Goal: Task Accomplishment & Management: Manage account settings

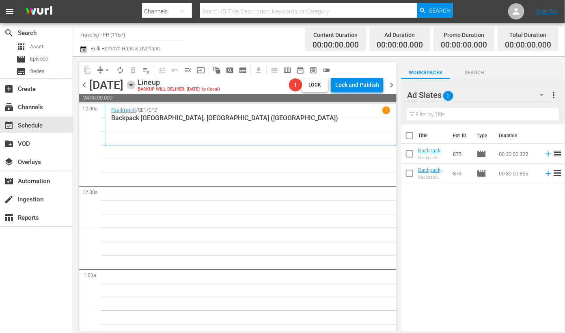
click at [136, 86] on icon "button" at bounding box center [131, 84] width 9 height 9
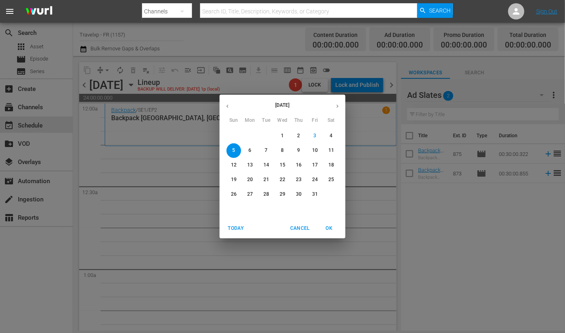
click at [230, 107] on icon "button" at bounding box center [227, 106] width 6 height 6
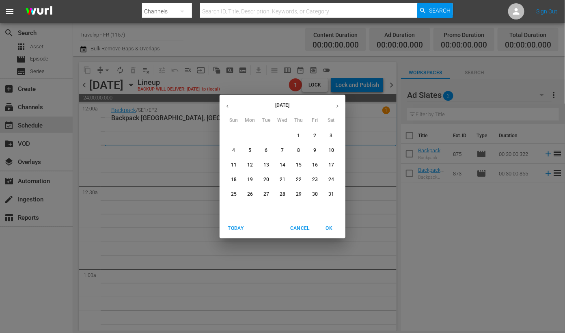
click at [250, 150] on p "5" at bounding box center [249, 150] width 3 height 7
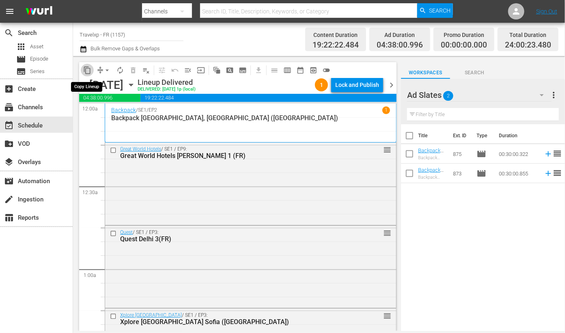
click at [91, 67] on span "content_copy" at bounding box center [87, 70] width 8 height 8
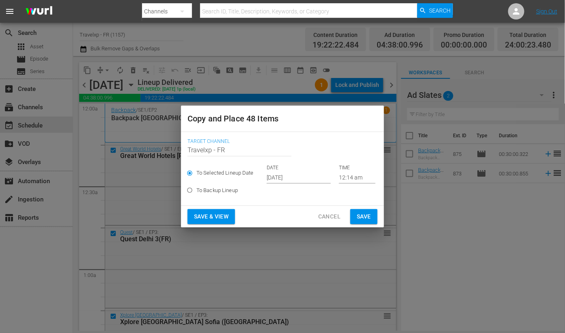
click at [228, 213] on span "Save & View" at bounding box center [211, 216] width 34 height 10
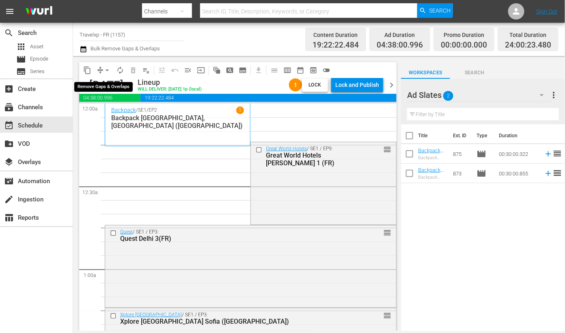
click at [107, 70] on span "arrow_drop_down" at bounding box center [107, 70] width 8 height 8
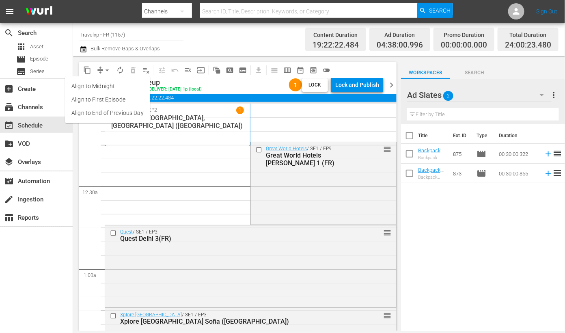
click at [114, 113] on li "Align to End of Previous Day" at bounding box center [107, 112] width 85 height 13
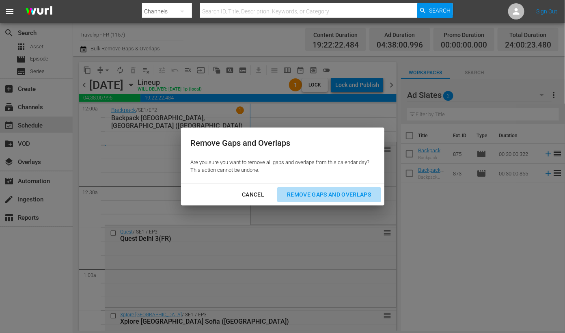
click at [319, 195] on div "Remove Gaps and Overlaps" at bounding box center [328, 194] width 97 height 10
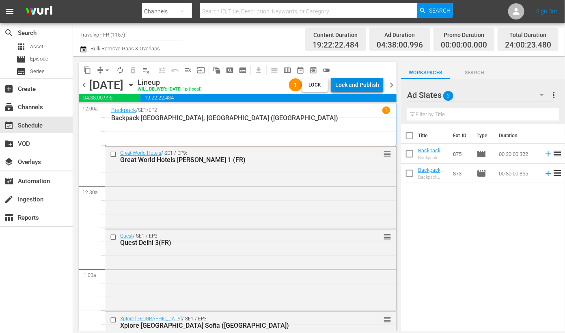
click at [353, 79] on div "Lock and Publish" at bounding box center [357, 84] width 44 height 15
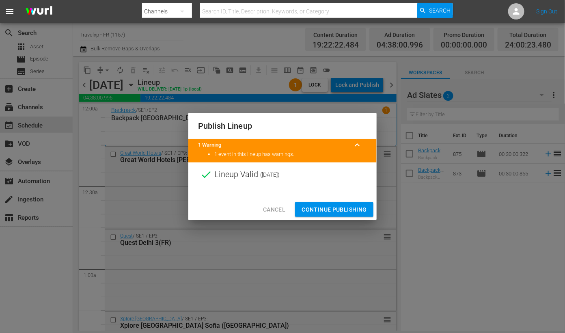
click at [352, 207] on span "Continue Publishing" at bounding box center [333, 209] width 65 height 10
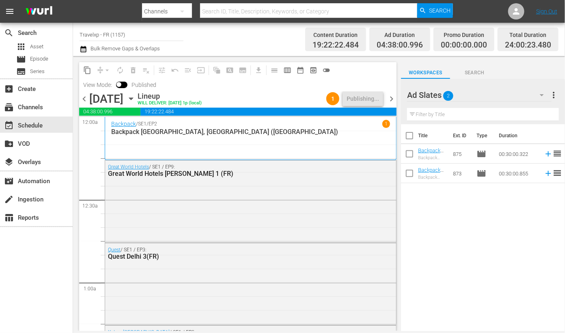
click at [390, 98] on span "chevron_right" at bounding box center [391, 99] width 10 height 10
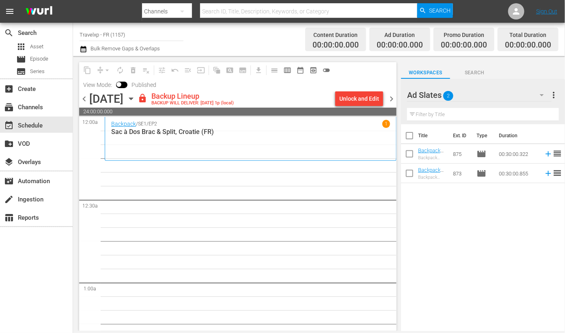
click at [361, 99] on div "Unlock and Edit" at bounding box center [359, 98] width 40 height 15
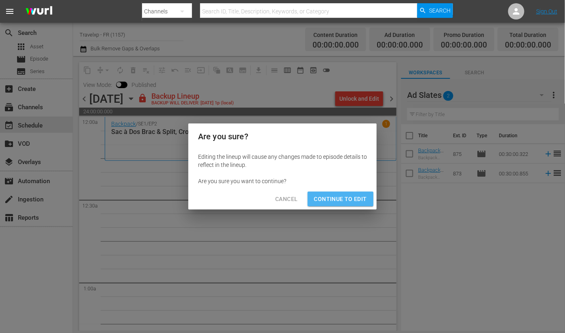
click at [355, 197] on span "Continue to Edit" at bounding box center [340, 199] width 53 height 10
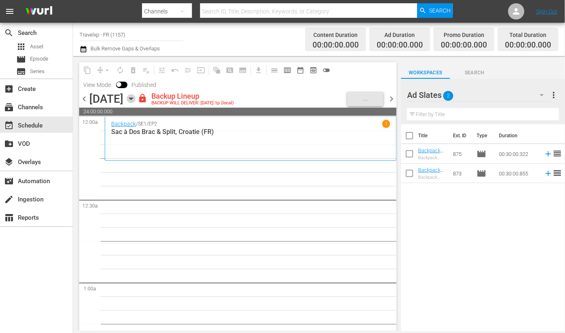
click at [136, 100] on icon "button" at bounding box center [131, 98] width 9 height 9
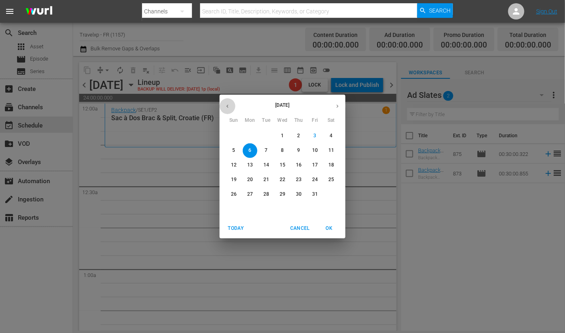
click at [228, 104] on icon "button" at bounding box center [227, 106] width 6 height 6
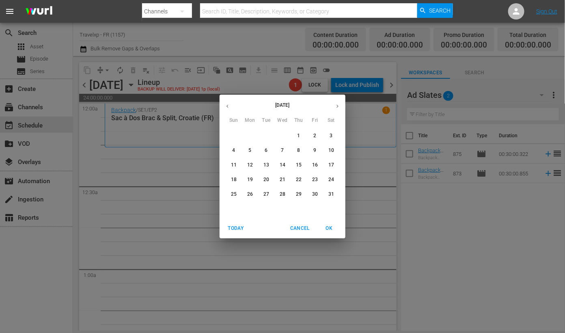
click at [271, 154] on button "6" at bounding box center [266, 150] width 15 height 15
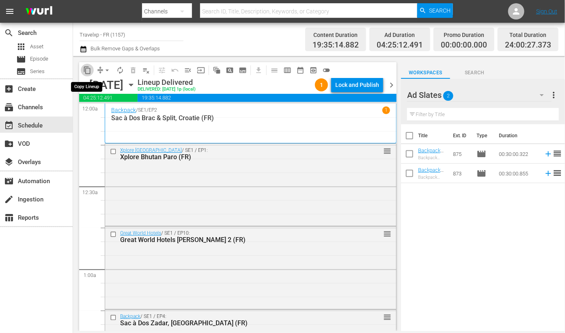
click at [87, 72] on span "content_copy" at bounding box center [87, 70] width 8 height 8
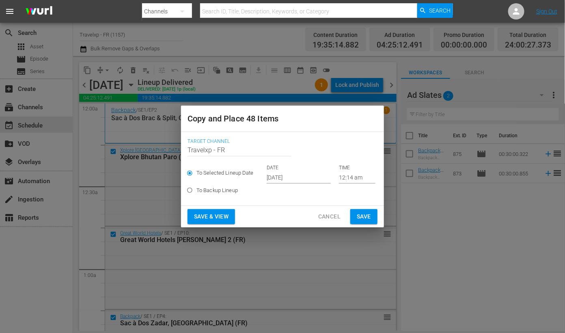
click at [280, 178] on input "[DATE]" at bounding box center [299, 177] width 64 height 12
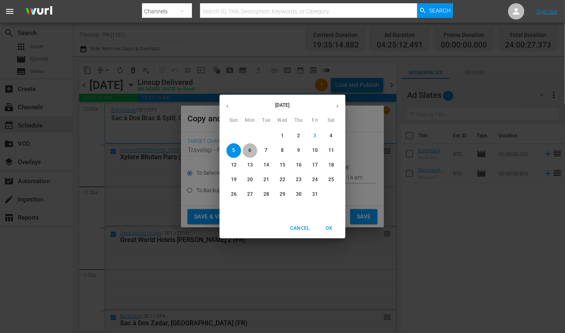
click at [255, 151] on span "6" at bounding box center [250, 150] width 15 height 7
type input "[DATE]"
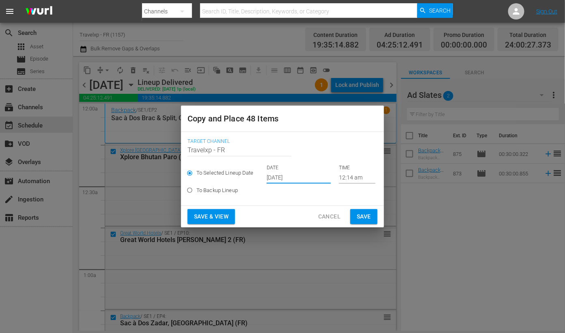
click at [212, 216] on span "Save & View" at bounding box center [211, 216] width 34 height 10
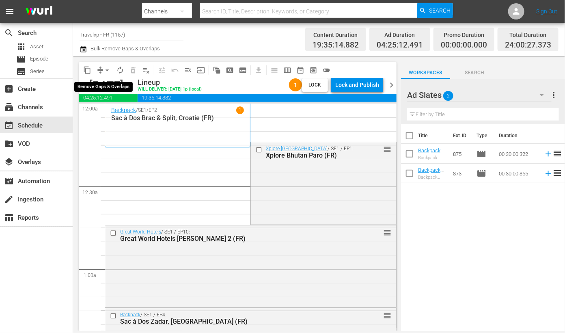
click at [105, 71] on span "arrow_drop_down" at bounding box center [107, 70] width 8 height 8
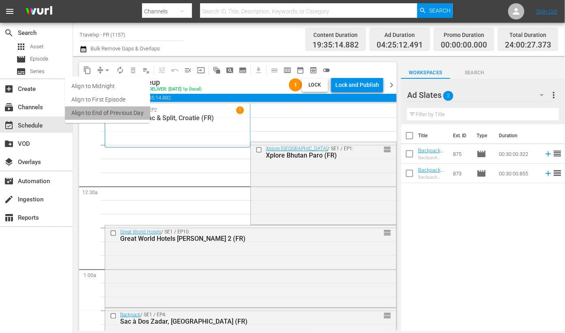
click at [117, 114] on li "Align to End of Previous Day" at bounding box center [107, 112] width 85 height 13
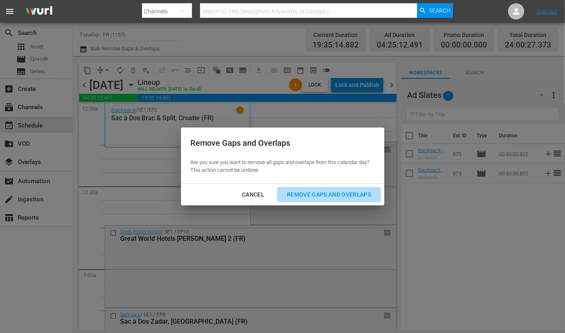
click at [326, 192] on div "Remove Gaps and Overlaps" at bounding box center [328, 194] width 97 height 10
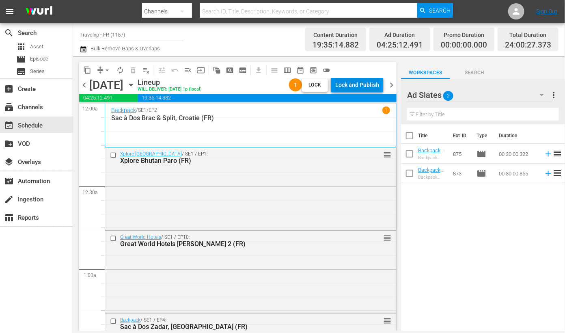
click at [367, 81] on div "Lock and Publish" at bounding box center [357, 84] width 44 height 15
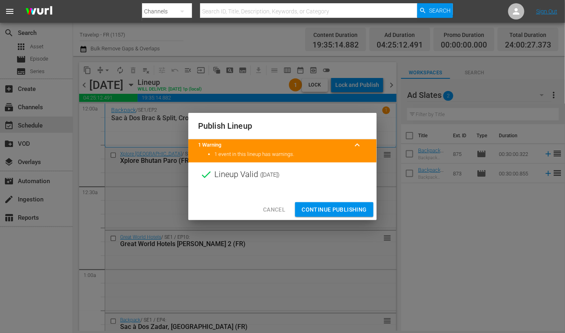
click at [357, 211] on span "Continue Publishing" at bounding box center [333, 209] width 65 height 10
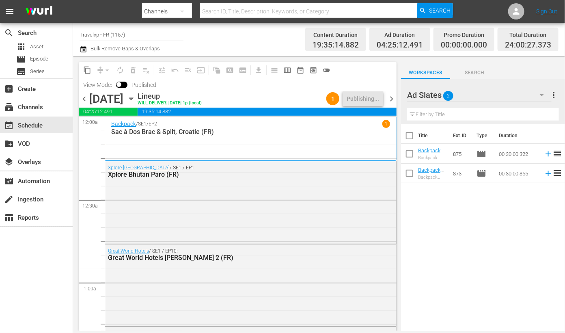
click at [391, 99] on span "chevron_right" at bounding box center [391, 99] width 10 height 10
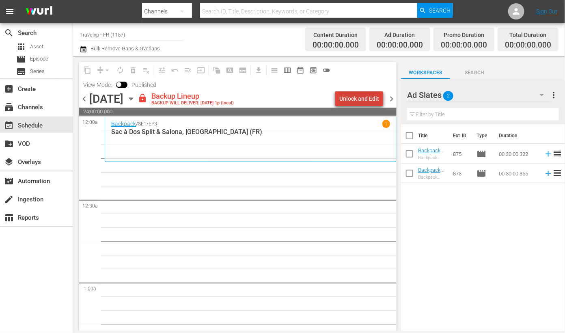
click at [363, 96] on div "Unlock and Edit" at bounding box center [359, 98] width 40 height 15
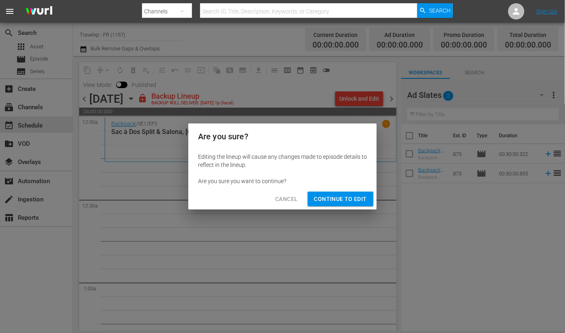
click at [360, 200] on span "Continue to Edit" at bounding box center [340, 199] width 53 height 10
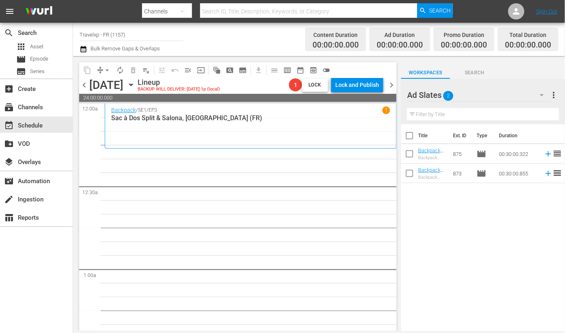
click at [133, 85] on icon "button" at bounding box center [131, 85] width 4 height 2
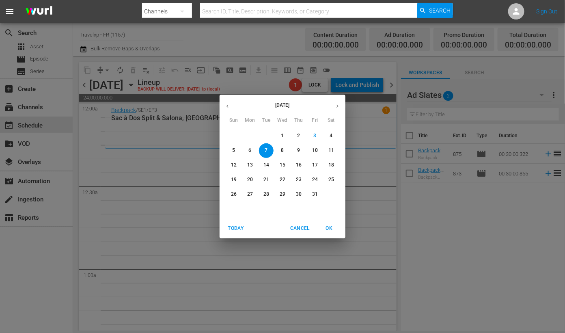
click at [230, 104] on icon "button" at bounding box center [227, 106] width 6 height 6
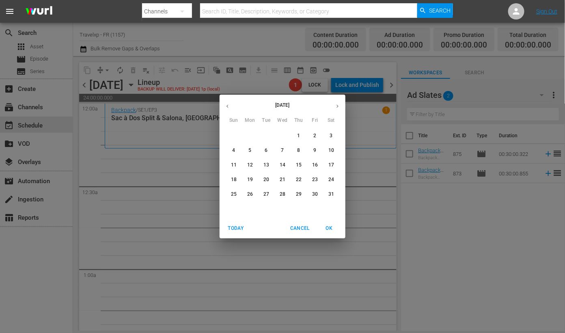
click at [281, 149] on p "7" at bounding box center [282, 150] width 3 height 7
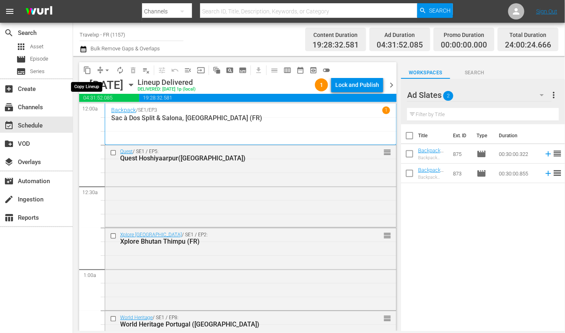
click at [91, 67] on span "content_copy" at bounding box center [87, 70] width 8 height 8
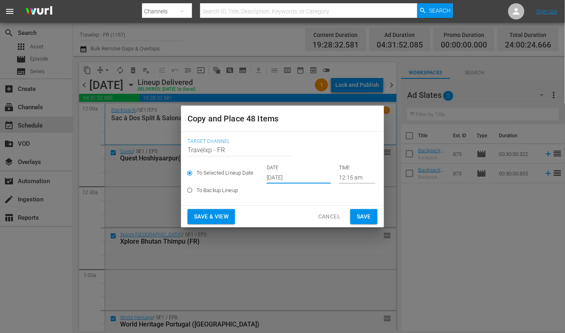
click at [280, 177] on input "[DATE]" at bounding box center [299, 177] width 64 height 12
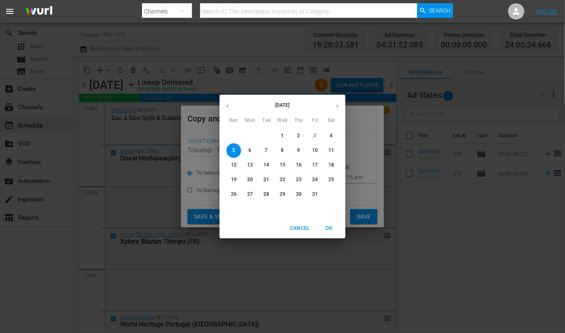
click at [268, 148] on span "7" at bounding box center [266, 150] width 15 height 7
type input "Oct 7th 2025"
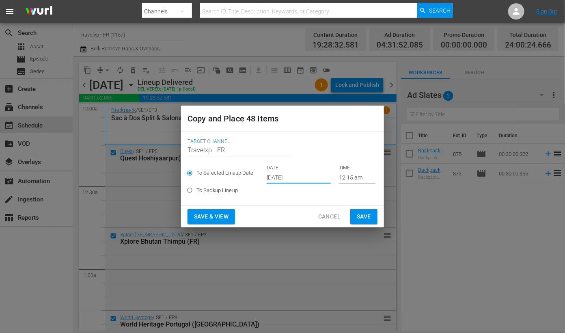
click at [220, 217] on span "Save & View" at bounding box center [211, 216] width 34 height 10
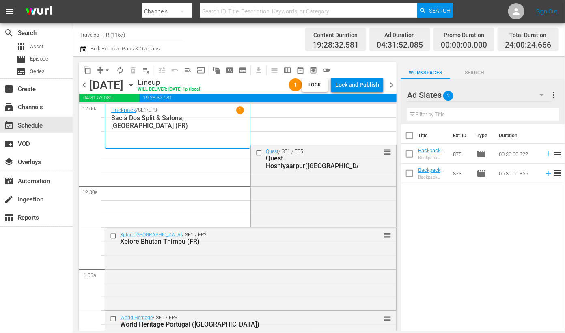
click at [105, 66] on span "arrow_drop_down" at bounding box center [107, 70] width 8 height 8
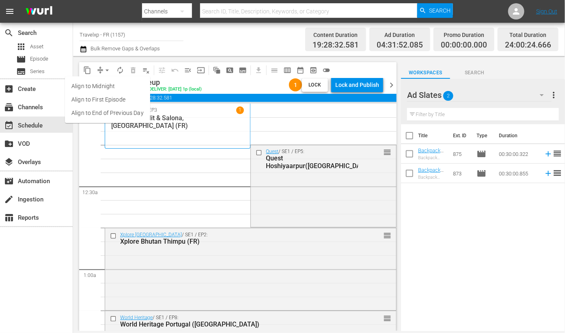
click at [119, 112] on li "Align to End of Previous Day" at bounding box center [107, 112] width 85 height 13
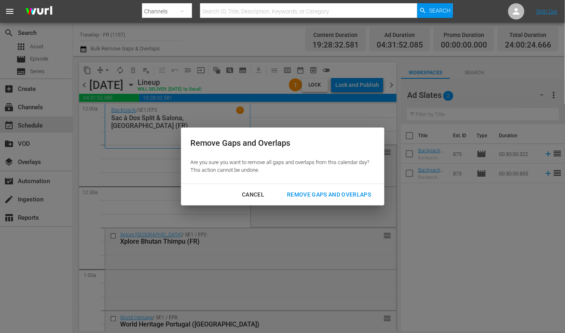
click at [314, 193] on div "Remove Gaps and Overlaps" at bounding box center [328, 194] width 97 height 10
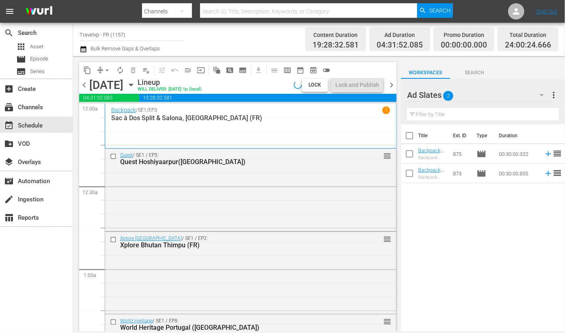
click at [314, 193] on div "Quest / SE1 / EP5: Quest Hoshiyaarpur(FR) reorder" at bounding box center [250, 189] width 291 height 80
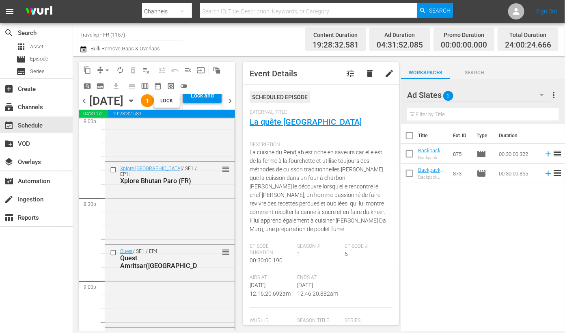
scroll to position [3834, 0]
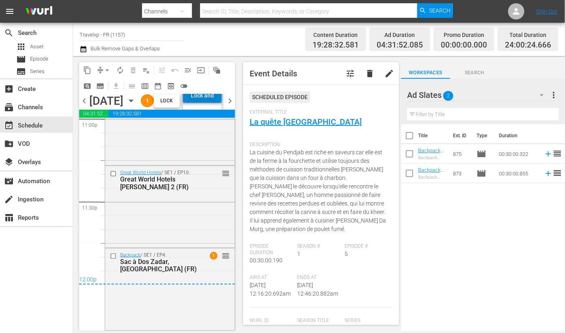
click at [216, 103] on div "Lock and Publish" at bounding box center [202, 95] width 30 height 15
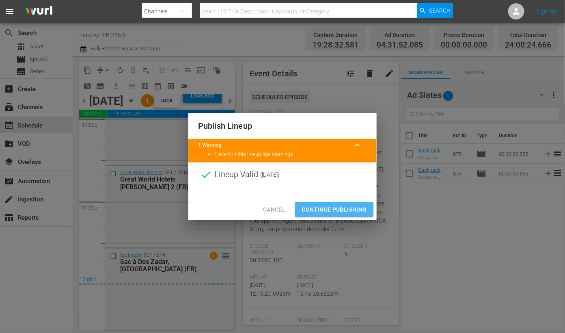
click at [355, 208] on span "Continue Publishing" at bounding box center [333, 209] width 65 height 10
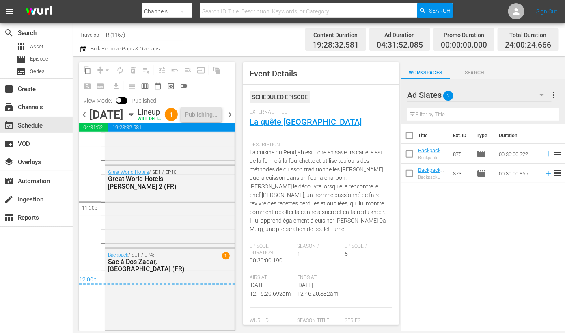
click at [229, 120] on span "chevron_right" at bounding box center [230, 115] width 10 height 10
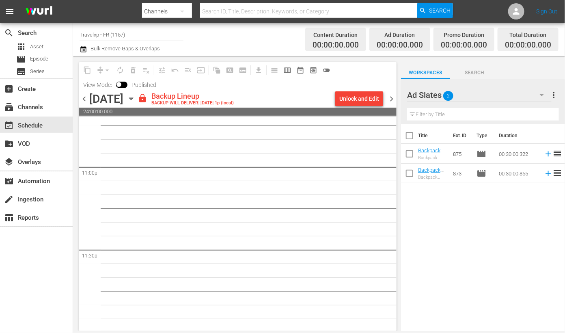
scroll to position [3759, 0]
click at [353, 96] on div "Unlock and Edit" at bounding box center [359, 98] width 40 height 15
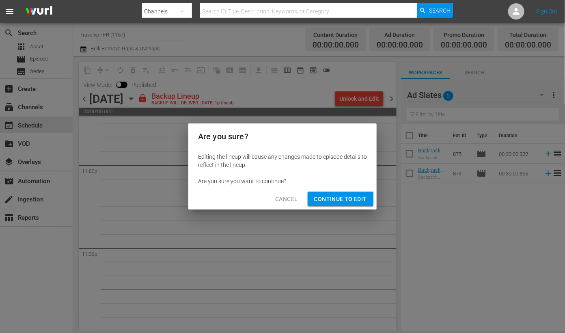
click at [351, 202] on span "Continue to Edit" at bounding box center [340, 199] width 53 height 10
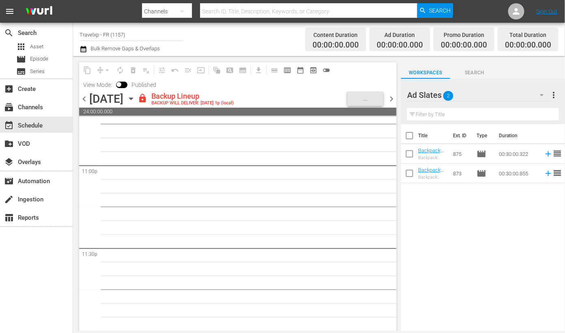
scroll to position [3745, 0]
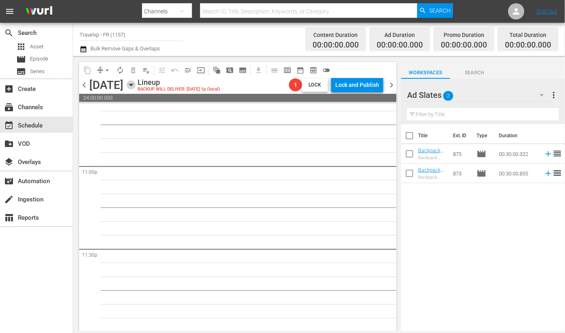
click at [136, 88] on icon "button" at bounding box center [131, 84] width 9 height 9
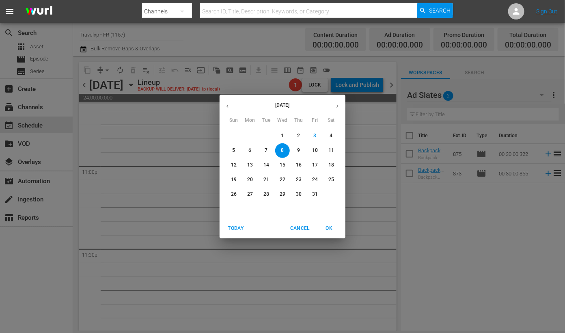
click at [226, 103] on icon "button" at bounding box center [227, 106] width 6 height 6
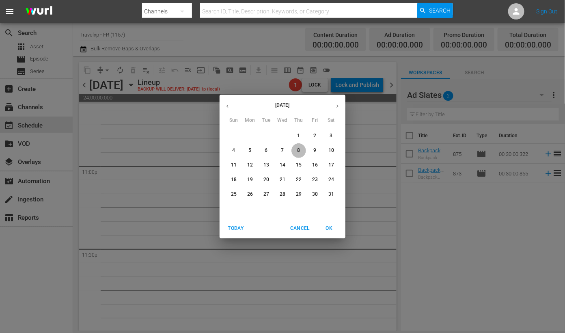
click at [300, 151] on span "8" at bounding box center [298, 150] width 15 height 7
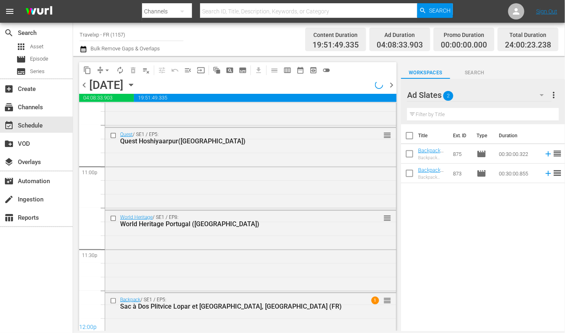
scroll to position [3789, 0]
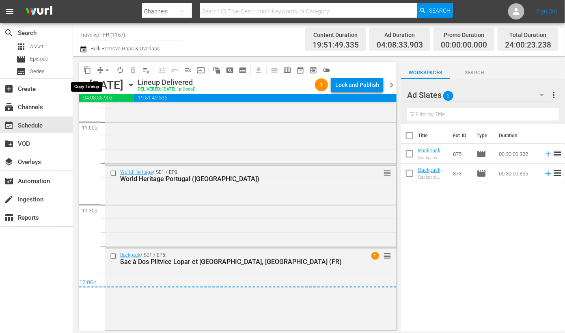
click at [87, 66] on span "content_copy" at bounding box center [87, 70] width 8 height 8
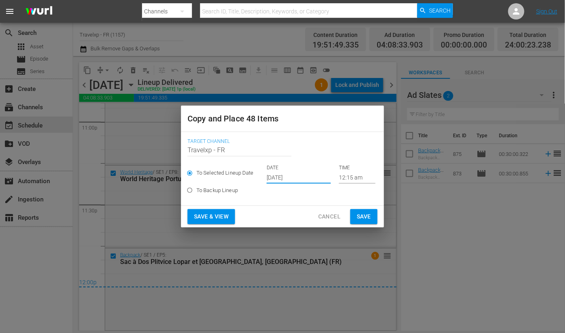
click at [285, 175] on input "[DATE]" at bounding box center [299, 177] width 64 height 12
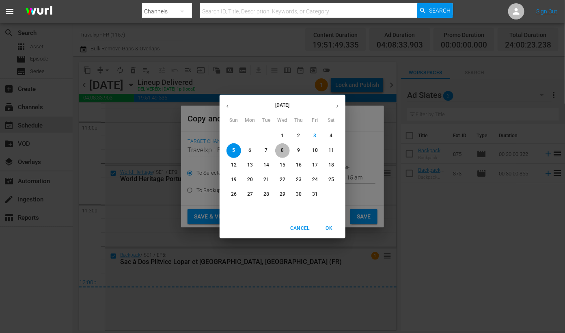
click at [284, 147] on span "8" at bounding box center [282, 150] width 15 height 7
type input "Oct 8th 2025"
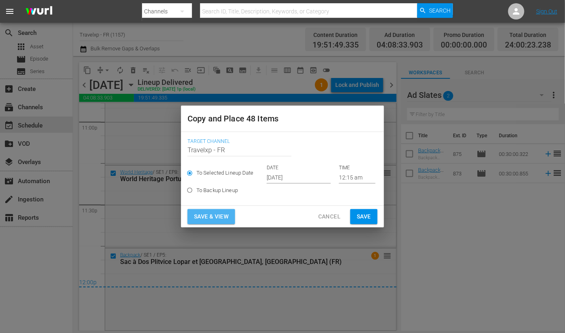
click at [224, 213] on span "Save & View" at bounding box center [211, 216] width 34 height 10
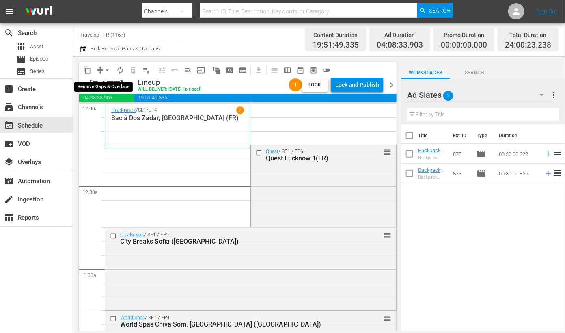
click at [110, 68] on span "arrow_drop_down" at bounding box center [107, 70] width 8 height 8
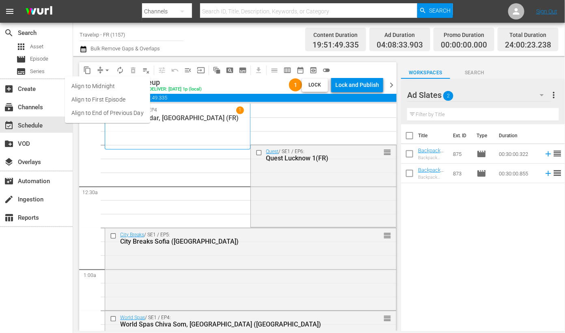
click at [118, 115] on li "Align to End of Previous Day" at bounding box center [107, 112] width 85 height 13
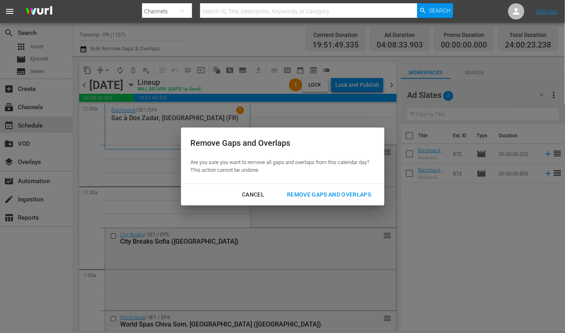
click at [333, 196] on div "Remove Gaps and Overlaps" at bounding box center [328, 194] width 97 height 10
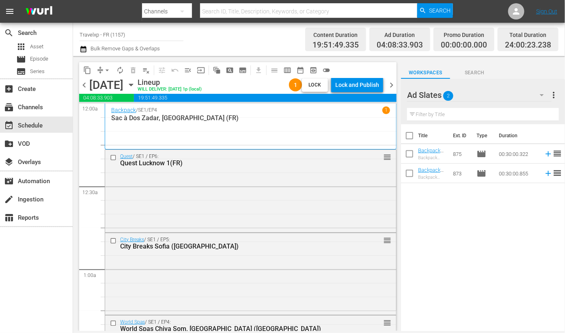
click at [357, 86] on div "Lock and Publish" at bounding box center [357, 84] width 44 height 15
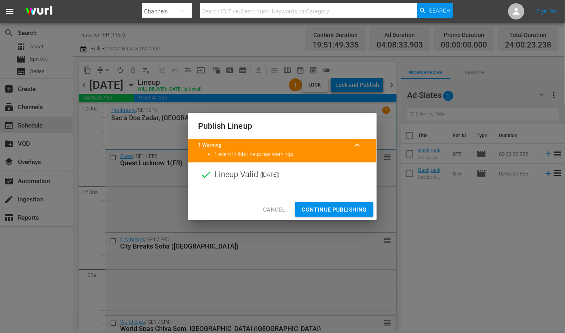
click at [335, 211] on span "Continue Publishing" at bounding box center [333, 209] width 65 height 10
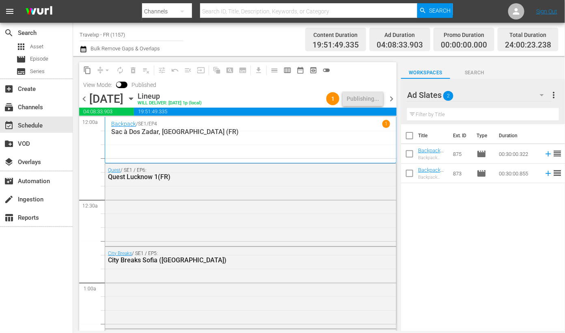
click at [392, 96] on span "chevron_right" at bounding box center [391, 99] width 10 height 10
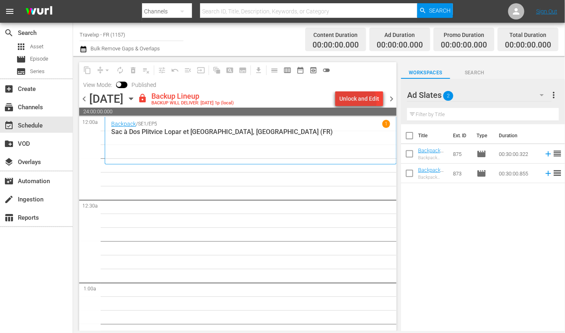
click at [356, 101] on div "Unlock and Edit" at bounding box center [359, 98] width 40 height 15
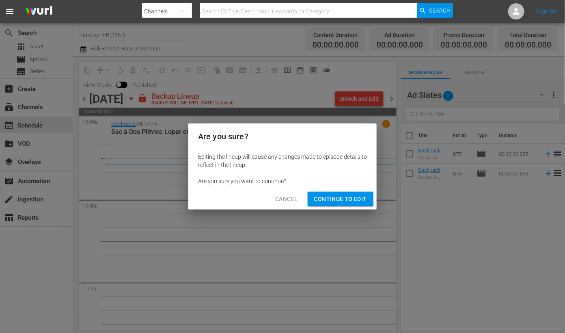
click at [340, 201] on span "Continue to Edit" at bounding box center [340, 199] width 53 height 10
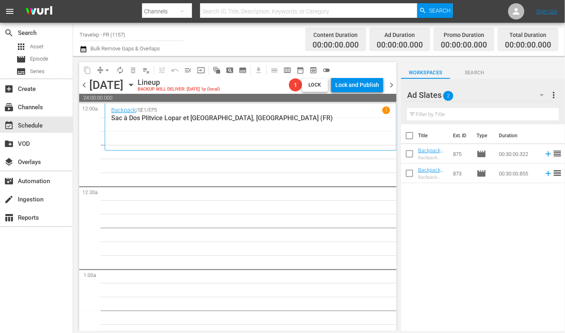
click at [208, 100] on div "content_copy compress arrow_drop_down autorenew_outlined delete_forever_outline…" at bounding box center [237, 196] width 317 height 269
click at [136, 82] on icon "button" at bounding box center [131, 84] width 9 height 9
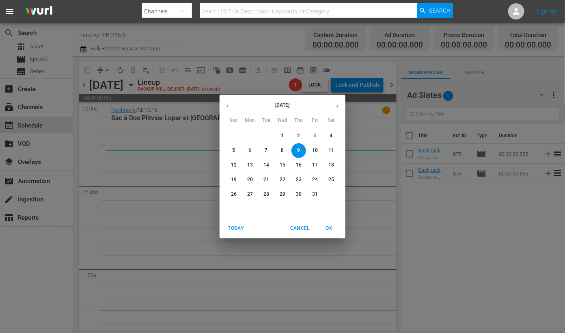
click at [230, 104] on icon "button" at bounding box center [227, 106] width 6 height 6
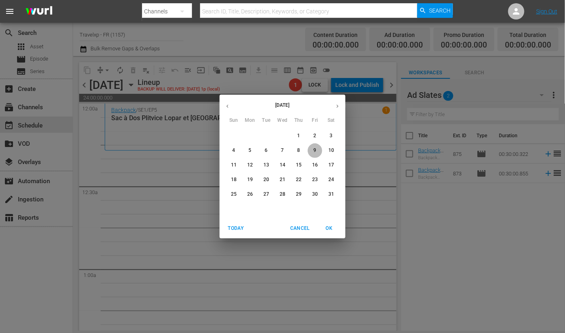
click at [314, 148] on p "9" at bounding box center [314, 150] width 3 height 7
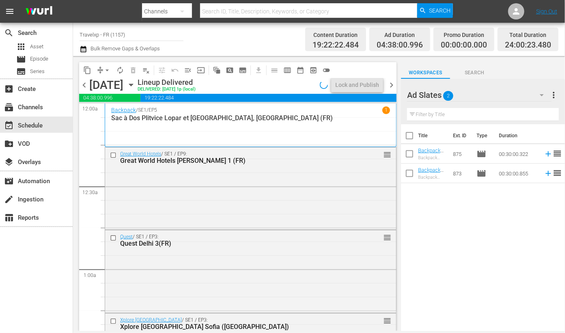
click at [88, 68] on span "content_copy" at bounding box center [87, 70] width 8 height 8
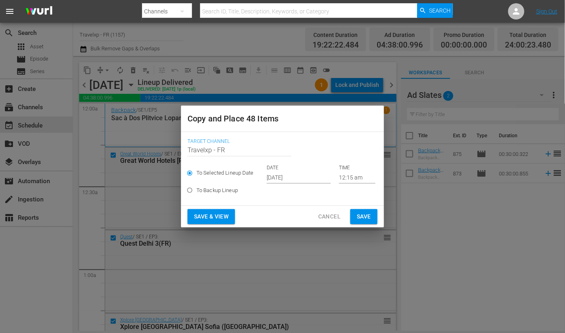
click at [306, 179] on input "[DATE]" at bounding box center [299, 177] width 64 height 12
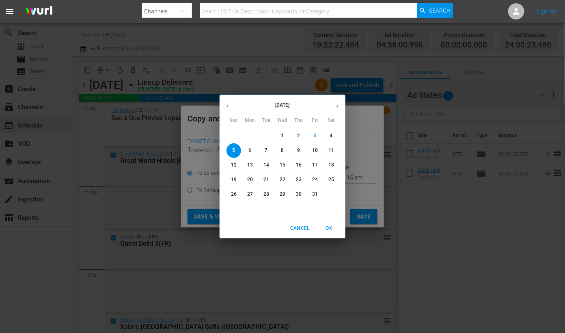
click at [296, 150] on span "9" at bounding box center [298, 150] width 15 height 7
type input "Oct 9th 2025"
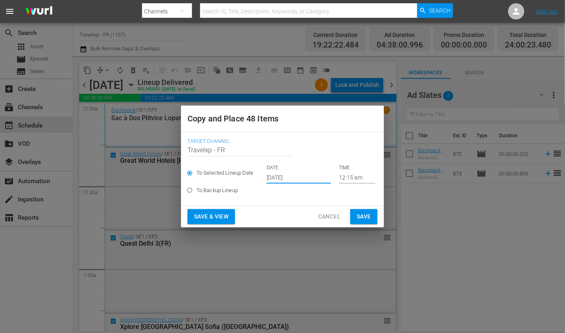
click at [223, 216] on span "Save & View" at bounding box center [211, 216] width 34 height 10
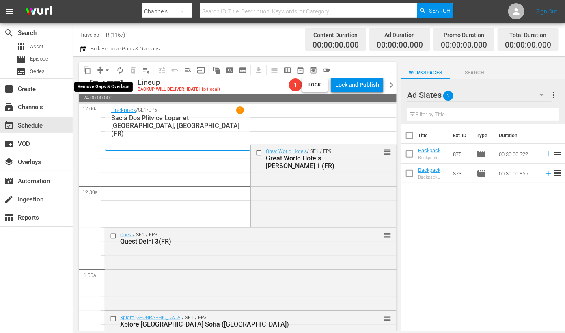
click at [104, 68] on span "arrow_drop_down" at bounding box center [107, 70] width 8 height 8
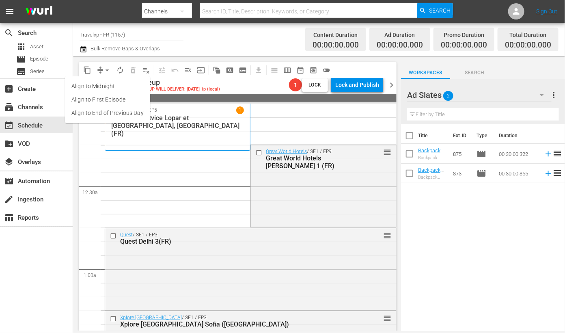
click at [106, 116] on li "Align to End of Previous Day" at bounding box center [107, 112] width 85 height 13
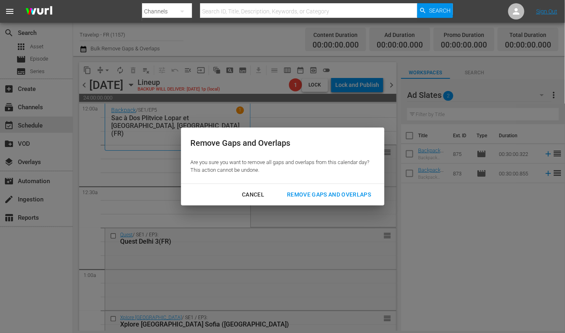
click at [319, 192] on div "Remove Gaps and Overlaps" at bounding box center [328, 194] width 97 height 10
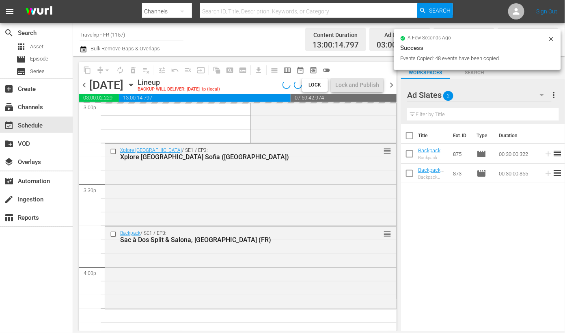
scroll to position [2370, 0]
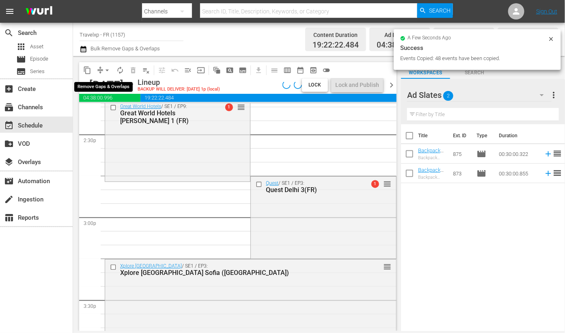
click at [105, 68] on span "arrow_drop_down" at bounding box center [107, 70] width 8 height 8
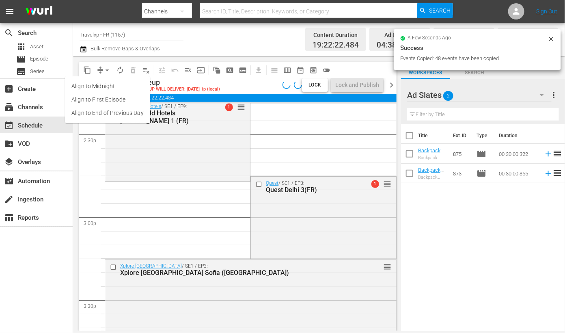
click at [119, 112] on li "Align to End of Previous Day" at bounding box center [107, 112] width 85 height 13
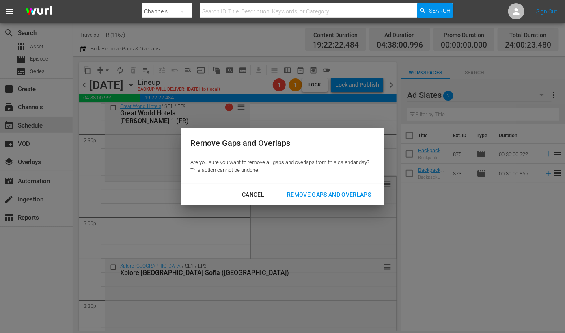
click at [342, 193] on div "Remove Gaps and Overlaps" at bounding box center [328, 194] width 97 height 10
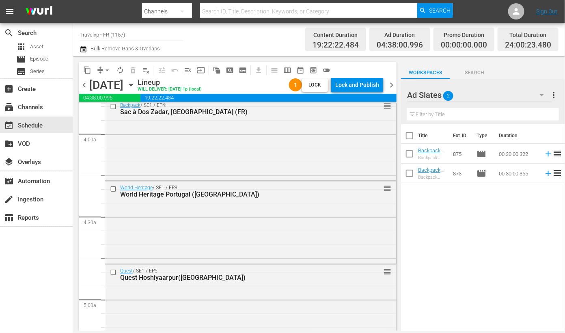
scroll to position [0, 0]
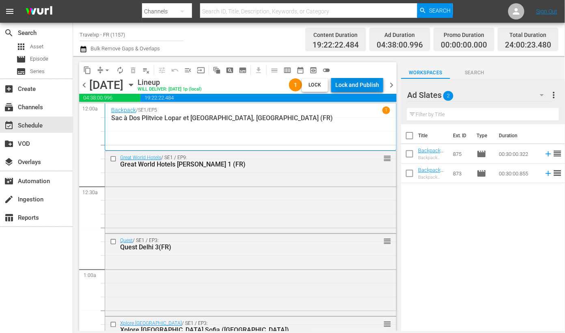
click at [361, 82] on div "Lock and Publish" at bounding box center [357, 84] width 44 height 15
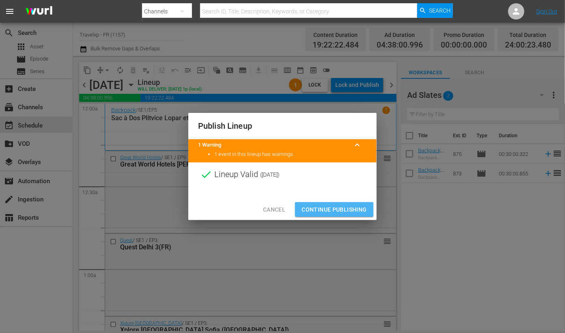
click at [334, 209] on span "Continue Publishing" at bounding box center [333, 209] width 65 height 10
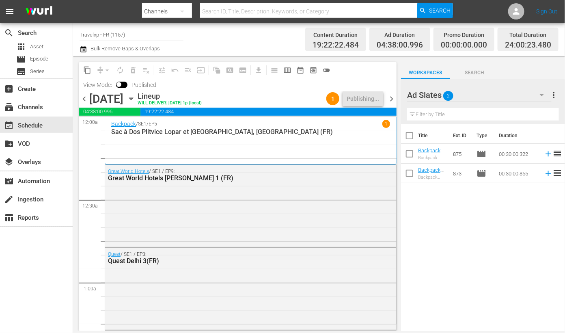
click at [392, 100] on span "chevron_right" at bounding box center [391, 99] width 10 height 10
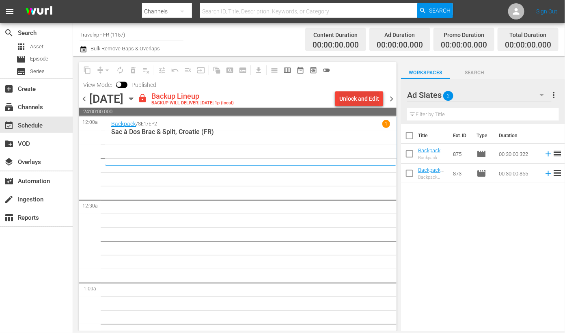
click at [362, 99] on div "Unlock and Edit" at bounding box center [359, 98] width 40 height 15
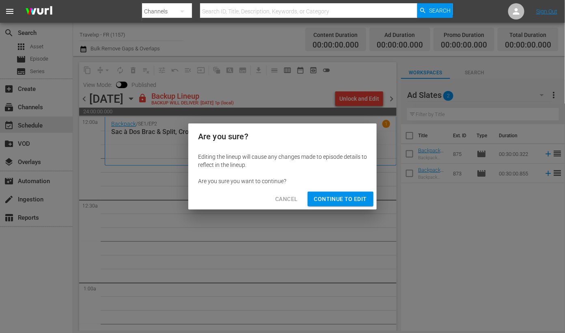
click at [347, 198] on span "Continue to Edit" at bounding box center [340, 199] width 53 height 10
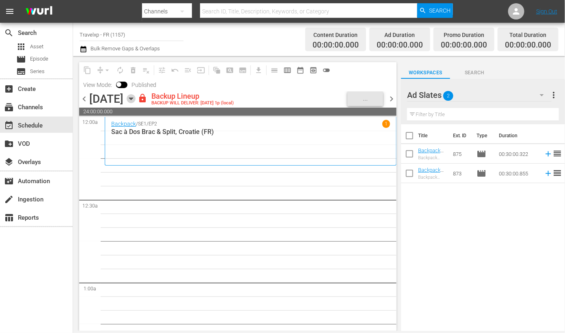
click at [136, 99] on icon "button" at bounding box center [131, 98] width 9 height 9
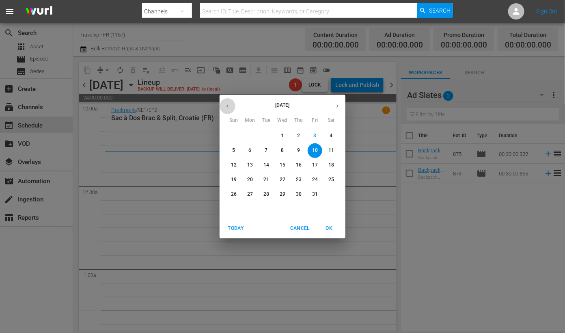
click at [223, 106] on button "button" at bounding box center [228, 106] width 16 height 16
click at [233, 104] on button "button" at bounding box center [228, 106] width 16 height 16
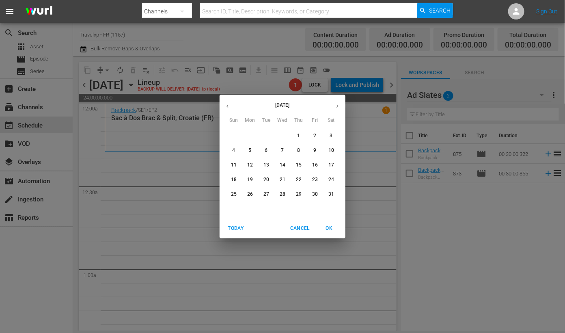
click at [331, 148] on p "10" at bounding box center [331, 150] width 6 height 7
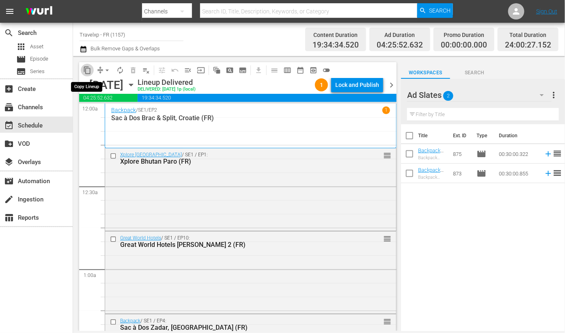
click at [89, 68] on span "content_copy" at bounding box center [87, 70] width 8 height 8
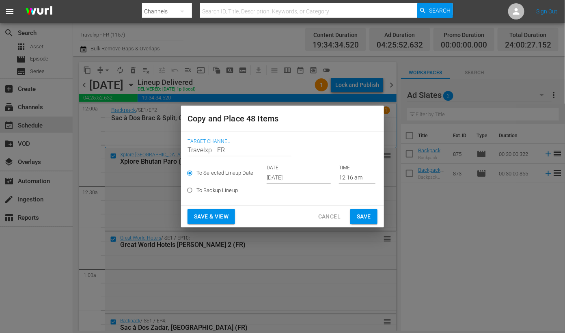
click at [295, 177] on input "[DATE]" at bounding box center [299, 177] width 64 height 12
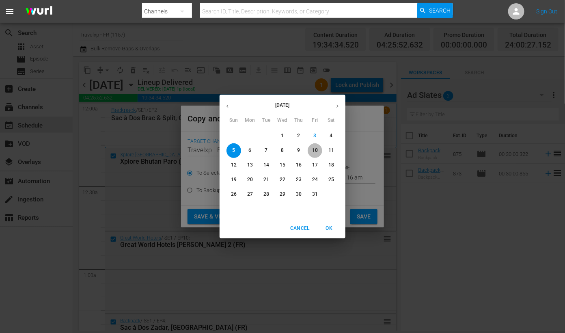
click at [316, 150] on p "10" at bounding box center [315, 150] width 6 height 7
type input "Oct 10th 2025"
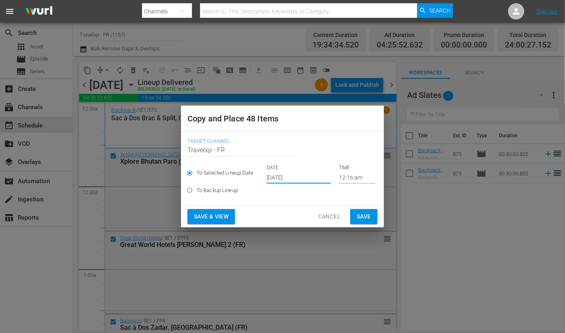
click at [220, 216] on span "Save & View" at bounding box center [211, 216] width 34 height 10
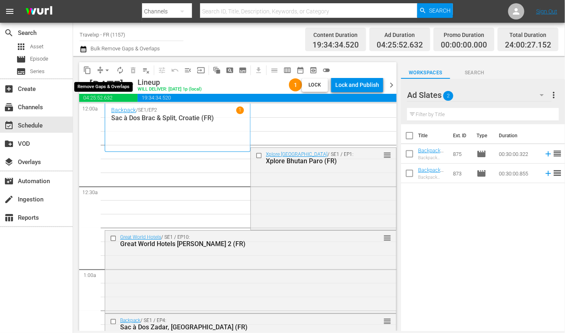
click at [106, 67] on span "arrow_drop_down" at bounding box center [107, 70] width 8 height 8
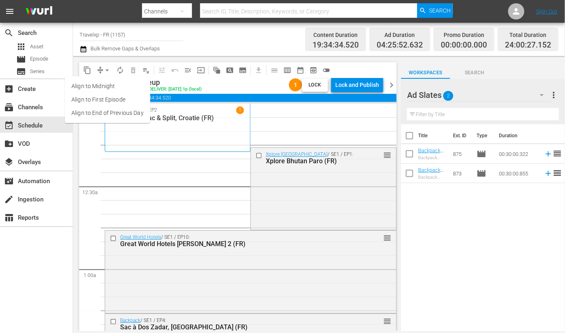
click at [130, 112] on li "Align to End of Previous Day" at bounding box center [107, 112] width 85 height 13
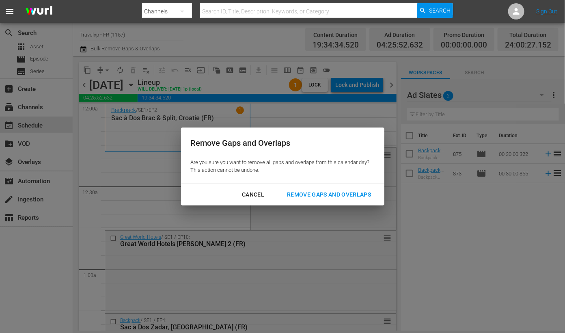
click at [338, 194] on div "Remove Gaps and Overlaps" at bounding box center [328, 194] width 97 height 10
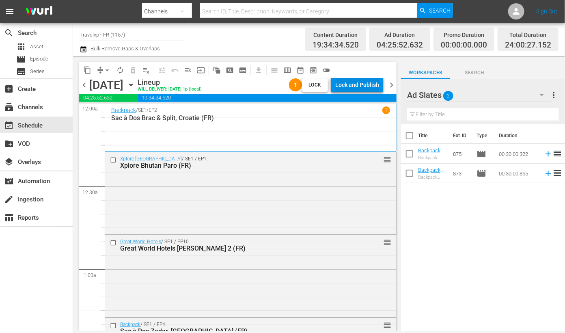
click at [367, 80] on div "Lock and Publish" at bounding box center [357, 84] width 44 height 15
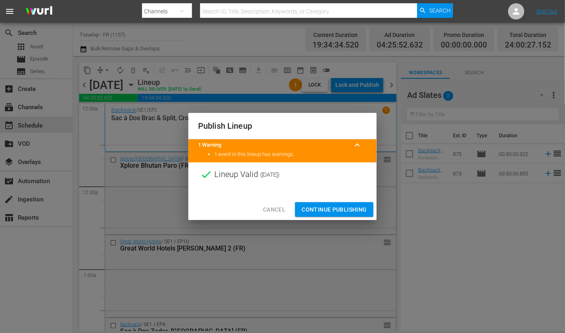
click at [331, 207] on span "Continue Publishing" at bounding box center [333, 209] width 65 height 10
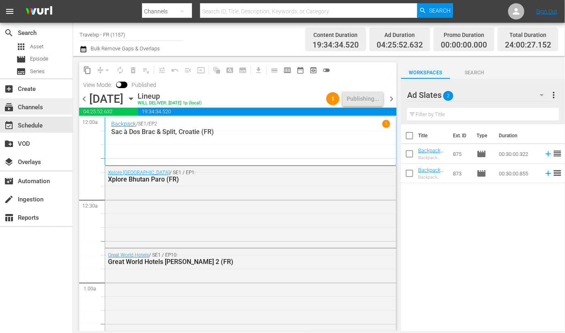
click at [28, 104] on div "subscriptions Channels" at bounding box center [22, 105] width 45 height 7
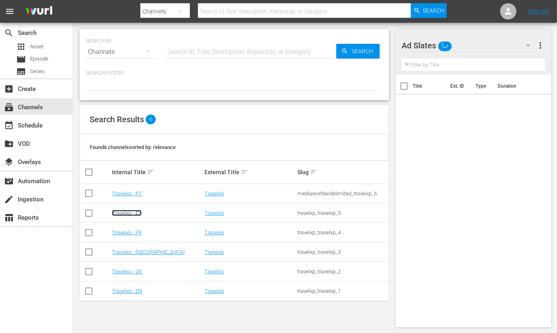
click at [136, 212] on link "Travelxp - ES" at bounding box center [127, 213] width 30 height 6
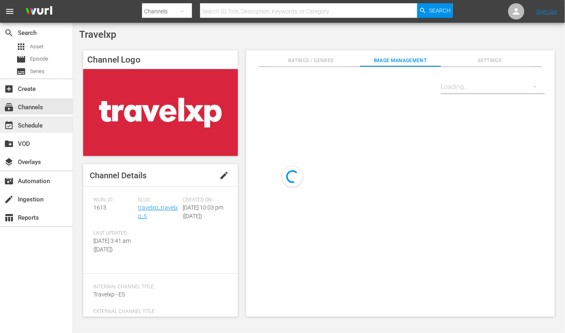
click at [43, 122] on div "event_available Schedule" at bounding box center [22, 124] width 45 height 7
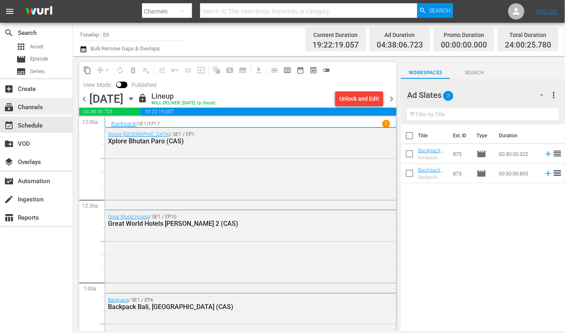
click at [38, 110] on div "subscriptions Channels" at bounding box center [22, 105] width 45 height 7
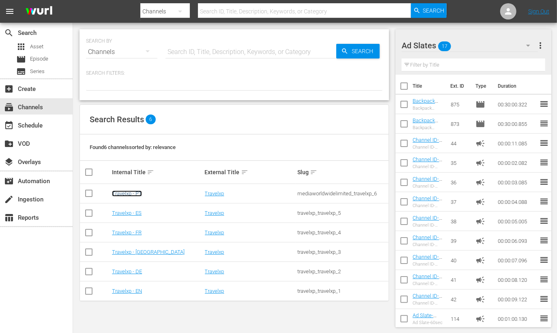
click at [136, 195] on link "Travelxp - PT" at bounding box center [127, 193] width 30 height 6
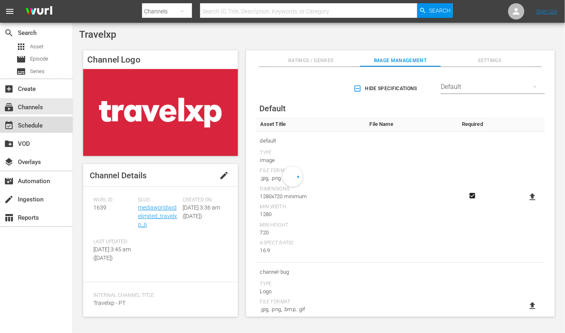
click at [29, 131] on div "event_available Schedule" at bounding box center [36, 124] width 73 height 16
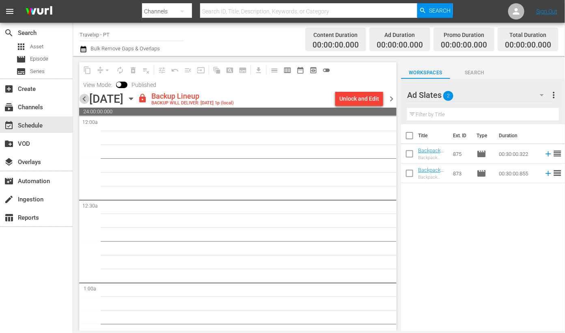
click at [83, 95] on span "chevron_left" at bounding box center [84, 99] width 10 height 10
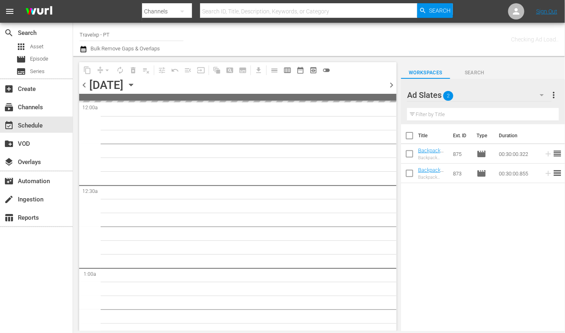
click at [83, 95] on span at bounding box center [237, 97] width 317 height 7
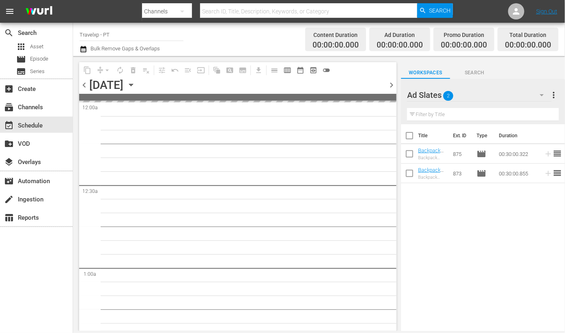
click at [83, 90] on div "chevron_left Thursday, October 9th October 9th chevron_right" at bounding box center [237, 86] width 317 height 16
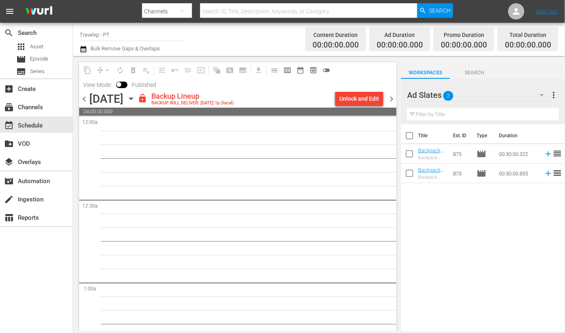
click at [85, 87] on span "View Mode:" at bounding box center [97, 85] width 37 height 6
click at [83, 98] on span "chevron_left" at bounding box center [84, 99] width 10 height 10
click at [86, 97] on span "chevron_left" at bounding box center [84, 99] width 10 height 10
click at [85, 98] on span "chevron_left" at bounding box center [84, 99] width 10 height 10
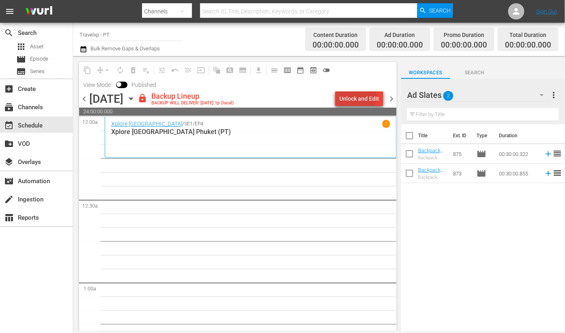
click at [359, 96] on div "Unlock and Edit" at bounding box center [359, 98] width 40 height 15
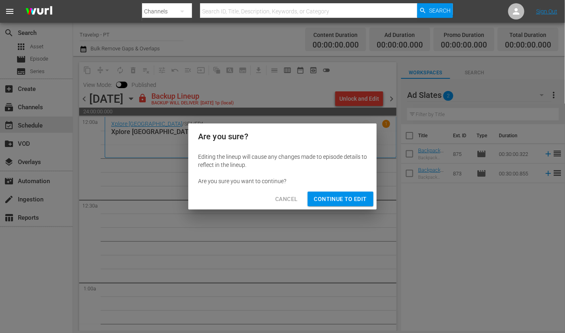
click at [342, 198] on span "Continue to Edit" at bounding box center [340, 199] width 53 height 10
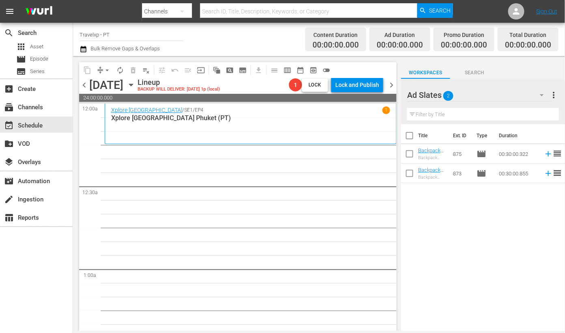
click at [541, 93] on icon "button" at bounding box center [542, 95] width 10 height 10
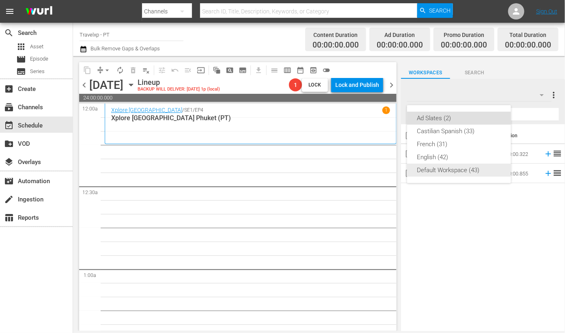
click at [449, 169] on div "Default Workspace (43)" at bounding box center [459, 170] width 84 height 13
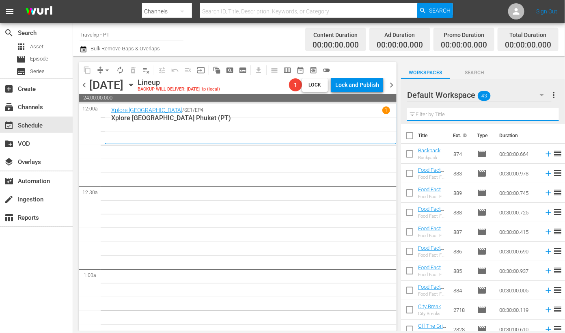
click at [441, 116] on input "text" at bounding box center [483, 114] width 152 height 13
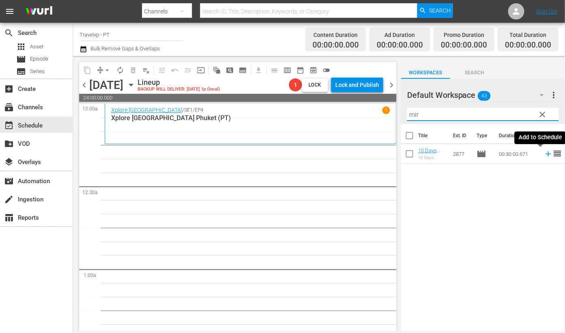
click at [545, 154] on icon at bounding box center [547, 153] width 5 height 5
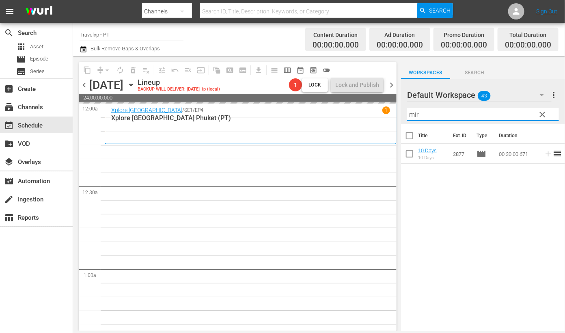
click at [415, 114] on input "mir" at bounding box center [483, 114] width 152 height 13
type input "cha"
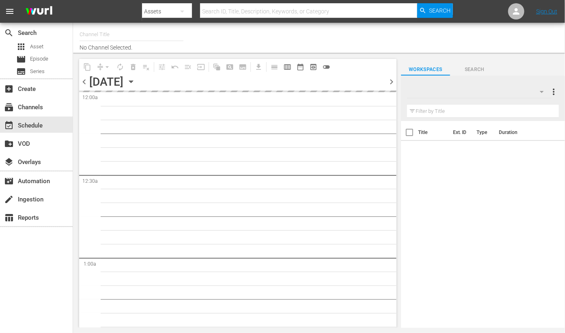
type input "Travelxp - PT (1639)"
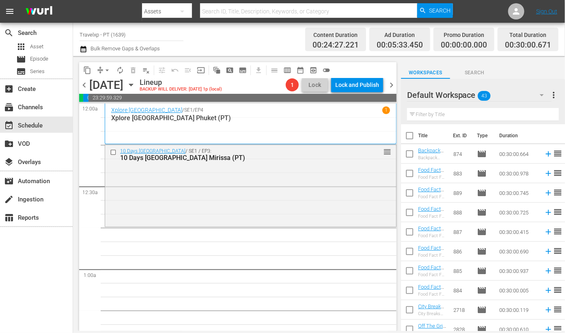
click at [470, 115] on input "text" at bounding box center [483, 114] width 152 height 13
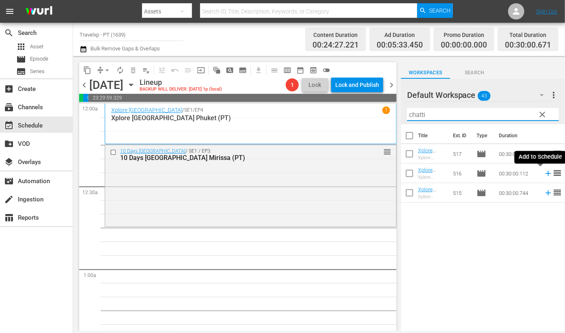
click at [544, 174] on icon at bounding box center [548, 173] width 9 height 9
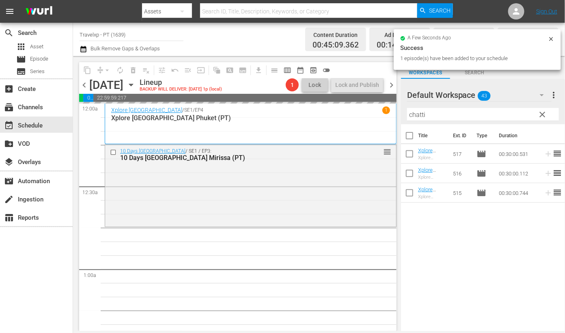
click at [421, 115] on input "chatti" at bounding box center [483, 114] width 152 height 13
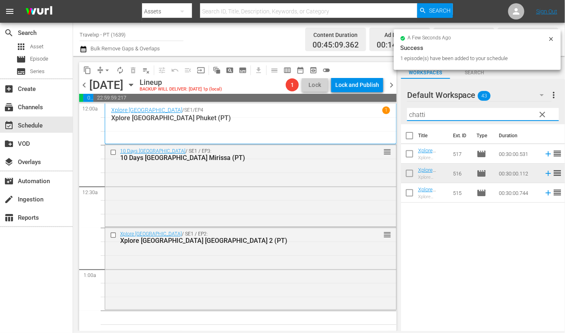
click at [421, 115] on input "chatti" at bounding box center [483, 114] width 152 height 13
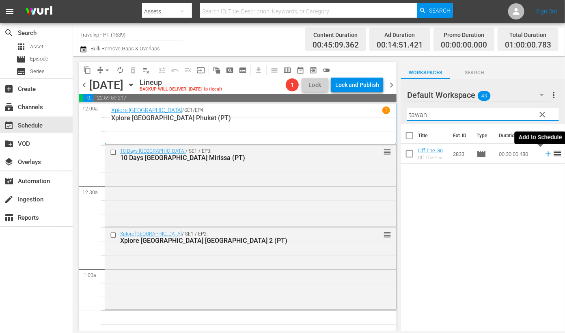
click at [544, 152] on icon at bounding box center [548, 153] width 9 height 9
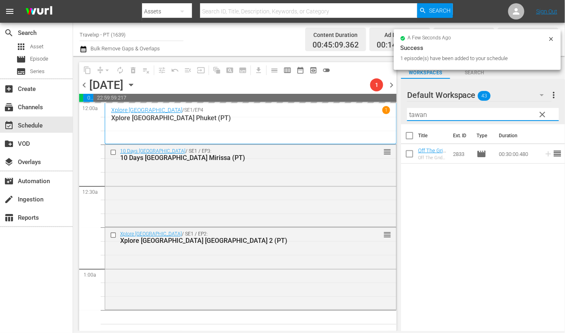
click at [417, 115] on input "tawan" at bounding box center [483, 114] width 152 height 13
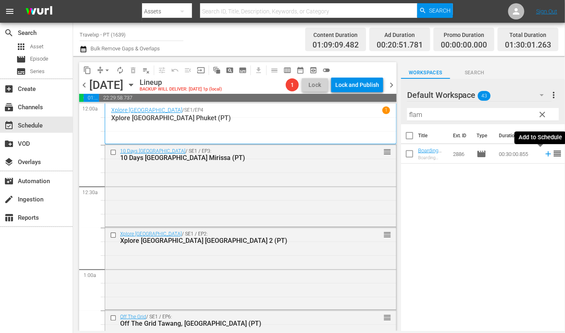
click at [545, 153] on icon at bounding box center [547, 153] width 5 height 5
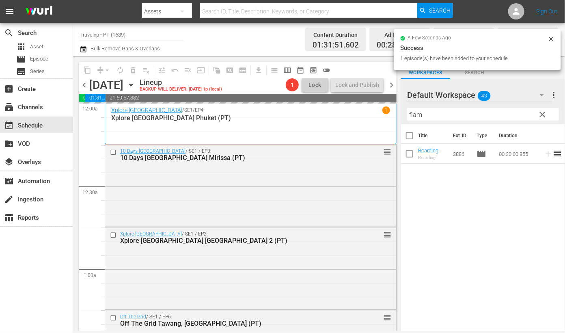
click at [414, 117] on input "flam" at bounding box center [483, 114] width 152 height 13
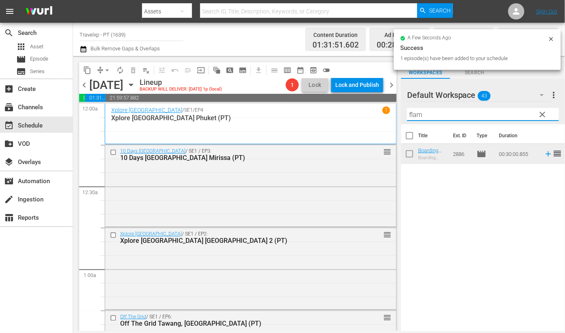
click at [414, 117] on input "flam" at bounding box center [483, 114] width 152 height 13
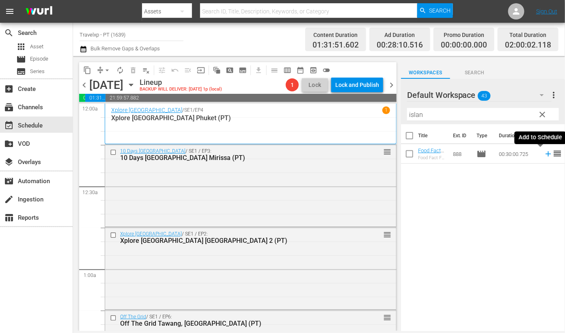
click at [545, 155] on icon at bounding box center [547, 153] width 5 height 5
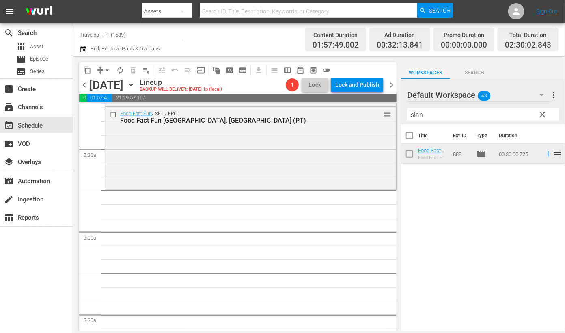
scroll to position [304, 0]
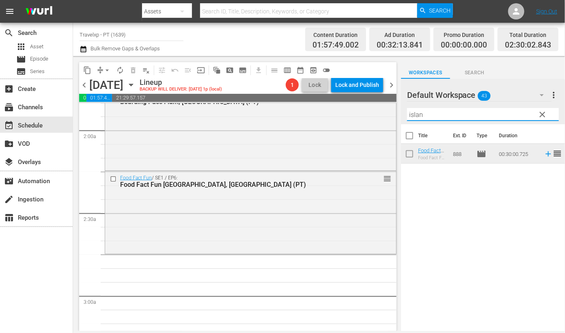
click at [413, 113] on input "islan" at bounding box center [483, 114] width 152 height 13
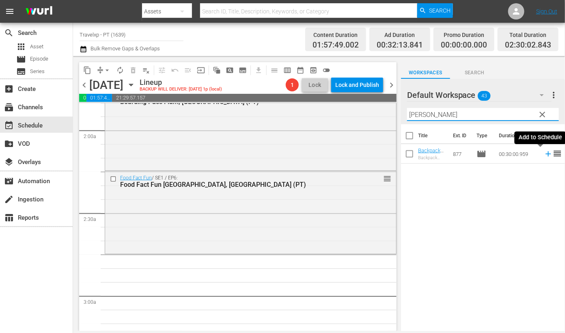
click at [545, 154] on icon at bounding box center [547, 153] width 5 height 5
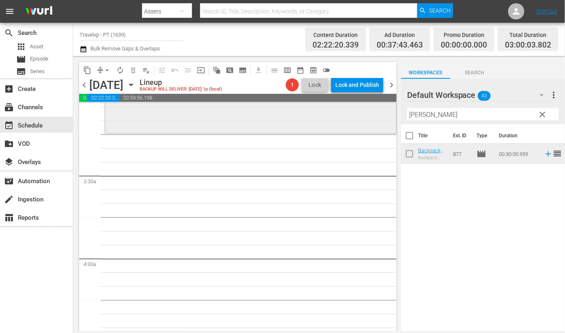
scroll to position [456, 0]
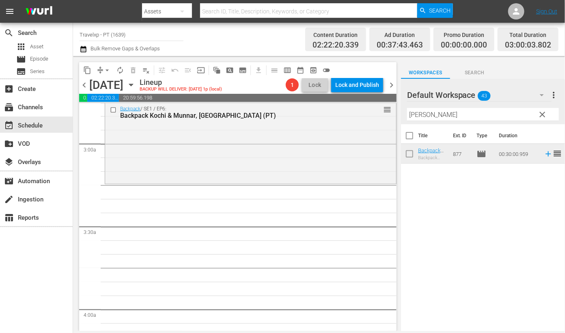
click at [418, 116] on input "[PERSON_NAME]" at bounding box center [483, 114] width 152 height 13
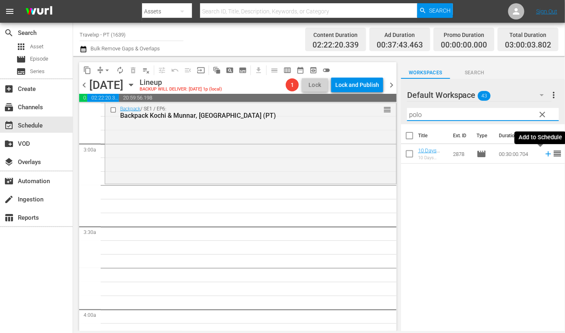
drag, startPoint x: 542, startPoint y: 156, endPoint x: 527, endPoint y: 147, distance: 16.8
click at [544, 155] on icon at bounding box center [548, 153] width 9 height 9
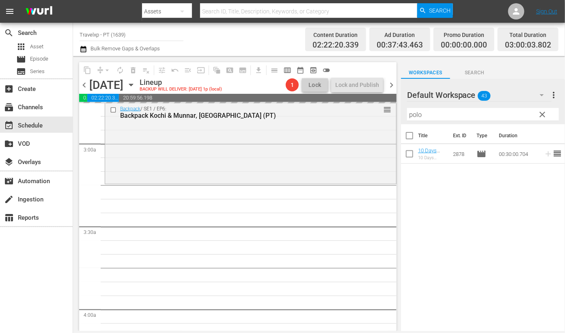
click at [412, 114] on input "polo" at bounding box center [483, 114] width 152 height 13
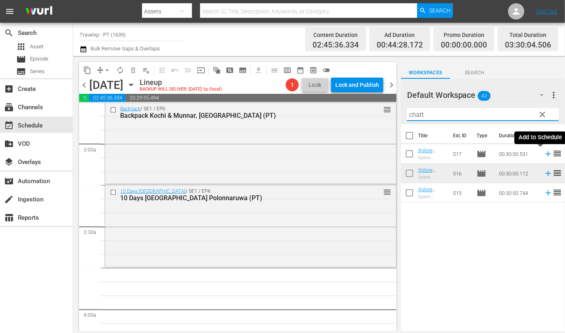
click at [545, 155] on icon at bounding box center [547, 153] width 5 height 5
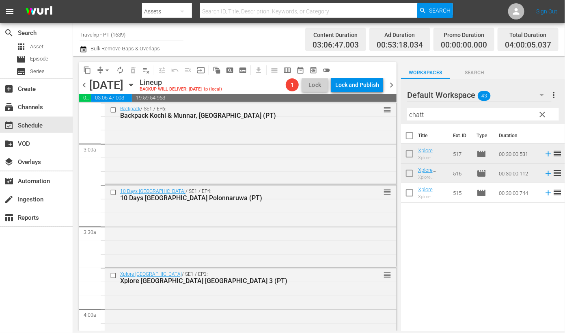
click at [412, 115] on input "chatt" at bounding box center [483, 114] width 152 height 13
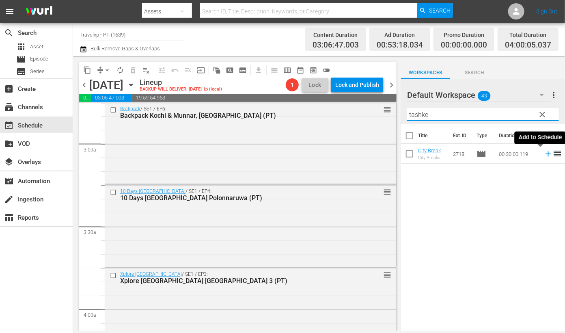
click at [544, 153] on icon at bounding box center [548, 153] width 9 height 9
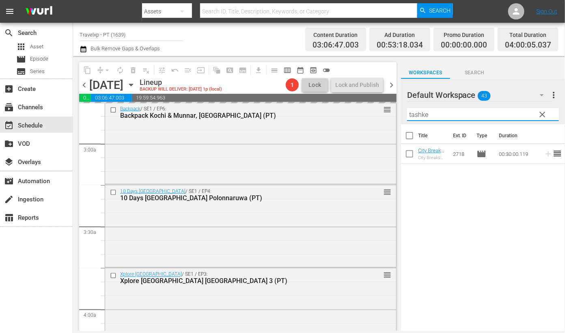
click at [418, 114] on input "tashke" at bounding box center [483, 114] width 152 height 13
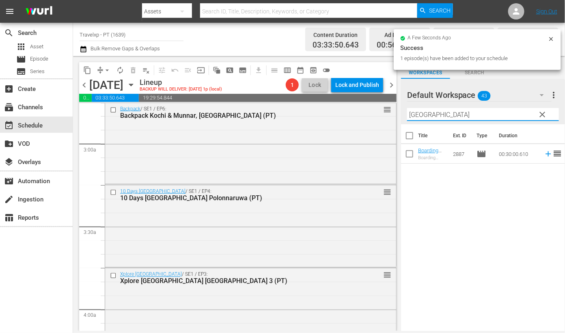
click at [545, 156] on icon at bounding box center [547, 153] width 5 height 5
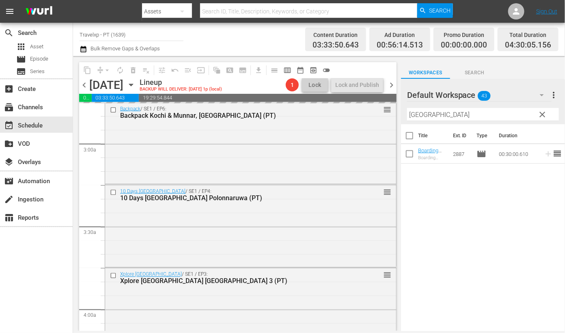
click at [412, 110] on input "oslo" at bounding box center [483, 114] width 152 height 13
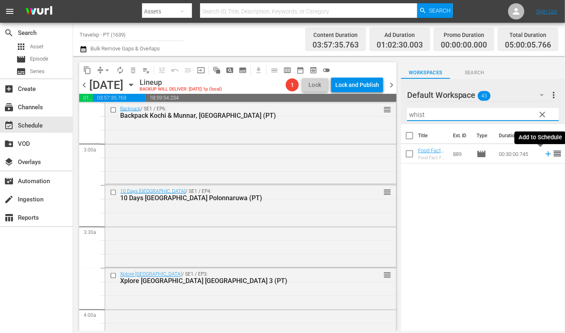
click at [545, 155] on icon at bounding box center [547, 153] width 5 height 5
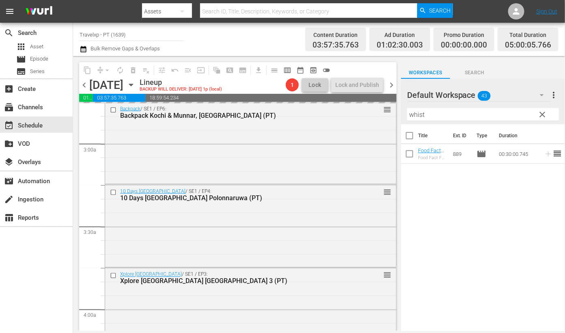
click at [418, 116] on input "whist" at bounding box center [483, 114] width 152 height 13
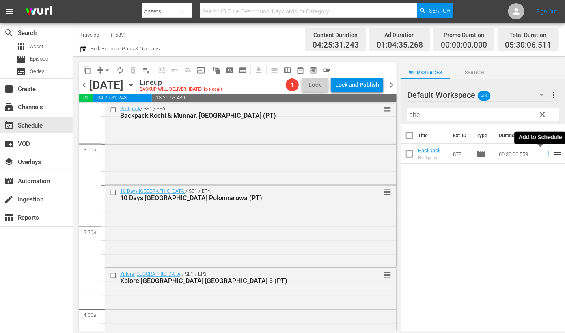
click at [544, 155] on icon at bounding box center [548, 153] width 9 height 9
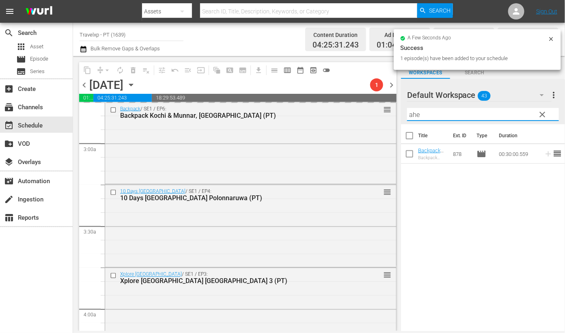
click at [411, 112] on input "ahe" at bounding box center [483, 114] width 152 height 13
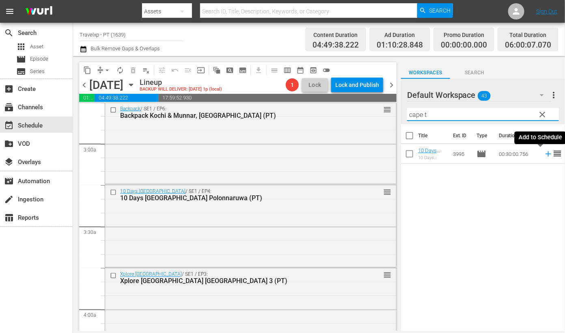
click at [545, 154] on icon at bounding box center [547, 153] width 5 height 5
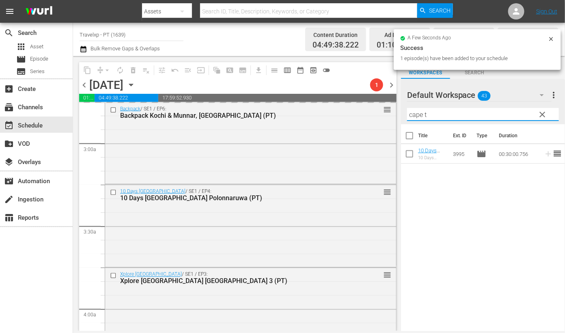
drag, startPoint x: 439, startPoint y: 115, endPoint x: 405, endPoint y: 114, distance: 33.7
click at [405, 114] on div "Default Workspace 43 Default more_vert clear Filter by Title cape t" at bounding box center [483, 101] width 164 height 45
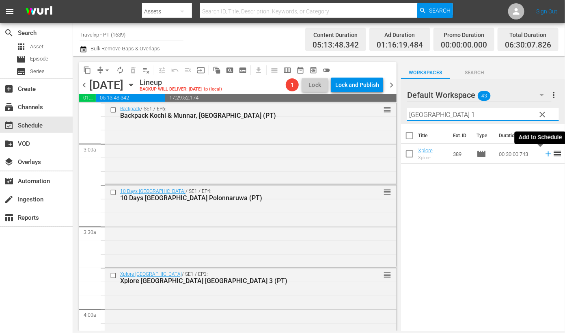
click at [545, 154] on icon at bounding box center [547, 153] width 5 height 5
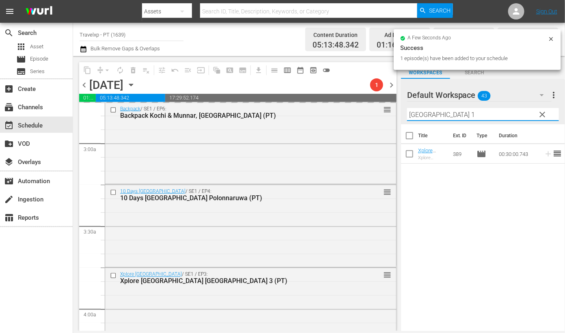
drag, startPoint x: 466, startPoint y: 117, endPoint x: 396, endPoint y: 110, distance: 70.9
click at [396, 110] on div "content_copy compress arrow_drop_down autorenew_outlined delete_forever_outline…" at bounding box center [319, 193] width 492 height 275
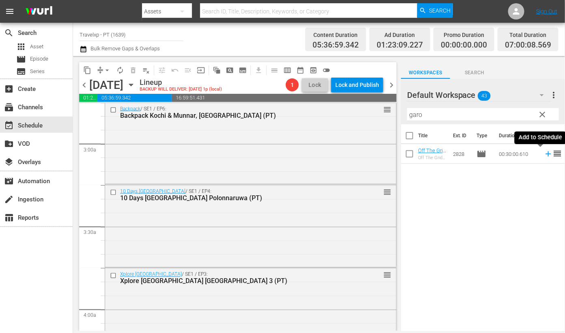
click at [545, 153] on icon at bounding box center [547, 153] width 5 height 5
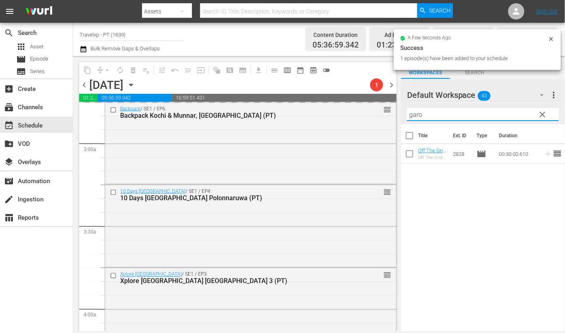
click at [411, 114] on input "garo" at bounding box center [483, 114] width 152 height 13
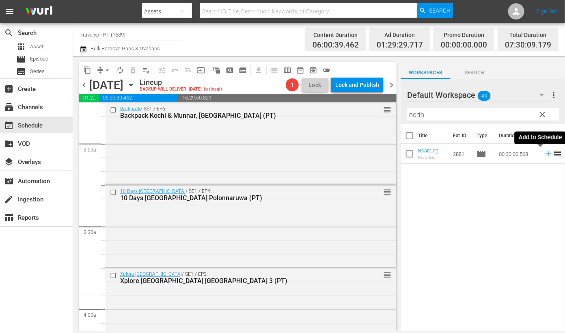
click at [545, 154] on icon at bounding box center [547, 153] width 5 height 5
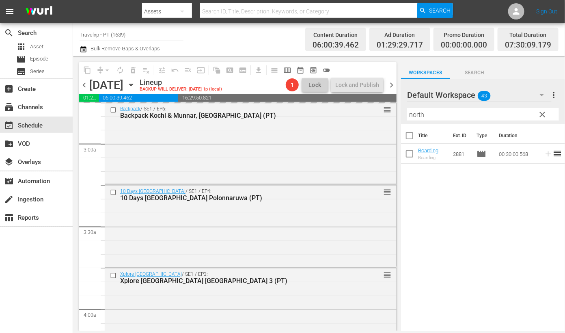
click at [418, 116] on input "north" at bounding box center [483, 114] width 152 height 13
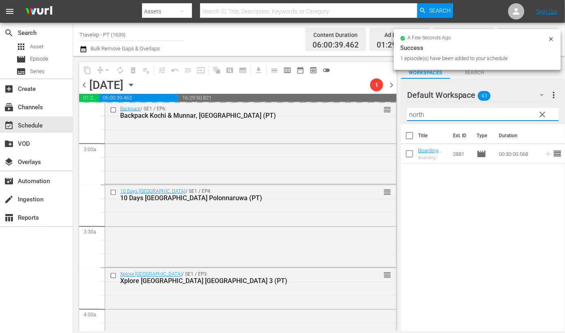
click at [418, 116] on input "north" at bounding box center [483, 114] width 152 height 13
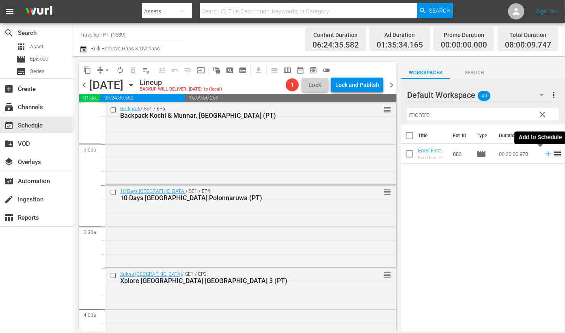
click at [544, 154] on icon at bounding box center [548, 153] width 9 height 9
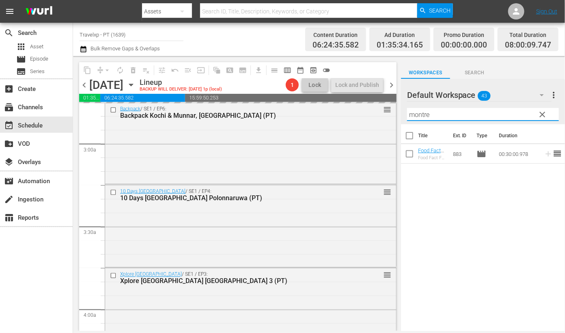
click at [422, 113] on input "montre" at bounding box center [483, 114] width 152 height 13
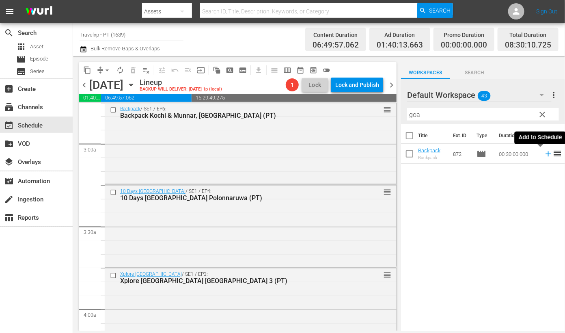
click at [544, 154] on icon at bounding box center [548, 153] width 9 height 9
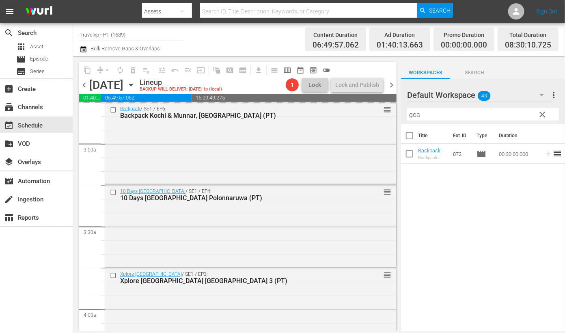
click at [414, 116] on input "goa" at bounding box center [483, 114] width 152 height 13
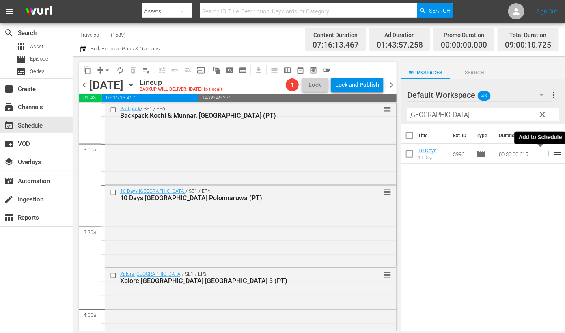
click at [545, 153] on icon at bounding box center [547, 153] width 5 height 5
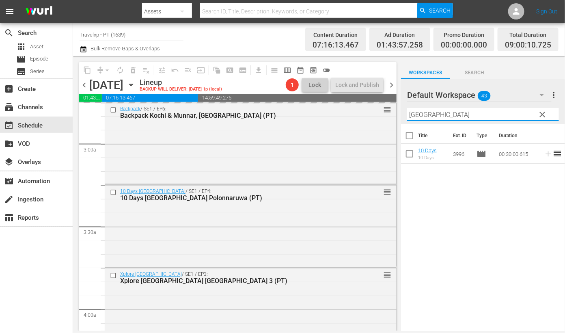
click at [420, 117] on input "durban" at bounding box center [483, 114] width 152 height 13
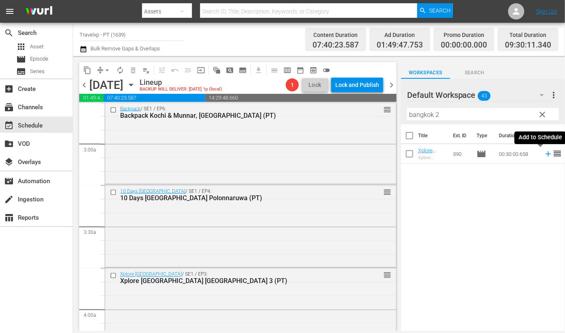
click at [545, 153] on icon at bounding box center [547, 153] width 5 height 5
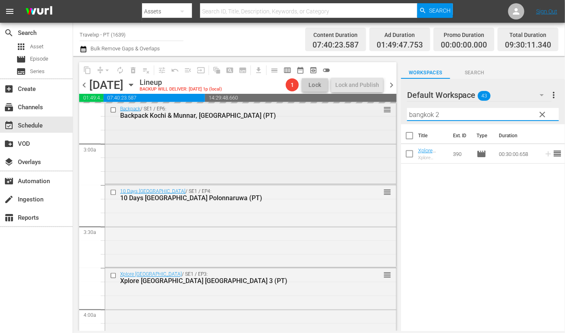
drag, startPoint x: 460, startPoint y: 114, endPoint x: 388, endPoint y: 107, distance: 72.1
click at [388, 107] on div "content_copy compress arrow_drop_down autorenew_outlined delete_forever_outline…" at bounding box center [319, 193] width 492 height 275
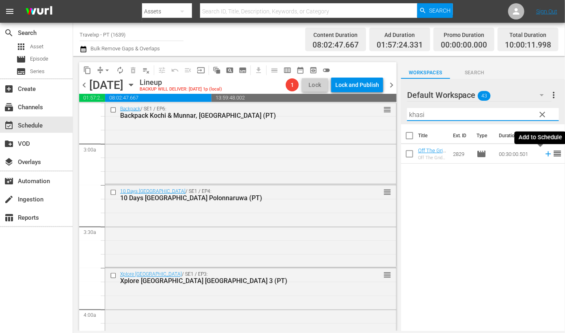
click at [545, 153] on icon at bounding box center [547, 153] width 5 height 5
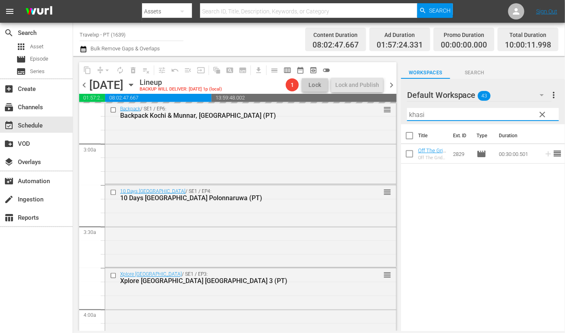
click at [423, 116] on input "khasi" at bounding box center [483, 114] width 152 height 13
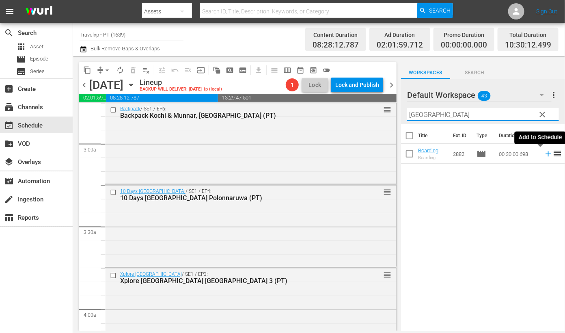
click at [544, 153] on icon at bounding box center [548, 153] width 9 height 9
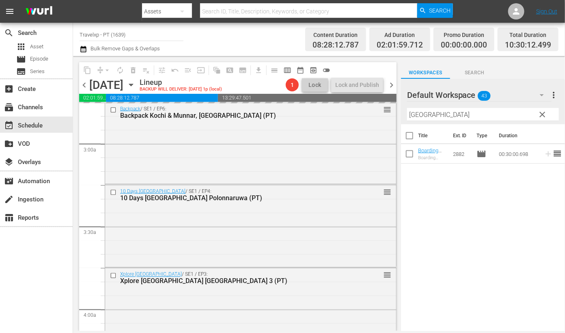
click at [417, 117] on input "troms" at bounding box center [483, 114] width 152 height 13
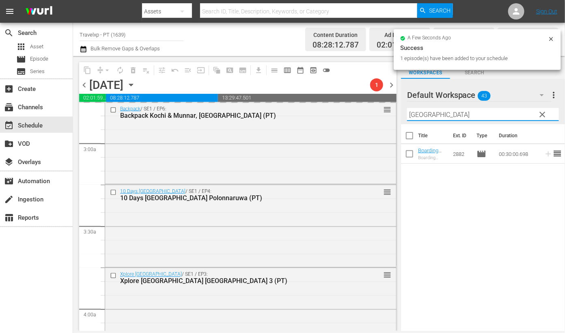
click at [417, 117] on input "troms" at bounding box center [483, 114] width 152 height 13
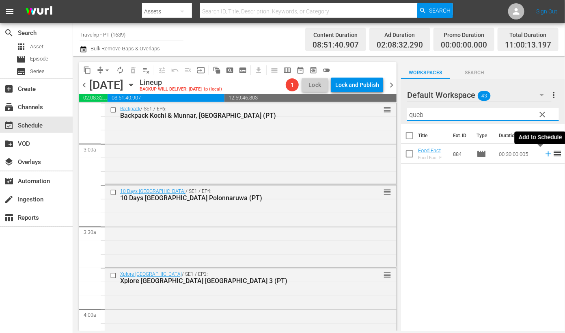
click at [545, 153] on icon at bounding box center [547, 153] width 5 height 5
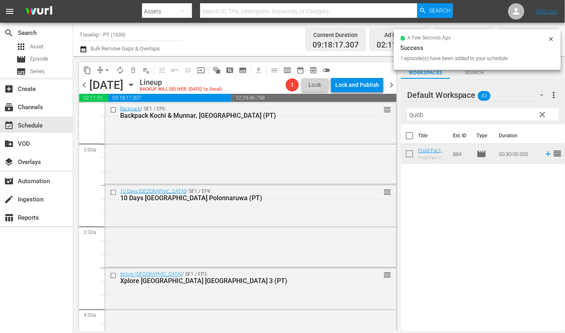
click at [416, 114] on input "queb" at bounding box center [483, 114] width 152 height 13
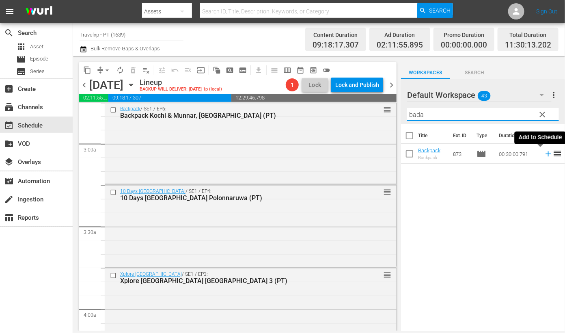
click at [545, 154] on icon at bounding box center [547, 153] width 5 height 5
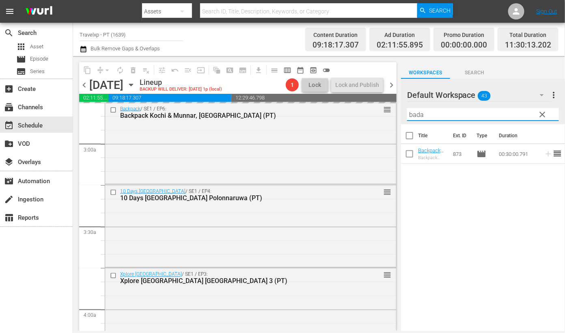
click at [417, 114] on input "bada" at bounding box center [483, 114] width 152 height 13
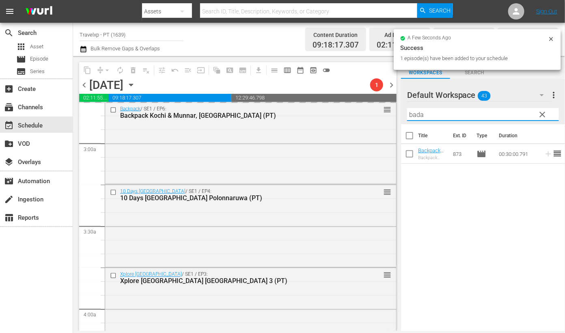
click at [417, 114] on input "bada" at bounding box center [483, 114] width 152 height 13
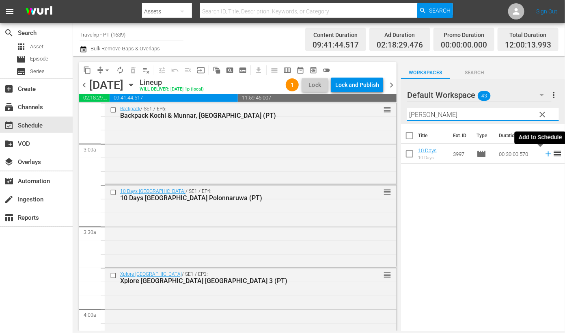
click at [544, 152] on icon at bounding box center [548, 153] width 9 height 9
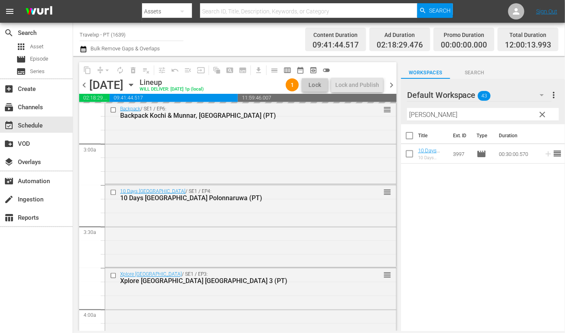
click at [412, 114] on input "krug" at bounding box center [483, 114] width 152 height 13
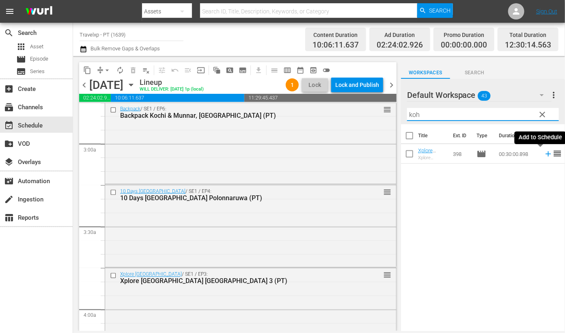
click at [545, 156] on icon at bounding box center [547, 153] width 5 height 5
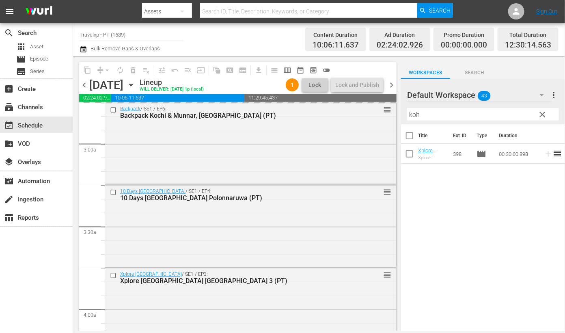
click at [415, 113] on input "koh" at bounding box center [483, 114] width 152 height 13
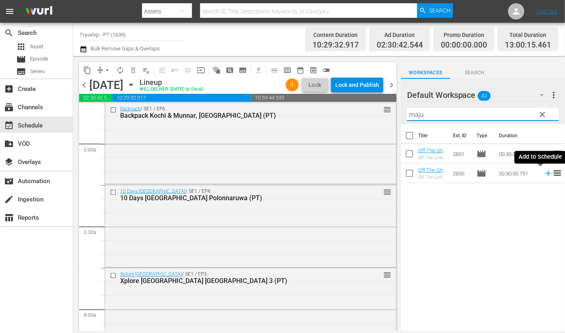
click at [545, 174] on icon at bounding box center [547, 173] width 5 height 5
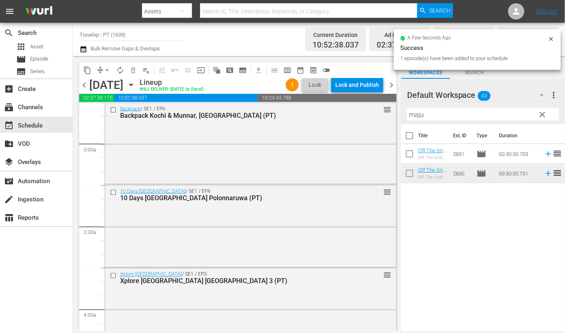
click at [416, 116] on input "maju" at bounding box center [483, 114] width 152 height 13
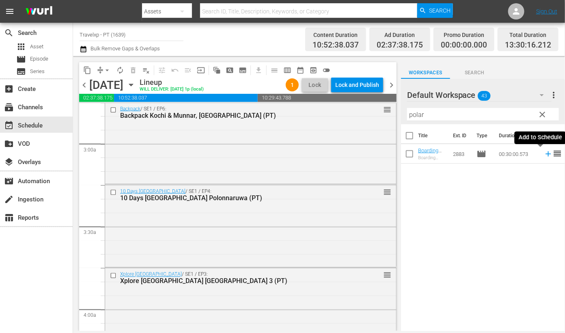
click at [545, 154] on icon at bounding box center [547, 153] width 5 height 5
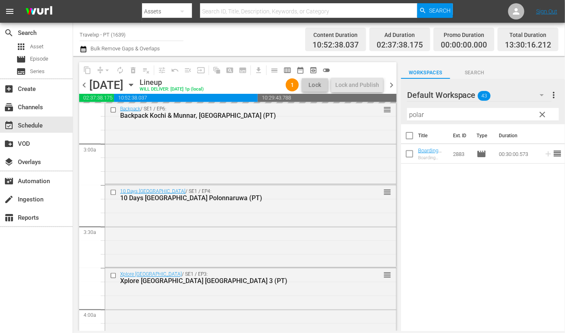
click at [422, 116] on input "polar" at bounding box center [483, 114] width 152 height 13
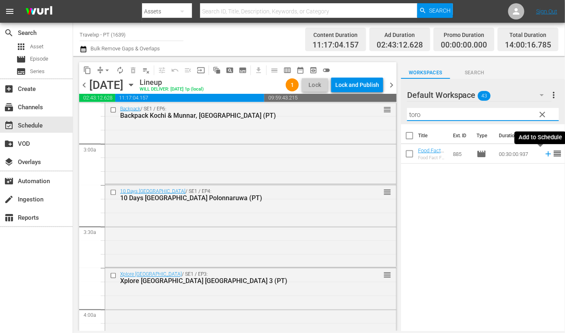
click at [545, 155] on icon at bounding box center [547, 153] width 5 height 5
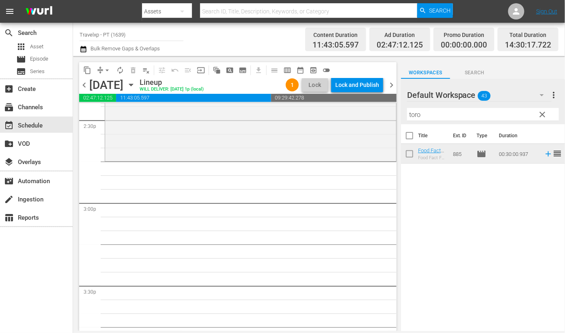
scroll to position [2333, 0]
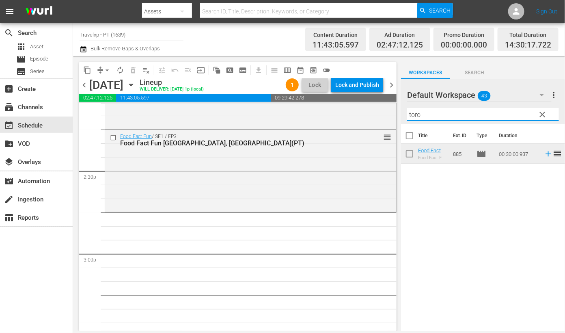
click at [414, 113] on input "toro" at bounding box center [483, 114] width 152 height 13
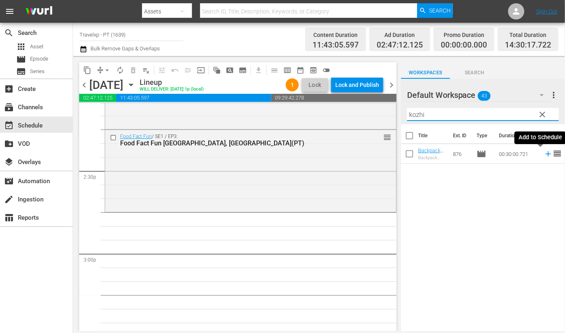
click at [545, 155] on icon at bounding box center [547, 153] width 5 height 5
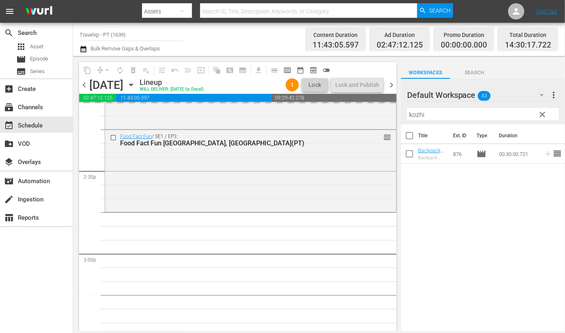
click at [414, 113] on input "kozhi" at bounding box center [483, 114] width 152 height 13
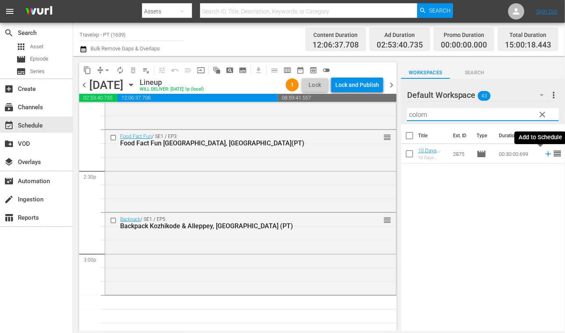
click at [545, 154] on icon at bounding box center [547, 153] width 5 height 5
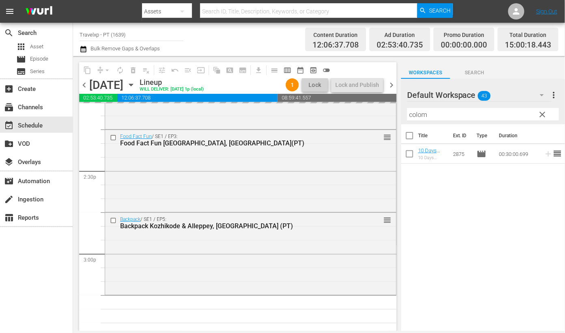
click at [413, 112] on input "colom" at bounding box center [483, 114] width 152 height 13
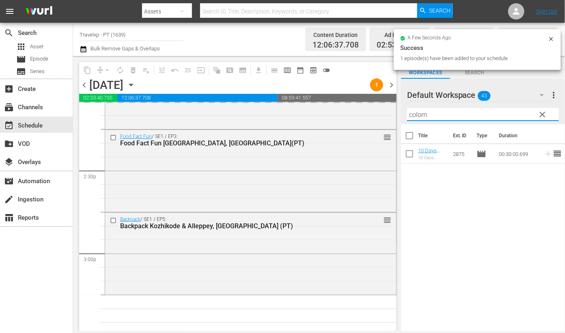
click at [413, 112] on input "colom" at bounding box center [483, 114] width 152 height 13
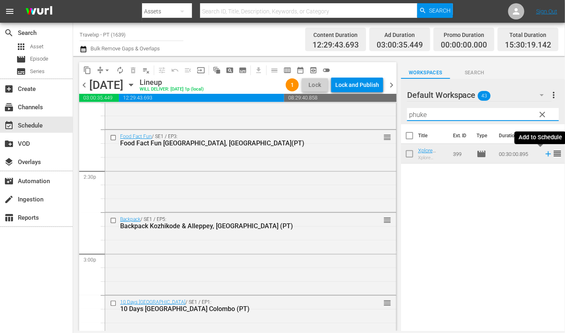
click at [544, 155] on icon at bounding box center [548, 153] width 9 height 9
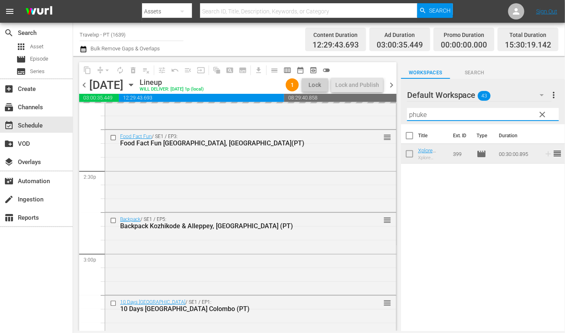
click at [419, 115] on input "phuke" at bounding box center [483, 114] width 152 height 13
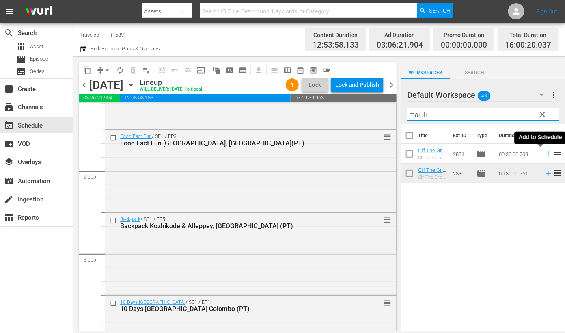
click at [544, 154] on icon at bounding box center [548, 153] width 9 height 9
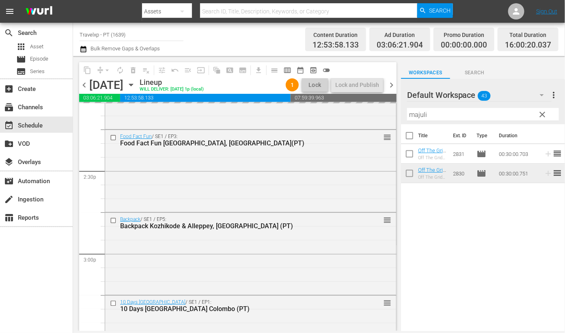
click at [411, 114] on input "majuli" at bounding box center [483, 114] width 152 height 13
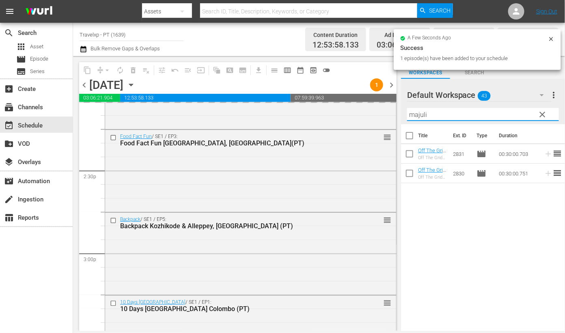
click at [411, 114] on input "majuli" at bounding box center [483, 114] width 152 height 13
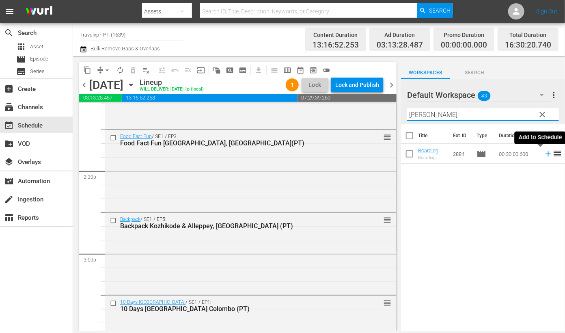
click at [545, 154] on icon at bounding box center [547, 153] width 5 height 5
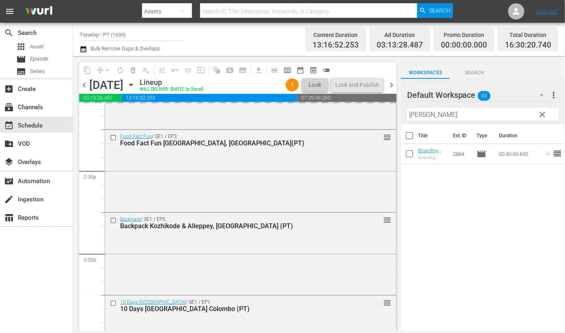
click at [415, 114] on input "bronn" at bounding box center [483, 114] width 152 height 13
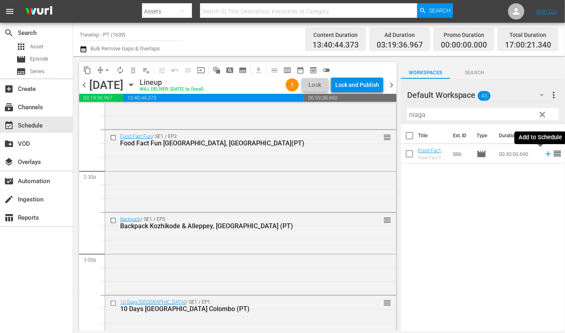
click at [545, 153] on icon at bounding box center [547, 153] width 5 height 5
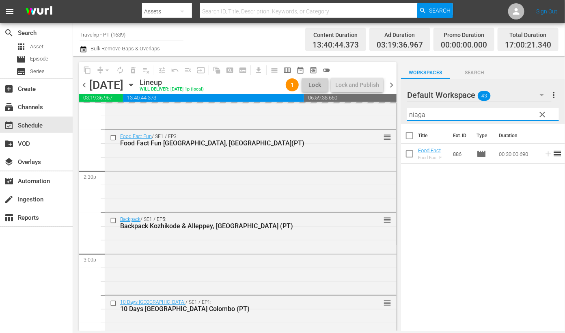
click at [416, 114] on input "niaga" at bounding box center [483, 114] width 152 height 13
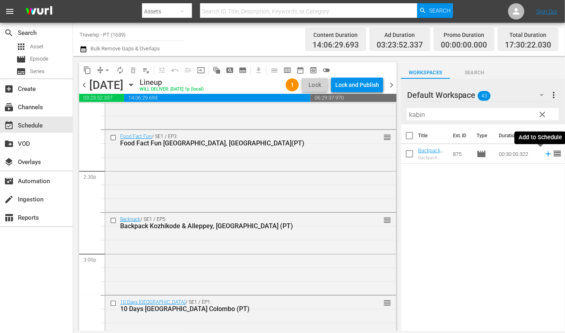
click at [545, 154] on icon at bounding box center [547, 153] width 5 height 5
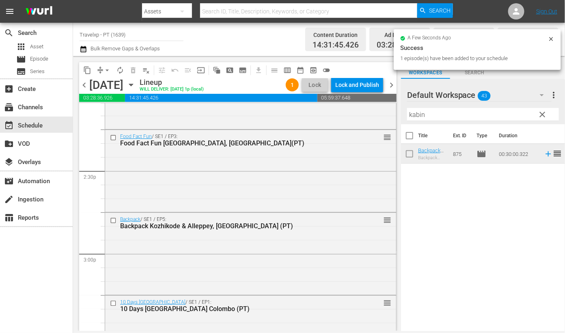
click at [417, 112] on input "kabin" at bounding box center [483, 114] width 152 height 13
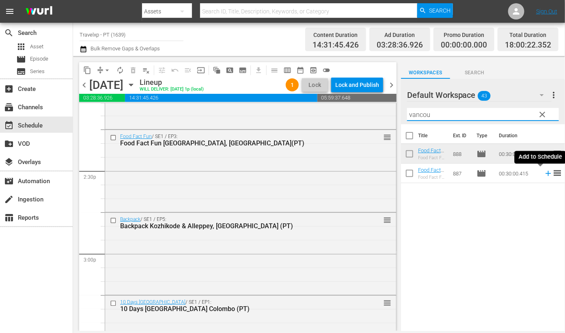
click at [544, 176] on icon at bounding box center [548, 173] width 9 height 9
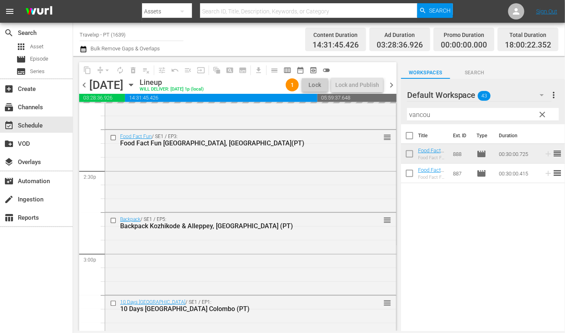
click at [422, 113] on input "vancou" at bounding box center [483, 114] width 152 height 13
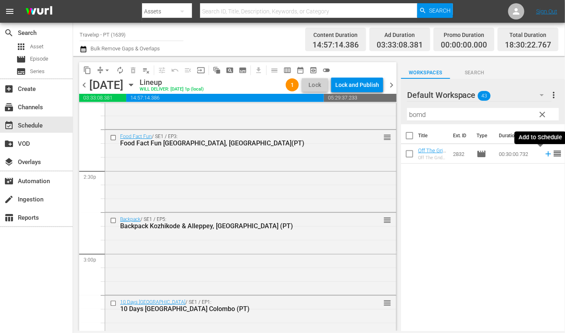
click at [544, 154] on icon at bounding box center [548, 153] width 9 height 9
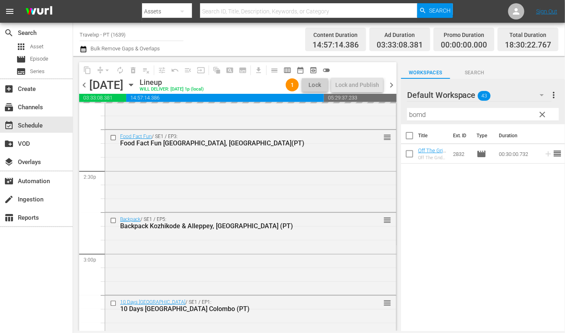
click at [414, 114] on input "bomd" at bounding box center [483, 114] width 152 height 13
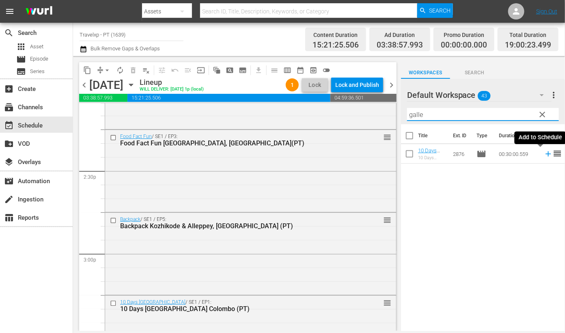
click at [544, 153] on icon at bounding box center [548, 153] width 9 height 9
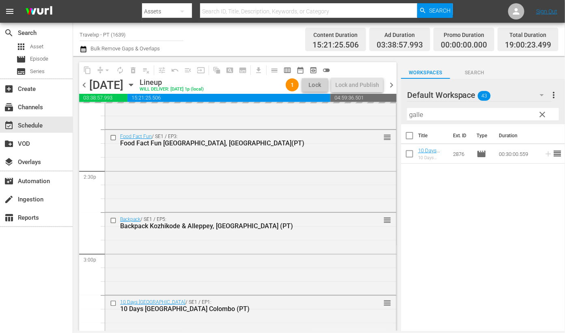
click at [413, 115] on input "galle" at bounding box center [483, 114] width 152 height 13
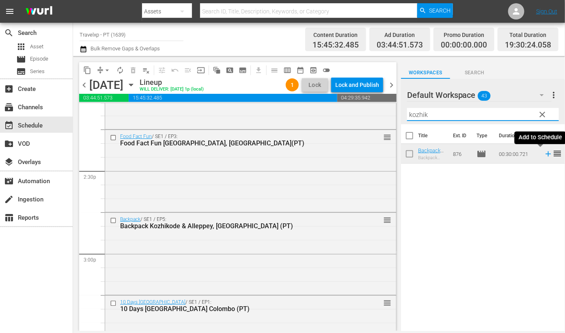
click at [545, 155] on icon at bounding box center [547, 153] width 5 height 5
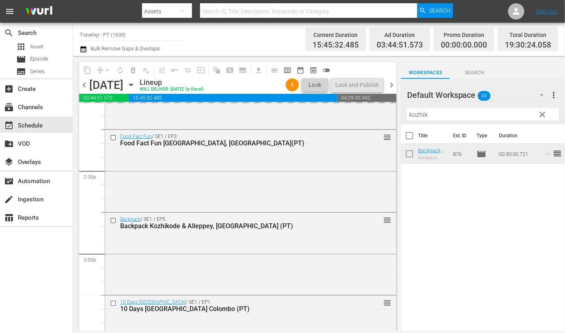
click at [420, 114] on input "kozhik" at bounding box center [483, 114] width 152 height 13
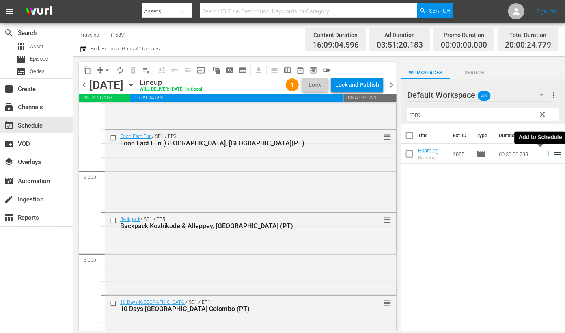
click at [545, 153] on icon at bounding box center [547, 153] width 5 height 5
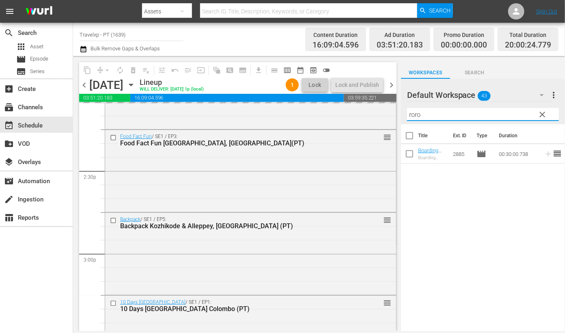
click at [413, 116] on input "roro" at bounding box center [483, 114] width 152 height 13
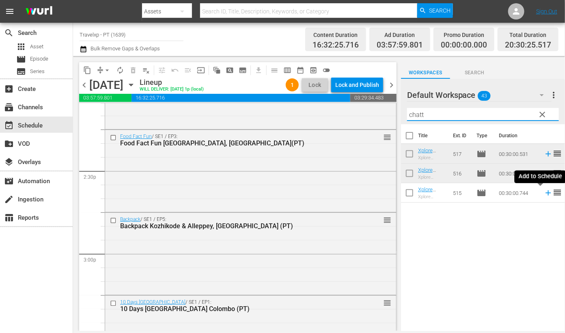
type input "chatt"
click at [545, 193] on icon at bounding box center [547, 192] width 5 height 5
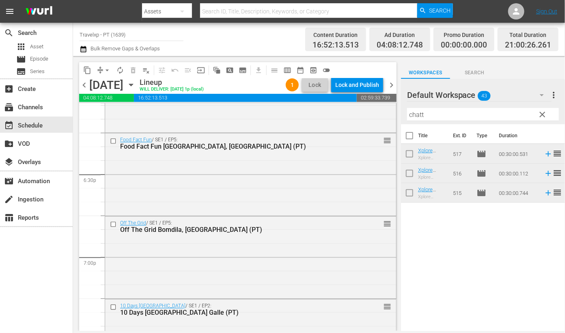
scroll to position [2941, 0]
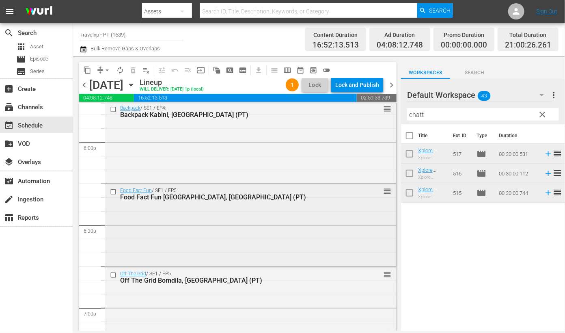
click at [113, 191] on input "checkbox" at bounding box center [114, 191] width 9 height 7
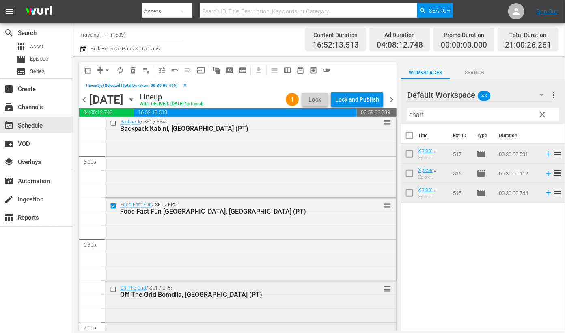
click at [113, 287] on input "checkbox" at bounding box center [114, 289] width 9 height 7
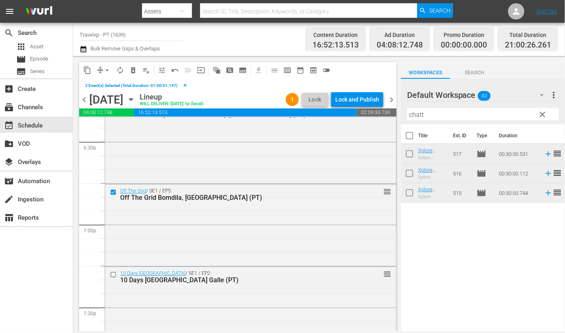
scroll to position [3043, 0]
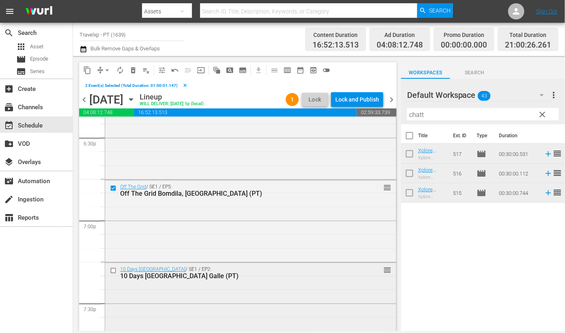
click at [114, 271] on input "checkbox" at bounding box center [114, 270] width 9 height 7
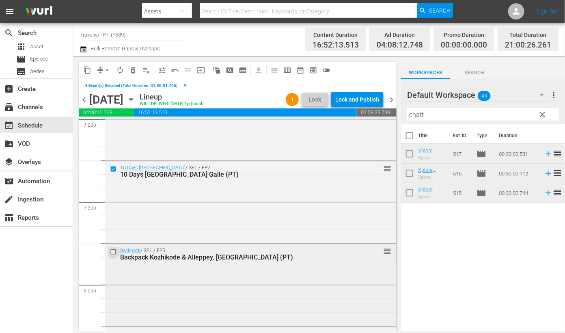
click at [114, 252] on input "checkbox" at bounding box center [114, 251] width 9 height 7
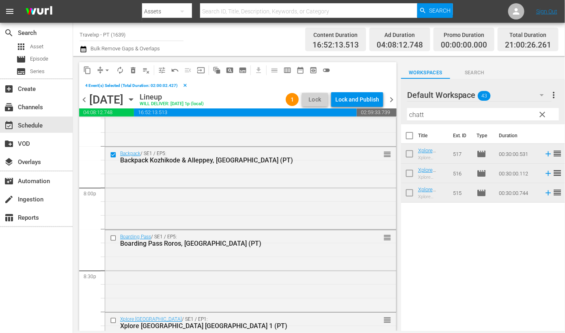
scroll to position [3246, 0]
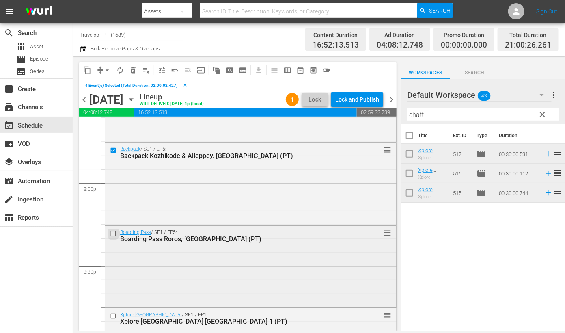
click at [113, 233] on input "checkbox" at bounding box center [114, 233] width 9 height 7
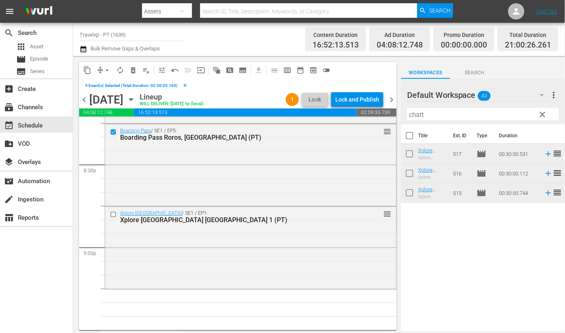
scroll to position [3347, 0]
click at [114, 215] on input "checkbox" at bounding box center [114, 214] width 9 height 7
click at [86, 71] on span "content_copy" at bounding box center [87, 70] width 8 height 8
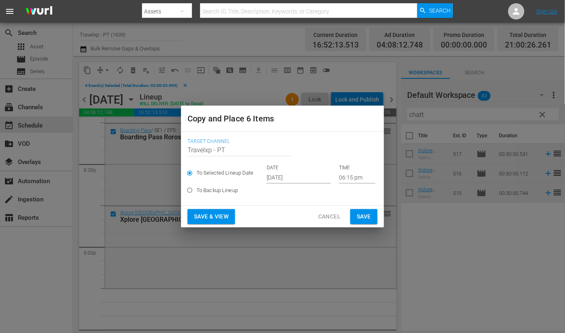
click at [343, 176] on input "06:15 pm" at bounding box center [357, 177] width 37 height 12
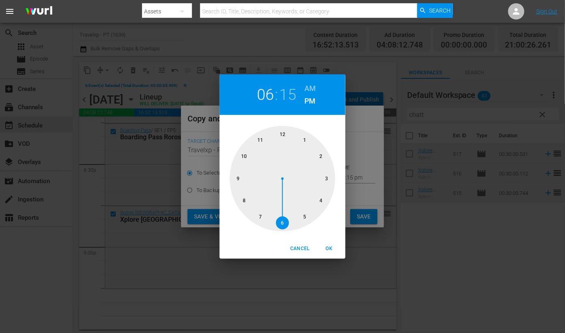
click at [237, 179] on div at bounding box center [282, 178] width 105 height 105
click at [327, 246] on span "OK" at bounding box center [328, 248] width 19 height 9
type input "09:15 pm"
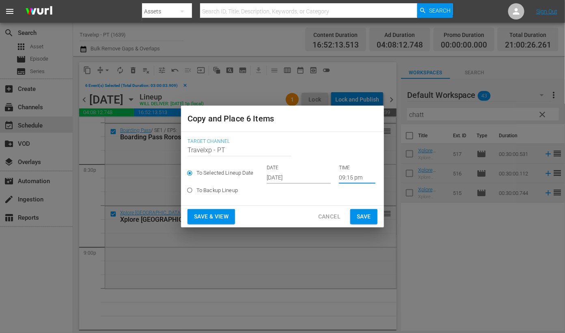
click at [221, 213] on span "Save & View" at bounding box center [211, 216] width 34 height 10
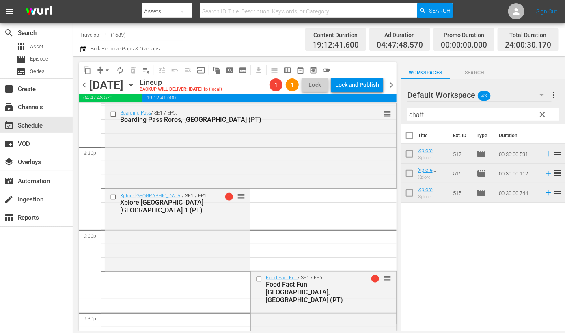
scroll to position [3296, 0]
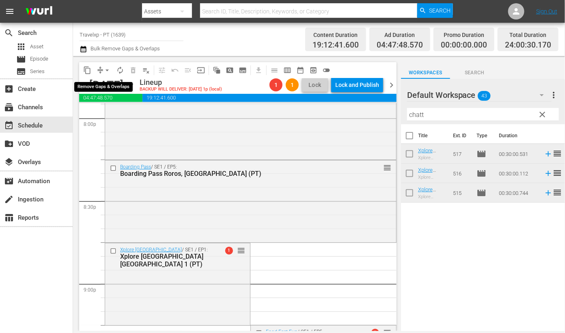
click at [107, 72] on span "arrow_drop_down" at bounding box center [107, 70] width 8 height 8
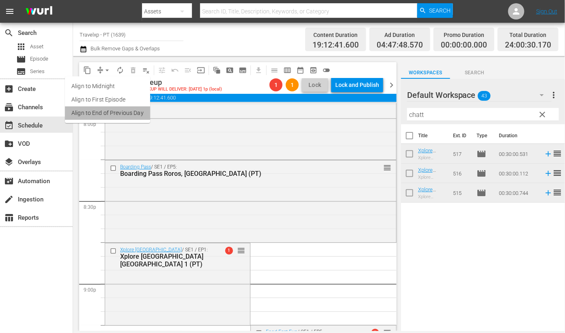
click at [116, 117] on li "Align to End of Previous Day" at bounding box center [107, 112] width 85 height 13
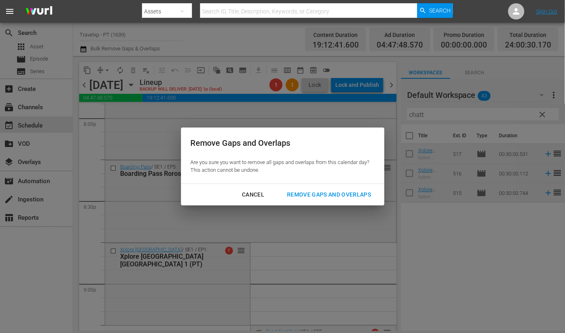
click at [323, 196] on div "Remove Gaps and Overlaps" at bounding box center [328, 194] width 97 height 10
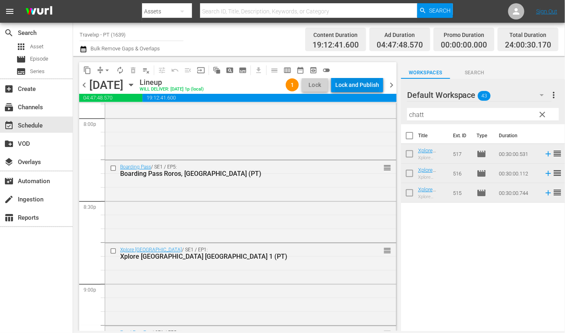
click at [357, 81] on div "Lock and Publish" at bounding box center [357, 84] width 44 height 15
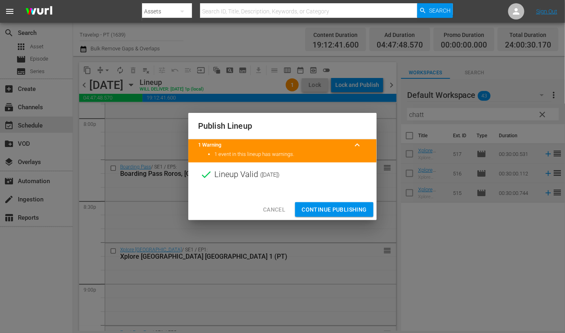
click at [345, 209] on span "Continue Publishing" at bounding box center [333, 209] width 65 height 10
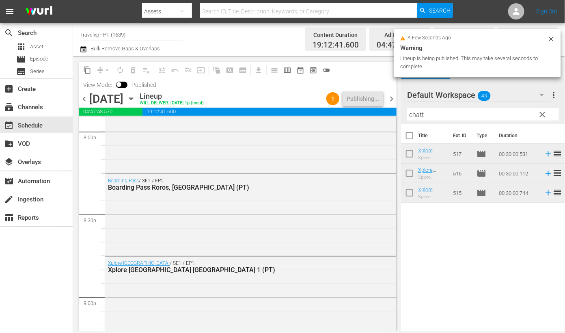
click at [394, 101] on span "chevron_right" at bounding box center [391, 99] width 10 height 10
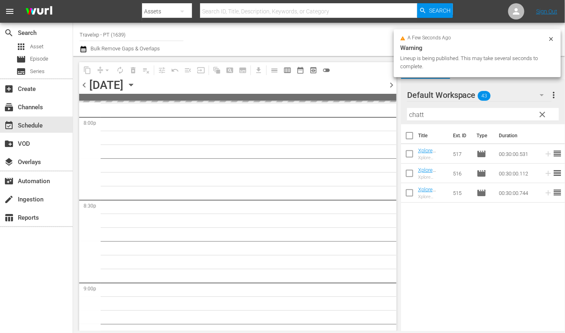
scroll to position [3297, 0]
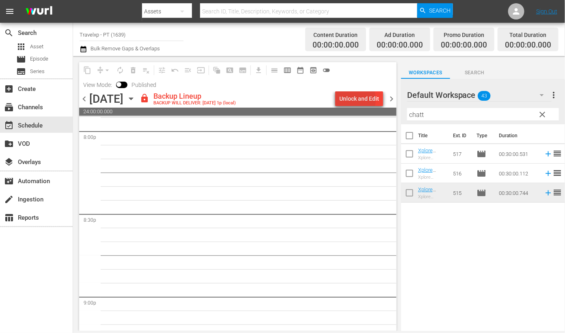
click at [352, 99] on div "Unlock and Edit" at bounding box center [359, 98] width 40 height 15
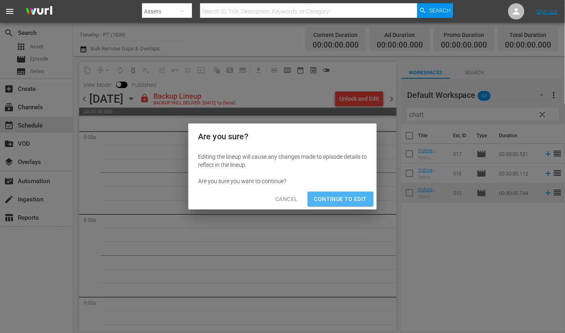
click at [358, 196] on span "Continue to Edit" at bounding box center [340, 199] width 53 height 10
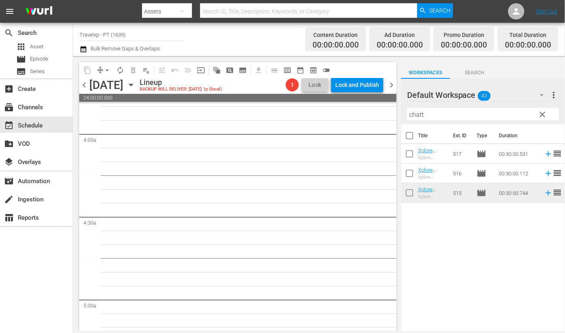
scroll to position [0, 0]
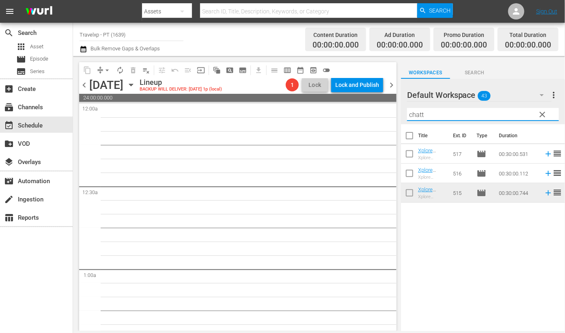
click at [418, 116] on input "chatt" at bounding box center [483, 114] width 152 height 13
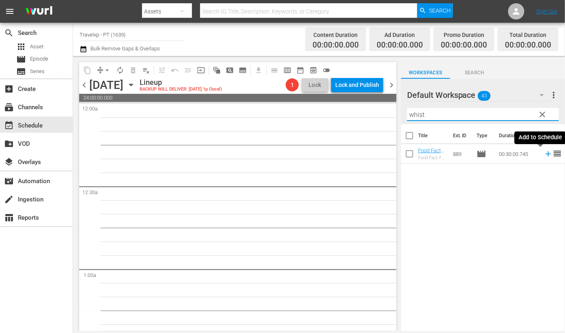
click at [544, 156] on icon at bounding box center [548, 153] width 9 height 9
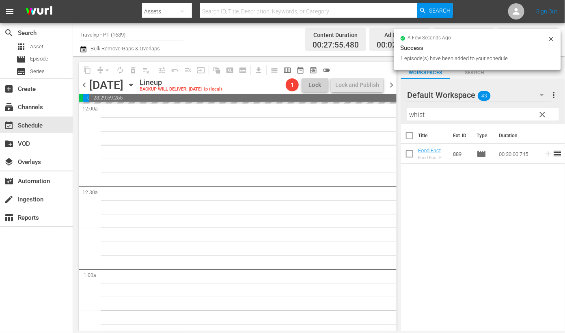
click at [422, 112] on input "whist" at bounding box center [483, 114] width 152 height 13
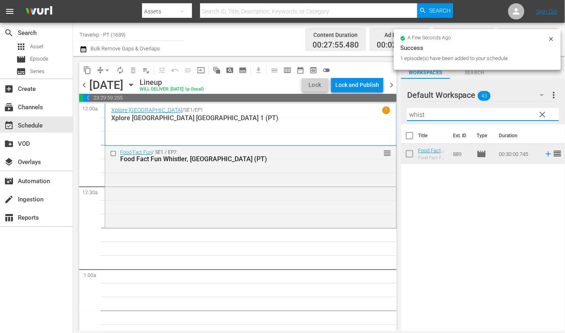
click at [422, 112] on input "whist" at bounding box center [483, 114] width 152 height 13
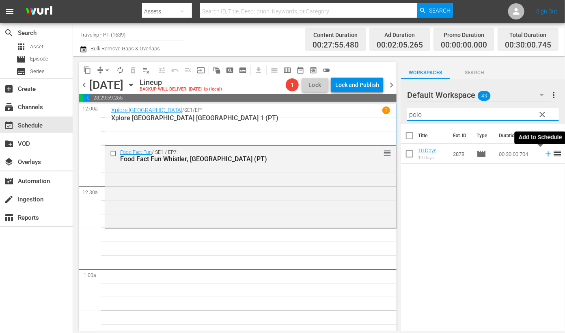
click at [545, 155] on icon at bounding box center [547, 153] width 5 height 5
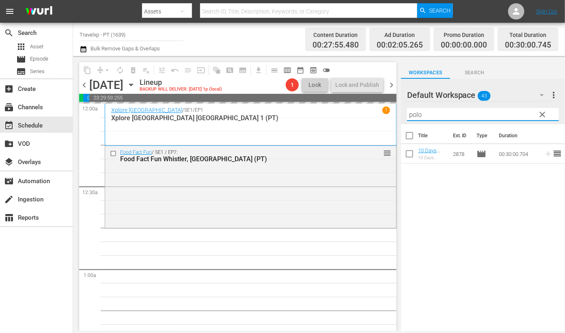
click at [418, 114] on input "polo" at bounding box center [483, 114] width 152 height 13
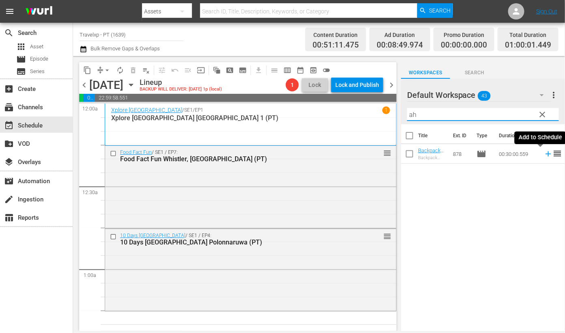
drag, startPoint x: 542, startPoint y: 155, endPoint x: 521, endPoint y: 139, distance: 26.2
click at [544, 155] on icon at bounding box center [548, 153] width 9 height 9
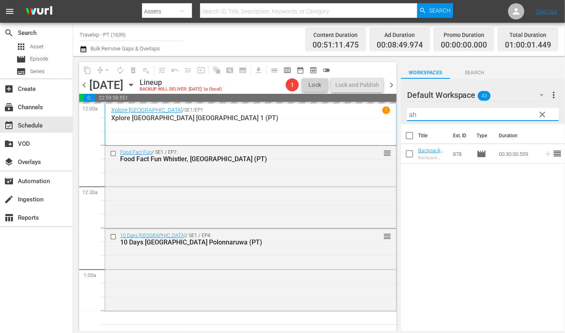
click at [414, 112] on input "ah" at bounding box center [483, 114] width 152 height 13
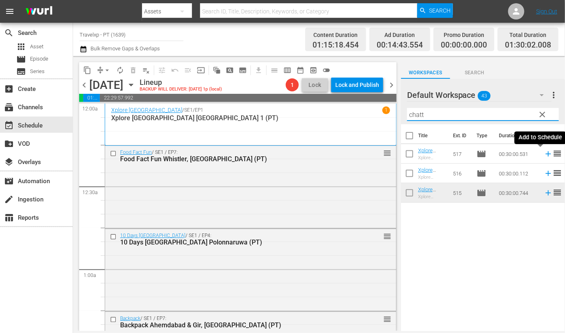
click at [544, 155] on icon at bounding box center [548, 153] width 9 height 9
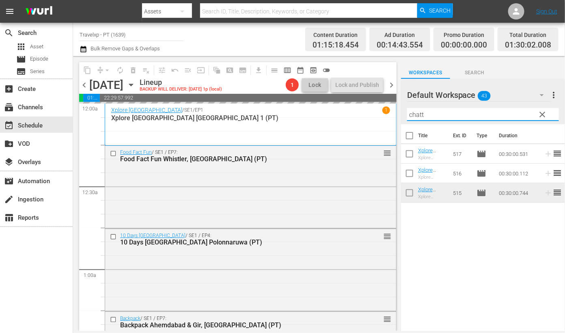
click at [418, 114] on input "chatt" at bounding box center [483, 114] width 152 height 13
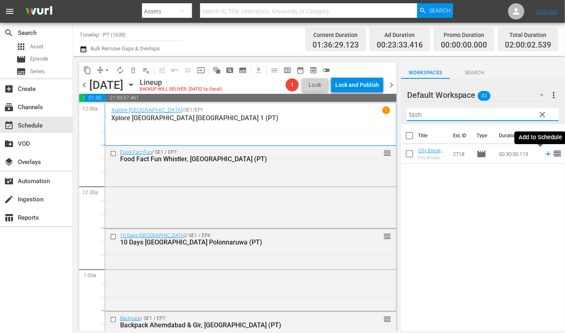
click at [544, 155] on icon at bounding box center [548, 153] width 9 height 9
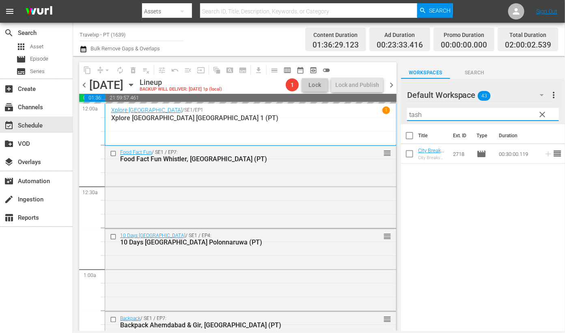
click at [410, 115] on input "tash" at bounding box center [483, 114] width 152 height 13
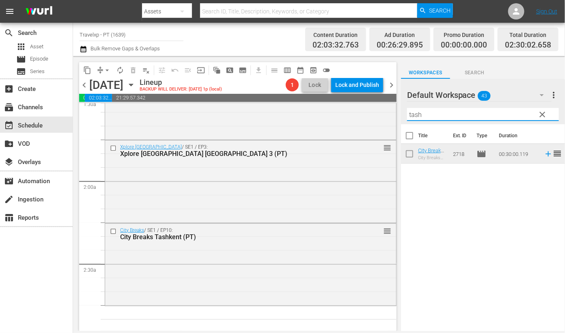
scroll to position [304, 0]
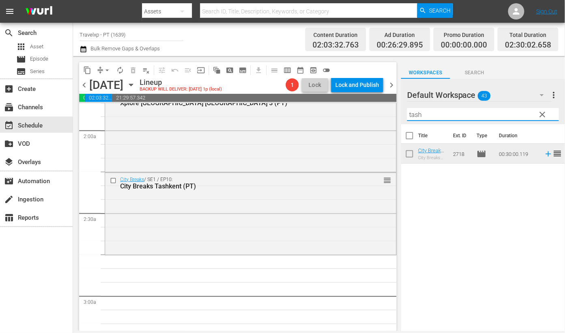
click at [414, 114] on input "tash" at bounding box center [483, 114] width 152 height 13
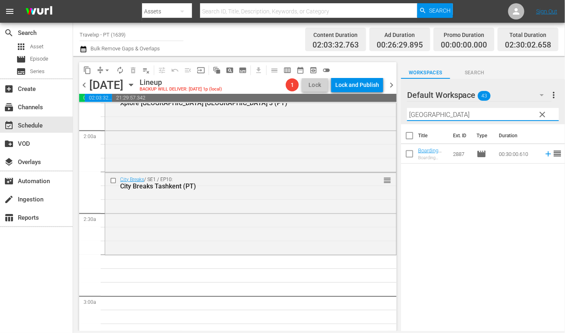
click at [545, 155] on icon at bounding box center [547, 153] width 5 height 5
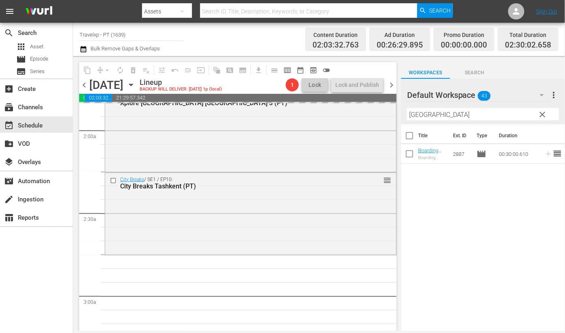
click at [416, 116] on input "oslo" at bounding box center [483, 114] width 152 height 13
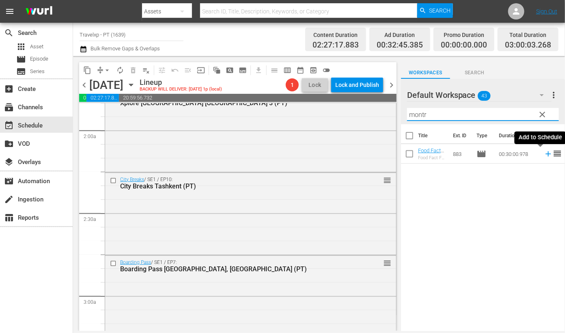
click at [545, 153] on icon at bounding box center [547, 153] width 5 height 5
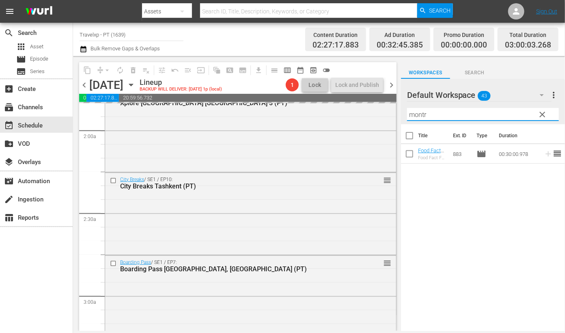
click at [417, 115] on input "montr" at bounding box center [483, 114] width 152 height 13
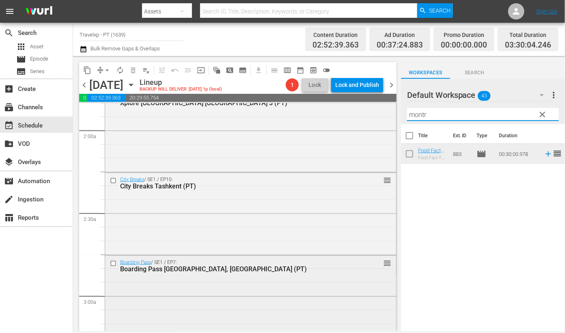
scroll to position [456, 0]
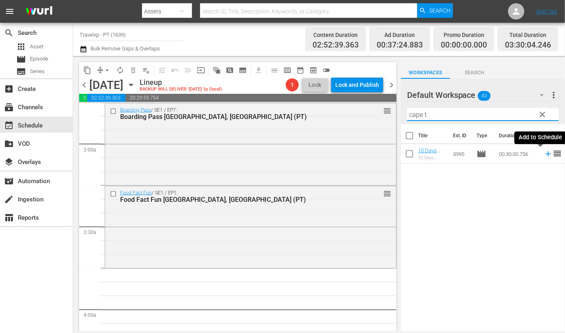
click at [544, 153] on icon at bounding box center [548, 153] width 9 height 9
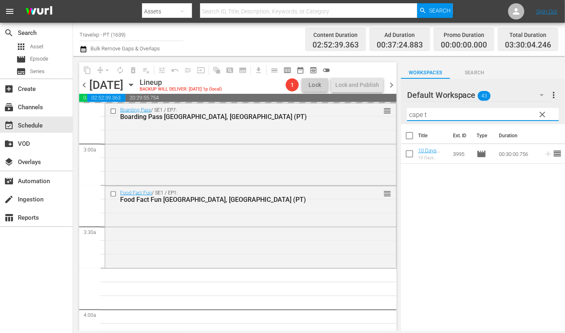
drag, startPoint x: 444, startPoint y: 114, endPoint x: 394, endPoint y: 112, distance: 50.4
click at [394, 112] on div "content_copy compress arrow_drop_down autorenew_outlined delete_forever_outline…" at bounding box center [319, 193] width 492 height 275
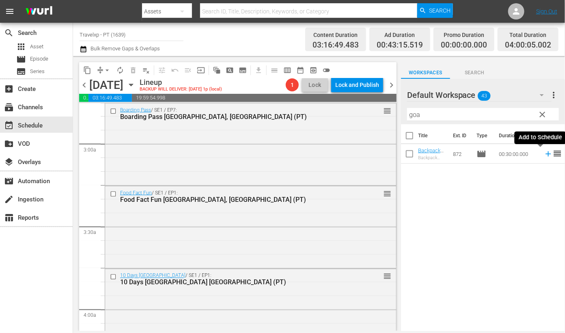
click at [545, 153] on icon at bounding box center [547, 153] width 5 height 5
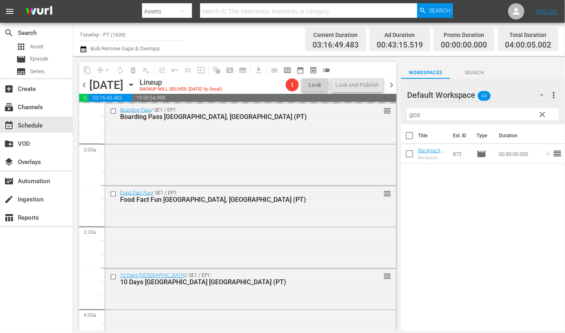
click at [413, 115] on input "goa" at bounding box center [483, 114] width 152 height 13
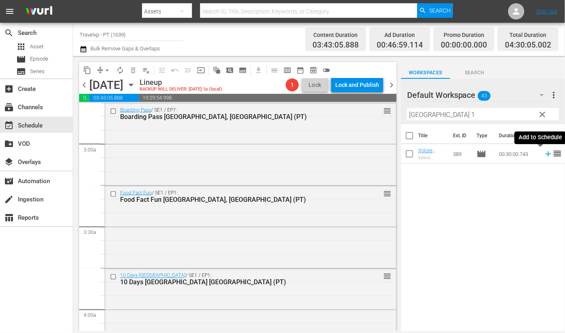
click at [544, 155] on icon at bounding box center [548, 153] width 9 height 9
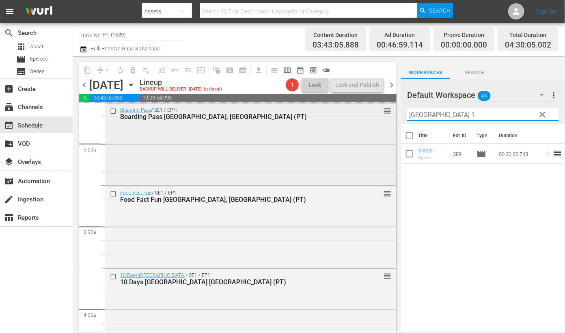
click at [371, 109] on div "content_copy compress arrow_drop_down autorenew_outlined delete_forever_outline…" at bounding box center [319, 193] width 492 height 275
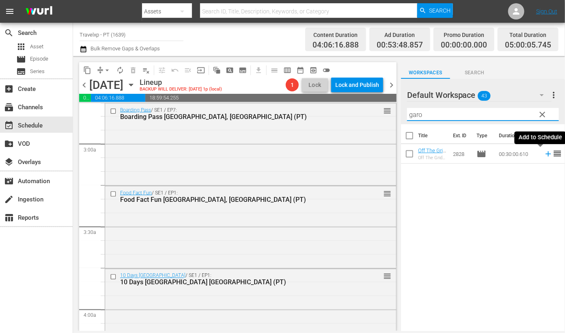
click at [544, 155] on icon at bounding box center [548, 153] width 9 height 9
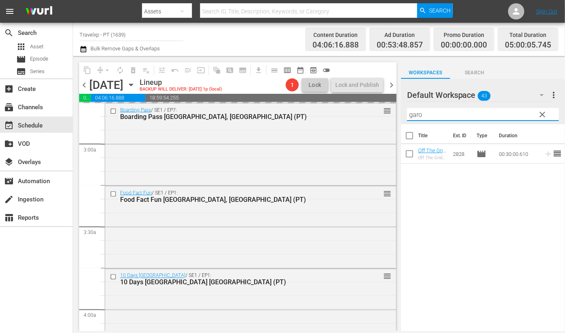
click at [416, 112] on input "garo" at bounding box center [483, 114] width 152 height 13
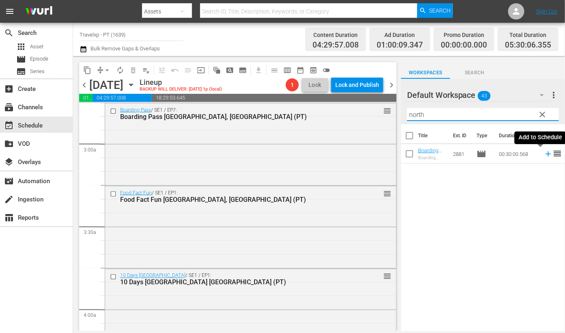
click at [544, 156] on icon at bounding box center [548, 153] width 9 height 9
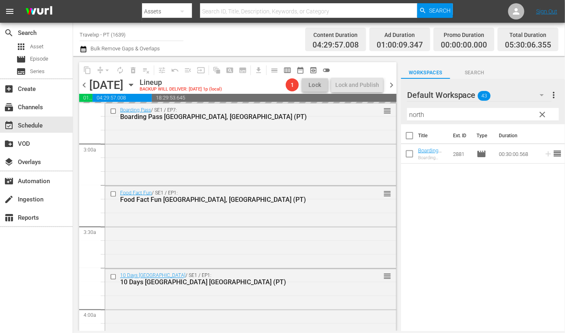
click at [415, 118] on input "north" at bounding box center [483, 114] width 152 height 13
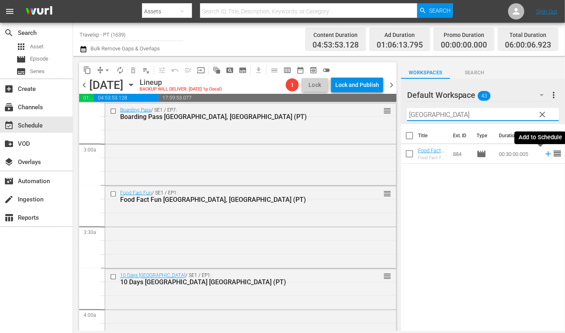
click at [544, 155] on icon at bounding box center [548, 153] width 9 height 9
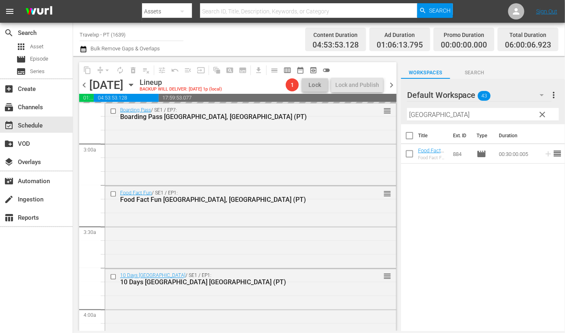
click at [420, 116] on input "quebec" at bounding box center [483, 114] width 152 height 13
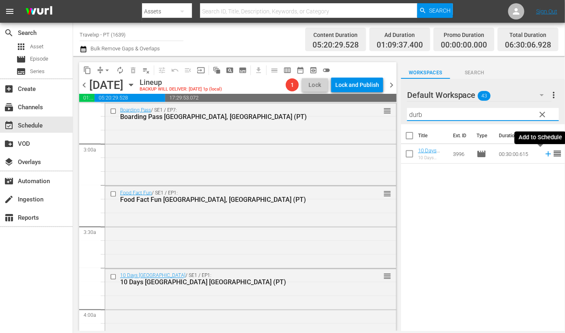
click at [545, 153] on icon at bounding box center [547, 153] width 5 height 5
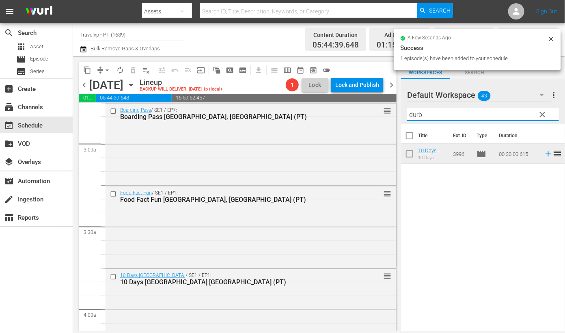
click at [414, 117] on input "durb" at bounding box center [483, 114] width 152 height 13
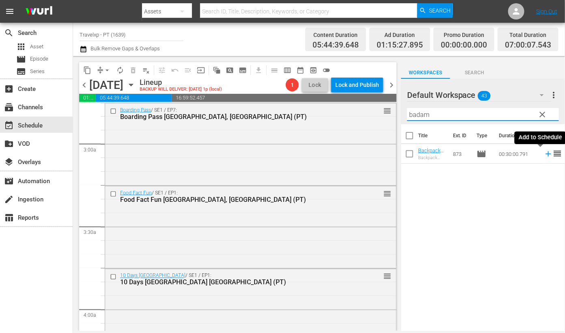
click at [545, 154] on icon at bounding box center [547, 153] width 5 height 5
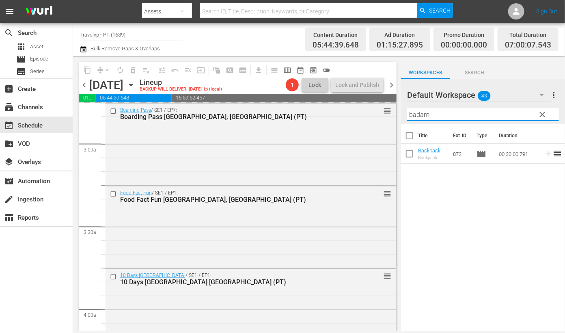
click at [422, 114] on input "badam" at bounding box center [483, 114] width 152 height 13
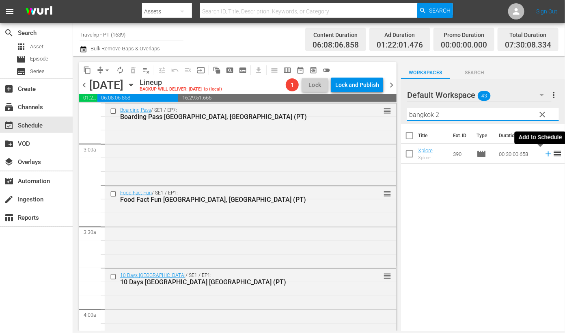
click at [545, 154] on icon at bounding box center [547, 153] width 5 height 5
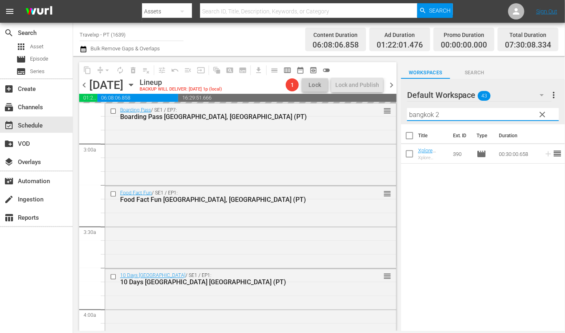
drag, startPoint x: 446, startPoint y: 116, endPoint x: 392, endPoint y: 113, distance: 54.1
click at [392, 113] on div "content_copy compress arrow_drop_down autorenew_outlined delete_forever_outline…" at bounding box center [319, 193] width 492 height 275
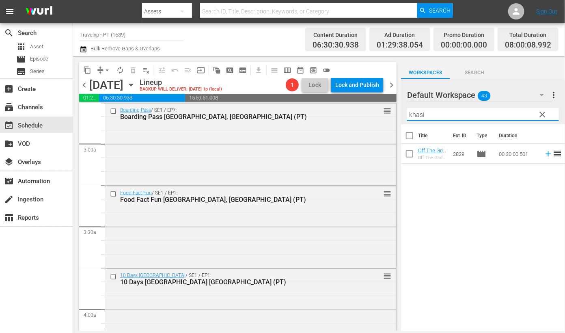
click at [545, 152] on icon at bounding box center [547, 153] width 5 height 5
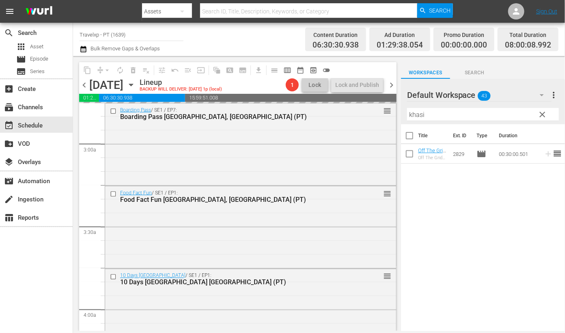
click at [422, 114] on input "khasi" at bounding box center [483, 114] width 152 height 13
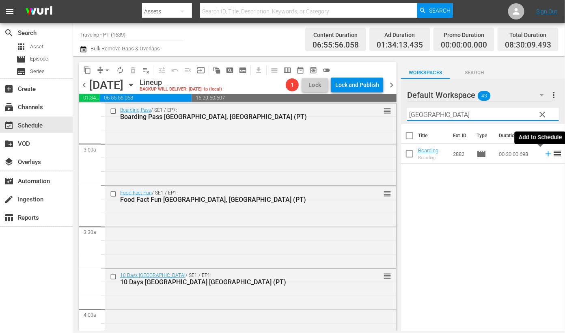
click at [545, 154] on icon at bounding box center [547, 153] width 5 height 5
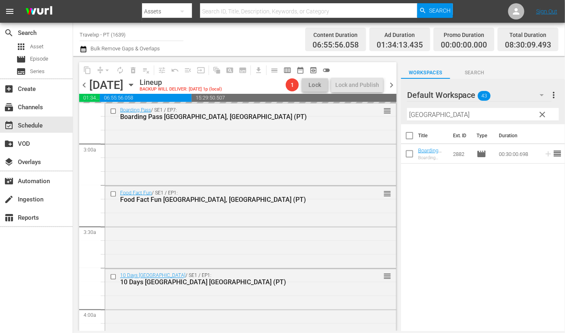
click at [418, 112] on input "troms" at bounding box center [483, 114] width 152 height 13
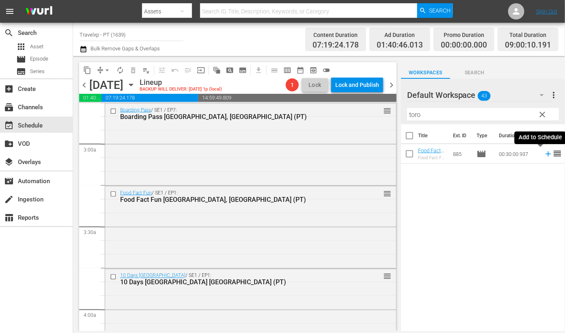
click at [544, 154] on icon at bounding box center [548, 153] width 9 height 9
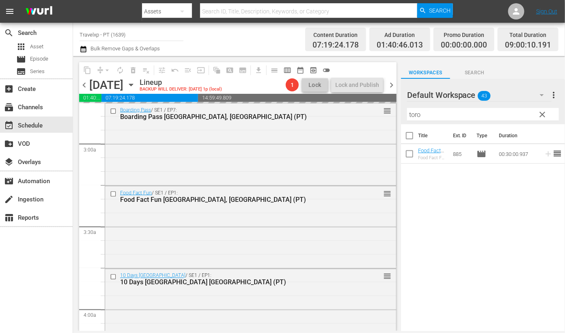
click at [417, 113] on input "toro" at bounding box center [483, 114] width 152 height 13
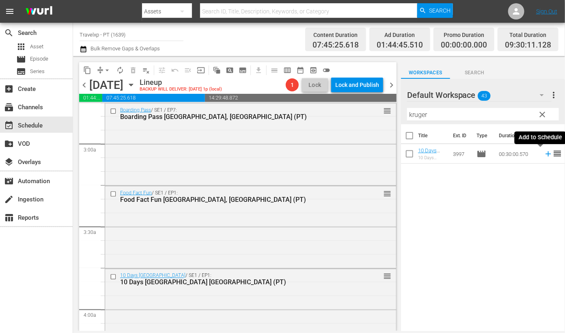
click at [545, 155] on icon at bounding box center [547, 153] width 5 height 5
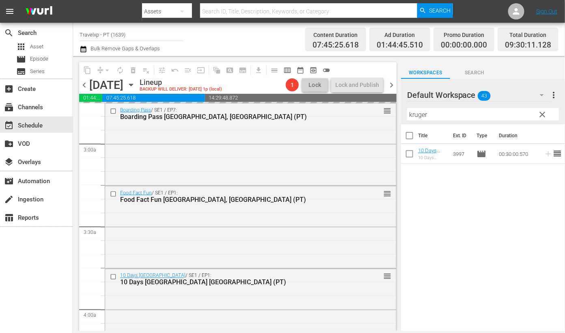
click at [416, 117] on input "kruger" at bounding box center [483, 114] width 152 height 13
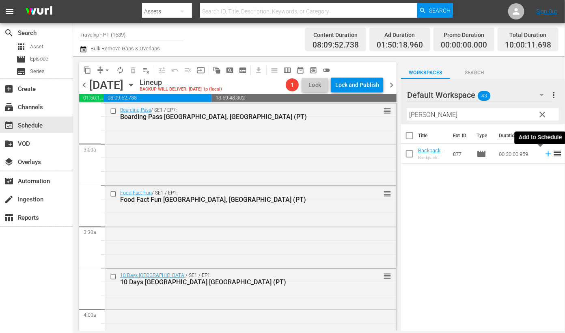
click at [544, 156] on icon at bounding box center [548, 153] width 9 height 9
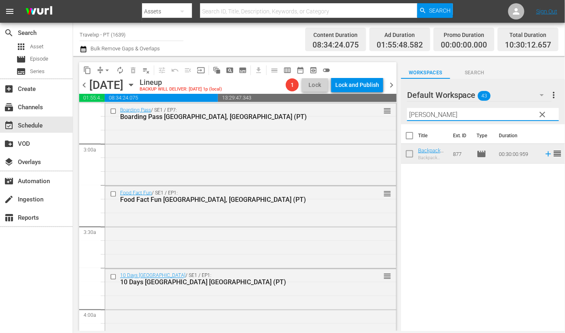
click at [414, 114] on input "[PERSON_NAME]" at bounding box center [483, 114] width 152 height 13
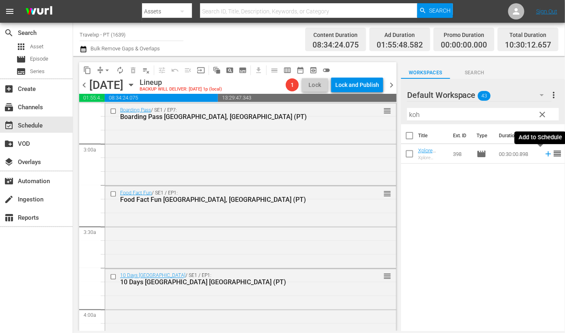
click at [544, 154] on icon at bounding box center [548, 153] width 9 height 9
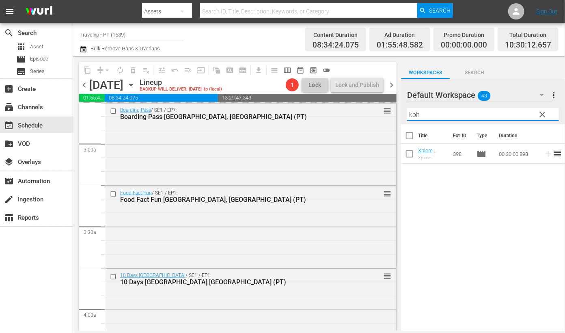
click at [414, 112] on input "koh" at bounding box center [483, 114] width 152 height 13
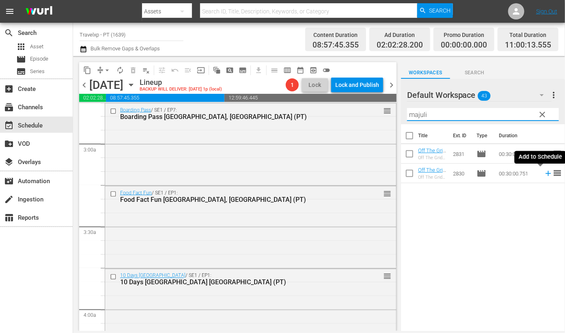
drag, startPoint x: 540, startPoint y: 173, endPoint x: 454, endPoint y: 108, distance: 108.1
click at [545, 173] on icon at bounding box center [547, 173] width 5 height 5
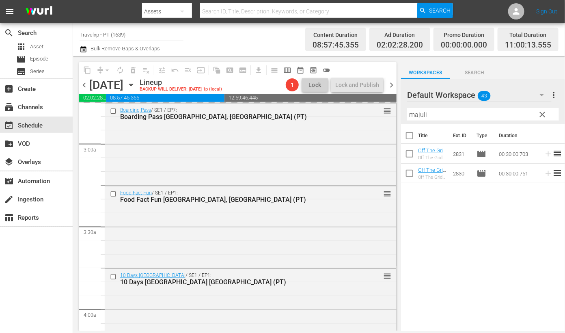
click at [417, 117] on input "majuli" at bounding box center [483, 114] width 152 height 13
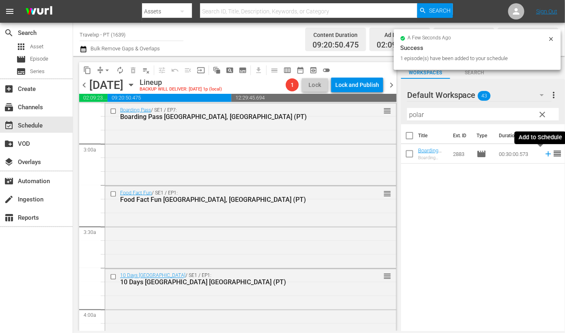
click at [545, 154] on icon at bounding box center [547, 153] width 5 height 5
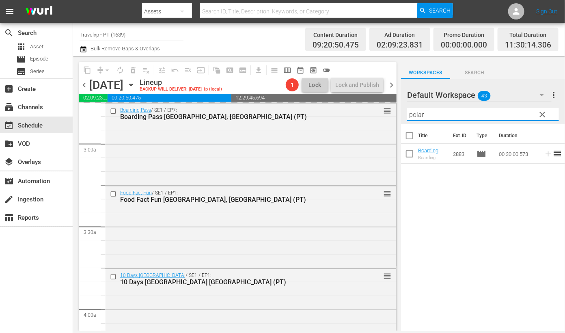
click at [415, 114] on input "polar" at bounding box center [483, 114] width 152 height 13
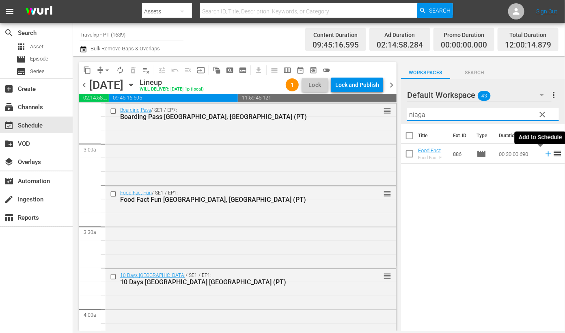
click at [545, 153] on icon at bounding box center [547, 153] width 5 height 5
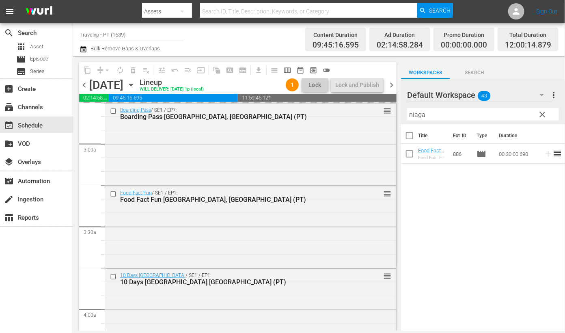
click at [414, 115] on input "niaga" at bounding box center [483, 114] width 152 height 13
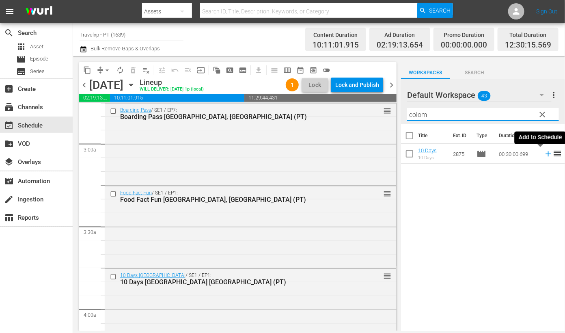
click at [545, 153] on icon at bounding box center [547, 153] width 5 height 5
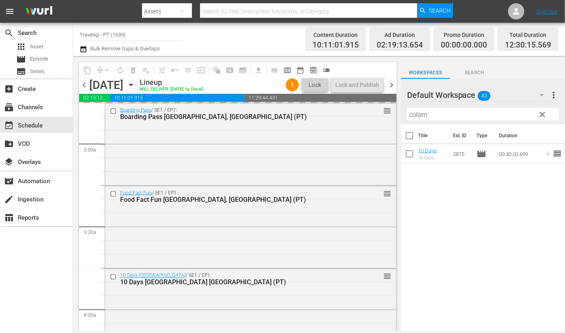
click at [423, 114] on input "colom" at bounding box center [483, 114] width 152 height 13
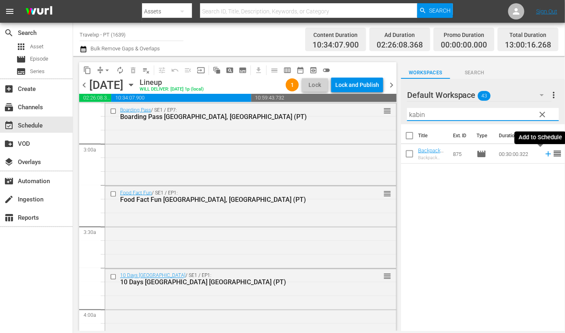
click at [544, 154] on icon at bounding box center [548, 153] width 9 height 9
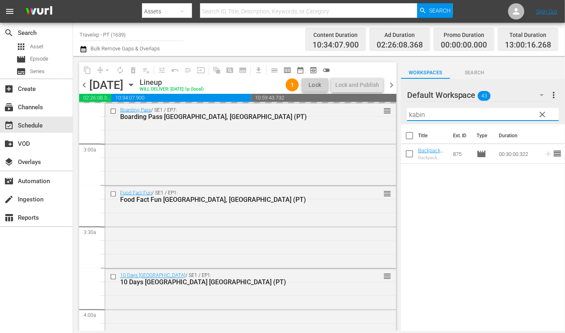
click at [418, 113] on input "kabin" at bounding box center [483, 114] width 152 height 13
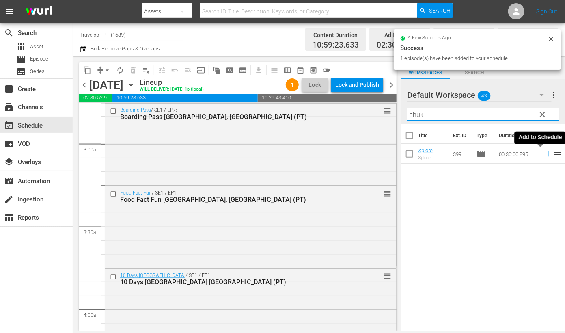
click at [545, 153] on icon at bounding box center [547, 153] width 5 height 5
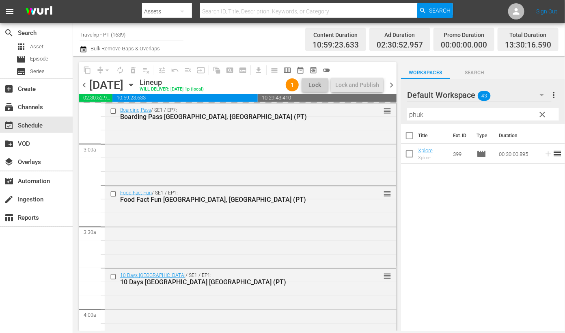
click at [413, 114] on input "phuk" at bounding box center [483, 114] width 152 height 13
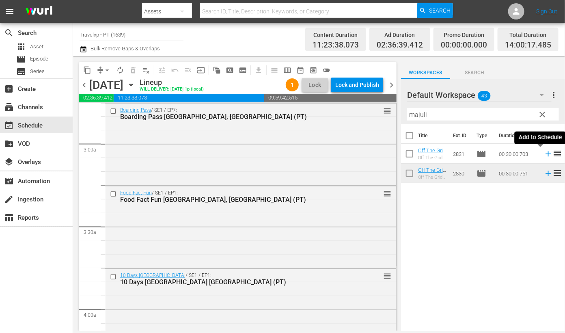
click at [544, 153] on icon at bounding box center [548, 153] width 9 height 9
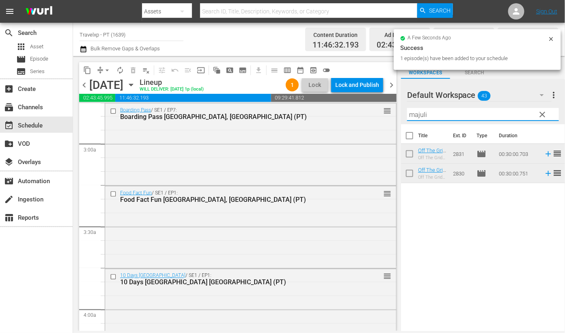
click at [418, 113] on input "majuli" at bounding box center [483, 114] width 152 height 13
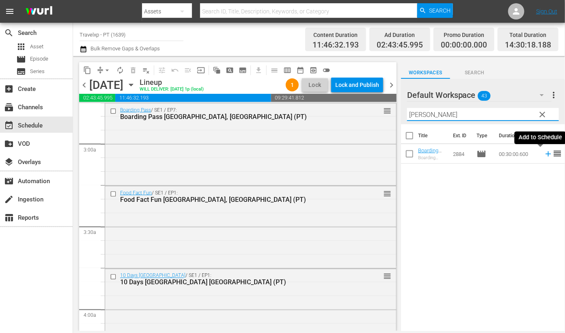
click at [544, 154] on icon at bounding box center [548, 153] width 9 height 9
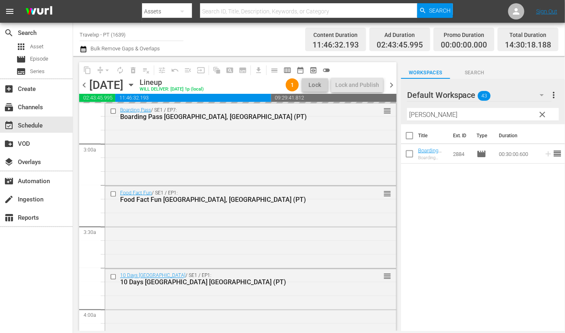
click at [416, 112] on input "bronn" at bounding box center [483, 114] width 152 height 13
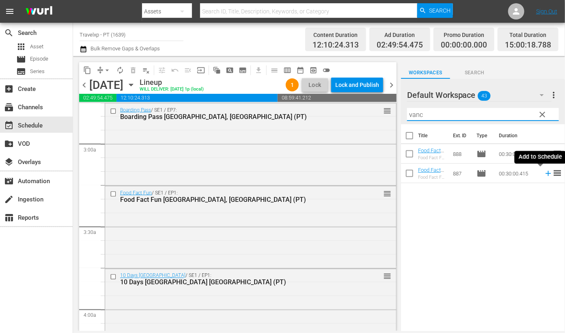
click at [544, 174] on icon at bounding box center [548, 173] width 9 height 9
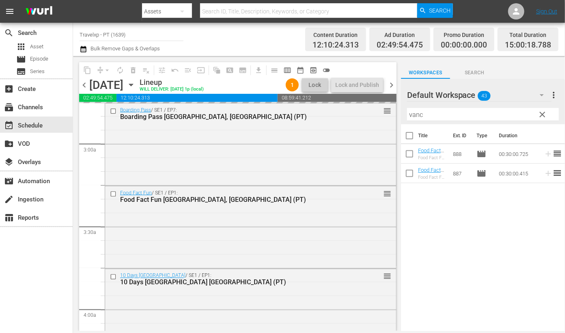
click at [412, 117] on input "vanc" at bounding box center [483, 114] width 152 height 13
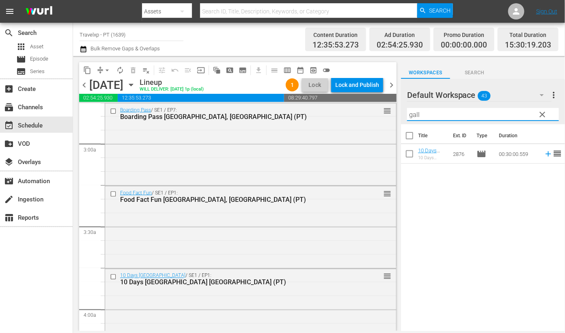
click at [545, 152] on icon at bounding box center [547, 153] width 5 height 5
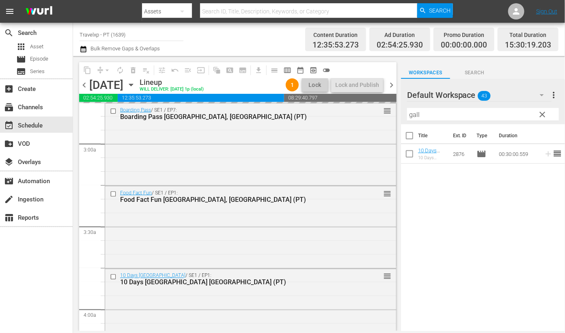
click at [415, 114] on input "gall" at bounding box center [483, 114] width 152 height 13
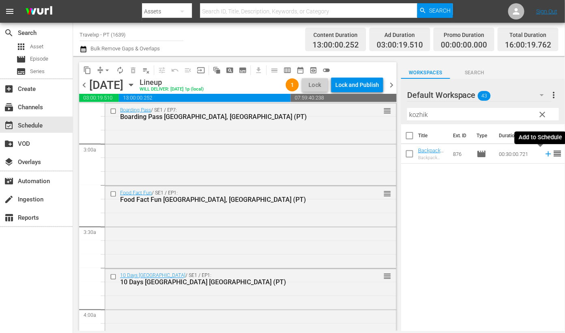
click at [544, 153] on icon at bounding box center [548, 153] width 9 height 9
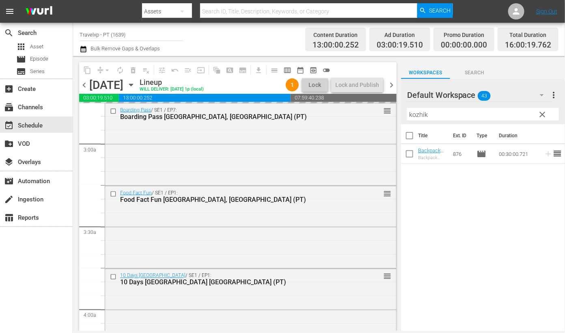
click at [414, 114] on input "kozhik" at bounding box center [483, 114] width 152 height 13
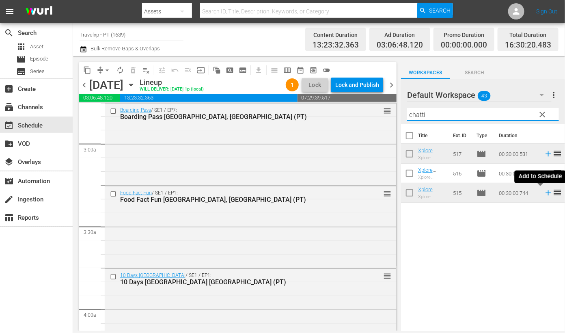
click at [544, 194] on icon at bounding box center [548, 192] width 9 height 9
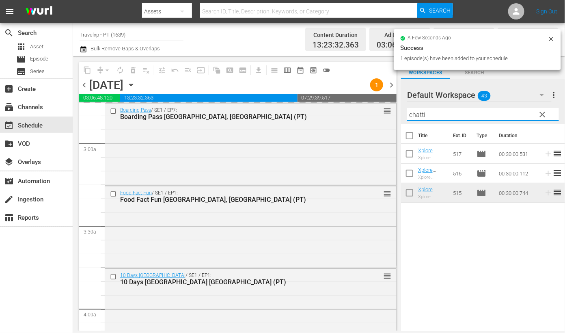
click at [423, 114] on input "chatti" at bounding box center [483, 114] width 152 height 13
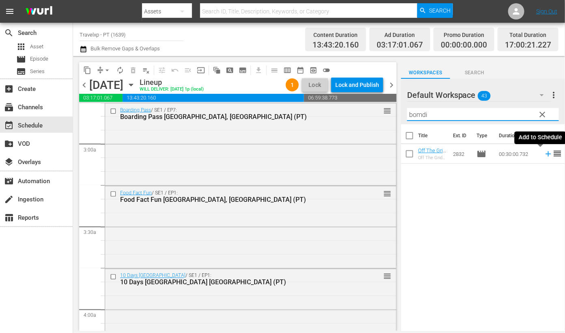
click at [545, 154] on icon at bounding box center [547, 153] width 5 height 5
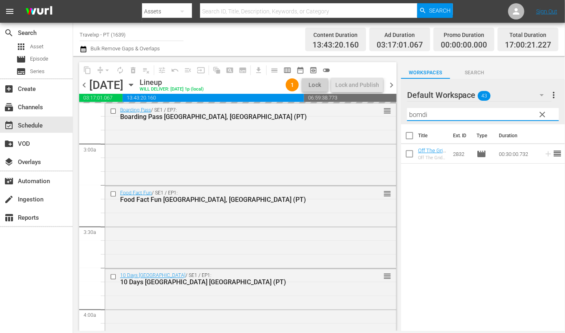
click at [415, 115] on input "bomdi" at bounding box center [483, 114] width 152 height 13
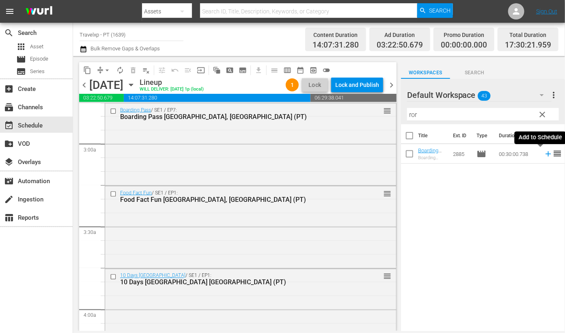
drag, startPoint x: 541, startPoint y: 155, endPoint x: 443, endPoint y: 108, distance: 108.0
click at [544, 155] on icon at bounding box center [548, 153] width 9 height 9
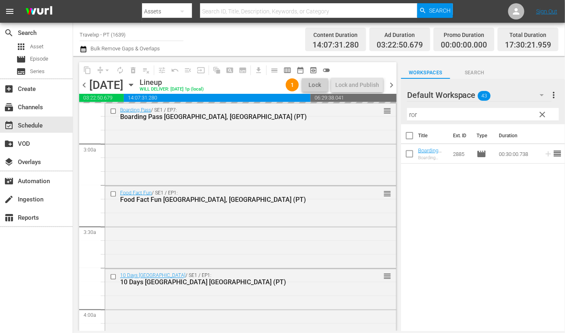
click at [409, 114] on input "ror" at bounding box center [483, 114] width 152 height 13
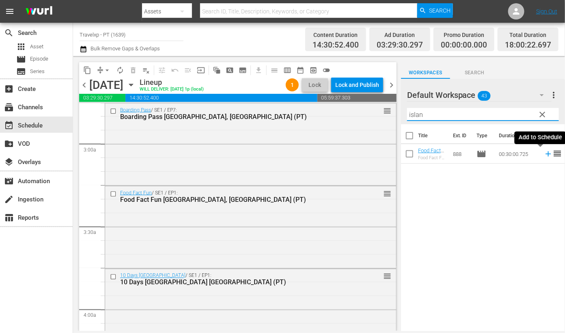
drag, startPoint x: 540, startPoint y: 155, endPoint x: 409, endPoint y: 110, distance: 138.4
click at [544, 155] on icon at bounding box center [548, 153] width 9 height 9
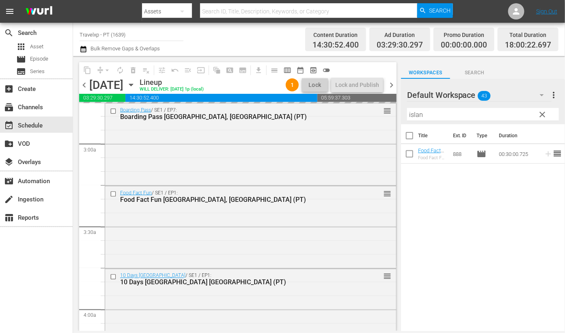
click at [415, 116] on input "islan" at bounding box center [483, 114] width 152 height 13
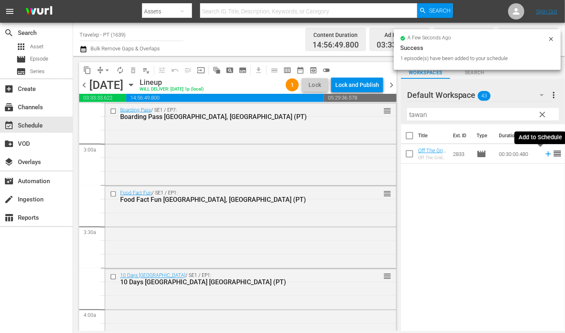
click at [545, 153] on icon at bounding box center [547, 153] width 5 height 5
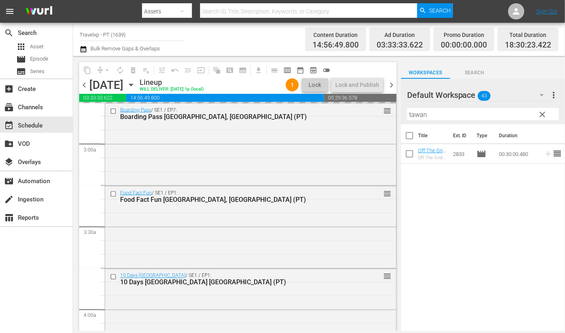
click at [421, 116] on input "tawan" at bounding box center [483, 114] width 152 height 13
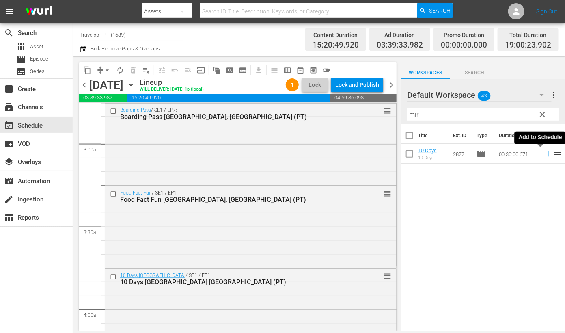
click at [544, 153] on icon at bounding box center [548, 153] width 9 height 9
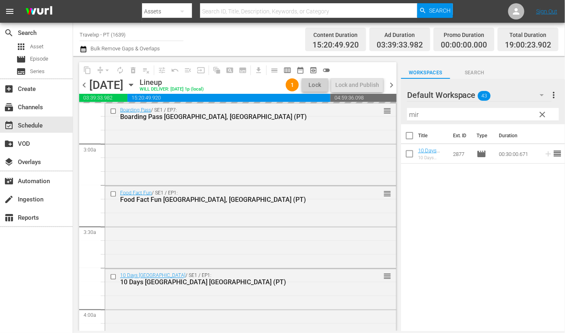
click at [414, 115] on input "mir" at bounding box center [483, 114] width 152 height 13
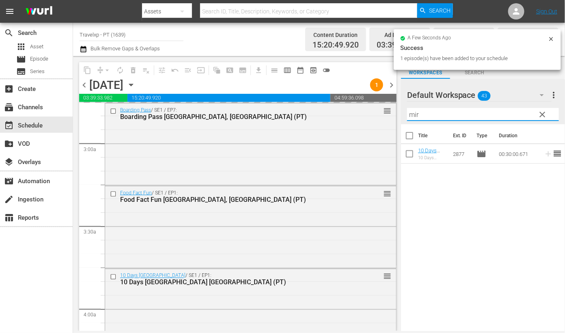
click at [414, 115] on input "mir" at bounding box center [483, 114] width 152 height 13
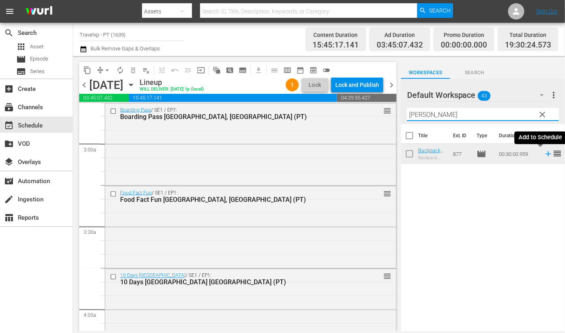
click at [545, 154] on icon at bounding box center [547, 153] width 5 height 5
click at [417, 114] on input "[PERSON_NAME]" at bounding box center [483, 114] width 152 height 13
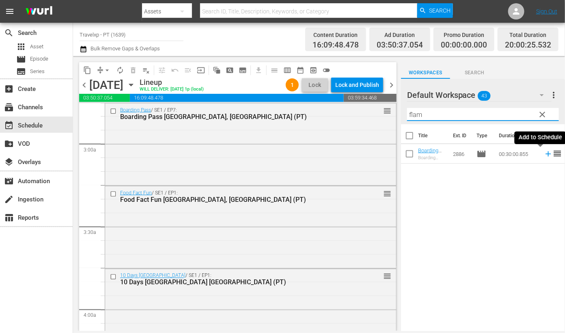
click at [544, 153] on icon at bounding box center [548, 153] width 9 height 9
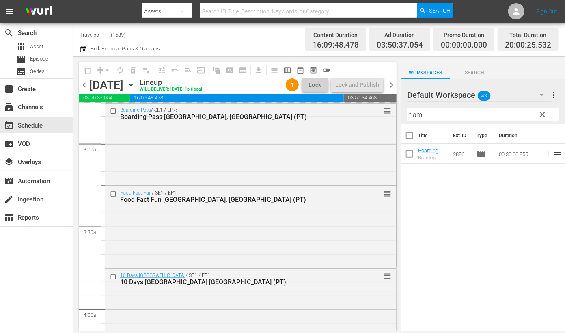
click at [414, 115] on input "flam" at bounding box center [483, 114] width 152 height 13
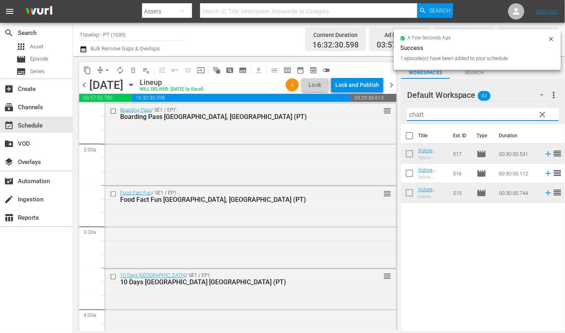
type input "chatt"
click at [545, 175] on icon at bounding box center [547, 173] width 5 height 5
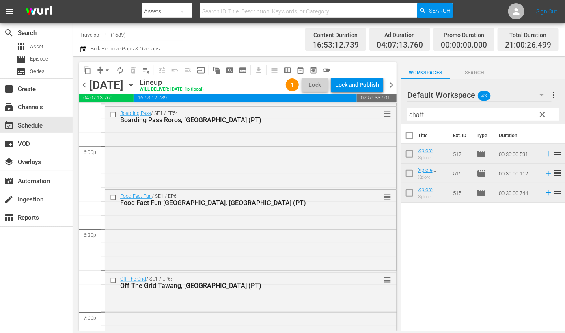
scroll to position [2941, 0]
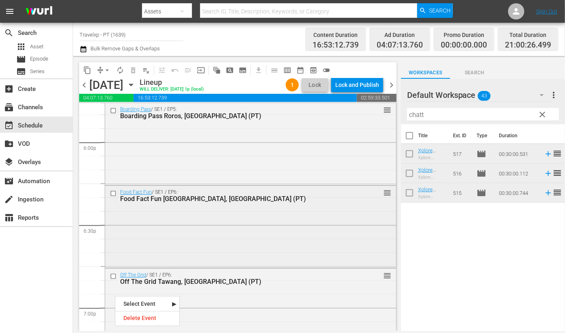
click at [114, 194] on input "checkbox" at bounding box center [114, 193] width 9 height 7
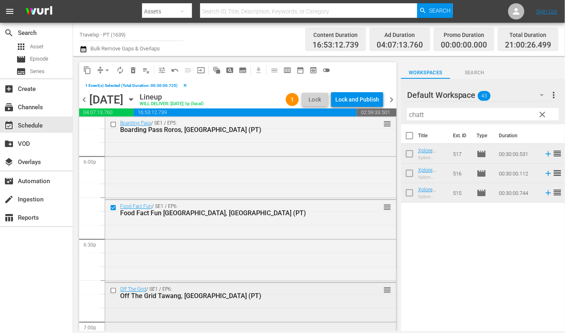
click at [113, 290] on input "checkbox" at bounding box center [114, 290] width 9 height 7
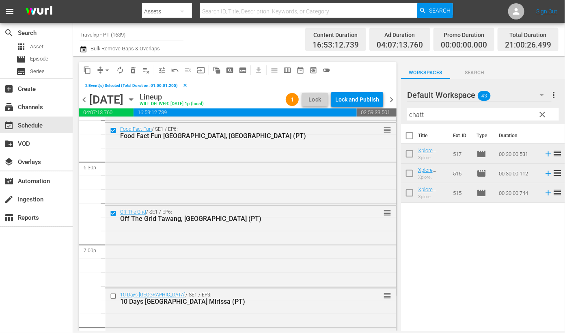
scroll to position [3043, 0]
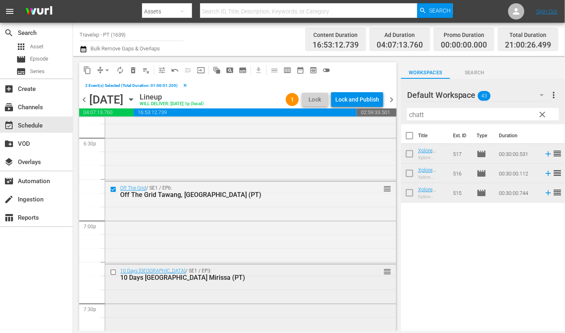
click at [114, 272] on input "checkbox" at bounding box center [114, 272] width 9 height 7
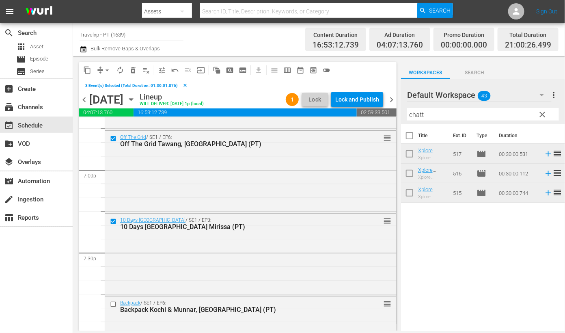
scroll to position [3144, 0]
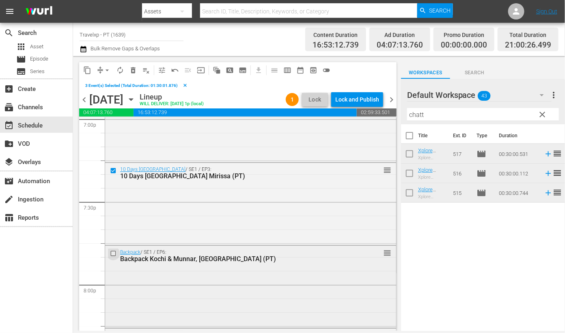
click at [113, 253] on input "checkbox" at bounding box center [114, 253] width 9 height 7
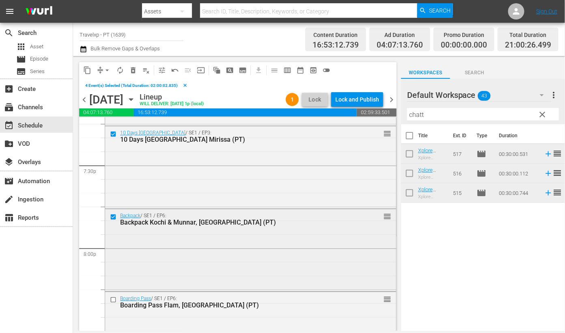
scroll to position [3195, 0]
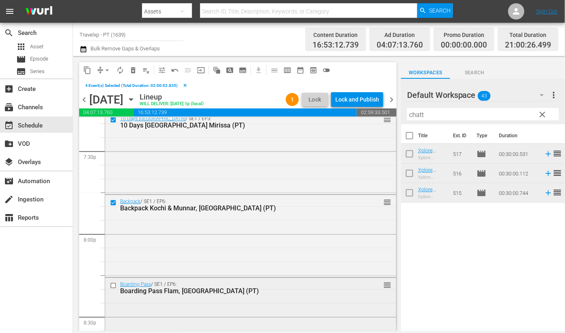
click at [112, 284] on input "checkbox" at bounding box center [114, 285] width 9 height 7
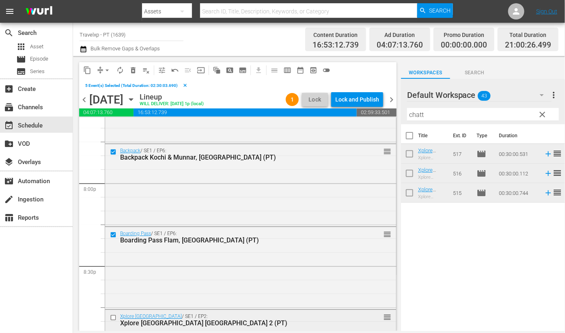
scroll to position [3296, 0]
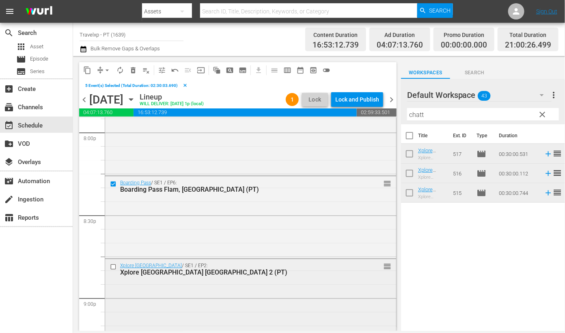
click at [113, 267] on input "checkbox" at bounding box center [114, 266] width 9 height 7
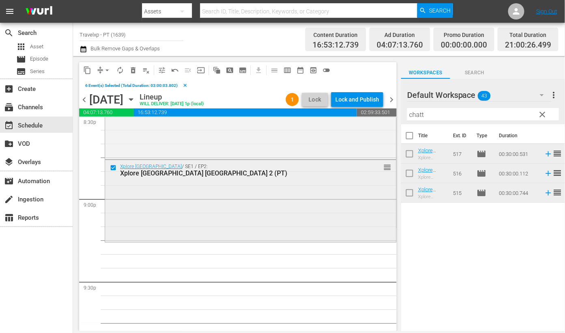
scroll to position [3398, 0]
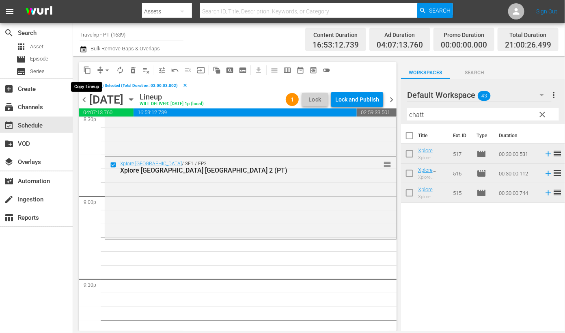
click at [86, 68] on span "content_copy" at bounding box center [87, 70] width 8 height 8
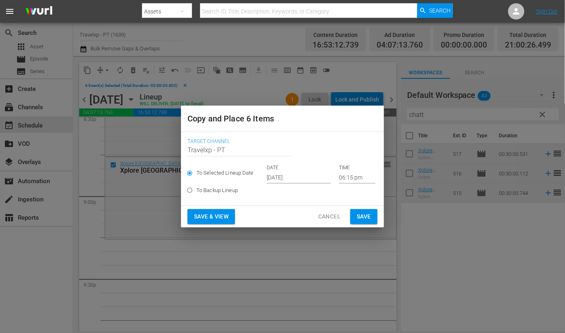
click at [274, 179] on input "[DATE]" at bounding box center [299, 177] width 64 height 12
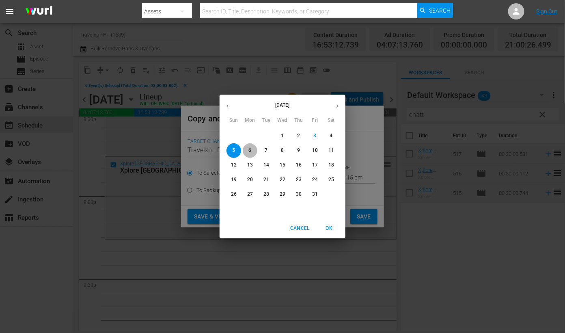
click at [255, 150] on span "6" at bounding box center [250, 150] width 15 height 7
type input "[DATE]"
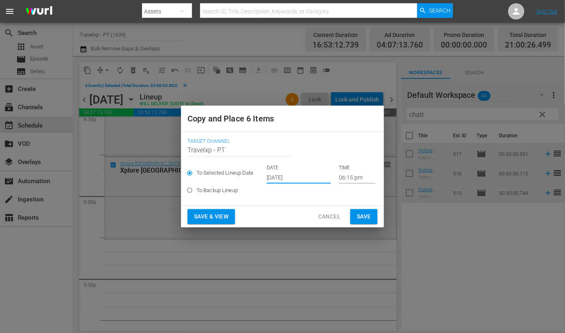
click at [353, 179] on input "06:15 pm" at bounding box center [357, 177] width 37 height 12
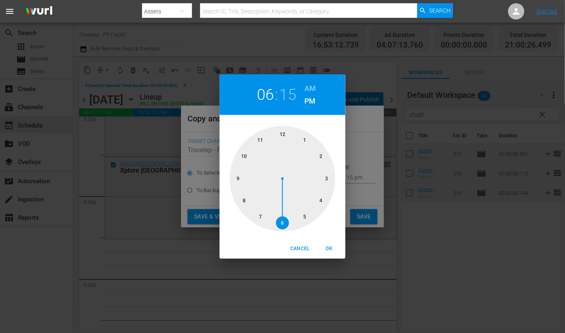
click at [240, 179] on div at bounding box center [282, 178] width 105 height 105
click at [334, 250] on span "OK" at bounding box center [328, 248] width 19 height 9
type input "09:15 pm"
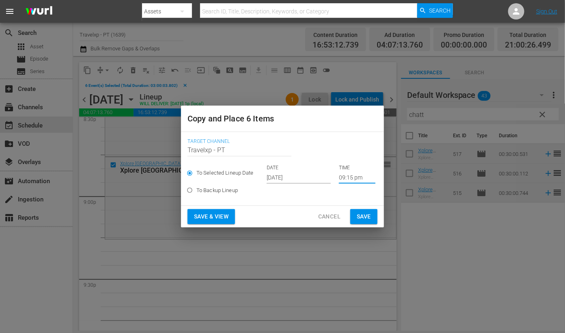
click at [207, 213] on span "Save & View" at bounding box center [211, 216] width 34 height 10
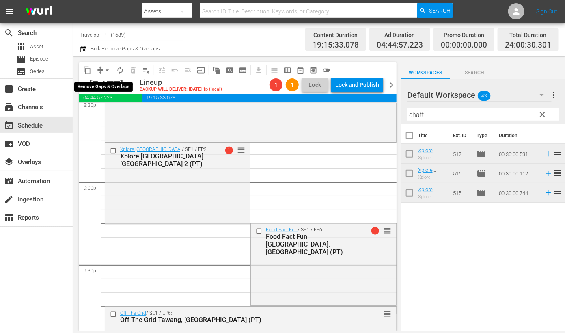
click at [109, 70] on span "arrow_drop_down" at bounding box center [107, 70] width 8 height 8
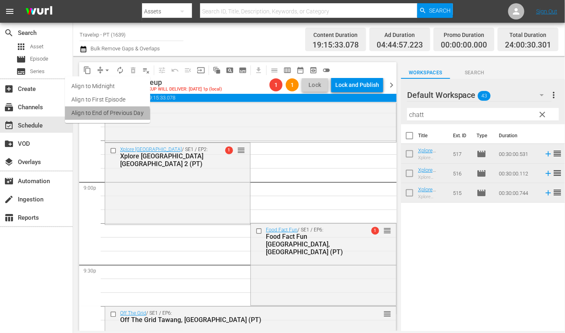
click at [106, 116] on li "Align to End of Previous Day" at bounding box center [107, 112] width 85 height 13
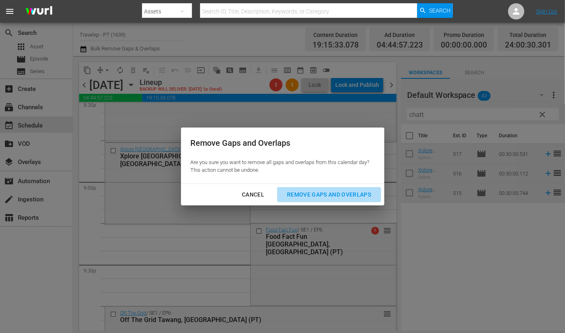
click at [334, 200] on button "Remove Gaps and Overlaps" at bounding box center [328, 194] width 103 height 15
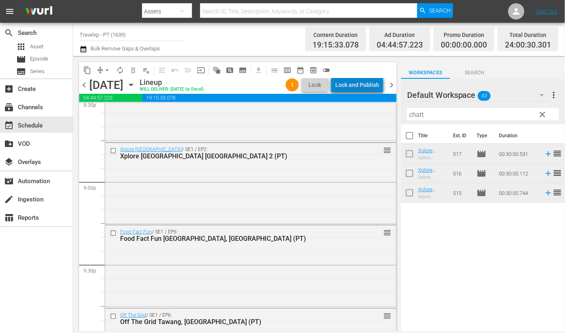
click at [365, 85] on div "Lock and Publish" at bounding box center [357, 84] width 44 height 15
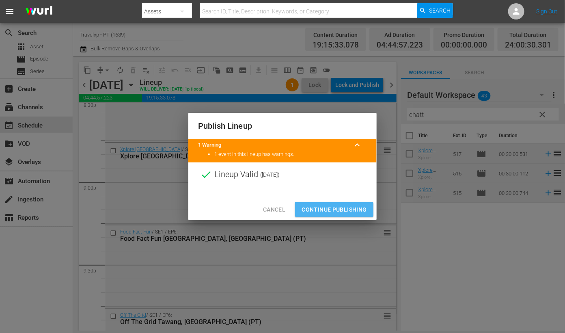
click at [343, 210] on span "Continue Publishing" at bounding box center [333, 209] width 65 height 10
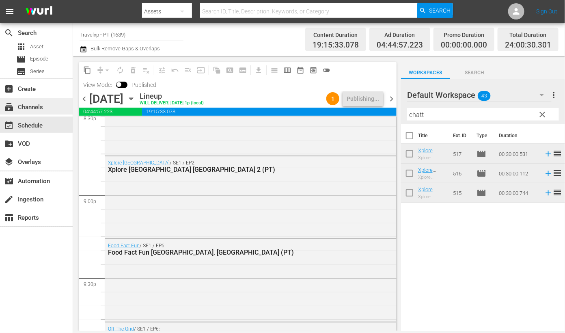
click at [33, 101] on div "subscriptions Channels" at bounding box center [36, 106] width 73 height 16
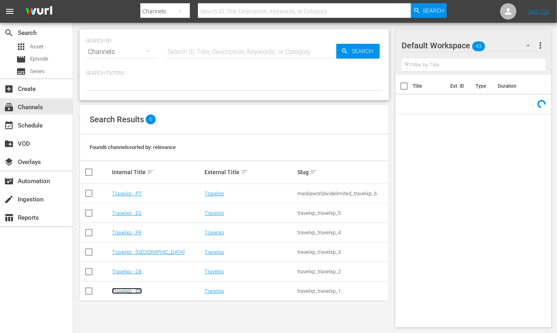
click at [134, 292] on link "Travelxp - EN" at bounding box center [127, 291] width 30 height 6
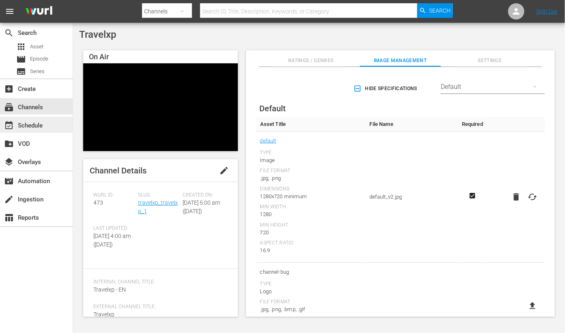
click at [27, 121] on div "event_available Schedule" at bounding box center [22, 124] width 45 height 7
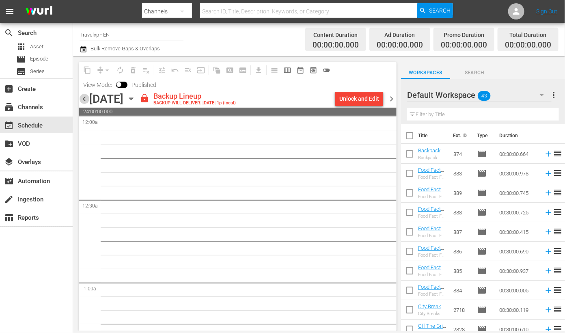
click at [83, 103] on span "chevron_left" at bounding box center [84, 99] width 10 height 10
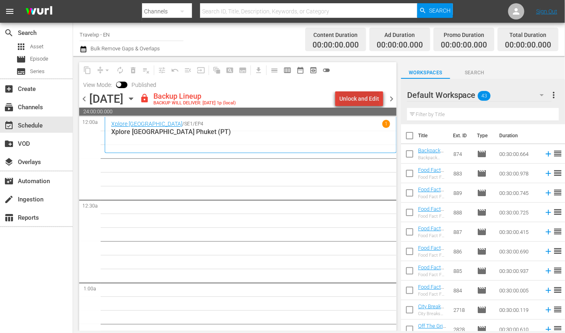
click at [363, 100] on div "Unlock and Edit" at bounding box center [359, 98] width 40 height 15
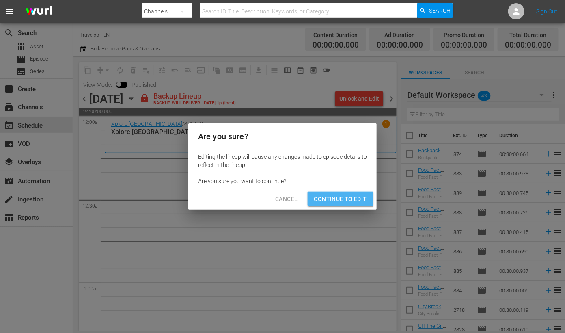
click at [340, 194] on span "Continue to Edit" at bounding box center [340, 199] width 53 height 10
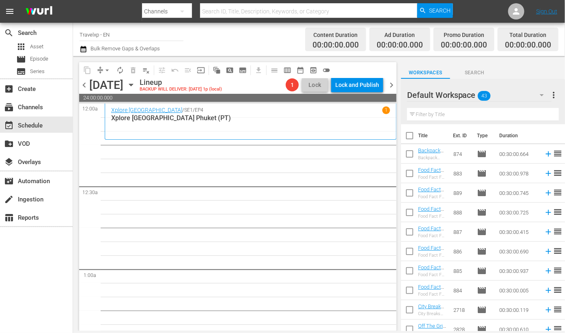
click at [540, 90] on button "button" at bounding box center [541, 94] width 19 height 19
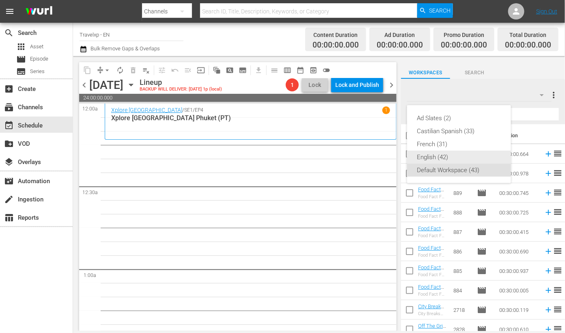
click at [439, 159] on div "English (42)" at bounding box center [459, 157] width 84 height 13
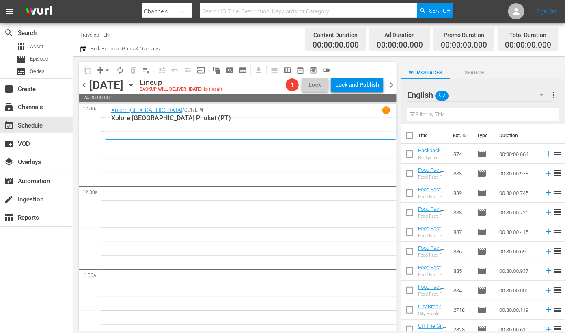
click at [440, 111] on input "text" at bounding box center [483, 114] width 152 height 13
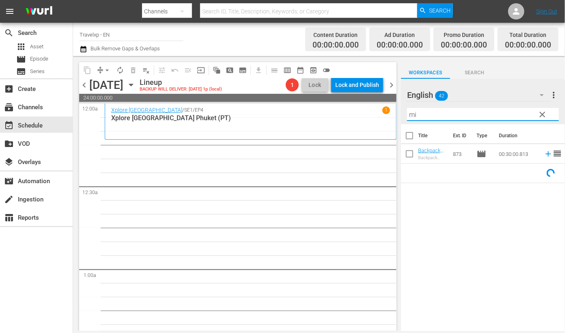
drag, startPoint x: 422, startPoint y: 116, endPoint x: 367, endPoint y: 114, distance: 54.4
click at [367, 114] on div "content_copy compress arrow_drop_down autorenew_outlined delete_forever_outline…" at bounding box center [319, 193] width 492 height 275
click at [544, 155] on icon at bounding box center [548, 153] width 9 height 9
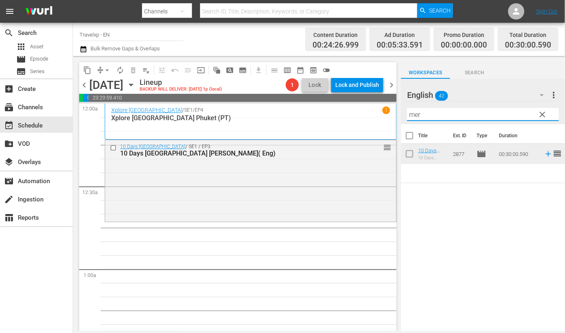
click at [409, 116] on input "mer" at bounding box center [483, 114] width 152 height 13
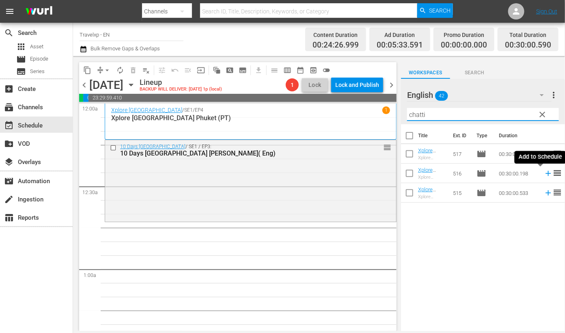
click at [545, 175] on icon at bounding box center [547, 173] width 5 height 5
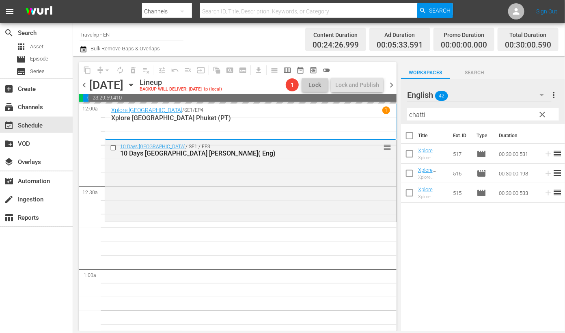
click at [421, 113] on input "chatti" at bounding box center [483, 114] width 152 height 13
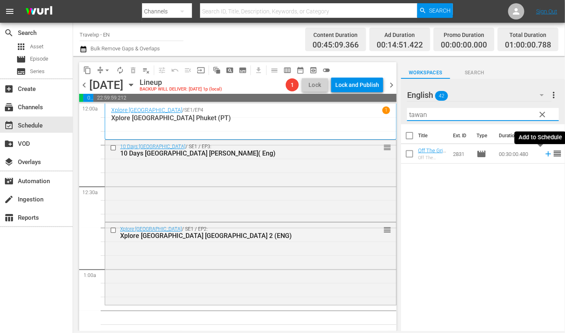
click at [544, 156] on icon at bounding box center [548, 153] width 9 height 9
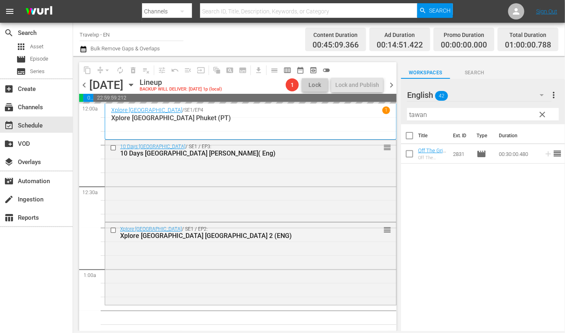
click at [414, 116] on input "tawan" at bounding box center [483, 114] width 152 height 13
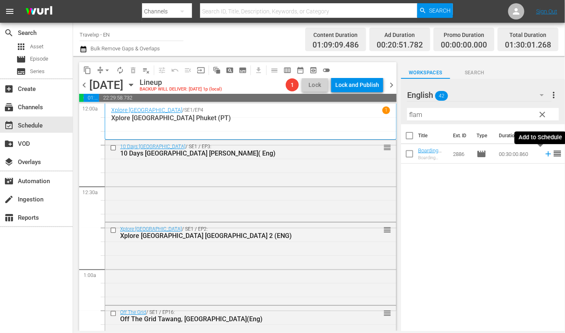
click at [545, 154] on icon at bounding box center [547, 153] width 5 height 5
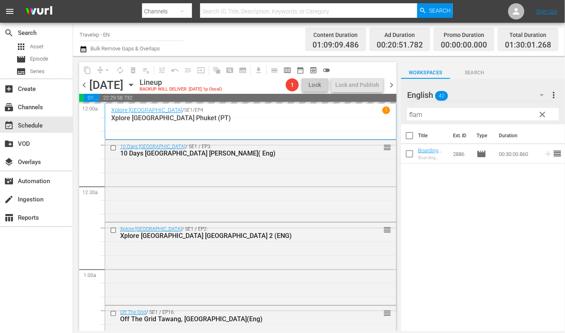
click at [418, 116] on input "flam" at bounding box center [483, 114] width 152 height 13
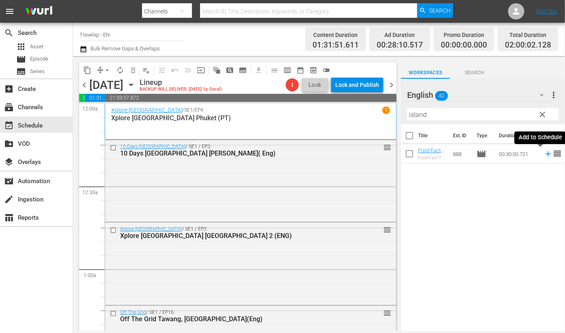
click at [544, 155] on icon at bounding box center [548, 153] width 9 height 9
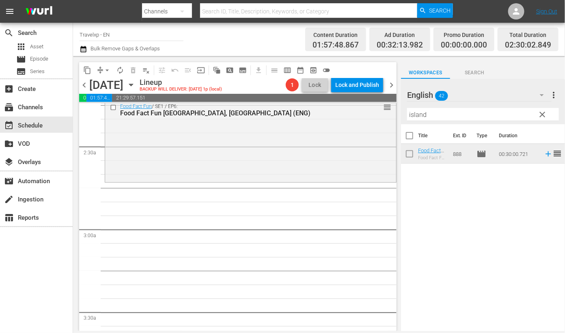
scroll to position [355, 0]
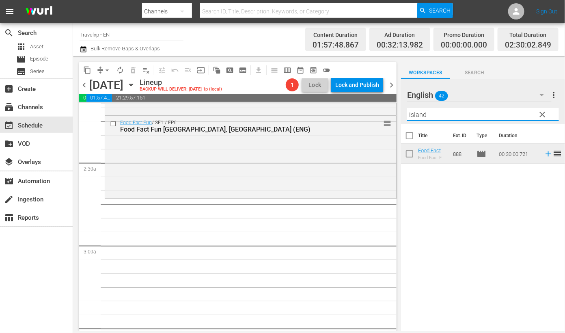
click at [421, 114] on input "island" at bounding box center [483, 114] width 152 height 13
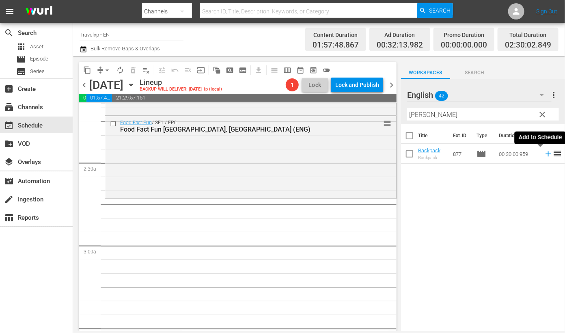
click at [545, 153] on icon at bounding box center [547, 153] width 5 height 5
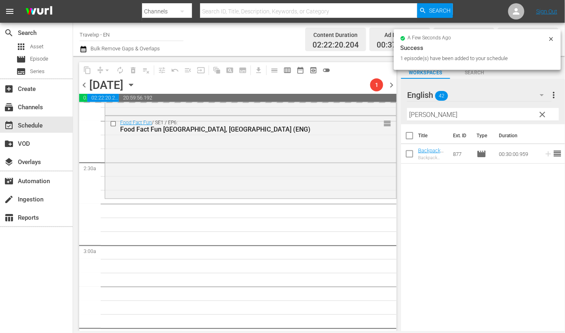
click at [417, 116] on input "[PERSON_NAME]" at bounding box center [483, 114] width 152 height 13
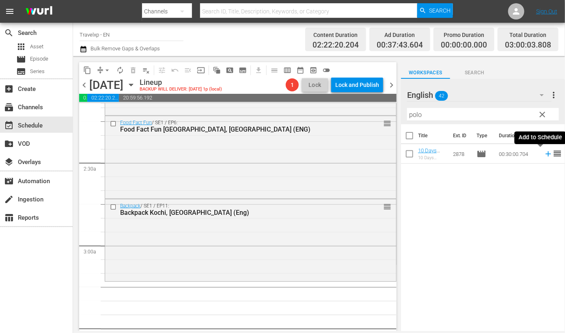
click at [545, 154] on icon at bounding box center [547, 153] width 5 height 5
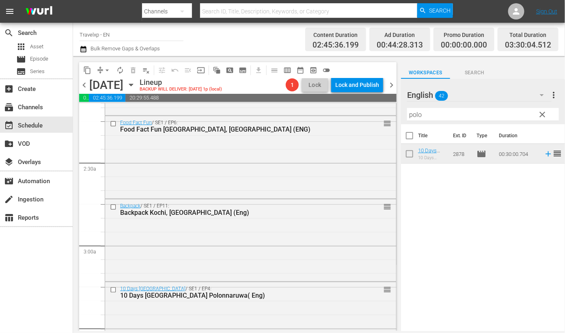
click at [414, 115] on input "polo" at bounding box center [483, 114] width 152 height 13
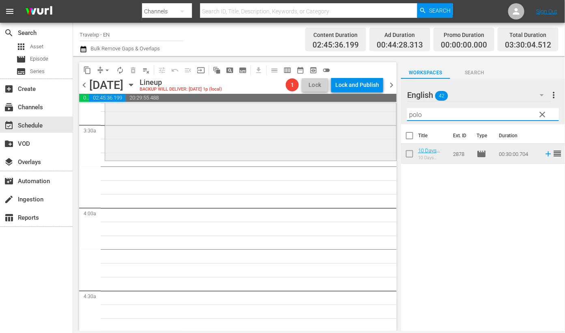
scroll to position [456, 0]
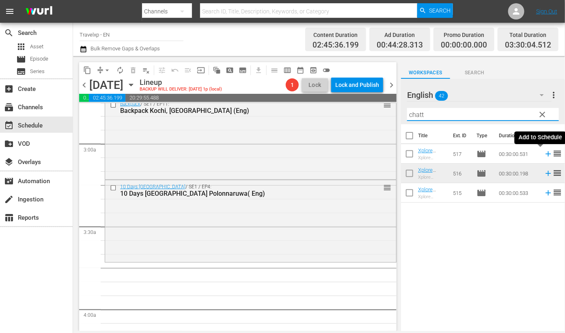
click at [544, 153] on icon at bounding box center [548, 153] width 9 height 9
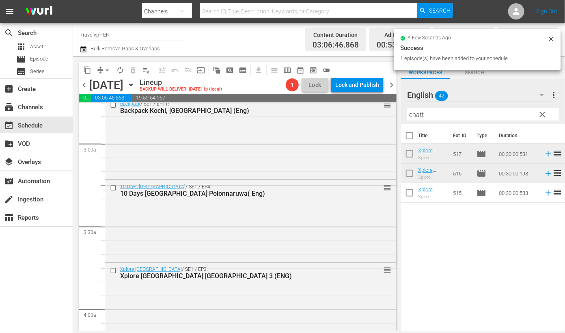
click at [417, 116] on input "chatt" at bounding box center [483, 114] width 152 height 13
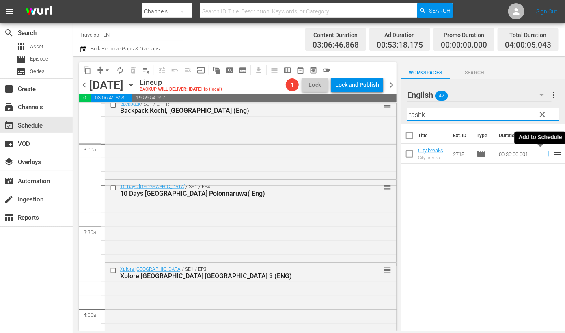
click at [545, 154] on icon at bounding box center [547, 153] width 5 height 5
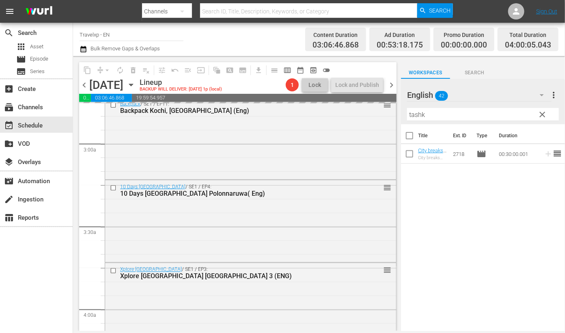
click at [414, 114] on input "tashk" at bounding box center [483, 114] width 152 height 13
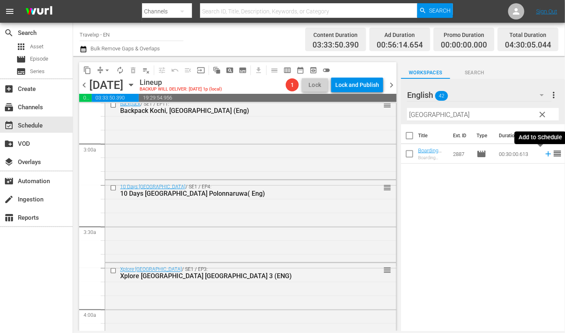
click at [544, 155] on icon at bounding box center [548, 153] width 9 height 9
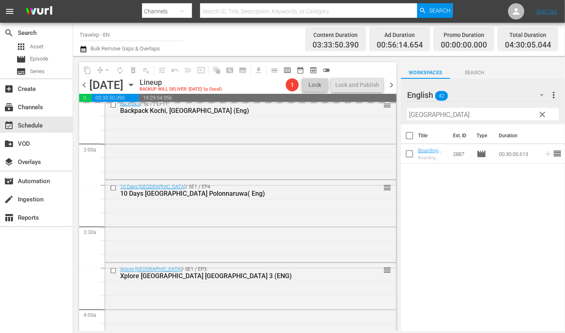
click at [419, 115] on input "oslo" at bounding box center [483, 114] width 152 height 13
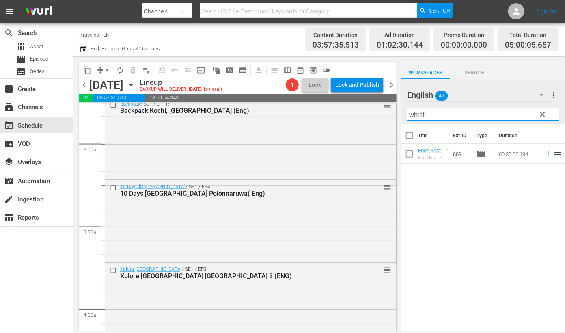
click at [545, 153] on icon at bounding box center [547, 153] width 5 height 5
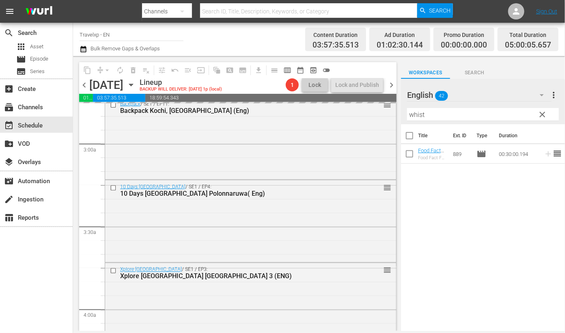
click at [416, 116] on input "whist" at bounding box center [483, 114] width 152 height 13
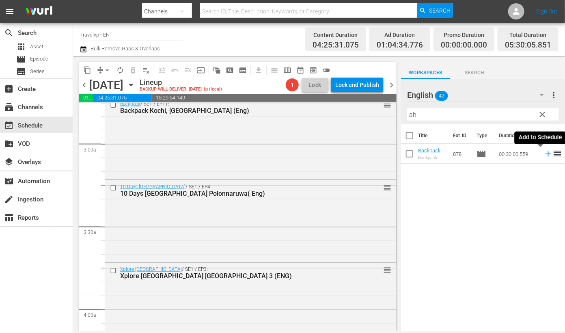
click at [544, 153] on icon at bounding box center [548, 153] width 9 height 9
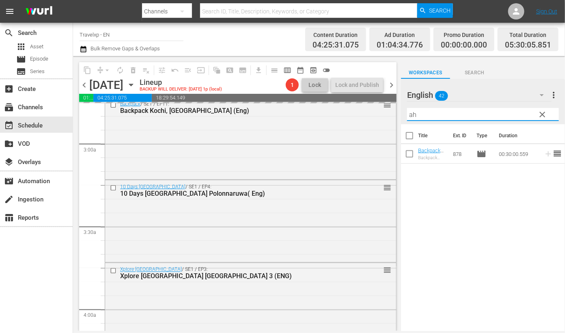
click at [411, 116] on input "ah" at bounding box center [483, 114] width 152 height 13
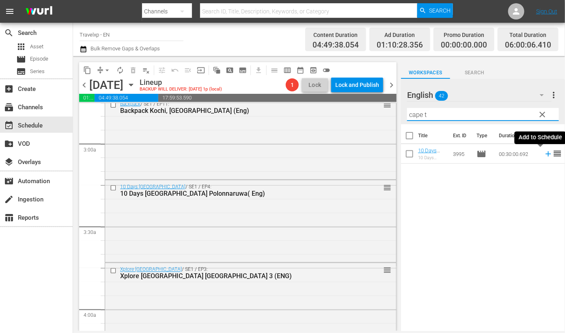
click at [545, 154] on icon at bounding box center [547, 153] width 5 height 5
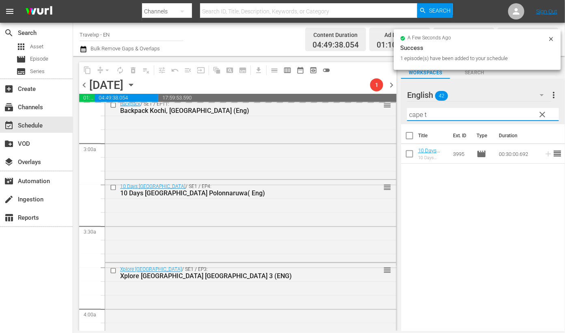
drag, startPoint x: 438, startPoint y: 114, endPoint x: 394, endPoint y: 108, distance: 45.0
click at [394, 108] on div "content_copy compress arrow_drop_down autorenew_outlined delete_forever_outline…" at bounding box center [319, 193] width 492 height 275
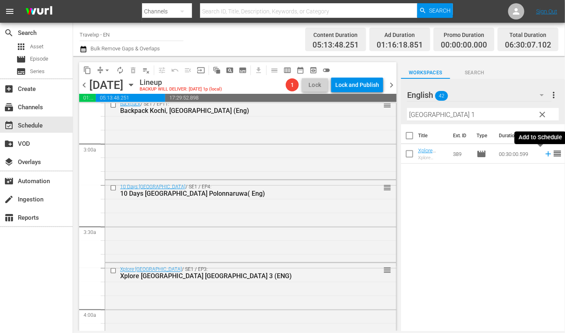
click at [545, 153] on icon at bounding box center [547, 153] width 5 height 5
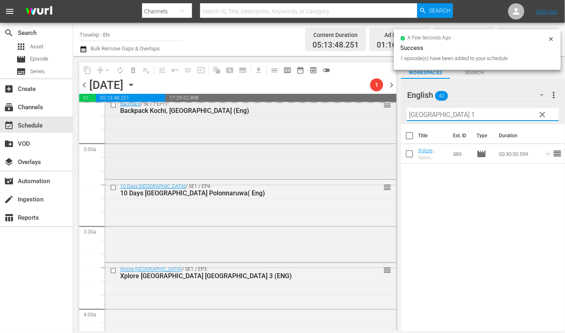
drag, startPoint x: 410, startPoint y: 112, endPoint x: 355, endPoint y: 111, distance: 54.4
click at [355, 111] on div "content_copy compress arrow_drop_down autorenew_outlined delete_forever_outline…" at bounding box center [319, 193] width 492 height 275
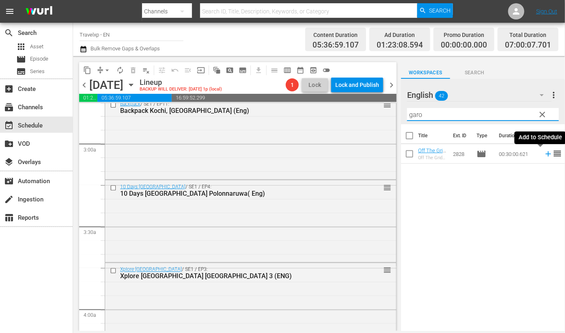
click at [544, 154] on icon at bounding box center [548, 153] width 9 height 9
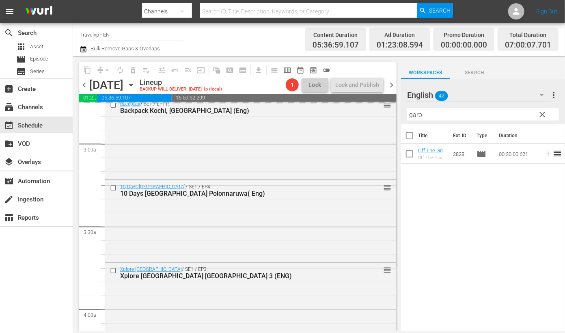
click at [419, 114] on input "garo" at bounding box center [483, 114] width 152 height 13
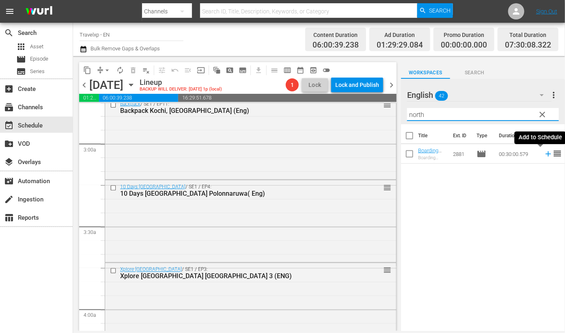
click at [544, 154] on icon at bounding box center [548, 153] width 9 height 9
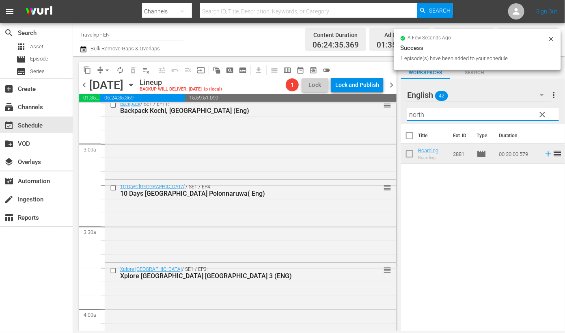
click at [415, 114] on input "north" at bounding box center [483, 114] width 152 height 13
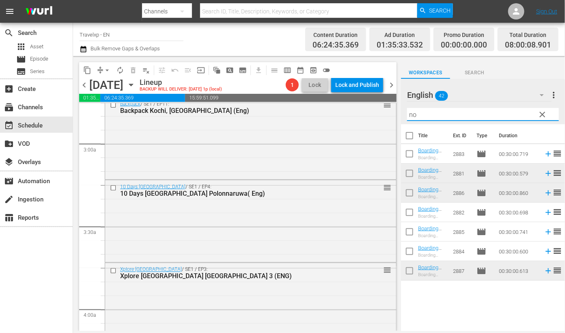
type input "n"
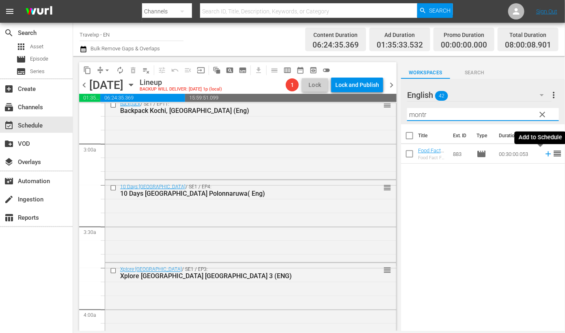
click at [544, 152] on icon at bounding box center [548, 153] width 9 height 9
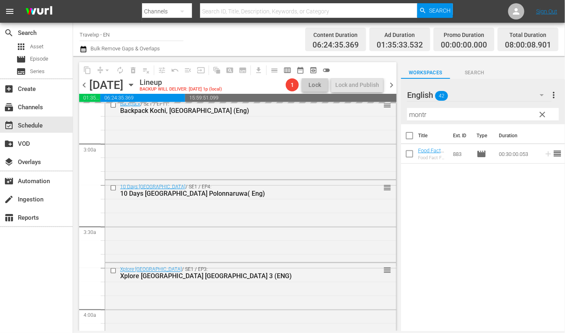
click at [417, 114] on input "montr" at bounding box center [483, 114] width 152 height 13
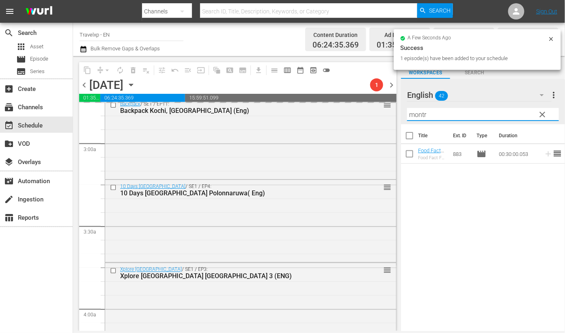
click at [417, 114] on input "montr" at bounding box center [483, 114] width 152 height 13
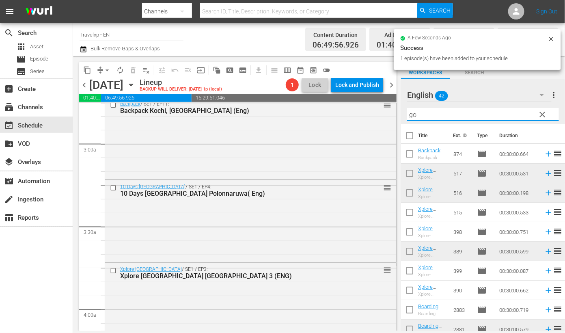
type input "goa"
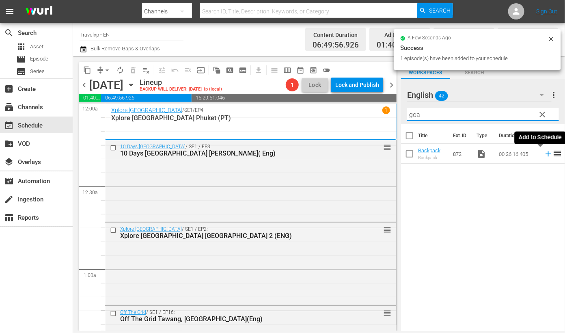
scroll to position [456, 0]
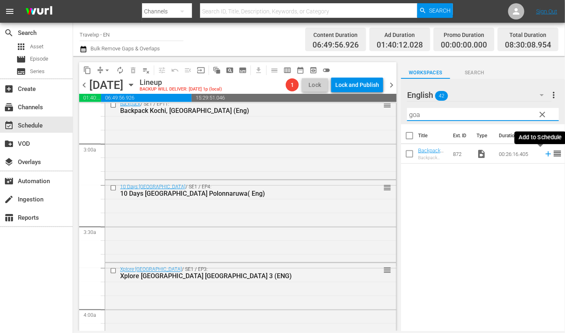
click at [544, 155] on icon at bounding box center [548, 153] width 9 height 9
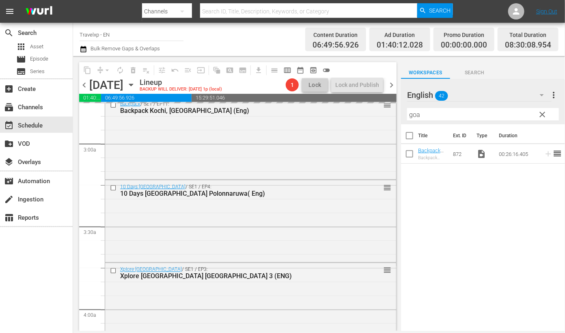
click at [415, 114] on input "goa" at bounding box center [483, 114] width 152 height 13
type input "durb"
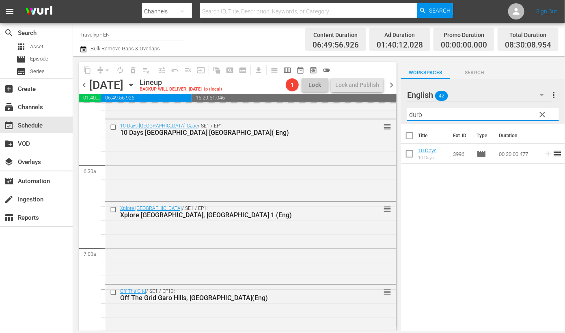
scroll to position [1268, 0]
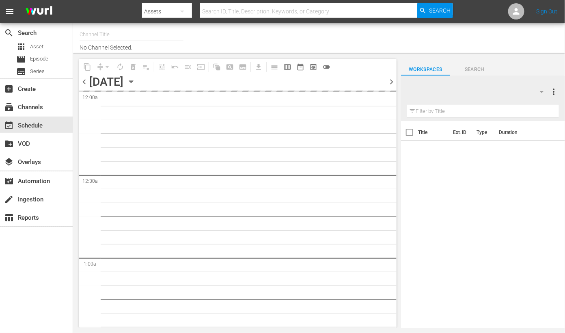
type input "Travelxp - EN (473)"
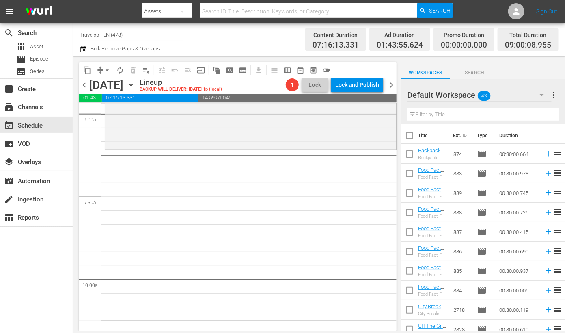
scroll to position [1328, 0]
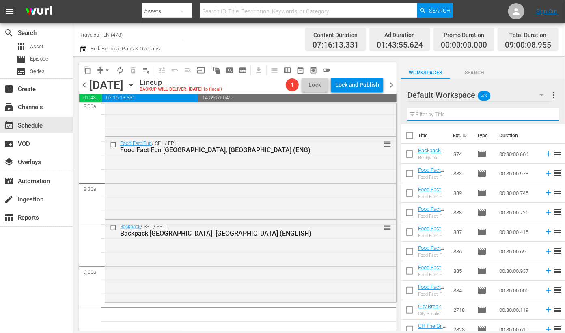
click at [436, 113] on input "text" at bounding box center [483, 114] width 152 height 13
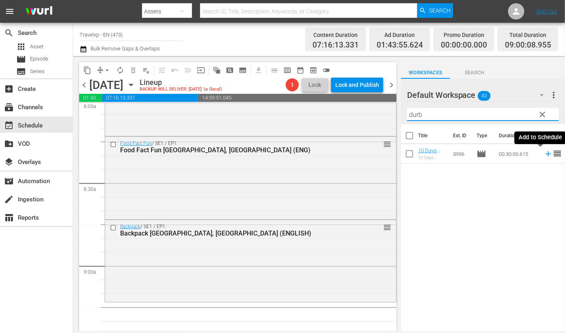
click at [545, 153] on icon at bounding box center [547, 153] width 5 height 5
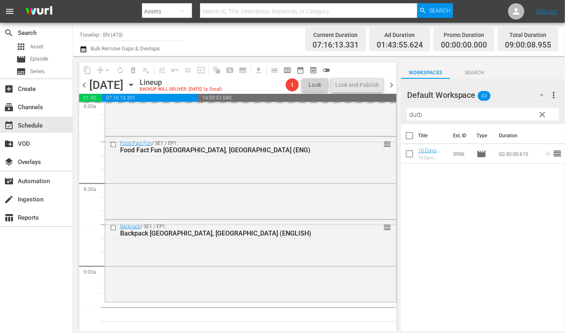
click at [411, 116] on input "durb" at bounding box center [483, 114] width 152 height 13
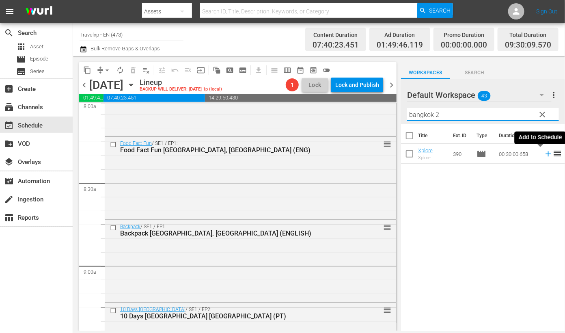
click at [545, 154] on icon at bounding box center [547, 153] width 5 height 5
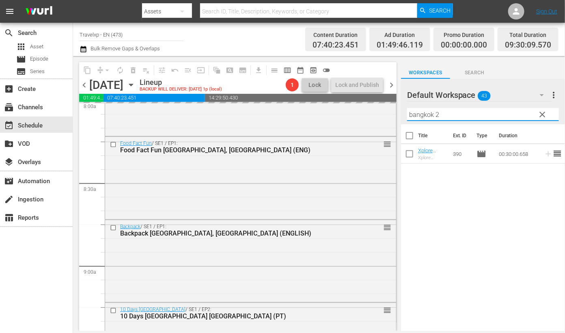
drag, startPoint x: 452, startPoint y: 114, endPoint x: 394, endPoint y: 110, distance: 58.9
click at [394, 110] on div "content_copy compress arrow_drop_down autorenew_outlined delete_forever_outline…" at bounding box center [319, 193] width 492 height 275
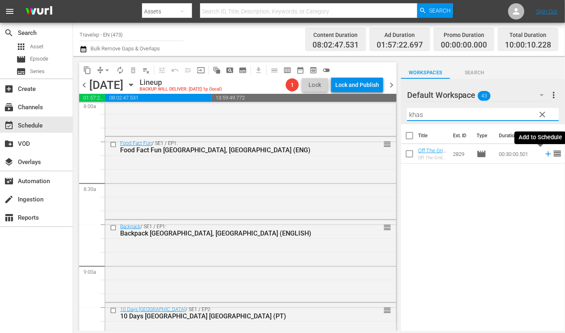
click at [544, 155] on icon at bounding box center [548, 153] width 9 height 9
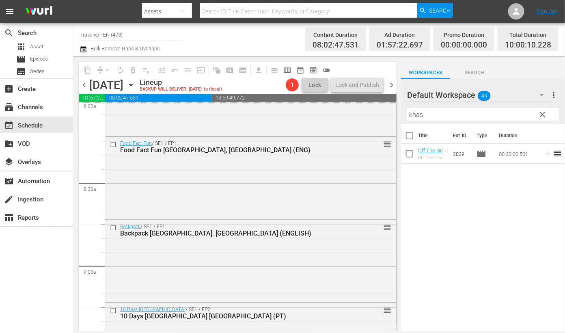
click at [417, 114] on input "khas" at bounding box center [483, 114] width 152 height 13
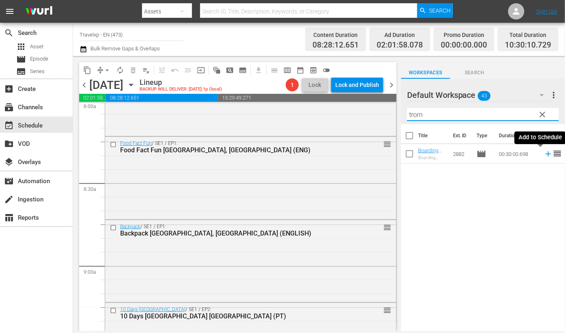
click at [545, 153] on icon at bounding box center [547, 153] width 5 height 5
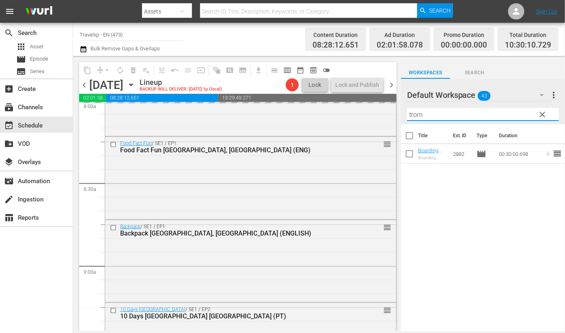
click at [418, 115] on input "trom" at bounding box center [483, 114] width 152 height 13
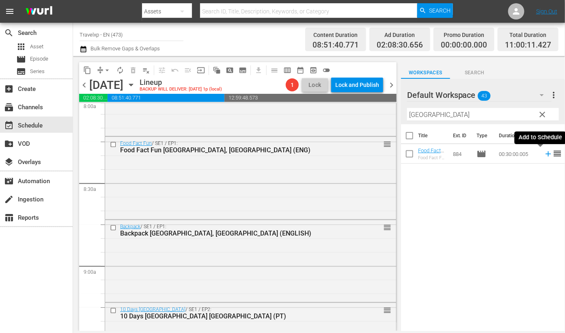
click at [544, 155] on icon at bounding box center [548, 153] width 9 height 9
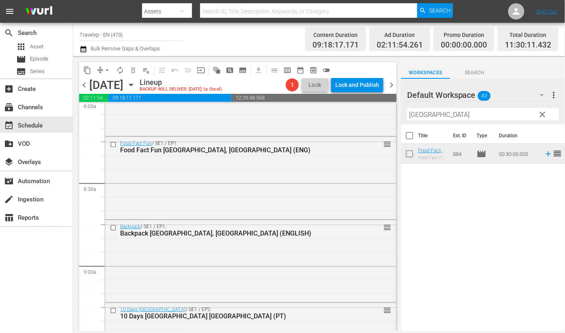
click at [426, 111] on input "quebec" at bounding box center [483, 114] width 152 height 13
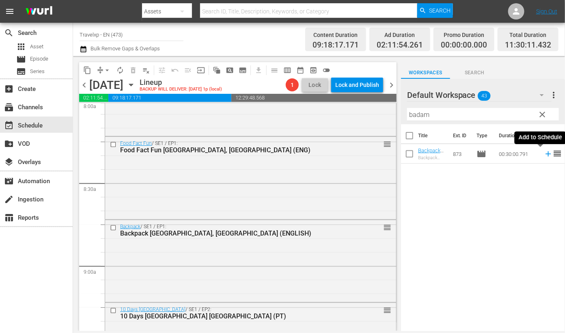
click at [544, 155] on icon at bounding box center [548, 153] width 9 height 9
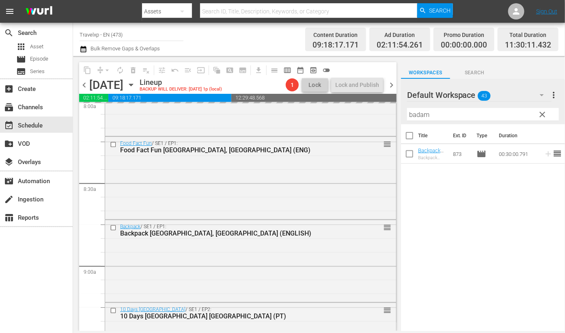
click at [421, 114] on input "badam" at bounding box center [483, 114] width 152 height 13
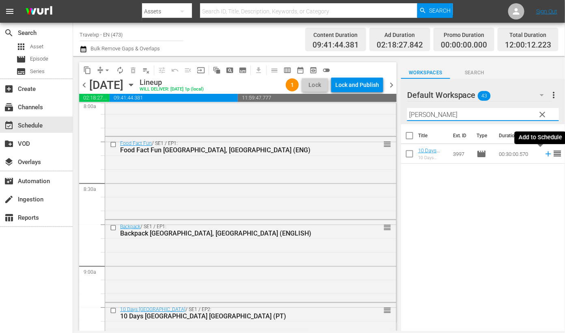
click at [545, 154] on icon at bounding box center [547, 153] width 5 height 5
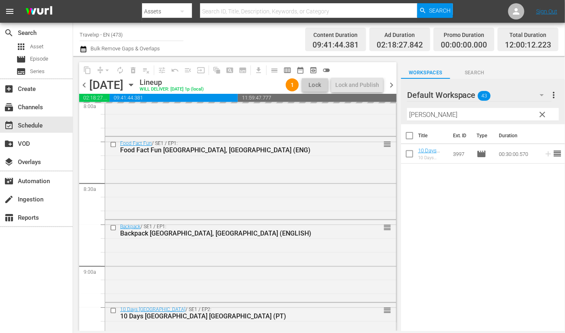
click at [416, 116] on input "krug" at bounding box center [483, 114] width 152 height 13
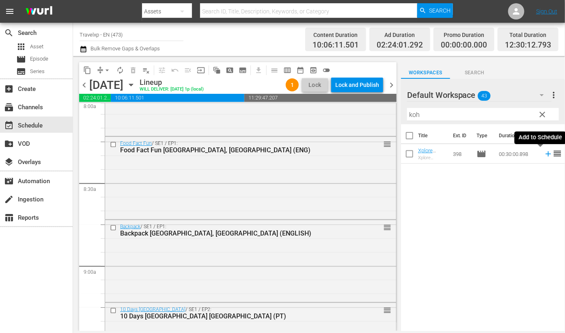
click at [544, 153] on icon at bounding box center [548, 153] width 9 height 9
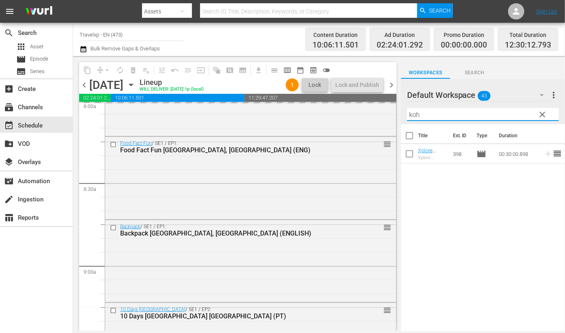
click at [410, 114] on input "koh" at bounding box center [483, 114] width 152 height 13
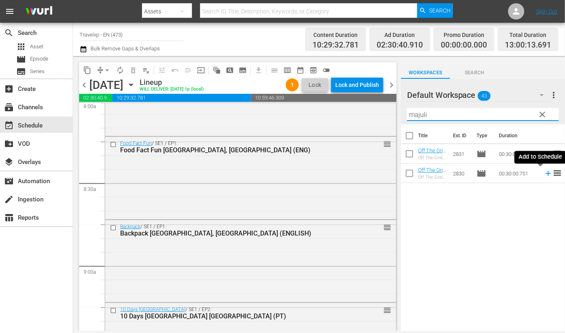
drag, startPoint x: 538, startPoint y: 173, endPoint x: 443, endPoint y: 115, distance: 112.0
click at [545, 173] on icon at bounding box center [547, 173] width 5 height 5
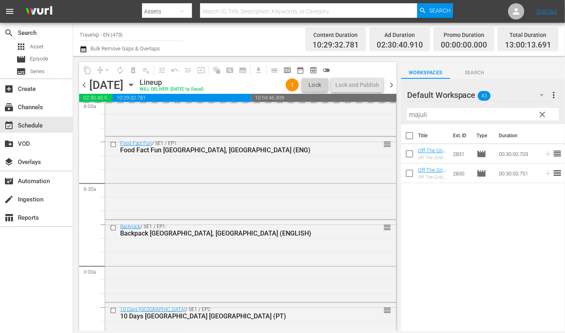
click at [418, 113] on input "majuli" at bounding box center [483, 114] width 152 height 13
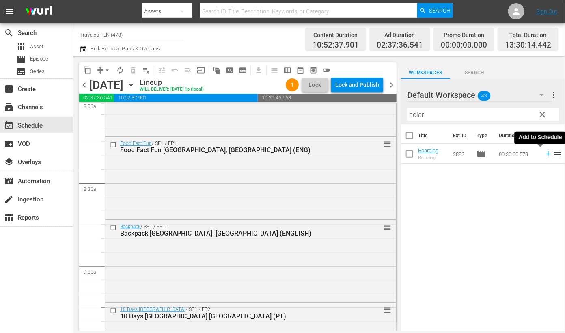
click at [544, 155] on icon at bounding box center [548, 153] width 9 height 9
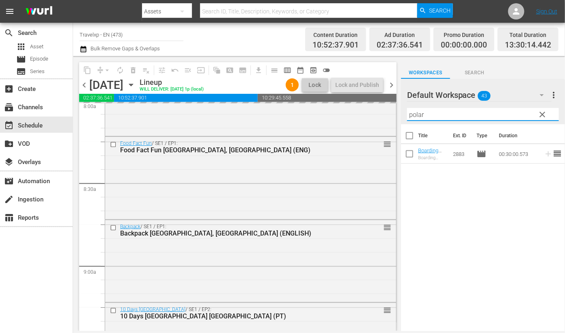
click at [415, 114] on input "polar" at bounding box center [483, 114] width 152 height 13
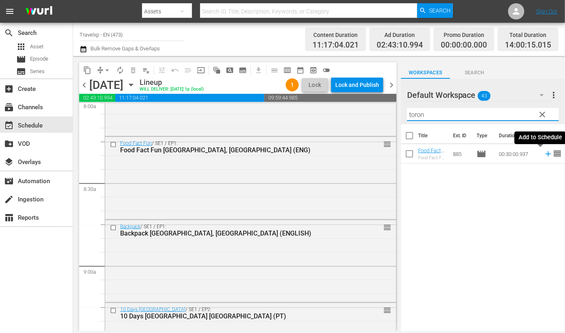
click at [545, 154] on icon at bounding box center [547, 153] width 5 height 5
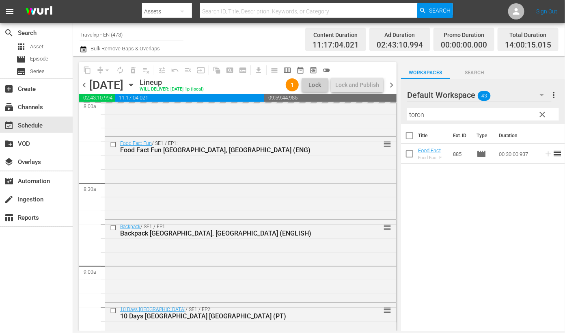
click at [416, 114] on input "toron" at bounding box center [483, 114] width 152 height 13
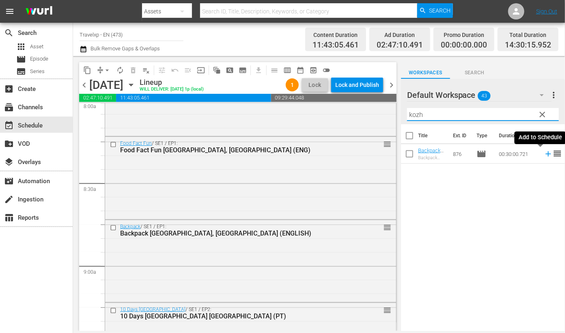
click at [544, 154] on icon at bounding box center [548, 153] width 9 height 9
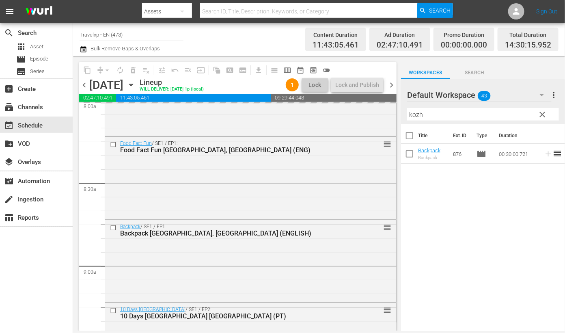
click at [416, 116] on input "kozh" at bounding box center [483, 114] width 152 height 13
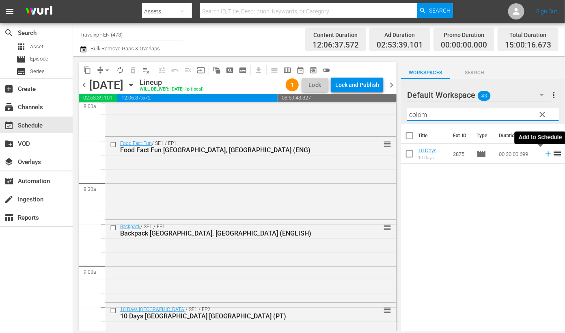
click at [545, 154] on icon at bounding box center [547, 153] width 5 height 5
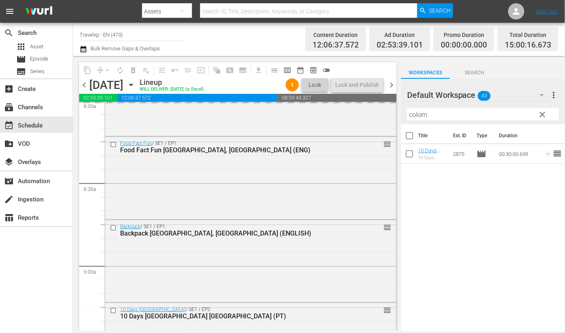
click at [413, 112] on input "colom" at bounding box center [483, 114] width 152 height 13
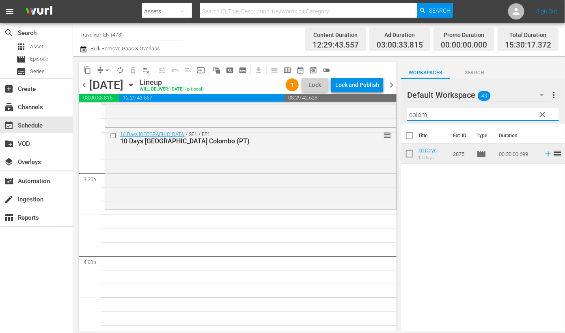
scroll to position [2494, 0]
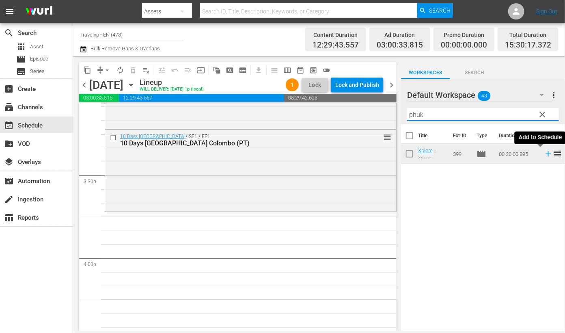
click at [544, 154] on icon at bounding box center [548, 153] width 9 height 9
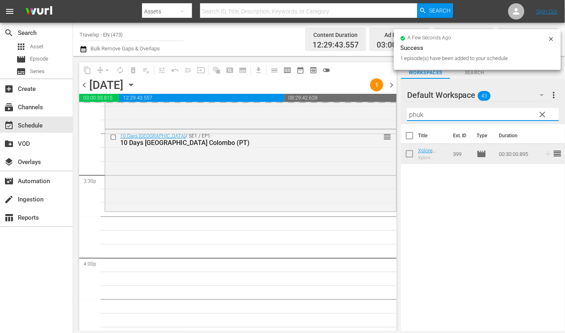
click at [421, 114] on input "phuk" at bounding box center [483, 114] width 152 height 13
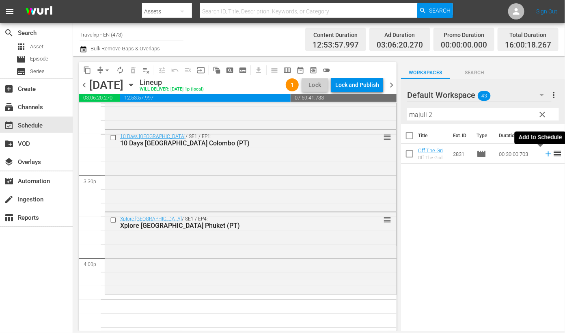
click at [544, 153] on icon at bounding box center [548, 153] width 9 height 9
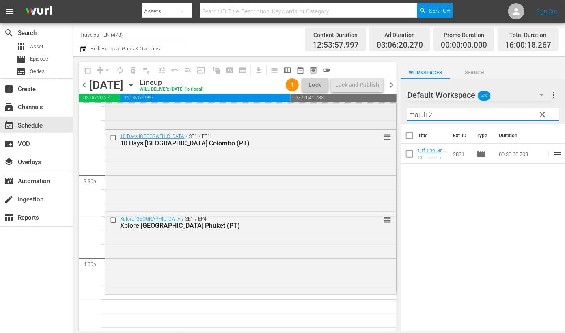
click at [387, 108] on div "content_copy compress arrow_drop_down autorenew_outlined delete_forever_outline…" at bounding box center [319, 193] width 492 height 275
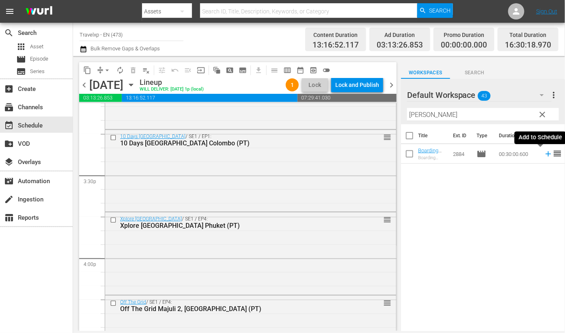
click at [544, 155] on icon at bounding box center [548, 153] width 9 height 9
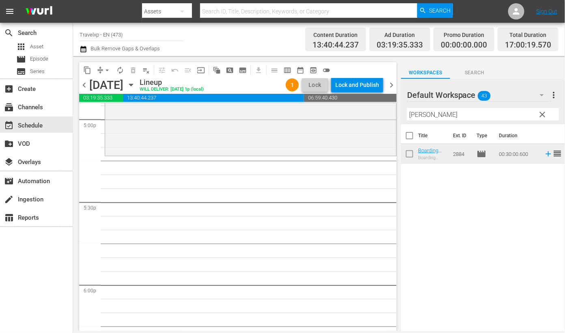
scroll to position [2748, 0]
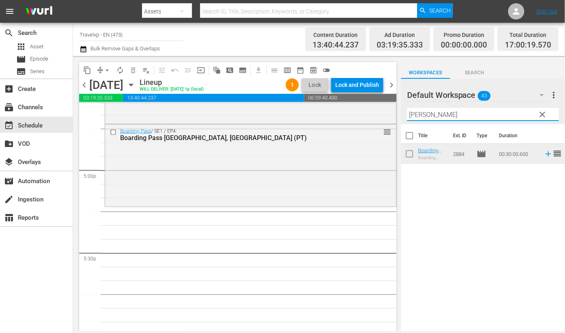
click at [415, 114] on input "bronn" at bounding box center [483, 114] width 152 height 13
click at [545, 155] on icon at bounding box center [547, 153] width 5 height 5
click at [415, 115] on input "colom" at bounding box center [483, 114] width 152 height 13
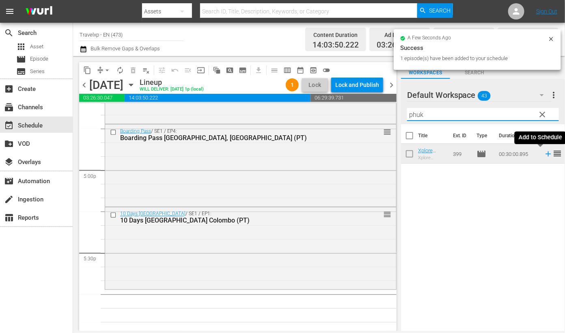
click at [544, 155] on icon at bounding box center [548, 153] width 9 height 9
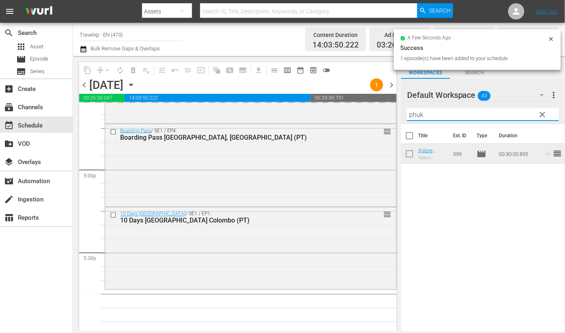
click at [417, 114] on input "phuk" at bounding box center [483, 114] width 152 height 13
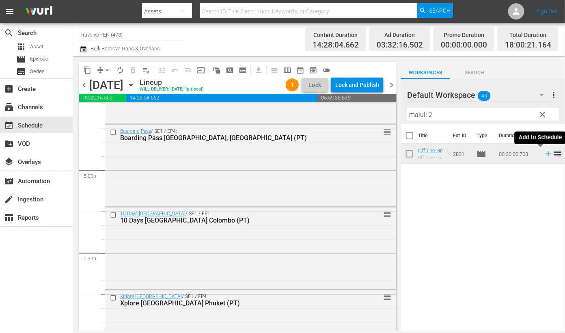
click at [544, 153] on icon at bounding box center [548, 153] width 9 height 9
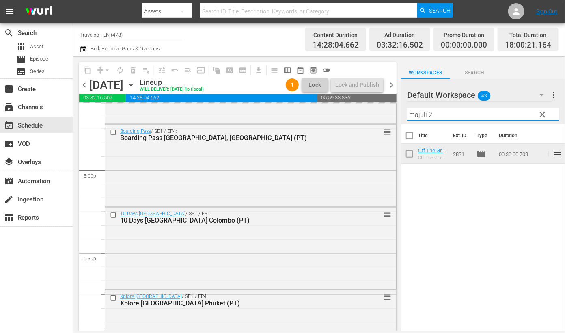
drag, startPoint x: 442, startPoint y: 113, endPoint x: 400, endPoint y: 110, distance: 42.7
click at [400, 110] on div "content_copy compress arrow_drop_down autorenew_outlined delete_forever_outline…" at bounding box center [319, 193] width 492 height 275
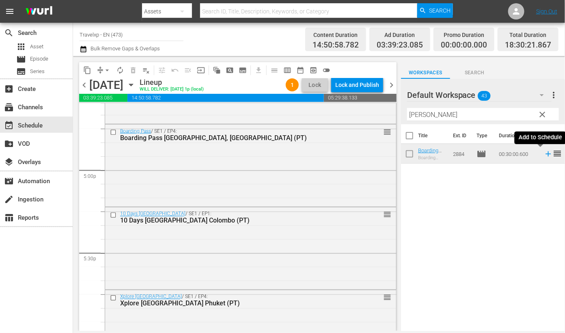
click at [545, 155] on icon at bounding box center [547, 153] width 5 height 5
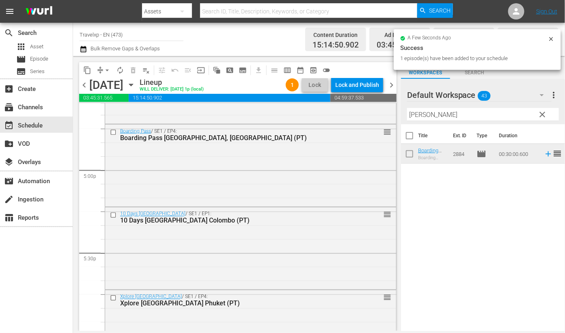
click at [418, 118] on input "bronn" at bounding box center [483, 114] width 152 height 13
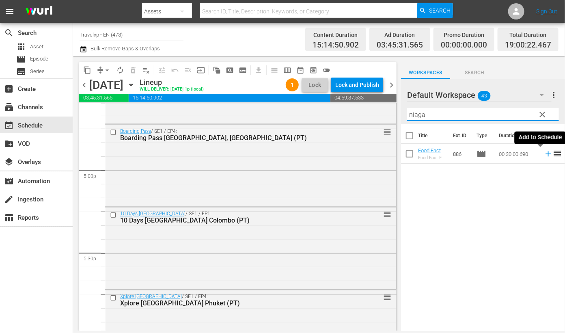
click at [545, 153] on icon at bounding box center [547, 153] width 5 height 5
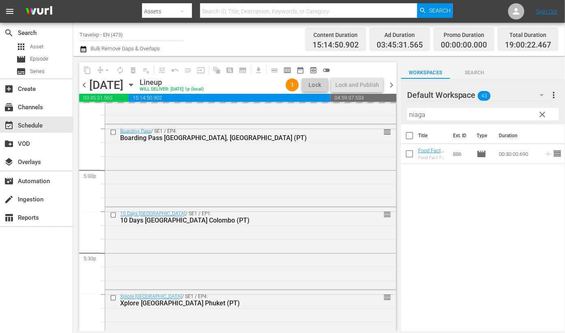
click at [418, 115] on input "niaga" at bounding box center [483, 114] width 152 height 13
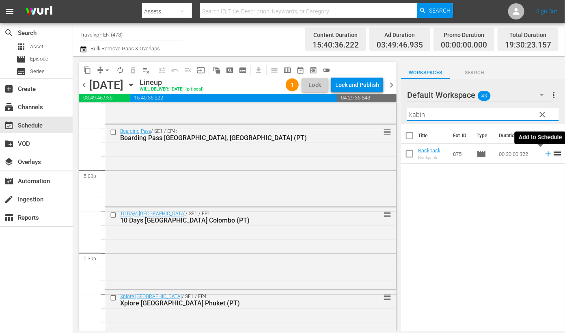
click at [545, 154] on icon at bounding box center [547, 153] width 5 height 5
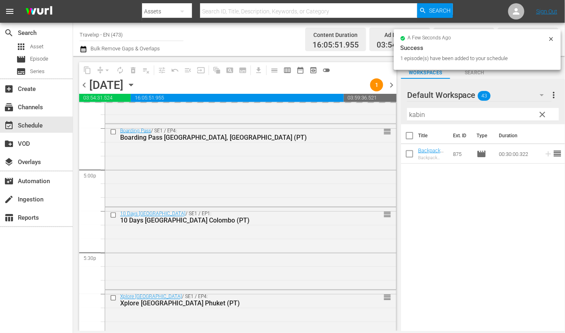
click at [414, 111] on input "kabin" at bounding box center [483, 114] width 152 height 13
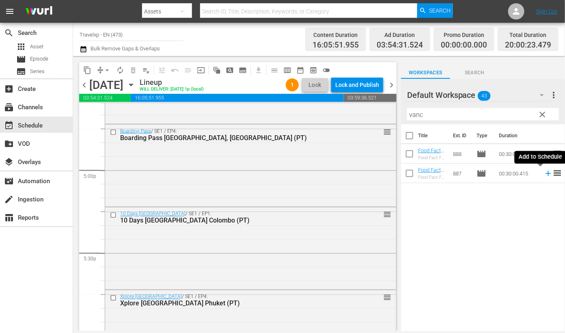
click at [544, 174] on icon at bounding box center [548, 173] width 9 height 9
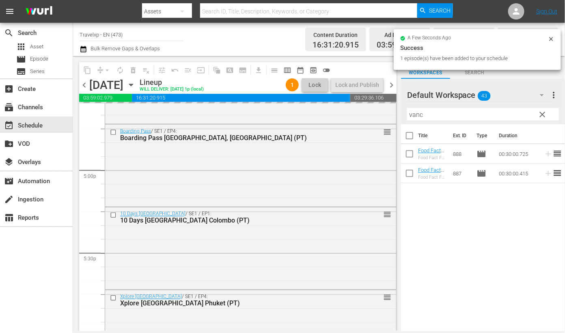
click at [420, 112] on input "vanc" at bounding box center [483, 114] width 152 height 13
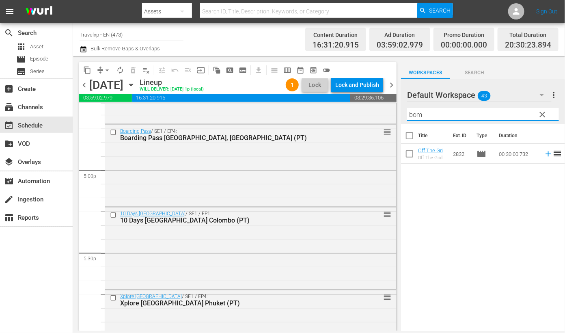
click at [545, 154] on icon at bounding box center [547, 153] width 5 height 5
click at [410, 114] on input "bom" at bounding box center [483, 114] width 152 height 13
click at [544, 155] on icon at bounding box center [548, 153] width 9 height 9
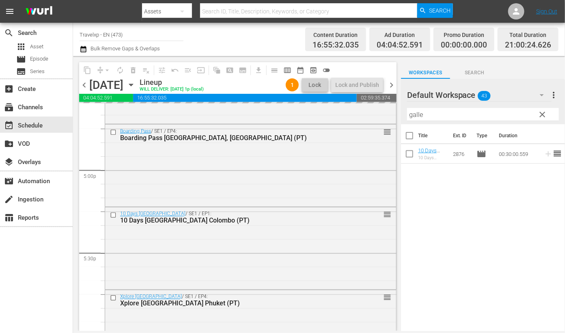
click at [408, 114] on input "galle" at bounding box center [483, 114] width 152 height 13
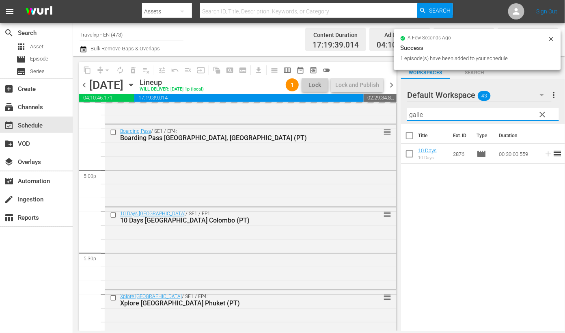
type input "l"
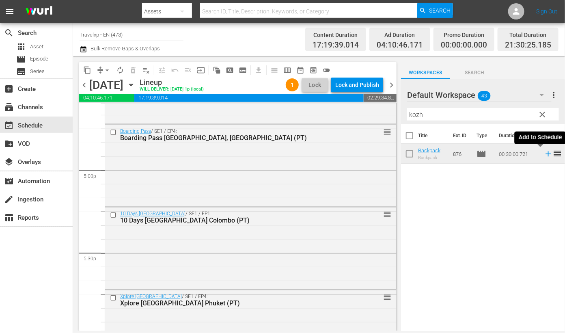
click at [544, 154] on icon at bounding box center [548, 153] width 9 height 9
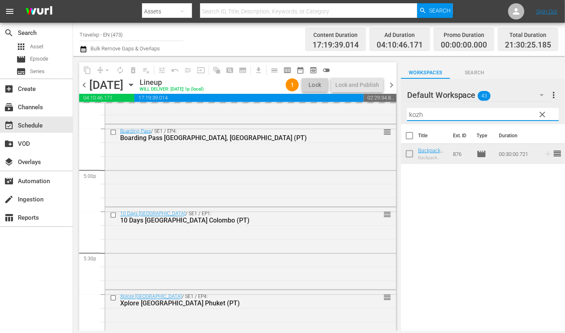
click at [411, 112] on input "kozh" at bounding box center [483, 114] width 152 height 13
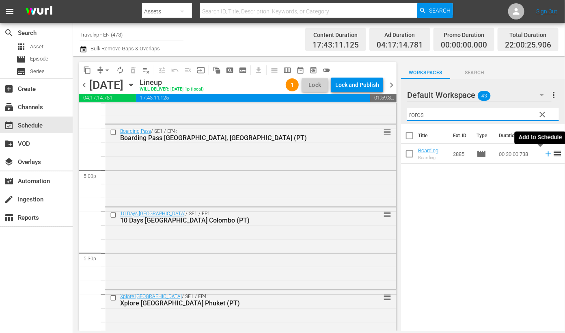
click at [544, 153] on icon at bounding box center [548, 153] width 9 height 9
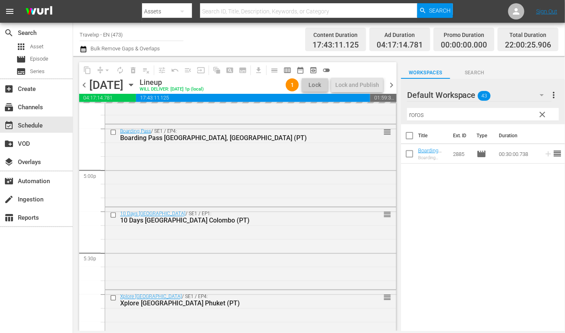
click at [416, 117] on input "roros" at bounding box center [483, 114] width 152 height 13
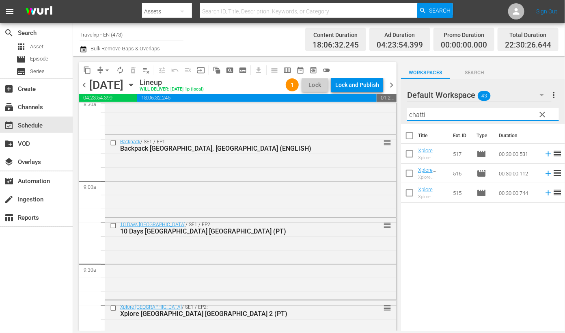
scroll to position [1463, 0]
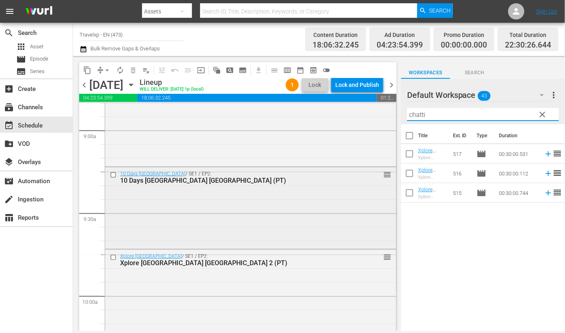
click at [113, 175] on input "checkbox" at bounding box center [114, 174] width 9 height 7
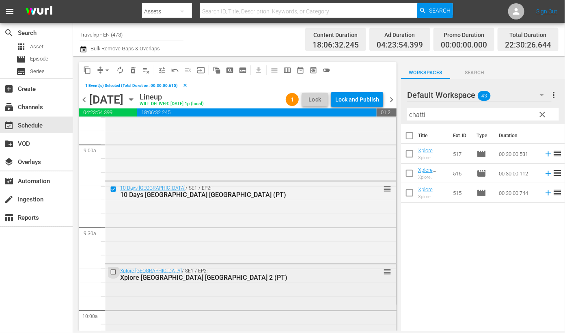
click at [115, 272] on input "checkbox" at bounding box center [114, 272] width 9 height 7
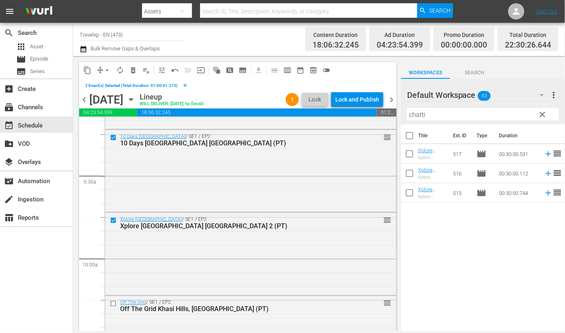
scroll to position [1565, 0]
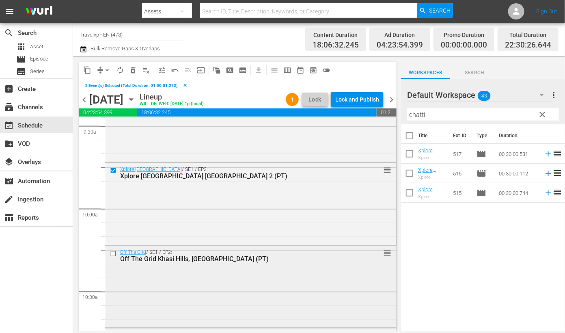
click at [112, 255] on input "checkbox" at bounding box center [114, 253] width 9 height 7
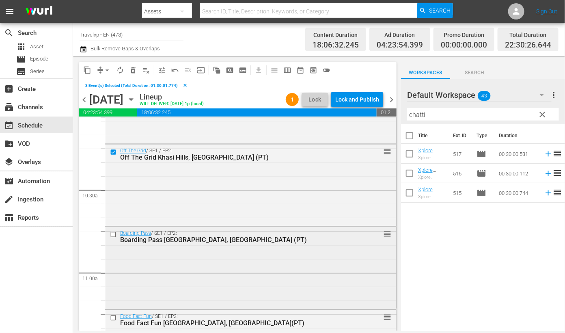
click at [112, 236] on input "checkbox" at bounding box center [114, 234] width 9 height 7
click at [114, 317] on input "checkbox" at bounding box center [114, 317] width 9 height 7
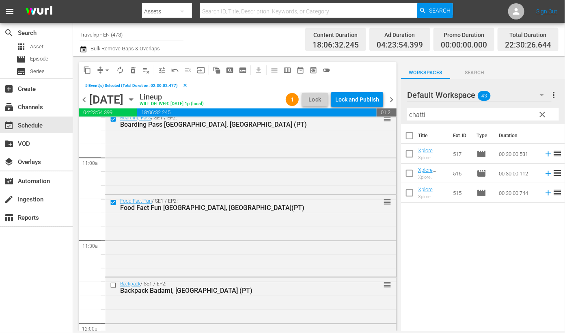
scroll to position [1818, 0]
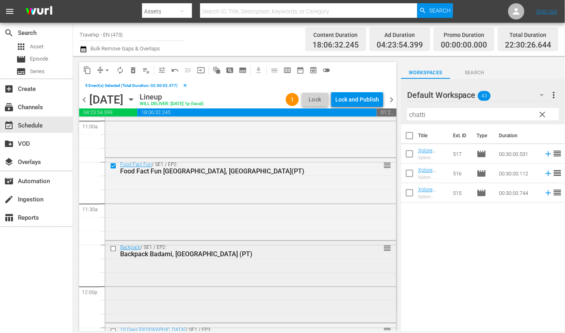
click at [113, 249] on input "checkbox" at bounding box center [114, 248] width 9 height 7
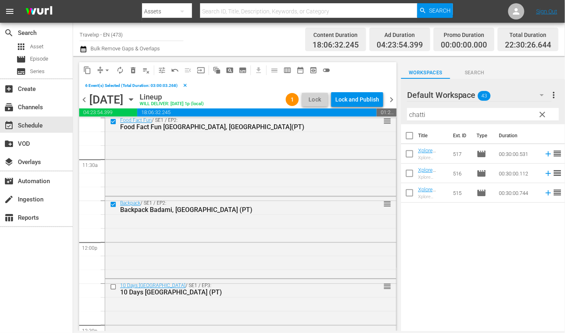
scroll to position [1920, 0]
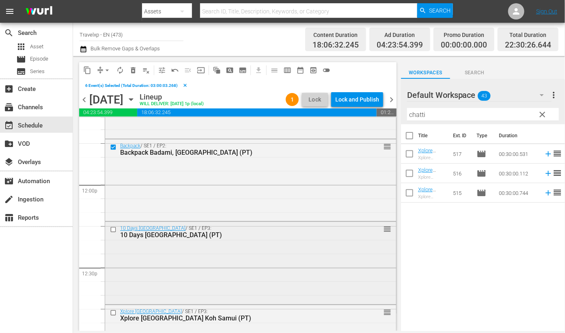
click at [113, 230] on input "checkbox" at bounding box center [114, 229] width 9 height 7
click at [112, 314] on input "checkbox" at bounding box center [114, 312] width 9 height 7
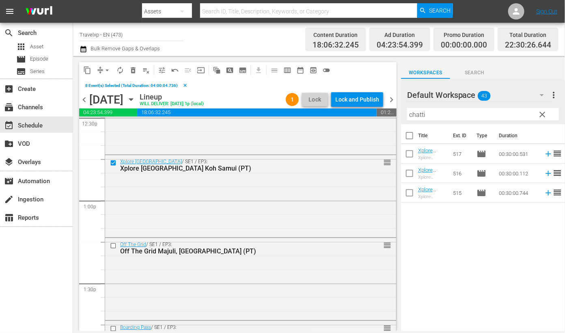
scroll to position [2072, 0]
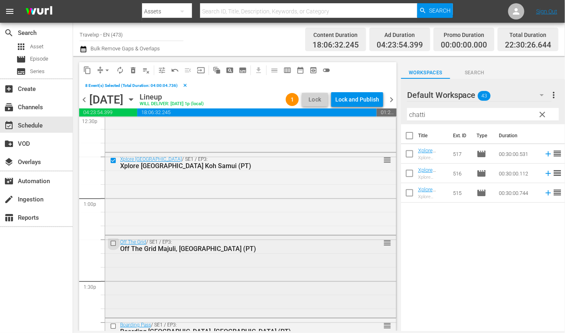
click at [114, 242] on input "checkbox" at bounding box center [114, 242] width 9 height 7
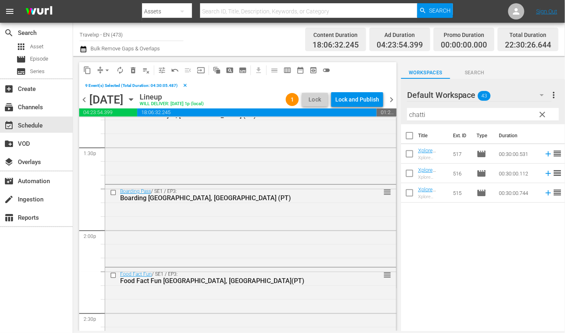
scroll to position [2224, 0]
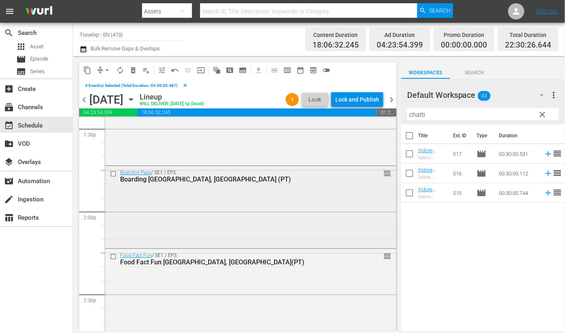
click at [113, 173] on input "checkbox" at bounding box center [114, 173] width 9 height 7
click at [114, 256] on input "checkbox" at bounding box center [114, 256] width 9 height 7
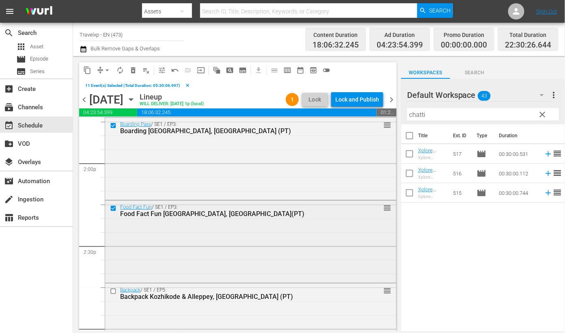
scroll to position [2325, 0]
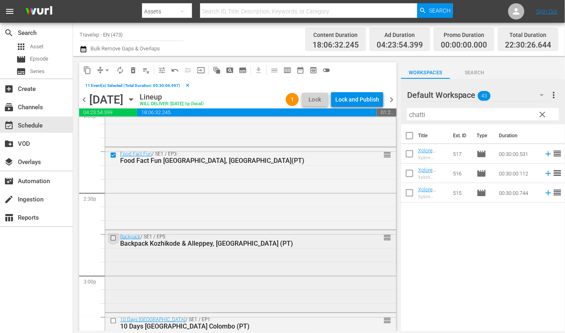
click at [112, 237] on input "checkbox" at bounding box center [114, 237] width 9 height 7
click at [113, 321] on input "checkbox" at bounding box center [114, 320] width 9 height 7
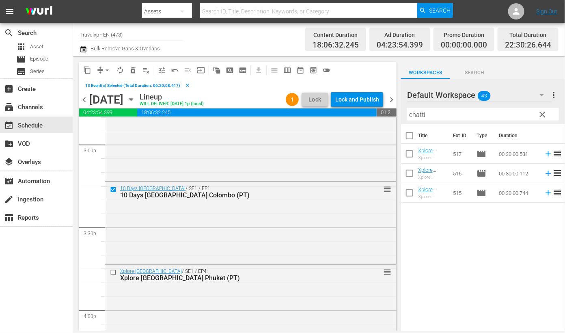
scroll to position [2477, 0]
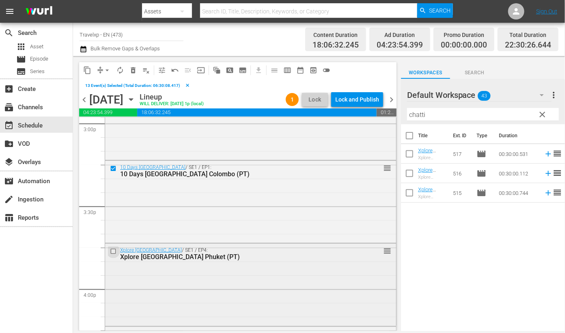
click at [113, 249] on input "checkbox" at bounding box center [114, 251] width 9 height 7
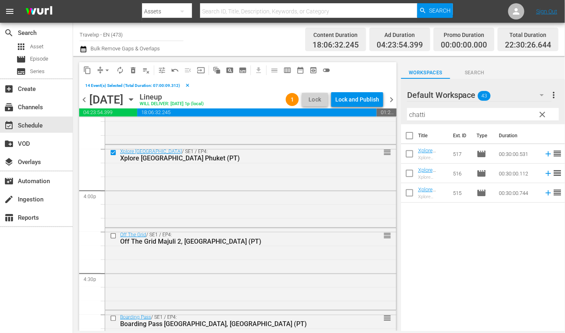
scroll to position [2579, 0]
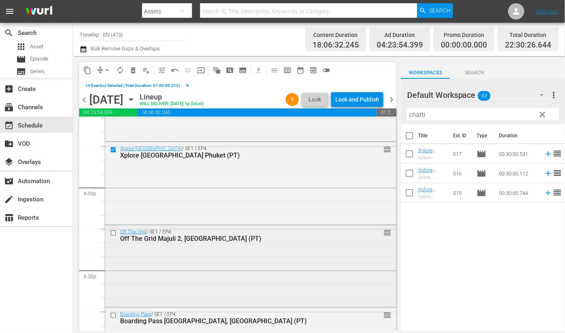
click at [113, 233] on input "checkbox" at bounding box center [114, 232] width 9 height 7
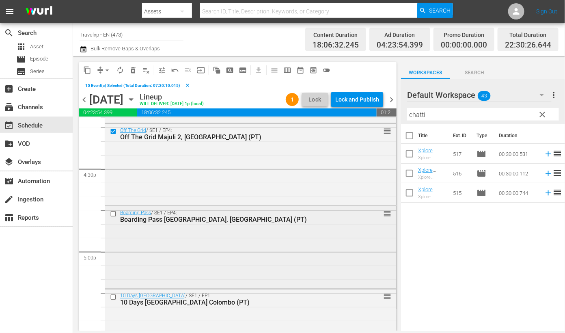
click at [113, 215] on input "checkbox" at bounding box center [114, 214] width 9 height 7
click at [114, 296] on input "checkbox" at bounding box center [114, 297] width 9 height 7
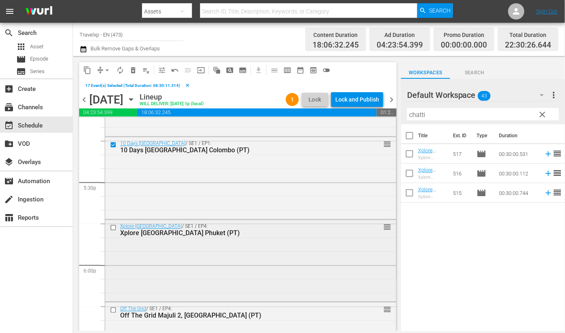
click at [113, 226] on input "checkbox" at bounding box center [114, 227] width 9 height 7
click at [113, 310] on input "checkbox" at bounding box center [114, 310] width 9 height 7
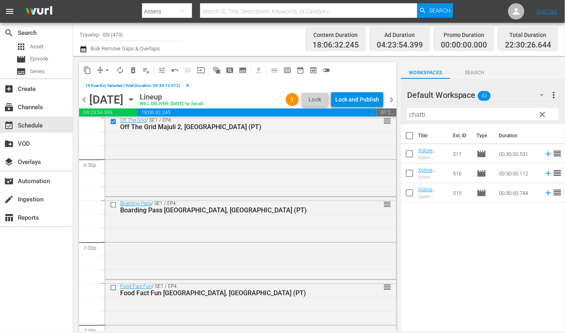
scroll to position [3035, 0]
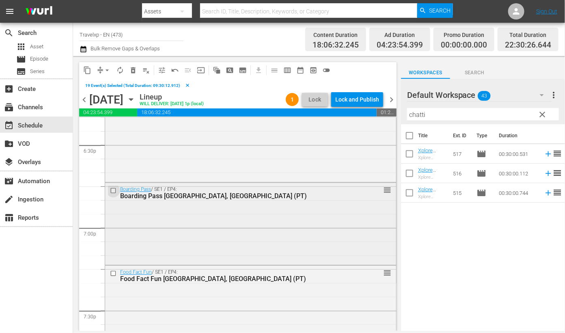
click at [113, 189] on input "checkbox" at bounding box center [114, 190] width 9 height 7
click at [113, 271] on input "checkbox" at bounding box center [114, 272] width 9 height 7
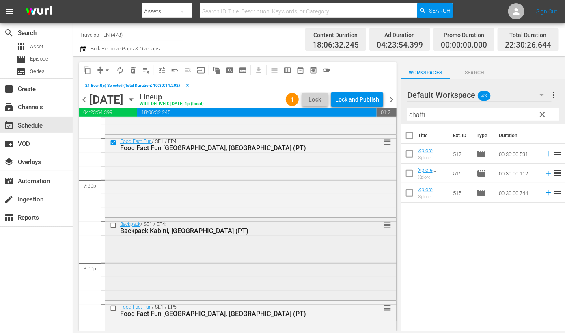
scroll to position [3188, 0]
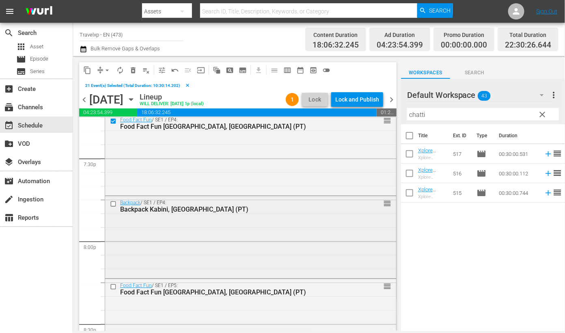
click at [112, 203] on input "checkbox" at bounding box center [114, 203] width 9 height 7
click at [113, 286] on input "checkbox" at bounding box center [114, 286] width 9 height 7
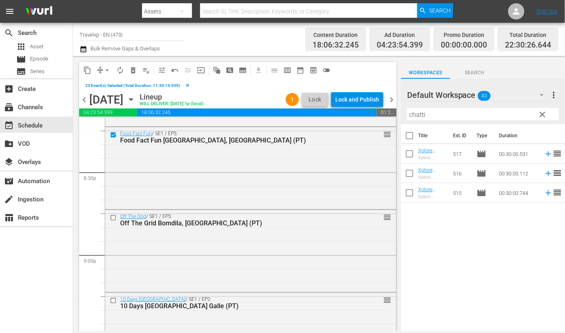
scroll to position [3340, 0]
click at [114, 215] on input "checkbox" at bounding box center [114, 216] width 9 height 7
click at [112, 300] on input "checkbox" at bounding box center [114, 300] width 9 height 7
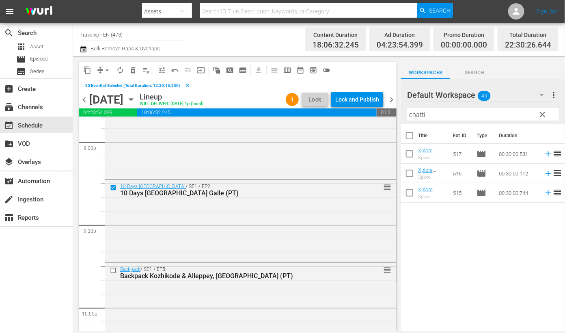
scroll to position [3492, 0]
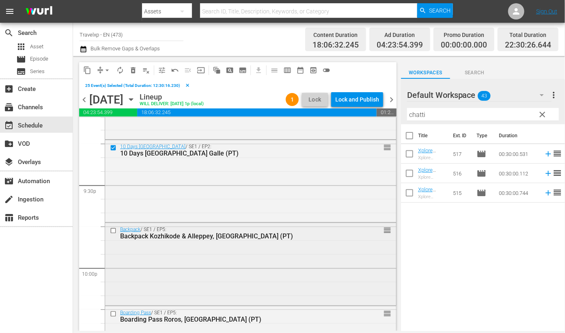
click at [112, 229] on input "checkbox" at bounding box center [114, 230] width 9 height 7
click at [114, 313] on input "checkbox" at bounding box center [114, 313] width 9 height 7
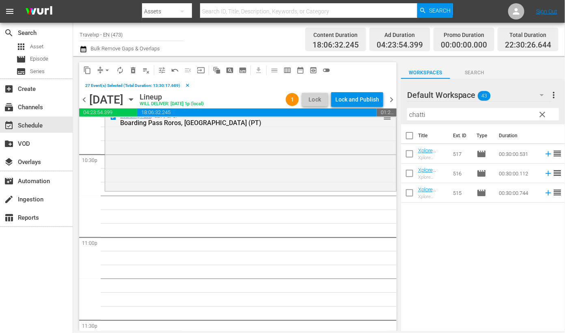
scroll to position [3695, 0]
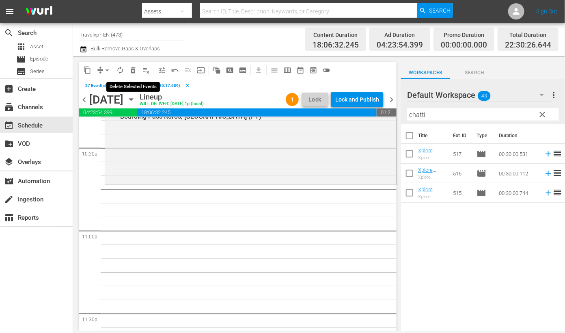
click at [133, 68] on span "delete_forever_outlined" at bounding box center [133, 70] width 8 height 8
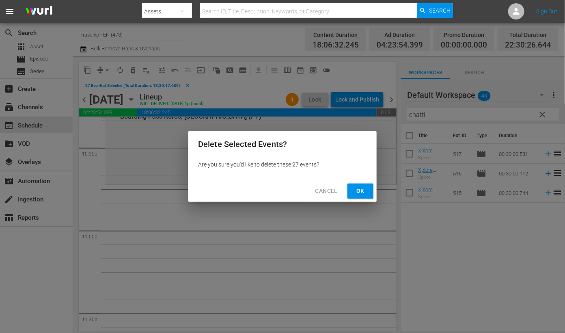
click at [361, 191] on span "Ok" at bounding box center [360, 191] width 13 height 10
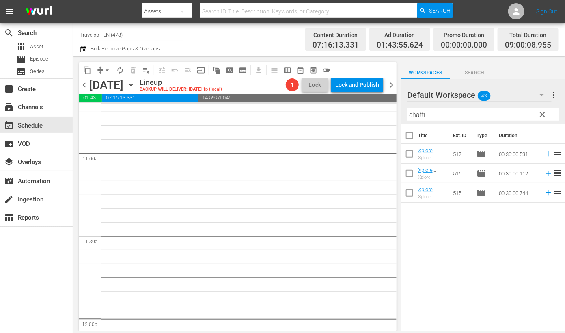
scroll to position [1416, 0]
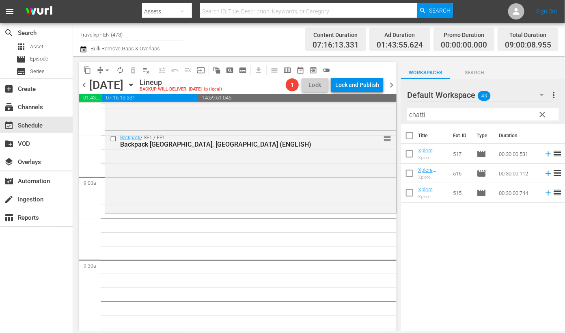
click at [538, 91] on icon "button" at bounding box center [542, 95] width 10 height 10
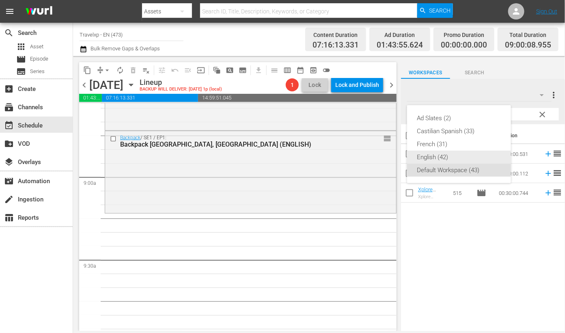
click at [434, 157] on div "English (42)" at bounding box center [459, 157] width 84 height 13
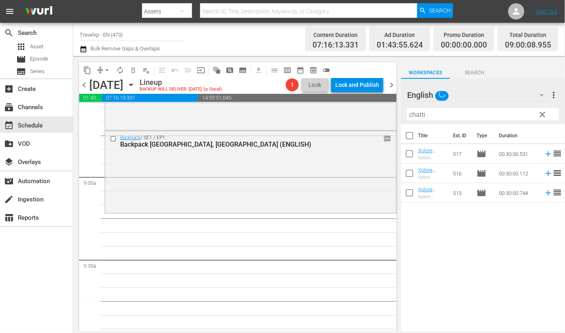
click at [437, 113] on input "chatti" at bounding box center [483, 114] width 152 height 13
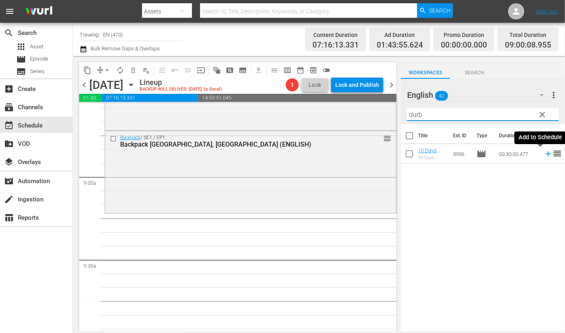
click at [544, 154] on icon at bounding box center [548, 153] width 9 height 9
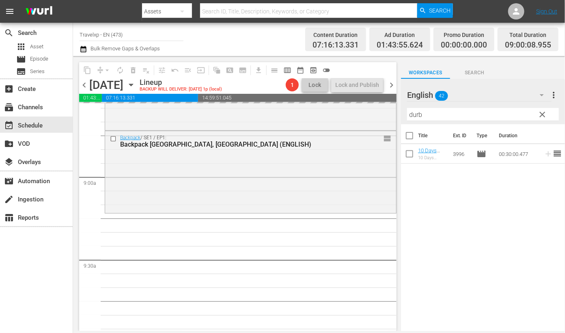
click at [412, 114] on input "durb" at bounding box center [483, 114] width 152 height 13
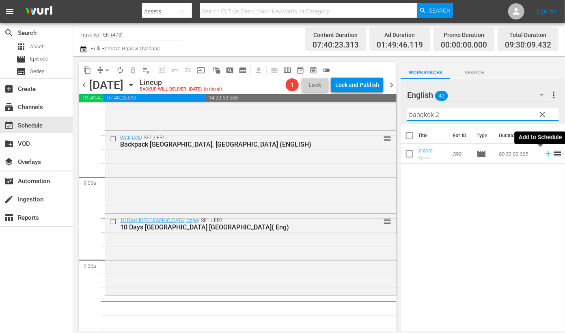
click at [544, 155] on icon at bounding box center [548, 153] width 9 height 9
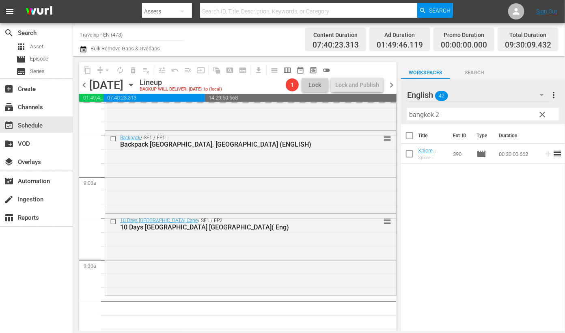
drag, startPoint x: 452, startPoint y: 116, endPoint x: 397, endPoint y: 113, distance: 54.9
click at [397, 113] on div "content_copy compress arrow_drop_down autorenew_outlined delete_forever_outline…" at bounding box center [319, 193] width 492 height 275
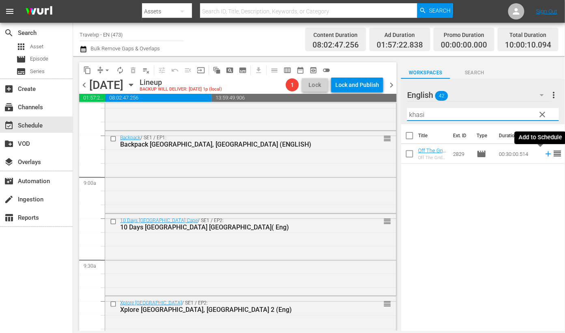
click at [544, 154] on icon at bounding box center [548, 153] width 9 height 9
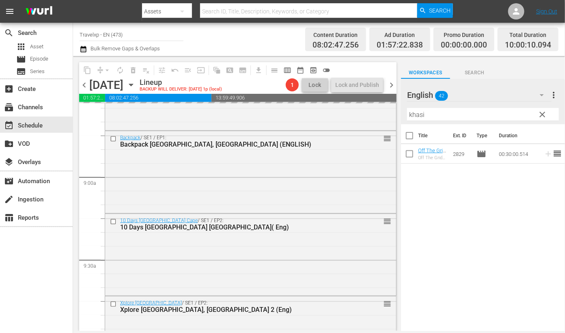
click at [420, 116] on input "khasi" at bounding box center [483, 114] width 152 height 13
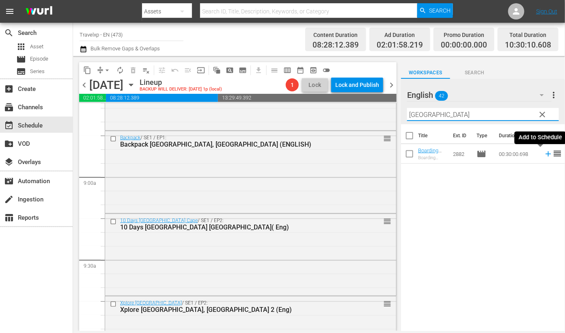
click at [544, 154] on icon at bounding box center [548, 153] width 9 height 9
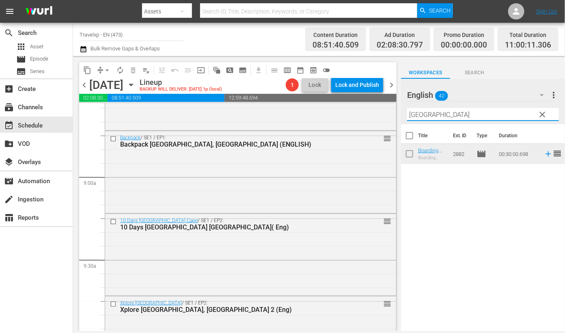
click at [418, 117] on input "troms" at bounding box center [483, 114] width 152 height 13
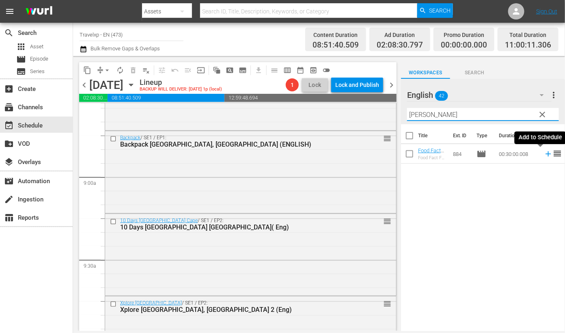
click at [544, 154] on icon at bounding box center [548, 153] width 9 height 9
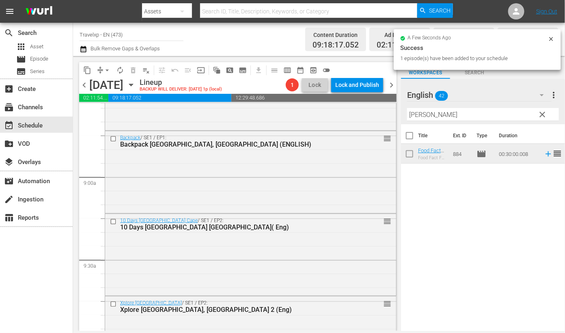
click at [418, 114] on input "quebe" at bounding box center [483, 114] width 152 height 13
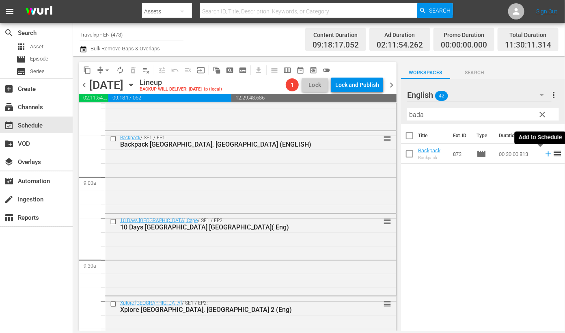
click at [545, 153] on icon at bounding box center [547, 153] width 5 height 5
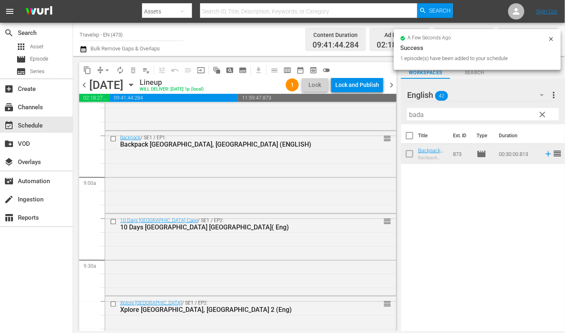
click at [416, 117] on input "bada" at bounding box center [483, 114] width 152 height 13
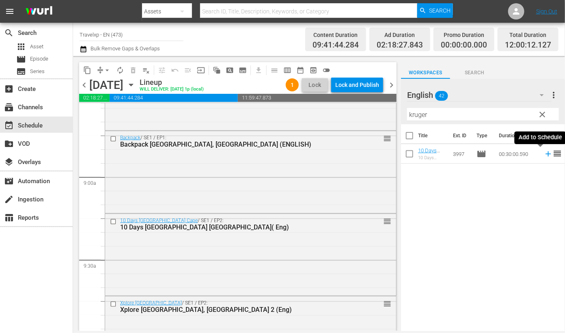
click at [544, 153] on icon at bounding box center [548, 153] width 9 height 9
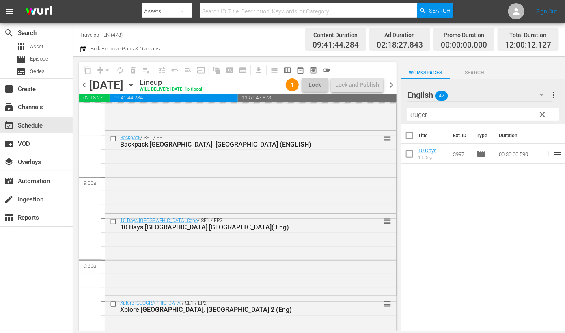
click at [421, 115] on input "kruger" at bounding box center [483, 114] width 152 height 13
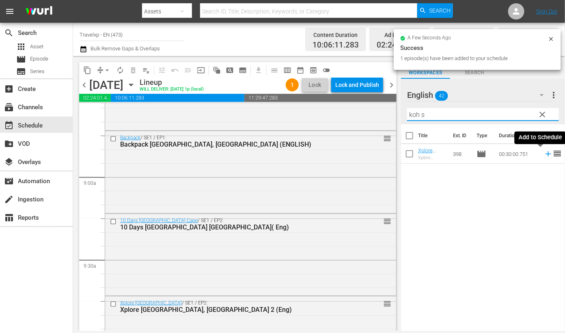
click at [544, 154] on icon at bounding box center [548, 153] width 9 height 9
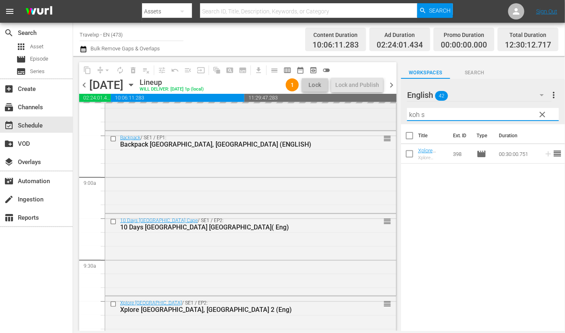
drag, startPoint x: 458, startPoint y: 115, endPoint x: 378, endPoint y: 108, distance: 79.9
click at [378, 108] on div "content_copy compress arrow_drop_down autorenew_outlined delete_forever_outline…" at bounding box center [319, 193] width 492 height 275
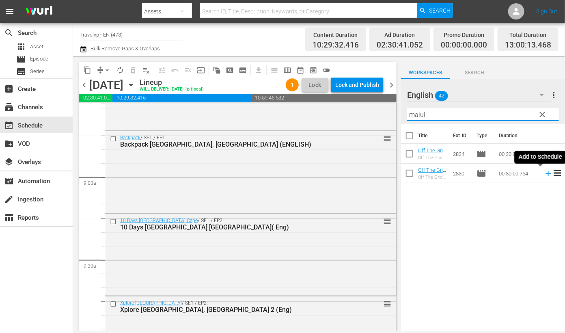
click at [545, 172] on icon at bounding box center [547, 173] width 5 height 5
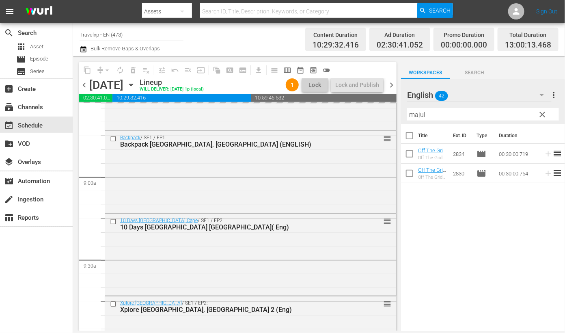
click at [422, 116] on input "majul" at bounding box center [483, 114] width 152 height 13
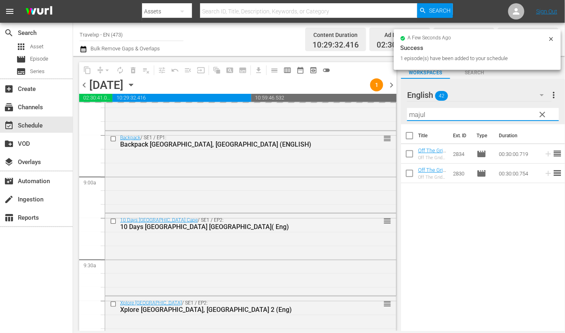
click at [422, 116] on input "majul" at bounding box center [483, 114] width 152 height 13
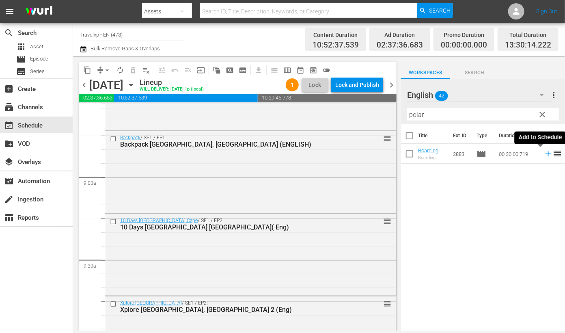
click at [545, 155] on icon at bounding box center [547, 153] width 5 height 5
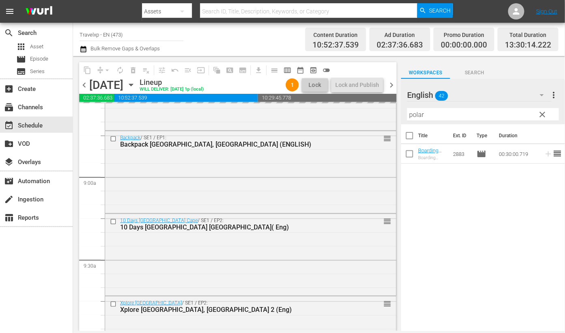
click at [415, 116] on input "polar" at bounding box center [483, 114] width 152 height 13
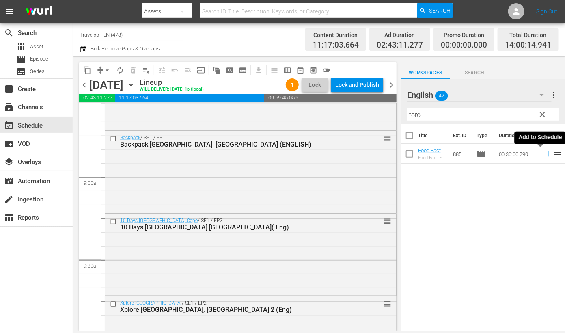
drag, startPoint x: 541, startPoint y: 154, endPoint x: 476, endPoint y: 107, distance: 79.6
click at [545, 154] on icon at bounding box center [547, 153] width 5 height 5
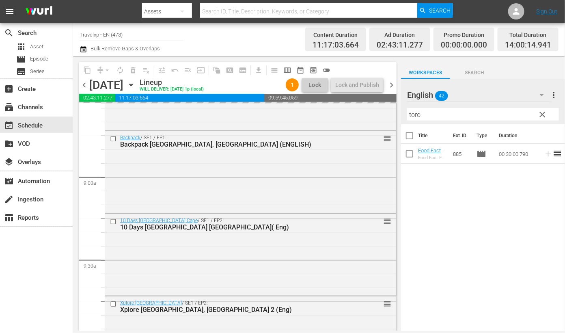
click at [418, 116] on input "toro" at bounding box center [483, 114] width 152 height 13
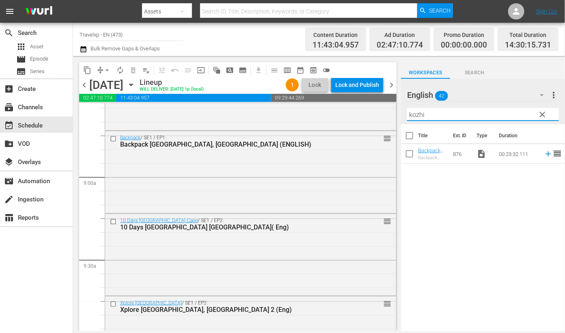
click at [544, 155] on icon at bounding box center [548, 153] width 9 height 9
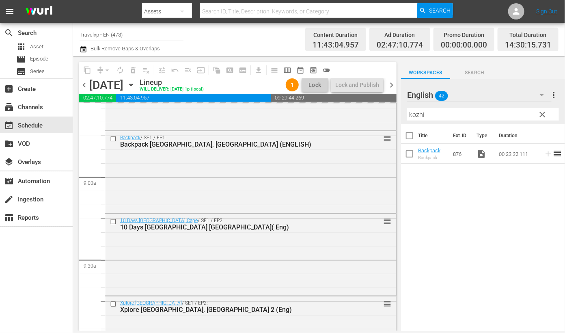
click at [413, 112] on input "kozhi" at bounding box center [483, 114] width 152 height 13
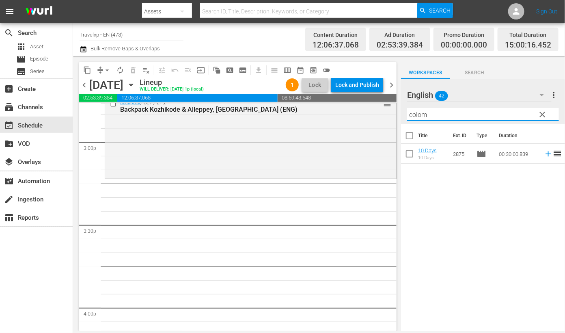
scroll to position [2431, 0]
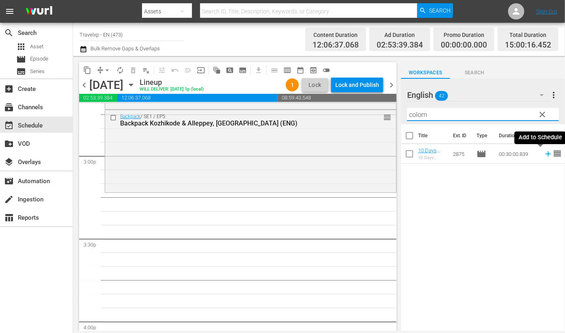
click at [545, 154] on icon at bounding box center [547, 153] width 5 height 5
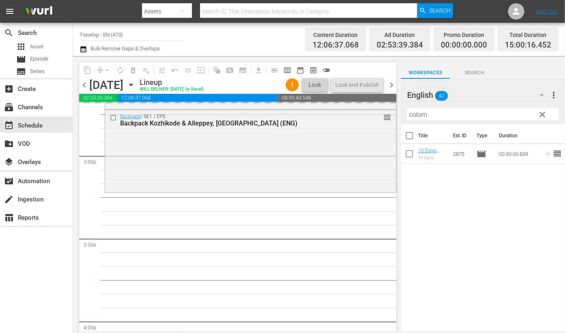
click at [423, 116] on input "colom" at bounding box center [483, 114] width 152 height 13
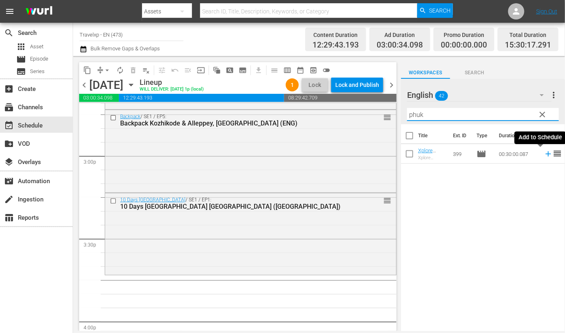
click at [544, 154] on icon at bounding box center [548, 153] width 9 height 9
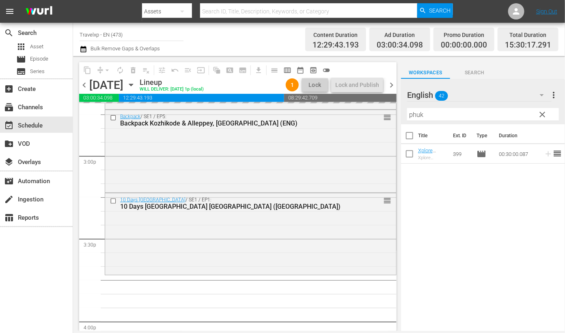
click at [417, 114] on input "phuk" at bounding box center [483, 114] width 152 height 13
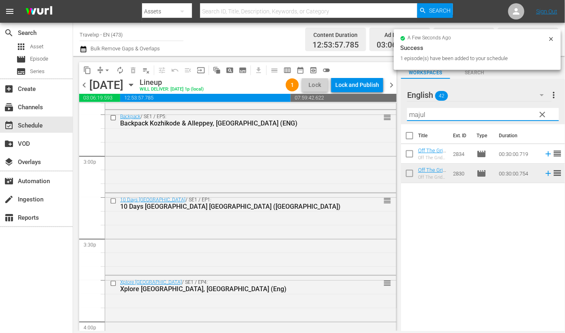
click at [545, 155] on icon at bounding box center [547, 153] width 5 height 5
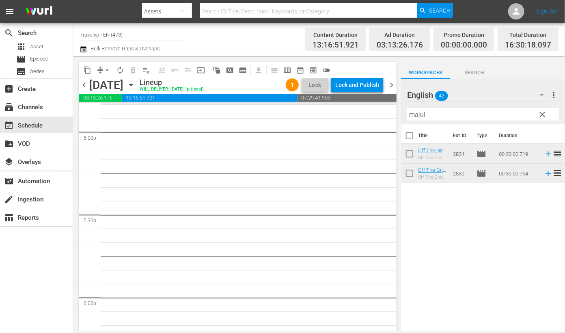
scroll to position [2684, 0]
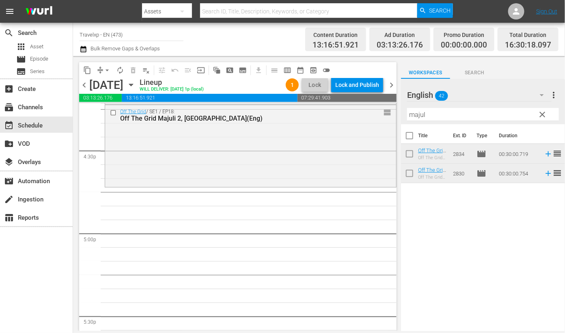
click at [419, 118] on input "majul" at bounding box center [483, 114] width 152 height 13
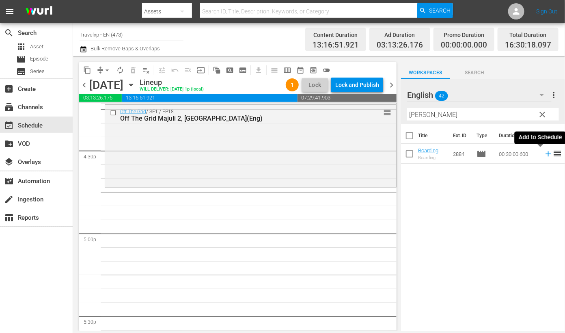
click at [544, 156] on icon at bounding box center [548, 153] width 9 height 9
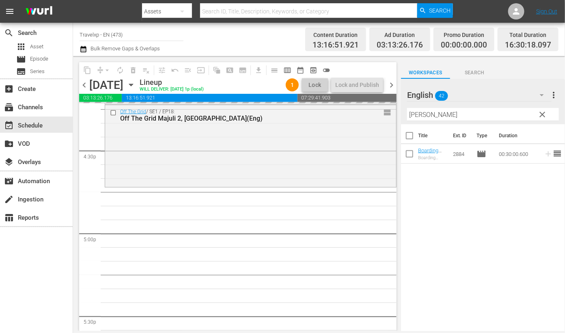
click at [423, 116] on input "bronn" at bounding box center [483, 114] width 152 height 13
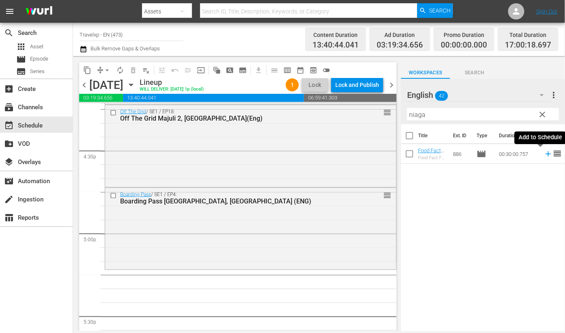
click at [544, 153] on icon at bounding box center [548, 153] width 9 height 9
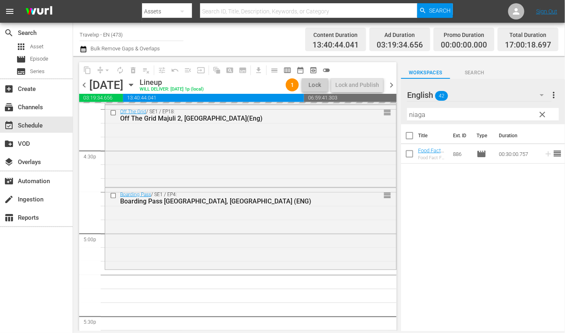
click at [416, 114] on input "niaga" at bounding box center [483, 114] width 152 height 13
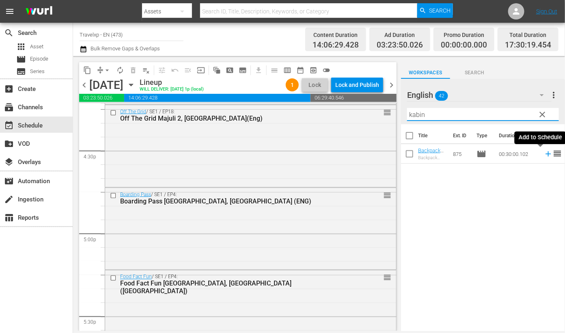
click at [544, 155] on icon at bounding box center [548, 153] width 9 height 9
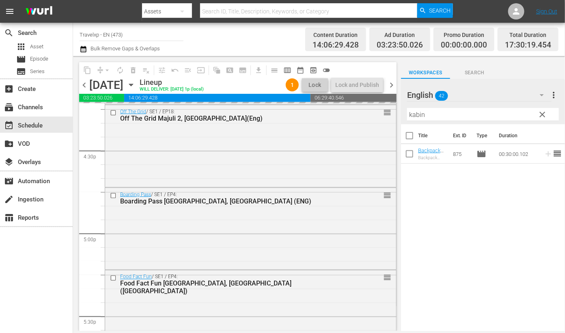
click at [415, 115] on input "kabin" at bounding box center [483, 114] width 152 height 13
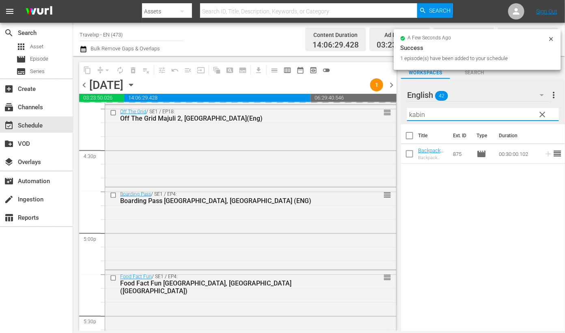
type input "b"
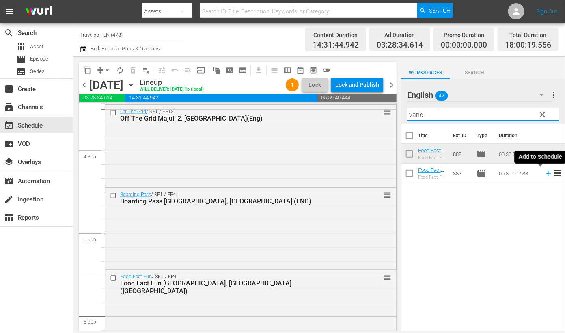
click at [545, 175] on icon at bounding box center [547, 173] width 5 height 5
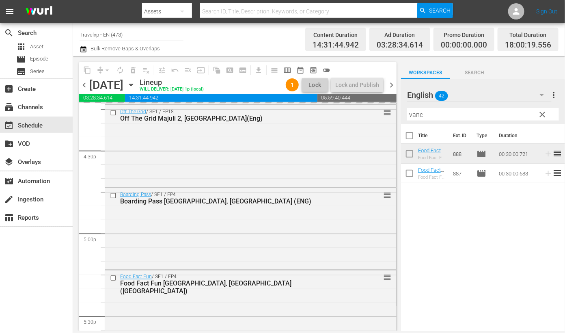
click at [415, 118] on input "vanc" at bounding box center [483, 114] width 152 height 13
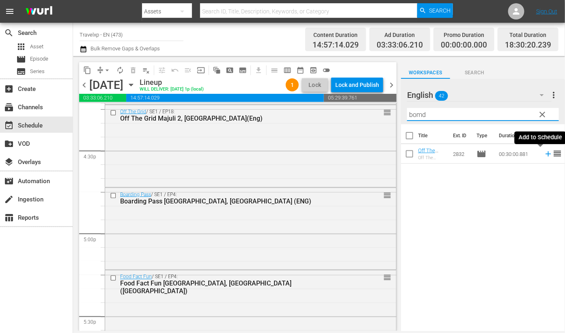
click at [544, 157] on icon at bounding box center [548, 153] width 9 height 9
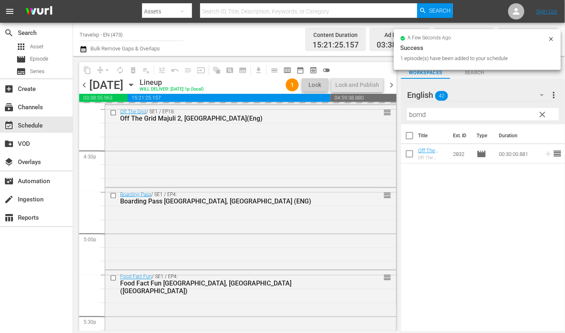
click at [420, 114] on input "bomd" at bounding box center [483, 114] width 152 height 13
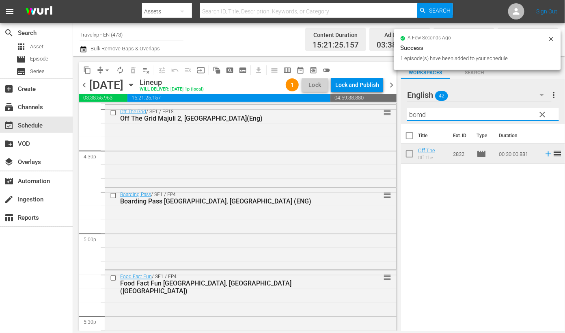
click at [420, 114] on input "bomd" at bounding box center [483, 114] width 152 height 13
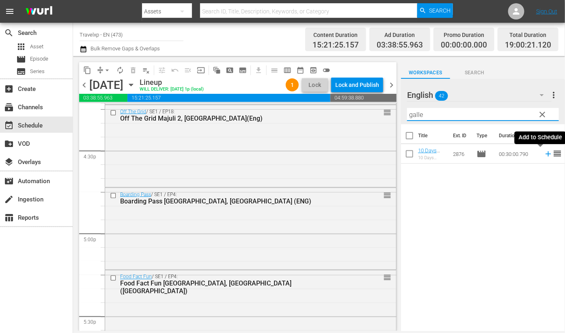
click at [544, 154] on icon at bounding box center [548, 153] width 9 height 9
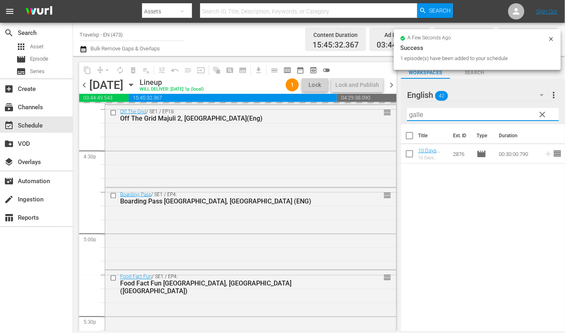
click at [418, 116] on input "galle" at bounding box center [483, 114] width 152 height 13
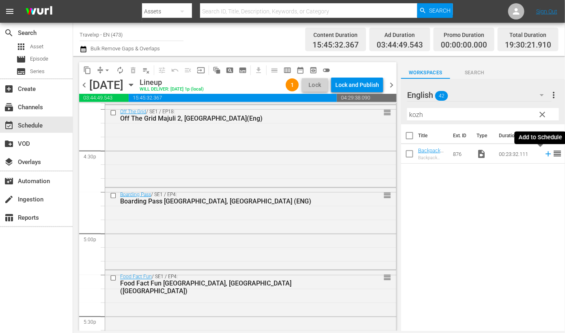
click at [544, 157] on icon at bounding box center [548, 153] width 9 height 9
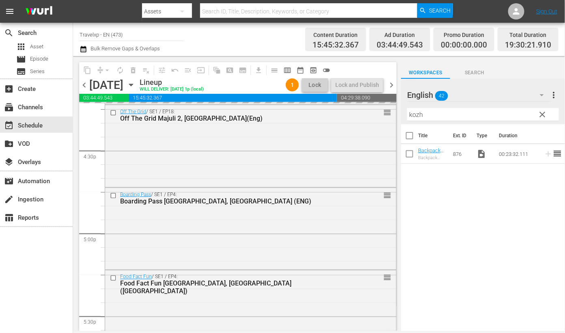
click at [419, 114] on input "kozh" at bounding box center [483, 114] width 152 height 13
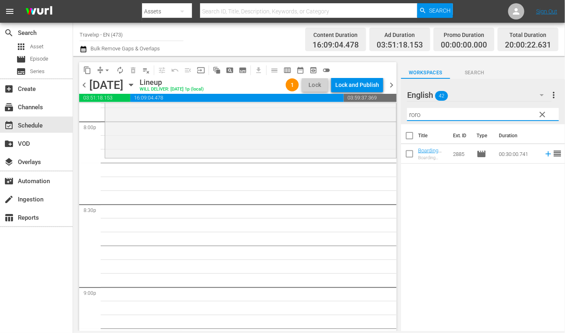
scroll to position [3242, 0]
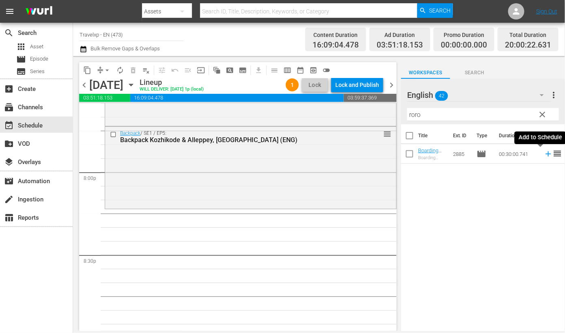
click at [544, 155] on icon at bounding box center [548, 153] width 9 height 9
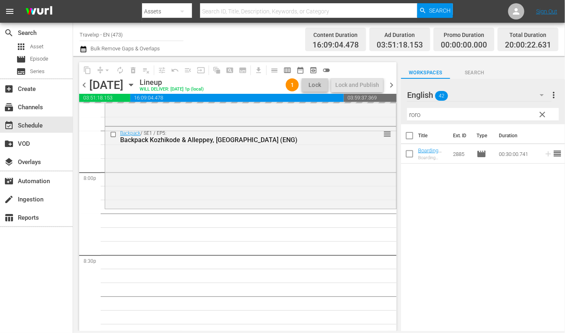
click at [417, 116] on input "roro" at bounding box center [483, 114] width 152 height 13
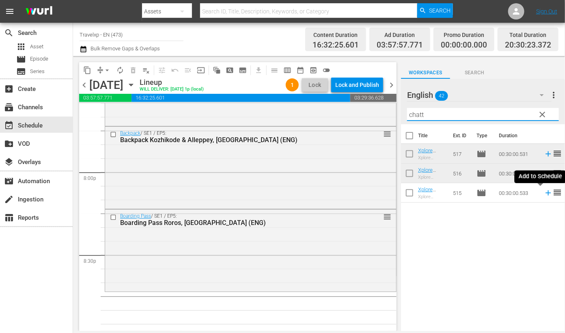
type input "chatt"
click at [545, 193] on icon at bounding box center [547, 192] width 5 height 5
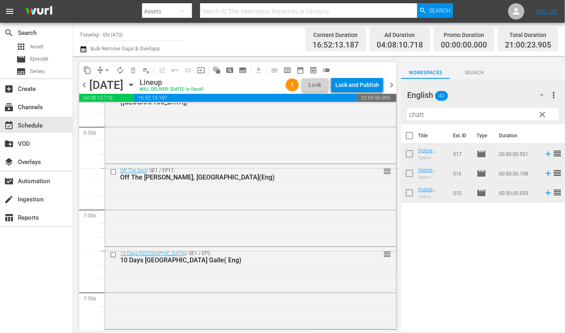
scroll to position [2938, 0]
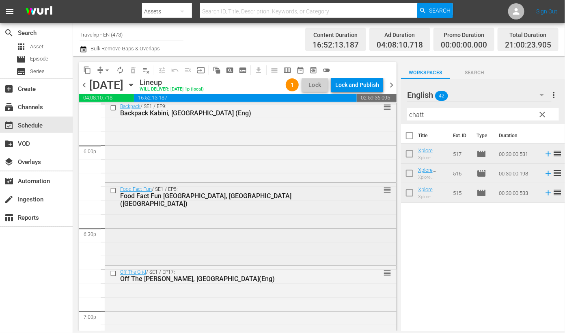
click at [114, 190] on input "checkbox" at bounding box center [114, 190] width 9 height 7
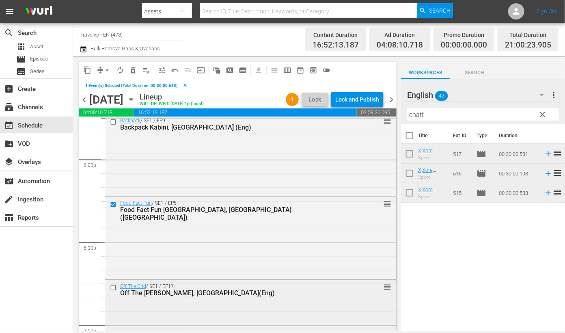
click at [112, 287] on input "checkbox" at bounding box center [114, 287] width 9 height 7
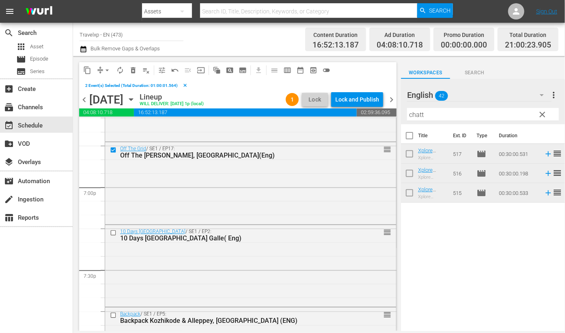
scroll to position [3090, 0]
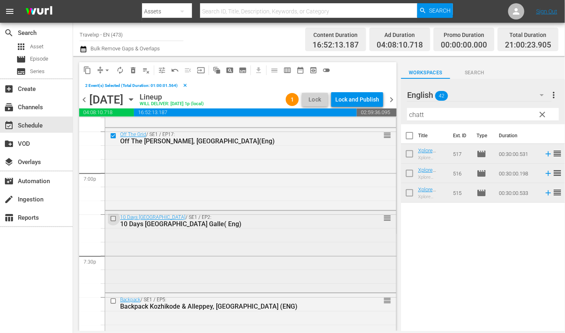
click at [113, 218] on input "checkbox" at bounding box center [114, 218] width 9 height 7
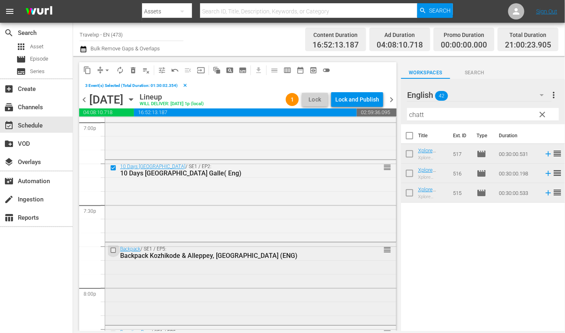
click at [114, 250] on input "checkbox" at bounding box center [114, 250] width 9 height 7
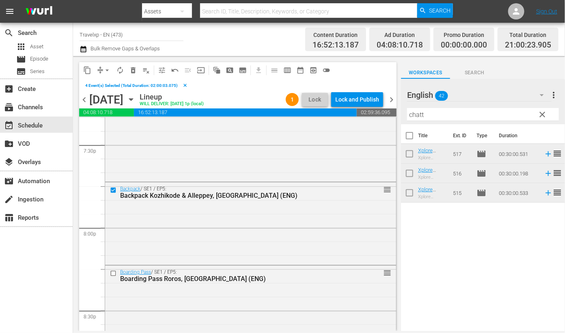
scroll to position [3242, 0]
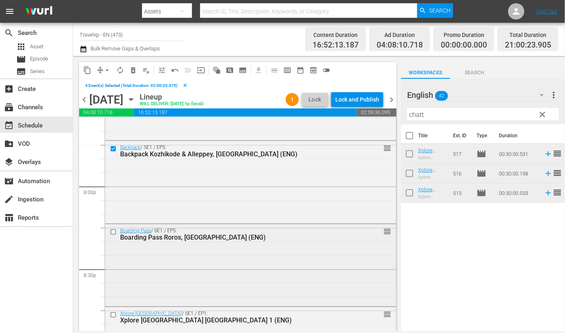
click at [114, 233] on input "checkbox" at bounding box center [114, 231] width 9 height 7
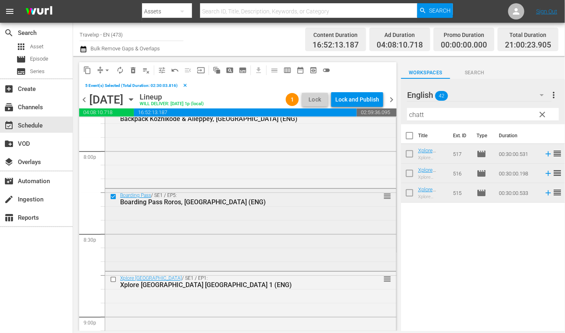
scroll to position [3293, 0]
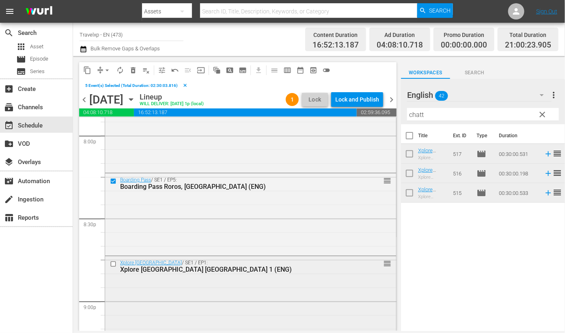
click at [112, 264] on input "checkbox" at bounding box center [114, 263] width 9 height 7
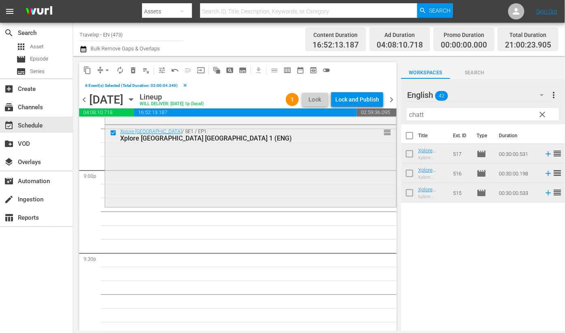
scroll to position [3445, 0]
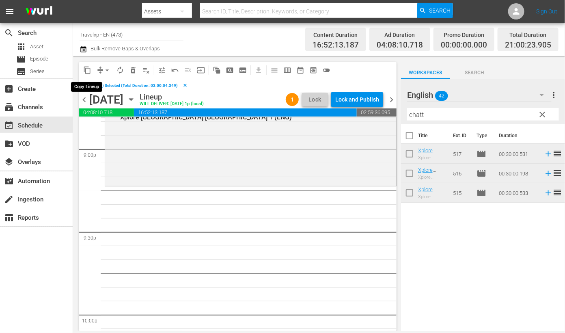
click at [87, 71] on span "content_copy" at bounding box center [87, 70] width 8 height 8
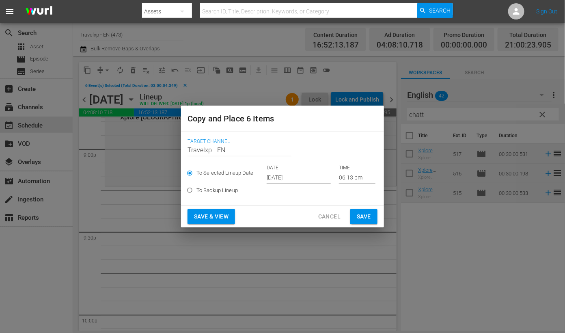
click at [287, 180] on input "[DATE]" at bounding box center [299, 177] width 64 height 12
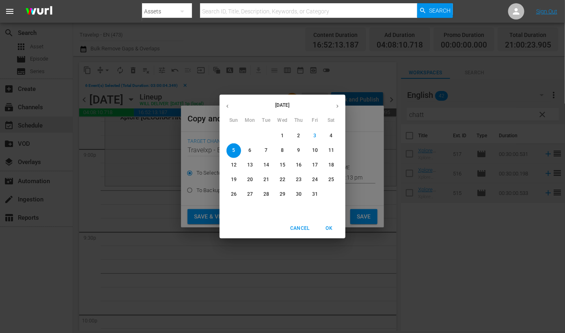
click at [196, 200] on div "October 2025 Sun Mon Tue Wed Thu Fri Sat 28 29 30 1 2 3 4 5 6 7 8 9 10 11 12 13…" at bounding box center [282, 166] width 565 height 333
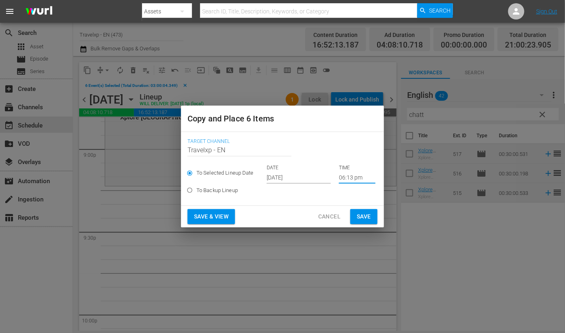
click at [344, 177] on input "06:13 pm" at bounding box center [357, 177] width 37 height 12
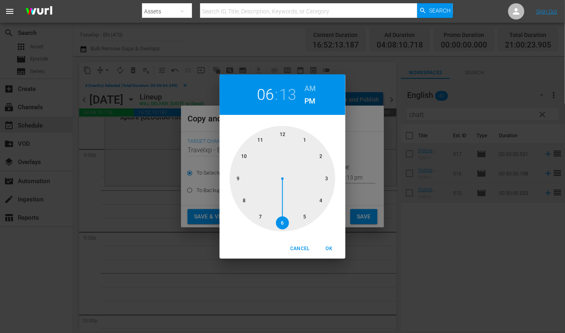
click at [239, 176] on div at bounding box center [282, 178] width 105 height 105
click at [331, 248] on span "OK" at bounding box center [328, 248] width 19 height 9
type input "09:13 pm"
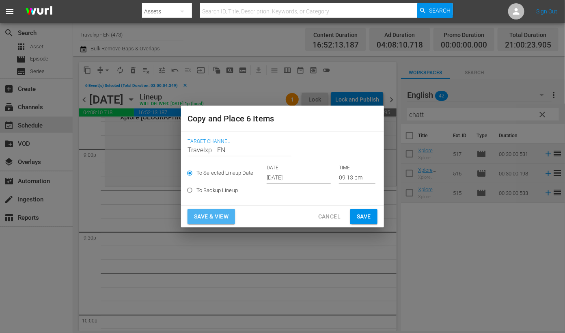
click at [221, 216] on span "Save & View" at bounding box center [211, 216] width 34 height 10
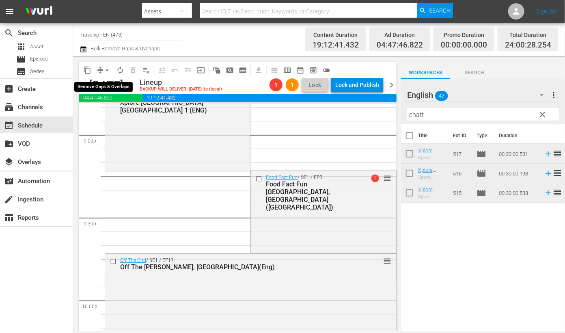
click at [103, 67] on span "arrow_drop_down" at bounding box center [107, 70] width 8 height 8
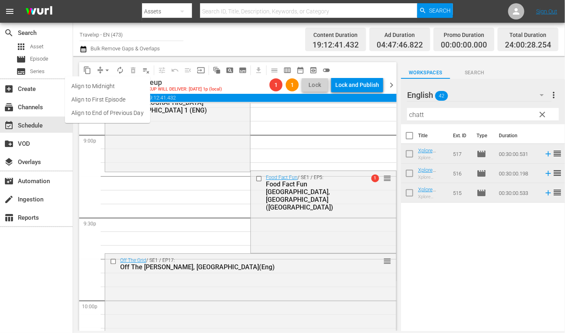
click at [110, 110] on li "Align to End of Previous Day" at bounding box center [107, 112] width 85 height 13
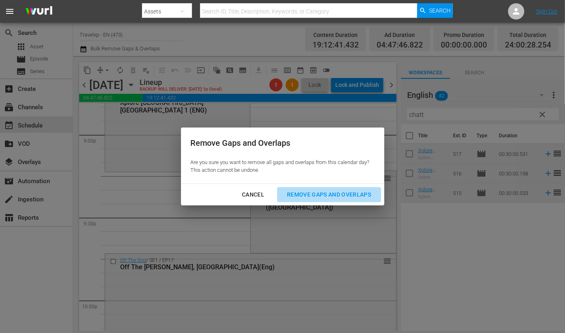
click at [330, 197] on div "Remove Gaps and Overlaps" at bounding box center [328, 194] width 97 height 10
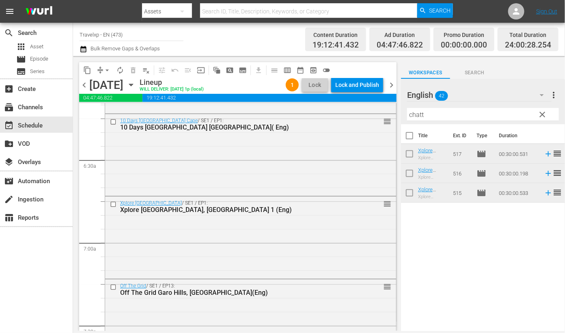
scroll to position [0, 0]
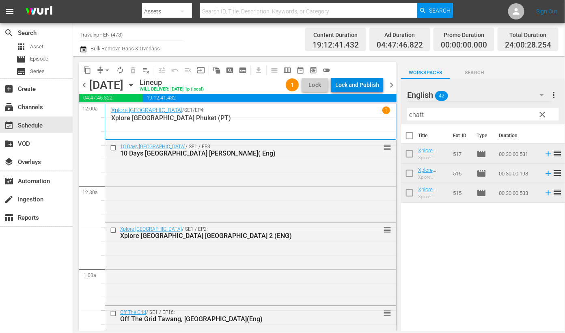
click at [361, 84] on div "Lock and Publish" at bounding box center [357, 84] width 44 height 15
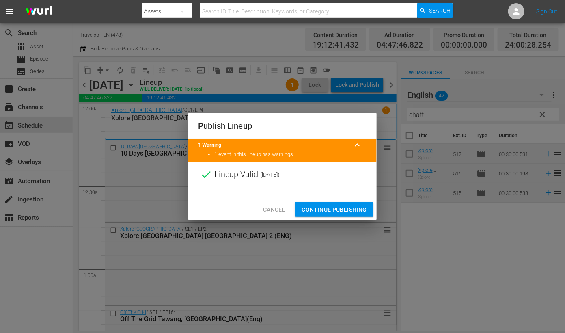
click at [337, 207] on span "Continue Publishing" at bounding box center [333, 209] width 65 height 10
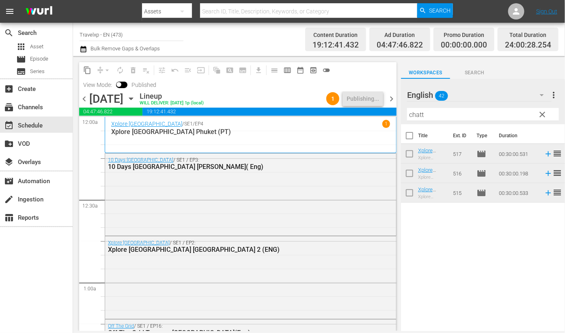
click at [391, 97] on span "chevron_right" at bounding box center [391, 99] width 10 height 10
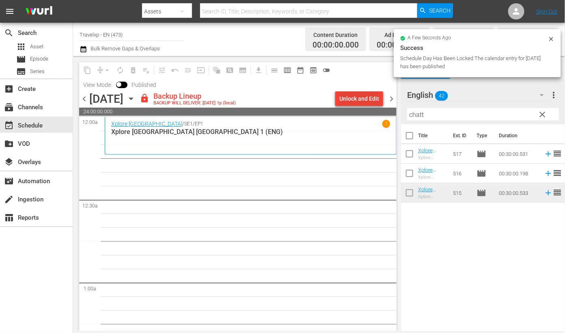
click at [362, 101] on div "Unlock and Edit" at bounding box center [359, 98] width 40 height 15
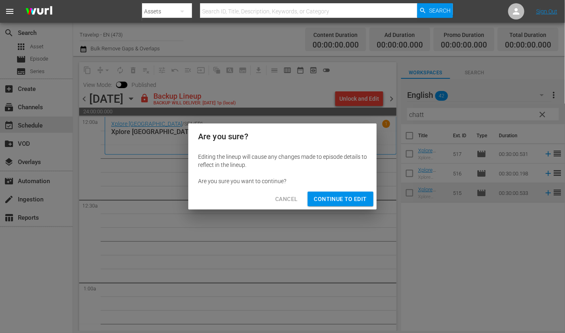
click at [343, 200] on span "Continue to Edit" at bounding box center [340, 199] width 53 height 10
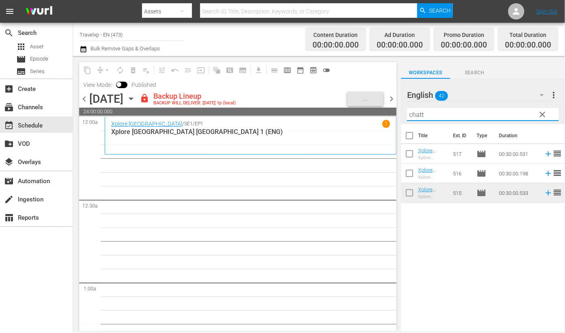
click at [416, 114] on input "chatt" at bounding box center [483, 114] width 152 height 13
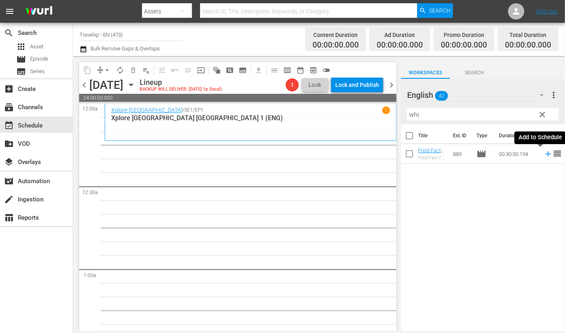
click at [545, 155] on icon at bounding box center [547, 153] width 5 height 5
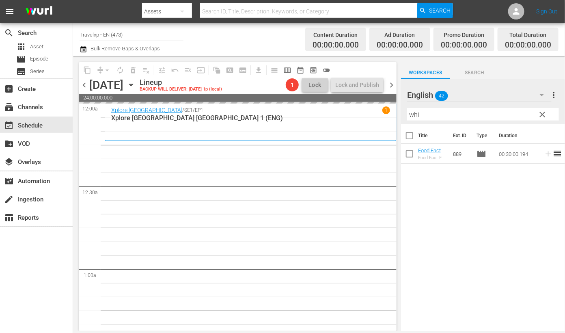
click at [414, 114] on input "whi" at bounding box center [483, 114] width 152 height 13
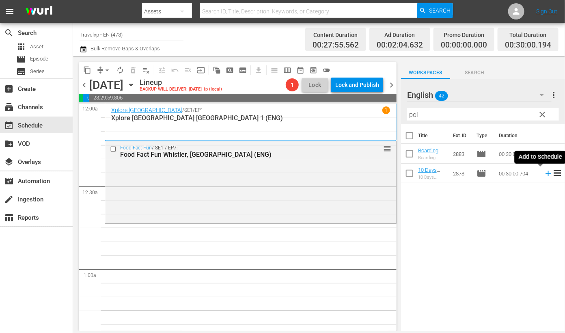
click at [544, 174] on icon at bounding box center [548, 173] width 9 height 9
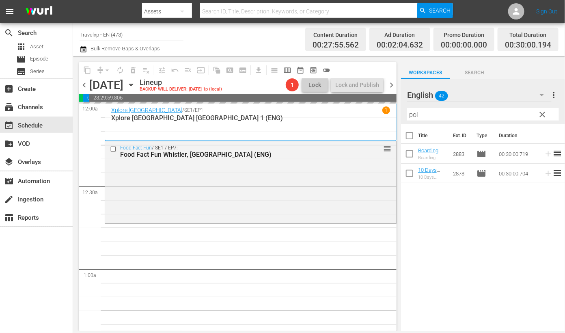
click at [415, 114] on input "pol" at bounding box center [483, 114] width 152 height 13
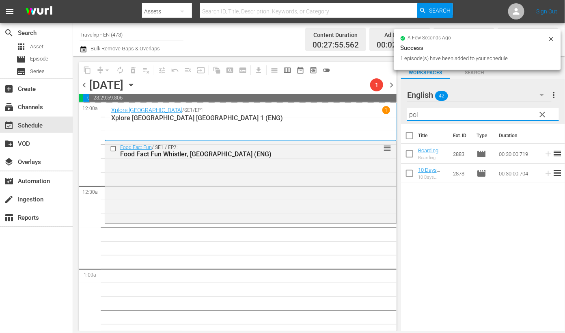
click at [415, 114] on input "pol" at bounding box center [483, 114] width 152 height 13
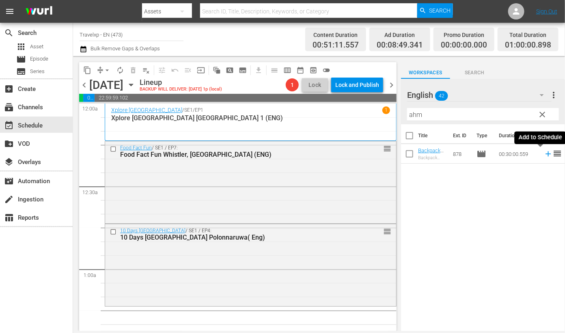
click at [544, 155] on icon at bounding box center [548, 153] width 9 height 9
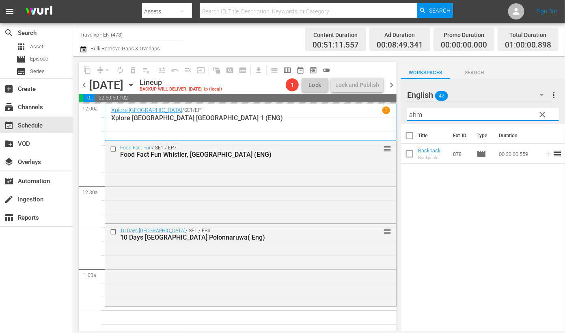
click at [416, 117] on input "ahm" at bounding box center [483, 114] width 152 height 13
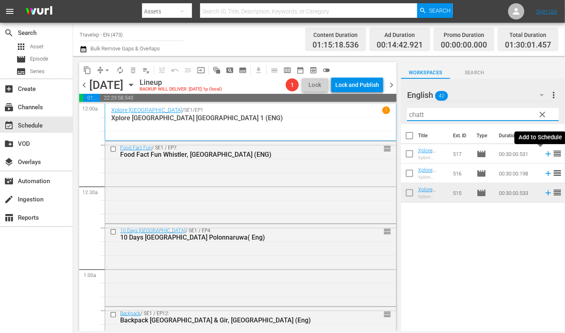
click at [544, 154] on icon at bounding box center [548, 153] width 9 height 9
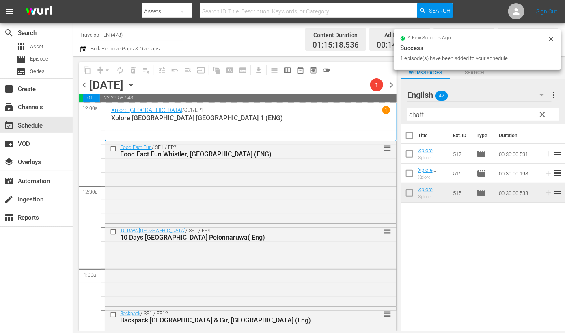
click at [417, 116] on input "chatt" at bounding box center [483, 114] width 152 height 13
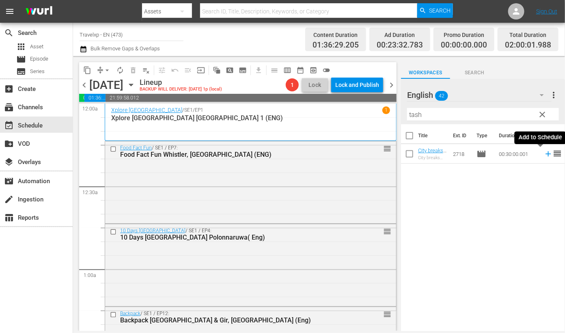
click at [544, 155] on icon at bounding box center [548, 153] width 9 height 9
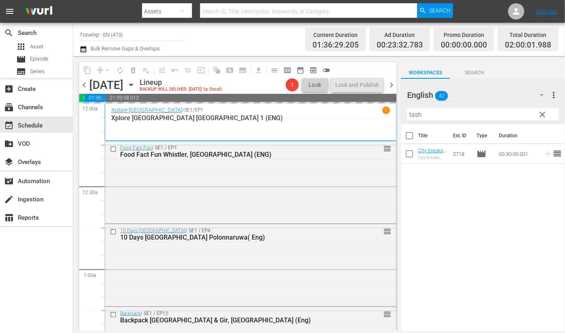
click at [415, 114] on input "tash" at bounding box center [483, 114] width 152 height 13
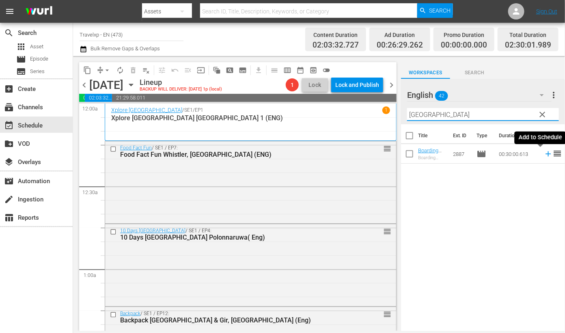
click at [545, 154] on icon at bounding box center [547, 153] width 5 height 5
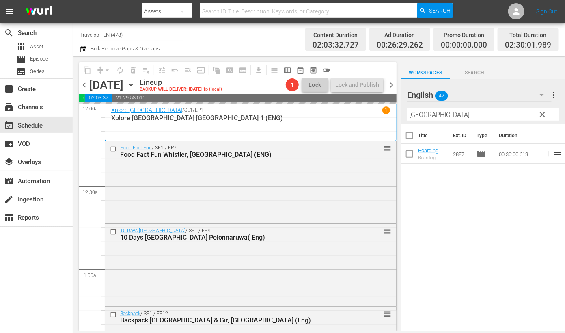
click at [416, 114] on input "oslo" at bounding box center [483, 114] width 152 height 13
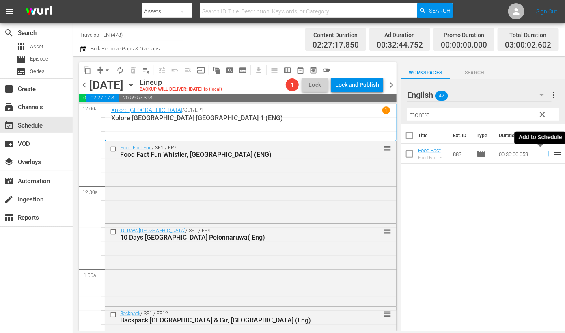
click at [544, 155] on icon at bounding box center [548, 153] width 9 height 9
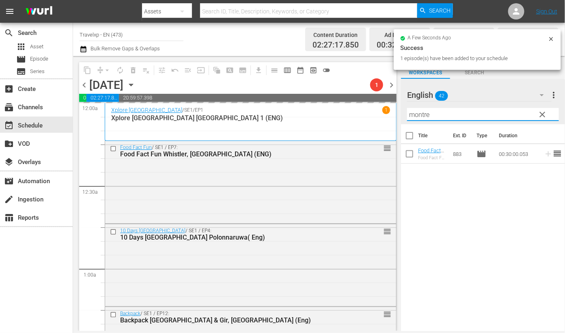
click at [415, 115] on input "montre" at bounding box center [483, 114] width 152 height 13
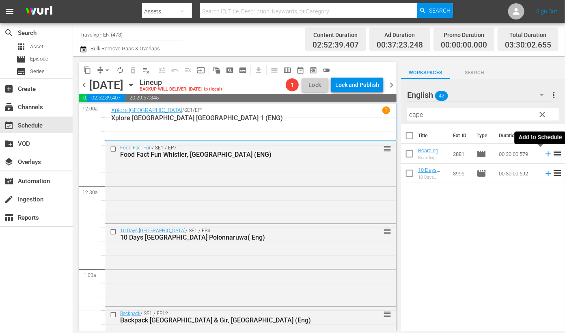
click at [544, 157] on icon at bounding box center [548, 153] width 9 height 9
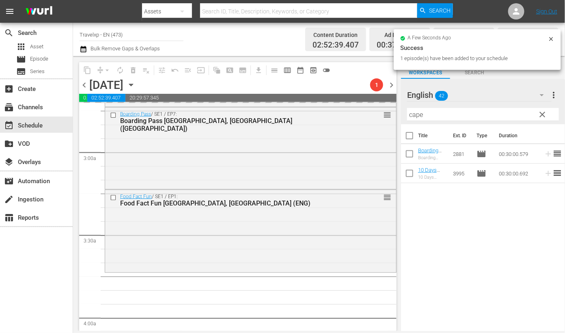
scroll to position [558, 0]
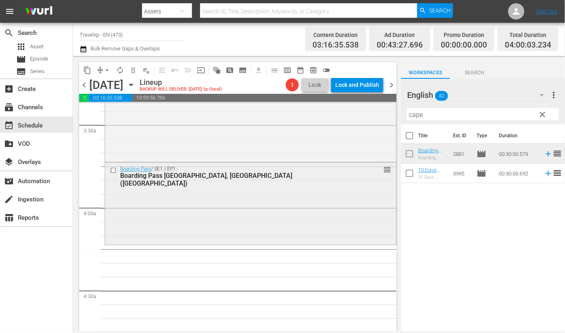
click at [112, 172] on input "checkbox" at bounding box center [114, 170] width 9 height 7
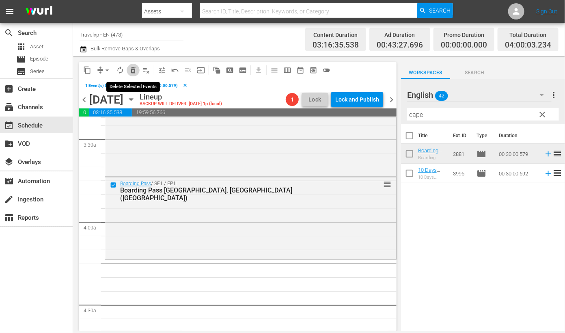
click at [132, 69] on span "delete_forever_outlined" at bounding box center [133, 70] width 8 height 8
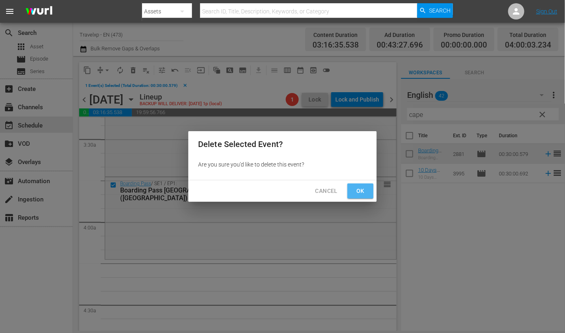
click at [358, 184] on button "Ok" at bounding box center [360, 190] width 26 height 15
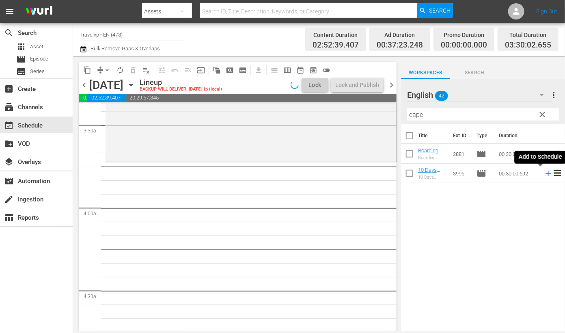
click at [544, 175] on icon at bounding box center [548, 173] width 9 height 9
click at [415, 118] on input "cape" at bounding box center [483, 114] width 152 height 13
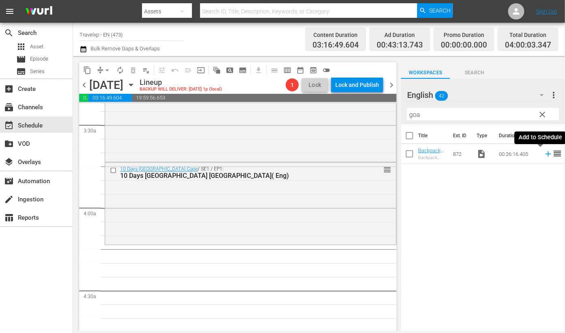
click at [544, 155] on icon at bounding box center [548, 153] width 9 height 9
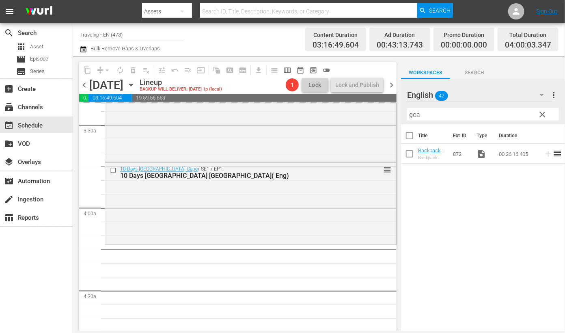
click at [414, 114] on input "goa" at bounding box center [483, 114] width 152 height 13
click at [493, 217] on div "Title Ext. ID Type Duration Xplore Thailand, Bangkok 1 (Eng) Xplore Thailand Ba…" at bounding box center [483, 228] width 164 height 208
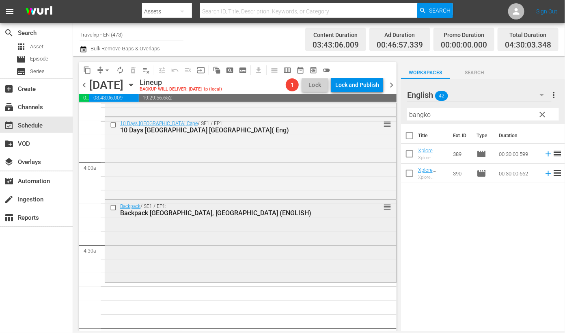
scroll to position [659, 0]
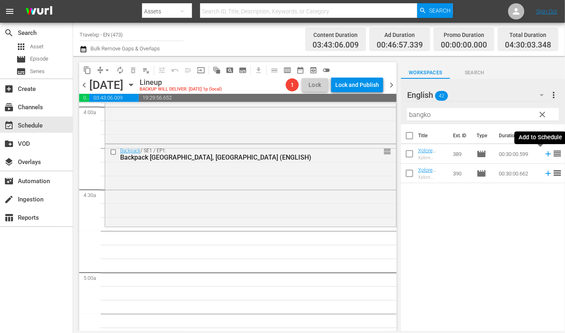
click at [545, 154] on icon at bounding box center [547, 153] width 5 height 5
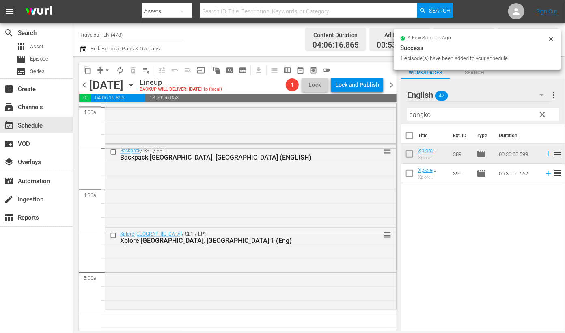
click at [418, 117] on input "bangko" at bounding box center [483, 114] width 152 height 13
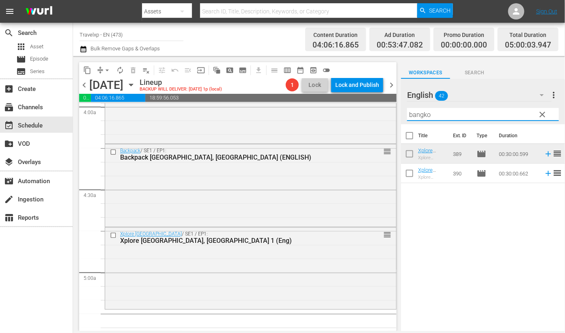
click at [418, 117] on input "bangko" at bounding box center [483, 114] width 152 height 13
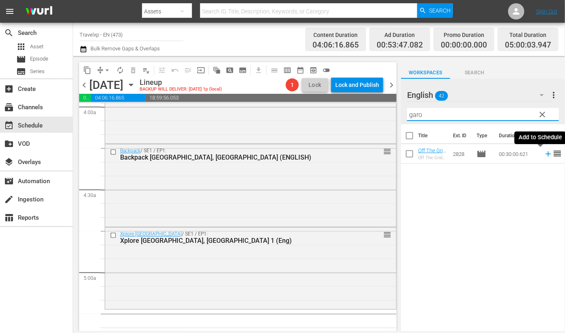
click at [544, 153] on icon at bounding box center [548, 153] width 9 height 9
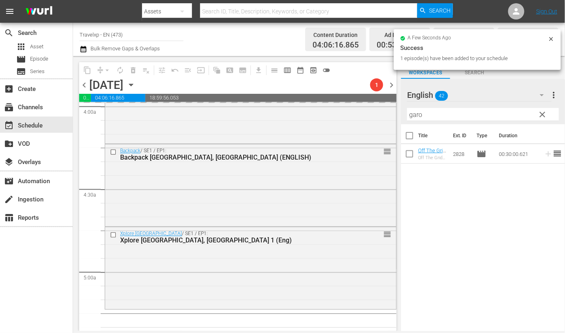
click at [419, 113] on input "garo" at bounding box center [483, 114] width 152 height 13
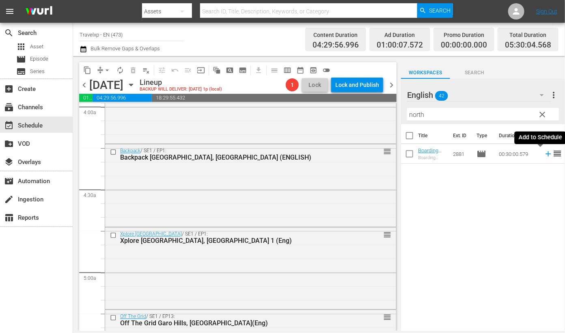
click at [545, 152] on icon at bounding box center [547, 153] width 5 height 5
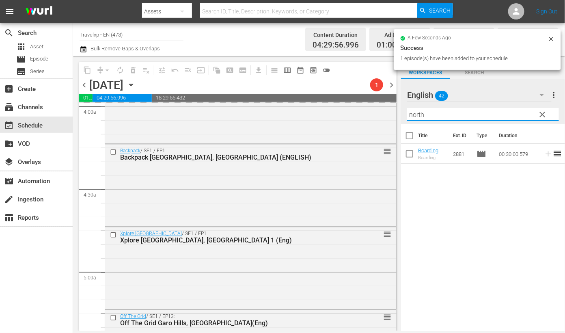
click at [416, 116] on input "north" at bounding box center [483, 114] width 152 height 13
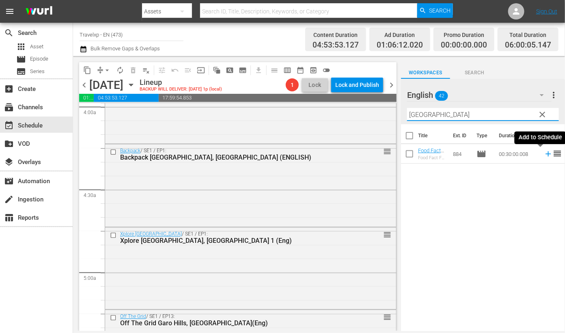
click at [545, 154] on icon at bounding box center [547, 153] width 5 height 5
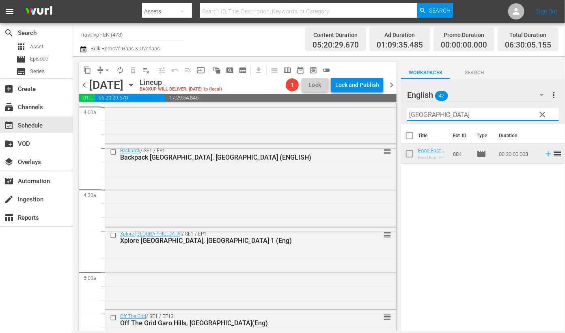
click at [418, 115] on input "quebec" at bounding box center [483, 114] width 152 height 13
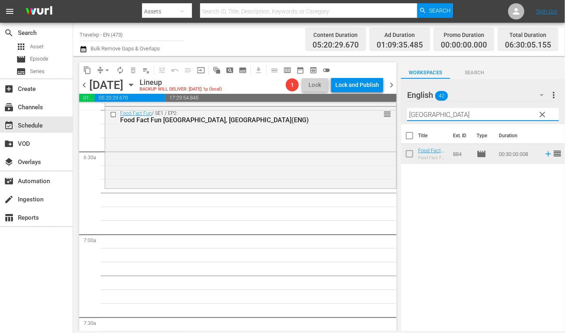
scroll to position [1014, 0]
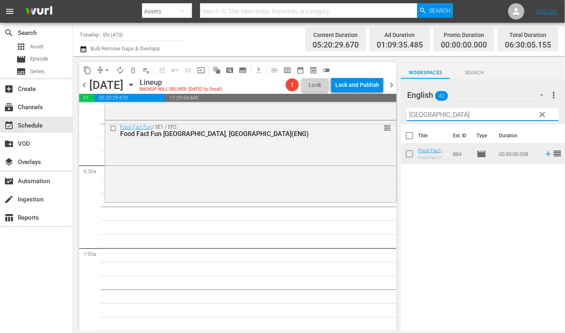
click at [422, 117] on input "quebec" at bounding box center [483, 114] width 152 height 13
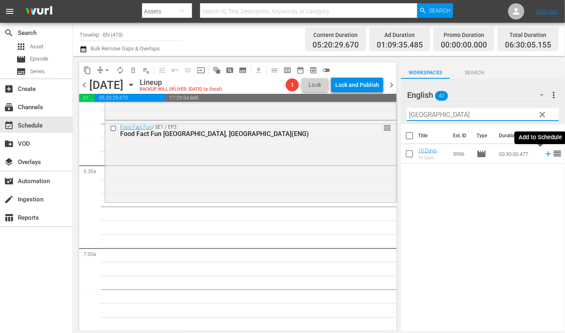
drag, startPoint x: 538, startPoint y: 155, endPoint x: 489, endPoint y: 113, distance: 65.4
click at [544, 155] on icon at bounding box center [548, 153] width 9 height 9
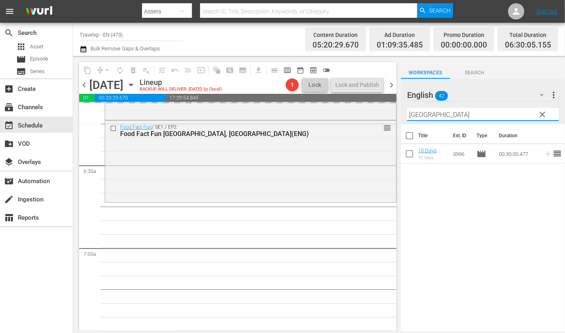
click at [415, 115] on input "durban" at bounding box center [483, 114] width 152 height 13
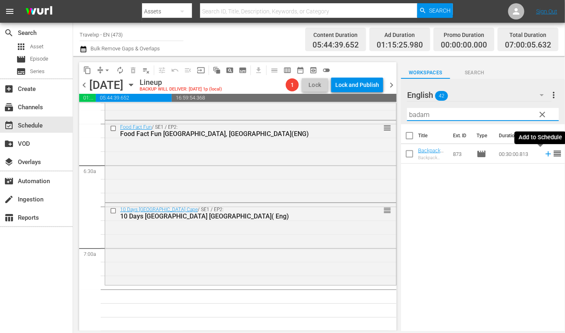
click at [544, 156] on icon at bounding box center [548, 153] width 9 height 9
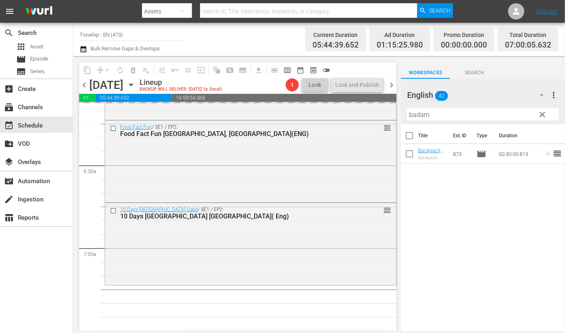
click at [414, 112] on input "badam" at bounding box center [483, 114] width 152 height 13
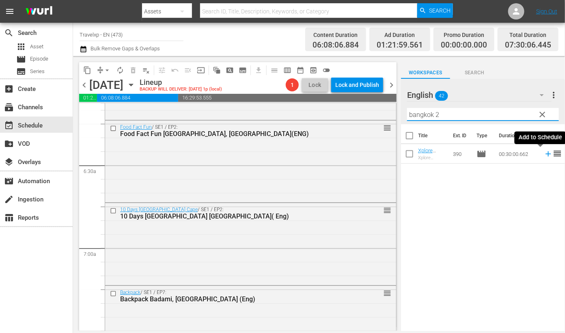
click at [544, 156] on icon at bounding box center [548, 153] width 9 height 9
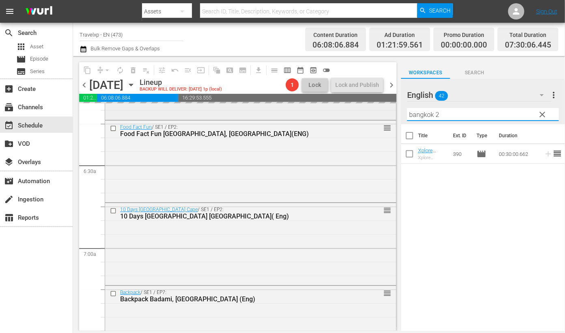
drag, startPoint x: 397, startPoint y: 110, endPoint x: 376, endPoint y: 108, distance: 21.2
click at [376, 108] on div "content_copy compress arrow_drop_down autorenew_outlined delete_forever_outline…" at bounding box center [319, 193] width 492 height 275
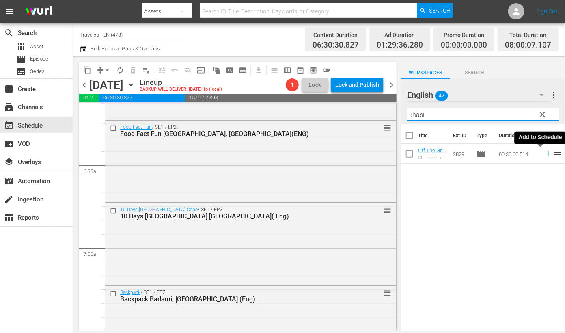
click at [544, 156] on icon at bounding box center [548, 153] width 9 height 9
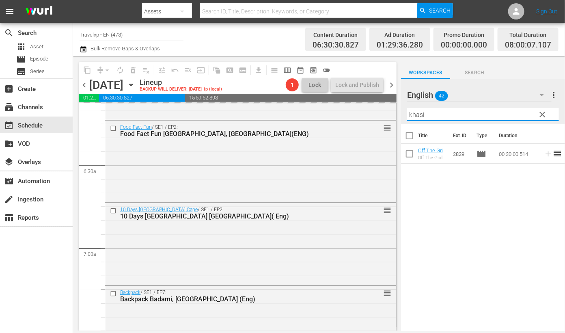
click at [422, 116] on input "khasi" at bounding box center [483, 114] width 152 height 13
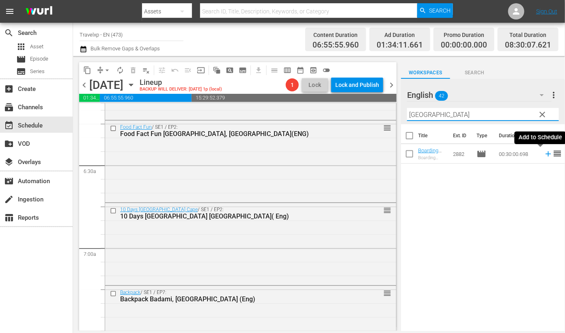
click at [545, 153] on icon at bounding box center [547, 153] width 5 height 5
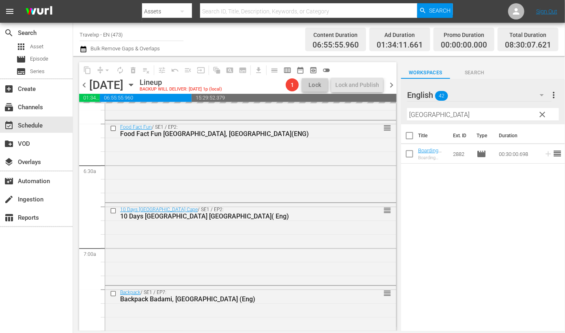
click at [414, 116] on input "troms" at bounding box center [483, 114] width 152 height 13
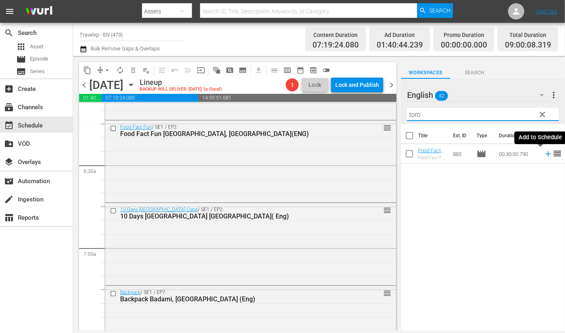
drag, startPoint x: 540, startPoint y: 155, endPoint x: 444, endPoint y: 108, distance: 106.5
click at [544, 155] on icon at bounding box center [548, 153] width 9 height 9
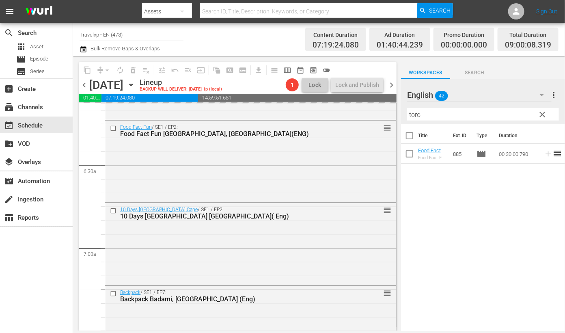
click at [417, 115] on input "toro" at bounding box center [483, 114] width 152 height 13
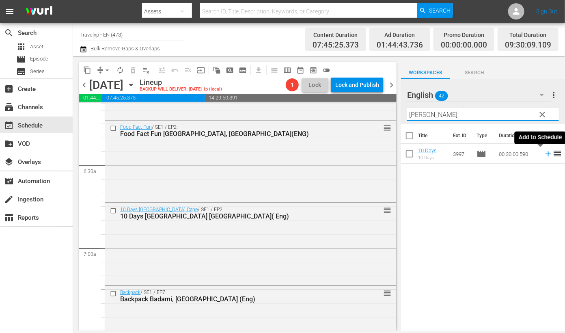
click at [545, 154] on icon at bounding box center [547, 153] width 5 height 5
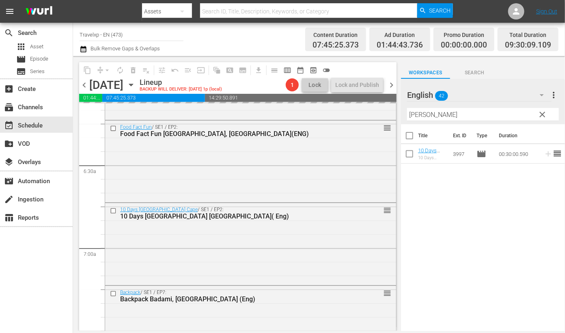
click at [415, 115] on input "krug" at bounding box center [483, 114] width 152 height 13
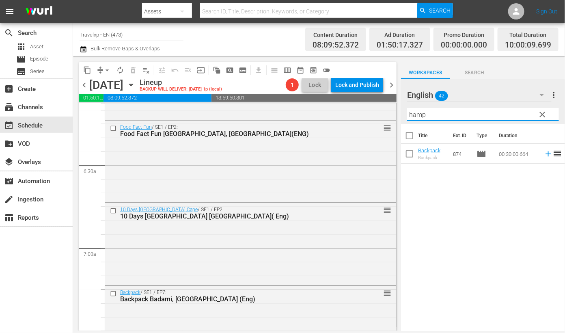
click at [421, 116] on input "hamp" at bounding box center [483, 114] width 152 height 13
click at [544, 155] on icon at bounding box center [548, 153] width 9 height 9
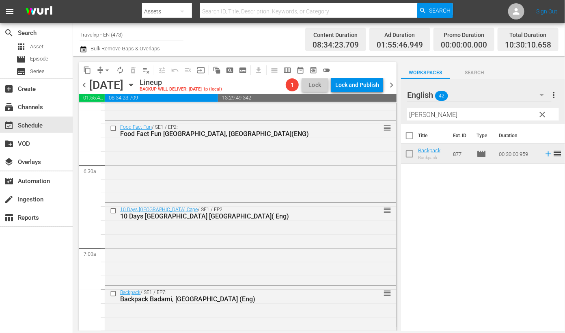
click at [426, 117] on input "[PERSON_NAME]" at bounding box center [483, 114] width 152 height 13
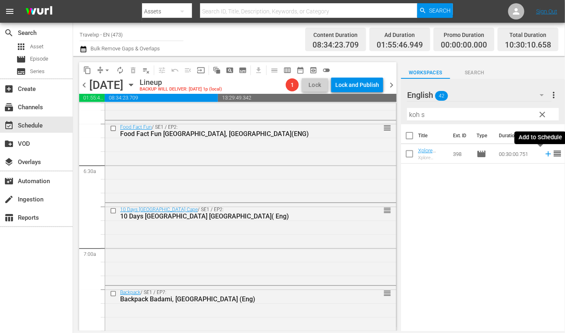
click at [544, 155] on icon at bounding box center [548, 153] width 9 height 9
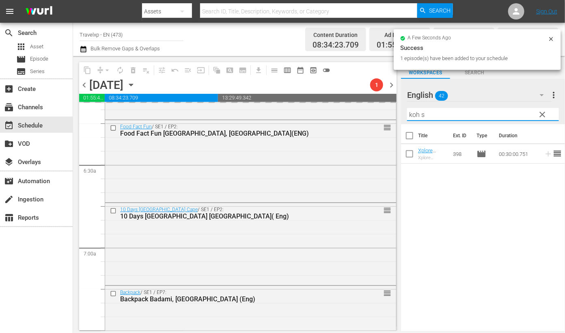
drag, startPoint x: 430, startPoint y: 114, endPoint x: 405, endPoint y: 112, distance: 25.2
click at [405, 112] on div "English 42 English more_vert clear Filter by Title koh s" at bounding box center [483, 101] width 164 height 45
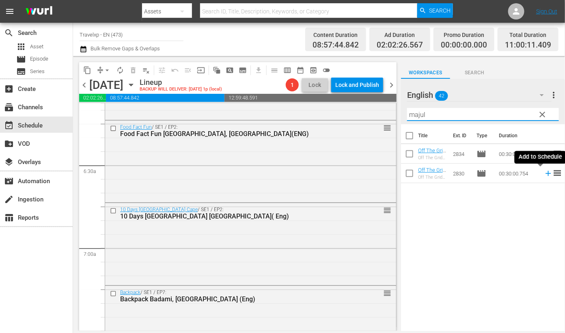
click at [545, 173] on icon at bounding box center [547, 173] width 5 height 5
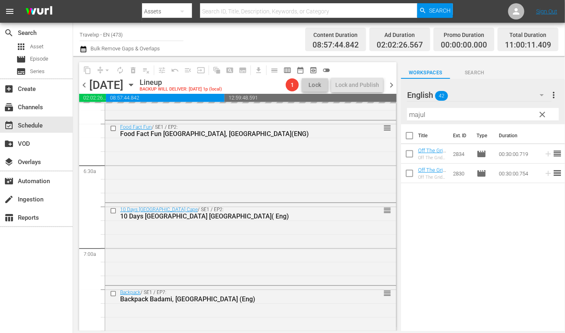
click at [420, 113] on input "majul" at bounding box center [483, 114] width 152 height 13
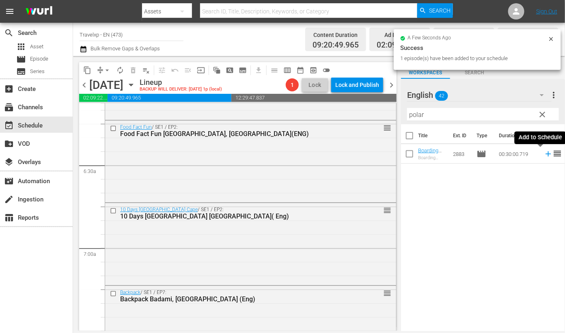
click at [545, 155] on icon at bounding box center [547, 153] width 5 height 5
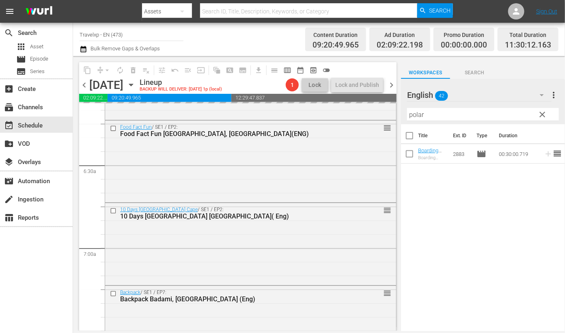
click at [419, 116] on input "polar" at bounding box center [483, 114] width 152 height 13
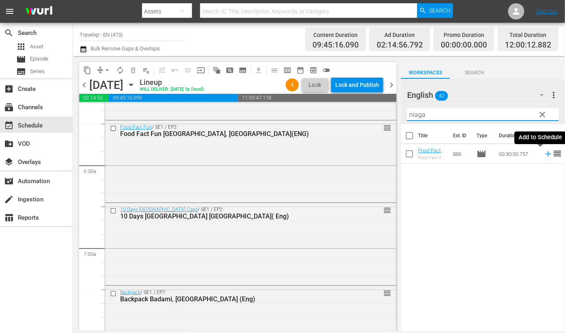
click at [544, 155] on icon at bounding box center [548, 153] width 9 height 9
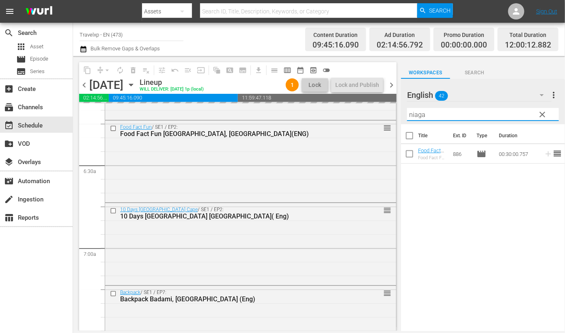
click at [415, 114] on input "niaga" at bounding box center [483, 114] width 152 height 13
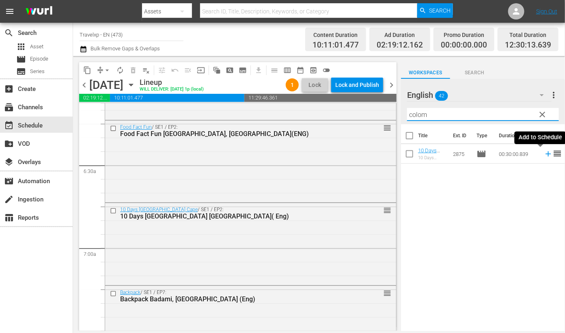
drag, startPoint x: 540, startPoint y: 153, endPoint x: 536, endPoint y: 144, distance: 9.4
click at [544, 153] on icon at bounding box center [548, 153] width 9 height 9
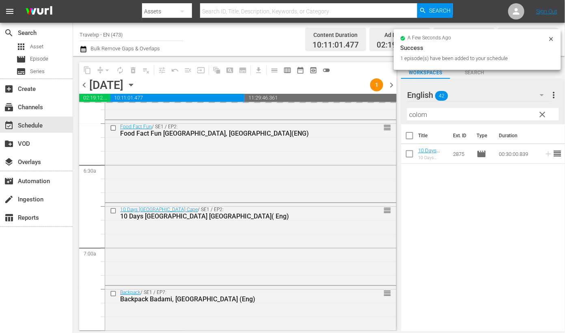
click at [420, 115] on input "colom" at bounding box center [483, 114] width 152 height 13
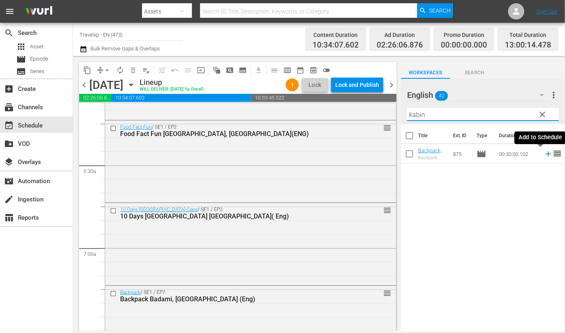
click at [544, 155] on icon at bounding box center [548, 153] width 9 height 9
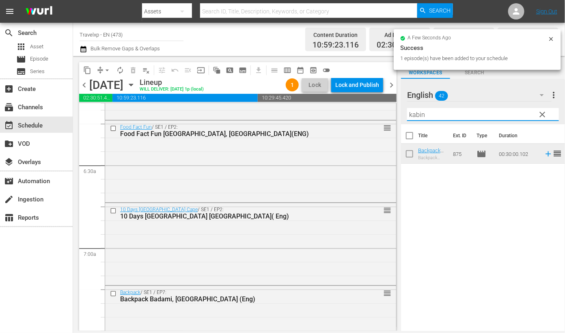
click at [422, 113] on input "kabin" at bounding box center [483, 114] width 152 height 13
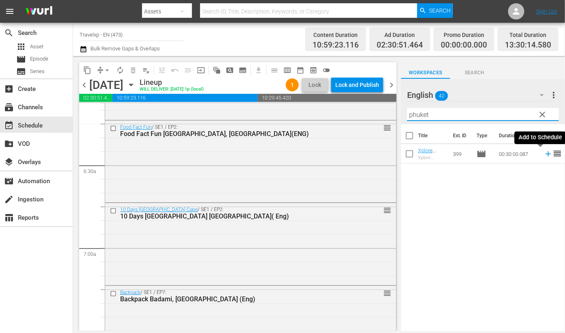
click at [544, 154] on icon at bounding box center [548, 153] width 9 height 9
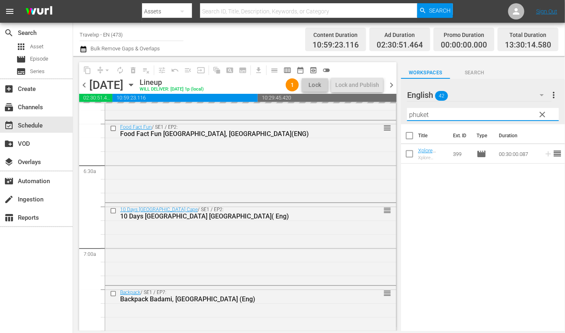
click at [415, 112] on input "phuket" at bounding box center [483, 114] width 152 height 13
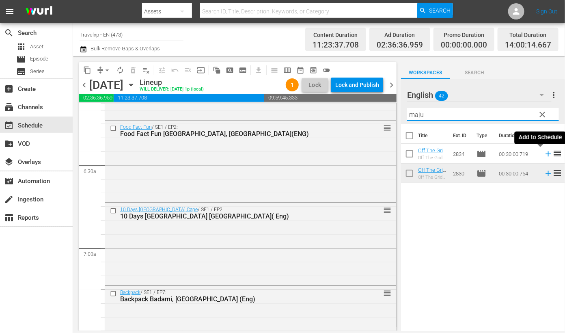
click at [545, 153] on icon at bounding box center [547, 153] width 5 height 5
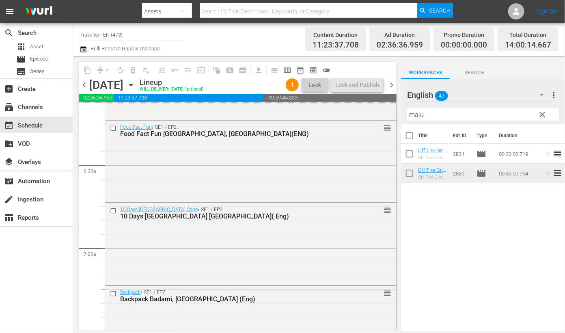
click at [418, 114] on input "maju" at bounding box center [483, 114] width 152 height 13
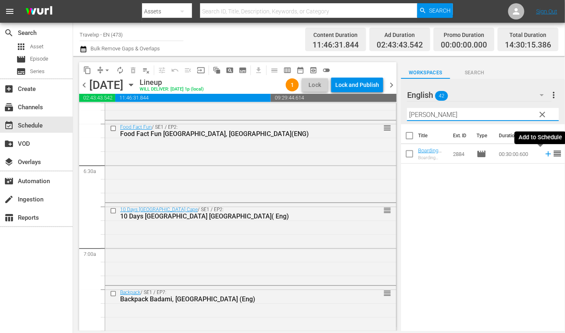
click at [545, 153] on icon at bounding box center [547, 153] width 5 height 5
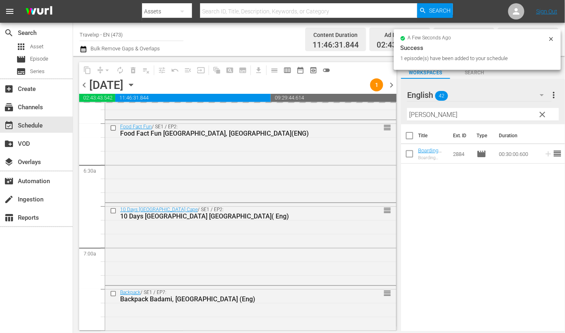
click at [419, 114] on input "bronn" at bounding box center [483, 114] width 152 height 13
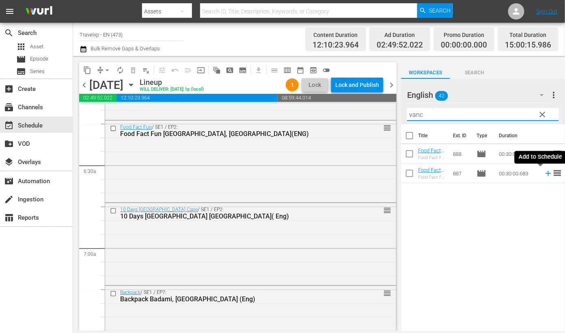
click at [545, 173] on icon at bounding box center [547, 173] width 5 height 5
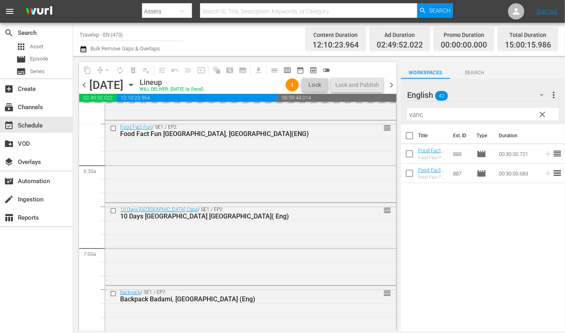
click at [416, 113] on input "vanc" at bounding box center [483, 114] width 152 height 13
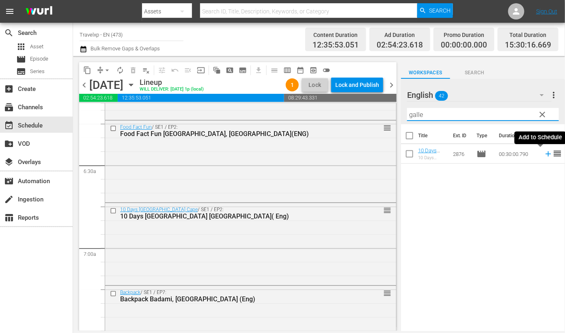
click at [544, 155] on icon at bounding box center [548, 153] width 9 height 9
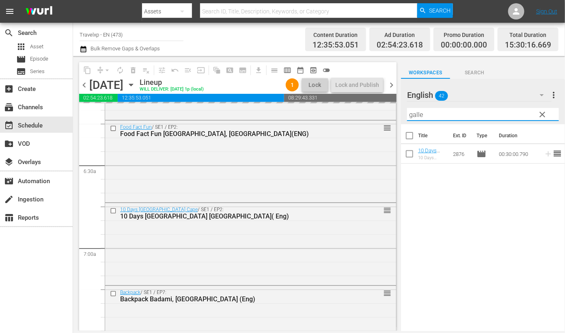
click at [418, 116] on input "galle" at bounding box center [483, 114] width 152 height 13
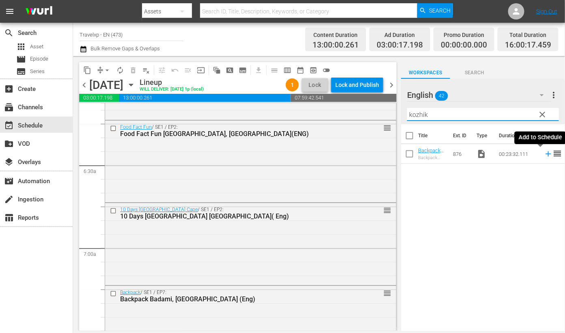
type input "kozhik"
click at [545, 153] on icon at bounding box center [547, 153] width 5 height 5
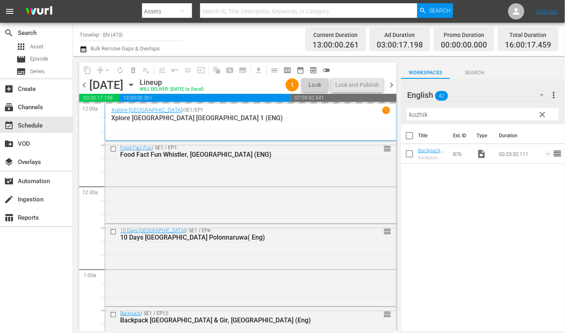
scroll to position [1014, 0]
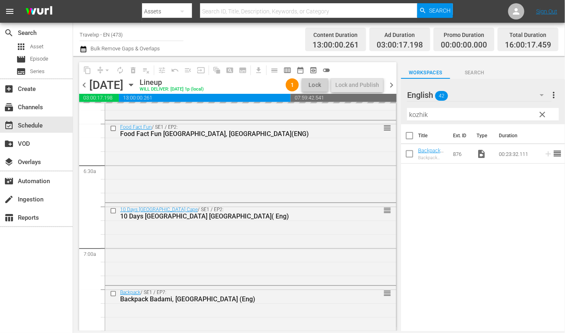
click at [416, 116] on input "kozhik" at bounding box center [483, 114] width 152 height 13
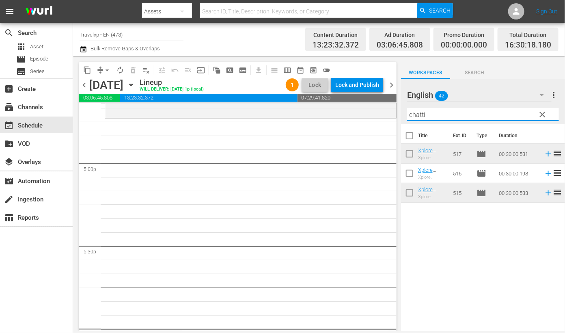
scroll to position [2738, 0]
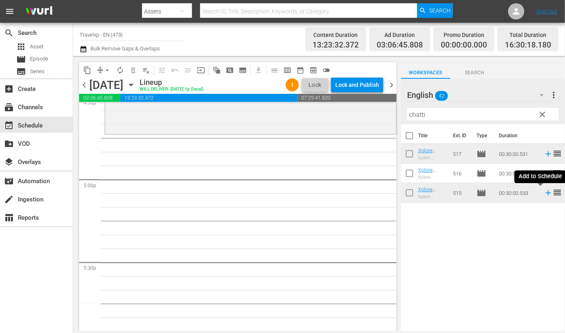
click at [544, 195] on icon at bounding box center [548, 192] width 9 height 9
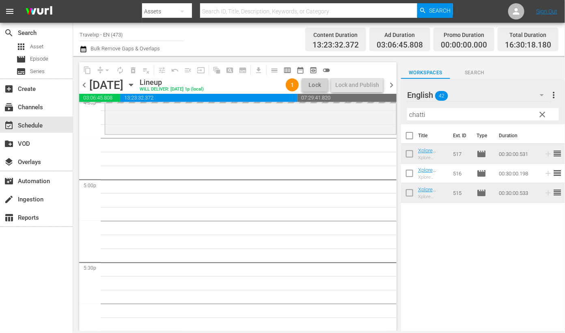
click at [422, 115] on input "chatti" at bounding box center [483, 114] width 152 height 13
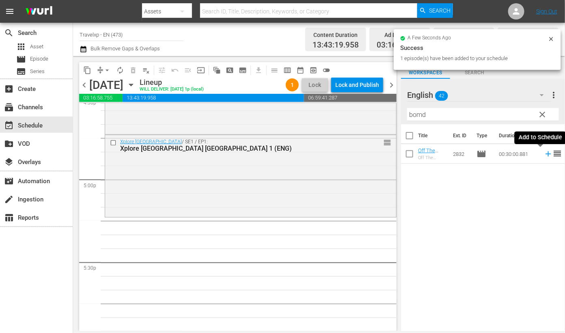
click at [544, 155] on icon at bounding box center [548, 153] width 9 height 9
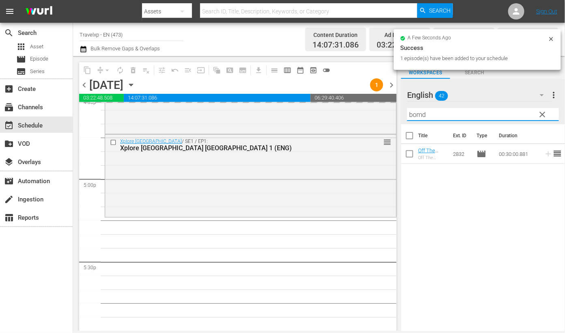
click at [416, 114] on input "bomd" at bounding box center [483, 114] width 152 height 13
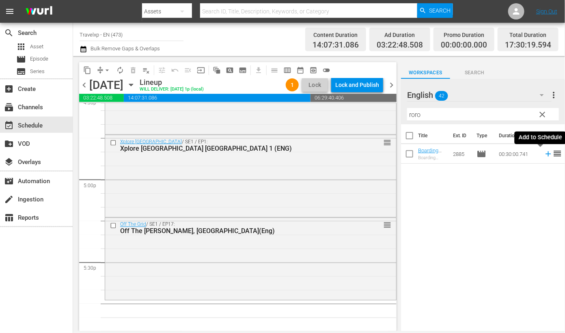
click at [545, 153] on icon at bounding box center [547, 153] width 5 height 5
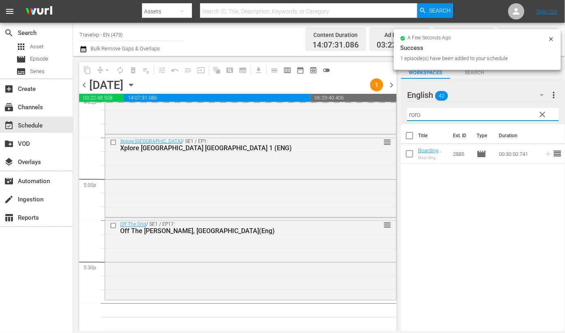
click at [412, 116] on input "roro" at bounding box center [483, 114] width 152 height 13
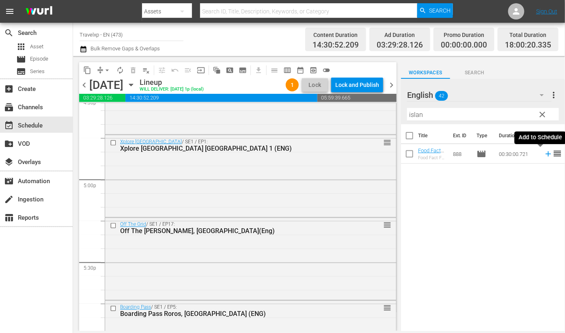
click at [544, 155] on icon at bounding box center [548, 153] width 9 height 9
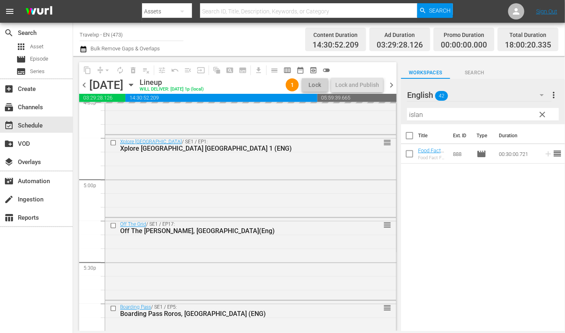
click at [416, 114] on input "islan" at bounding box center [483, 114] width 152 height 13
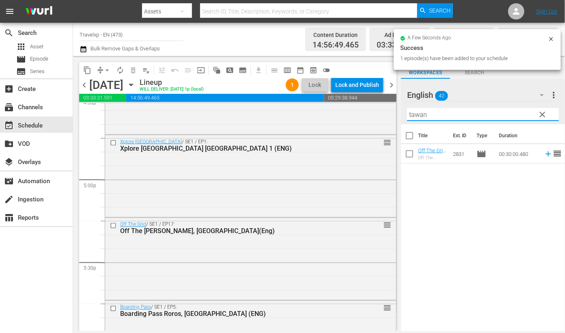
click at [544, 154] on icon at bounding box center [548, 153] width 9 height 9
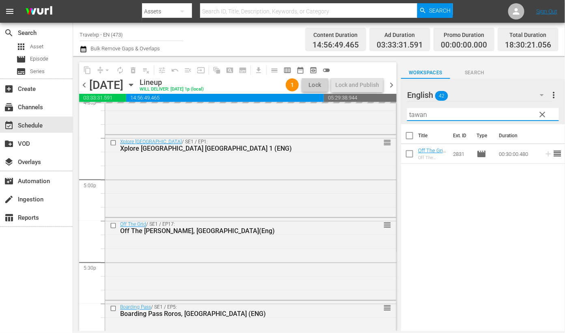
click at [419, 114] on input "tawan" at bounding box center [483, 114] width 152 height 13
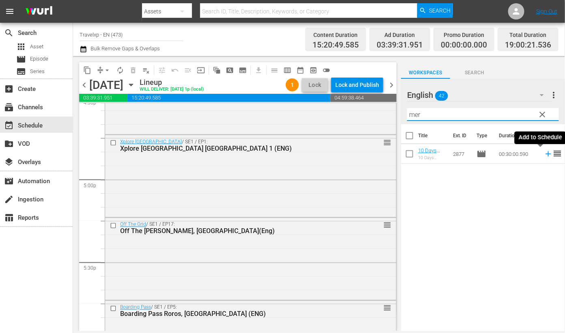
drag, startPoint x: 540, startPoint y: 154, endPoint x: 416, endPoint y: 112, distance: 131.3
click at [545, 154] on icon at bounding box center [547, 153] width 5 height 5
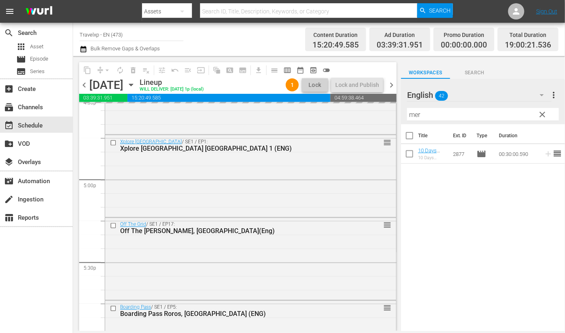
click at [415, 114] on input "mer" at bounding box center [483, 114] width 152 height 13
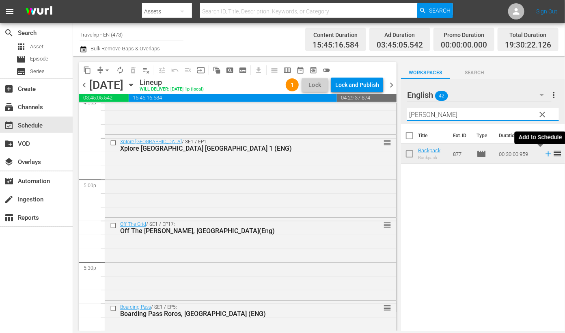
click at [545, 154] on icon at bounding box center [547, 153] width 5 height 5
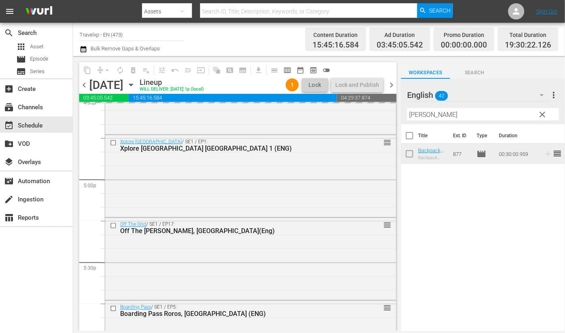
click at [417, 116] on input "[PERSON_NAME]" at bounding box center [483, 114] width 152 height 13
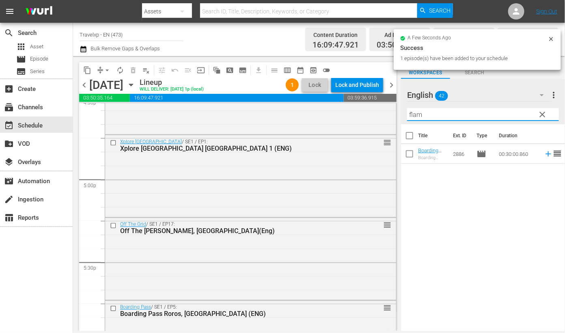
click at [544, 155] on icon at bounding box center [548, 153] width 9 height 9
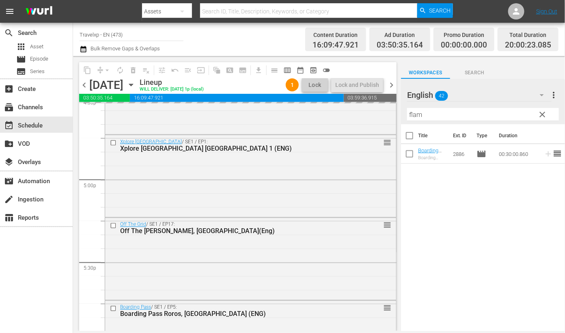
click at [412, 112] on input "flam" at bounding box center [483, 114] width 152 height 13
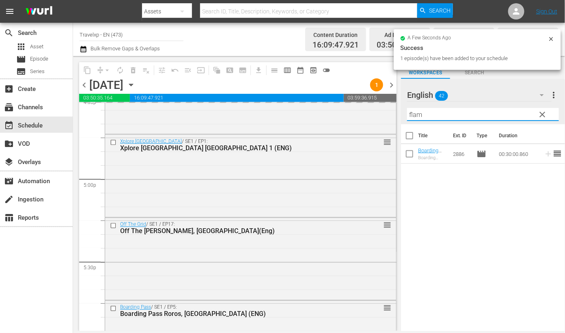
click at [412, 112] on input "flam" at bounding box center [483, 114] width 152 height 13
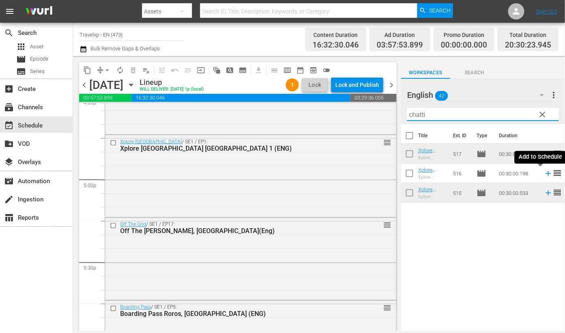
type input "chatti"
click at [545, 173] on icon at bounding box center [547, 173] width 5 height 5
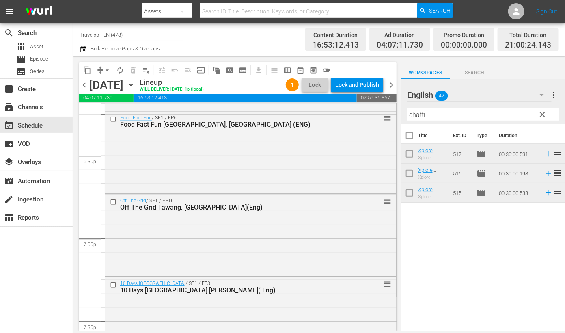
scroll to position [2992, 0]
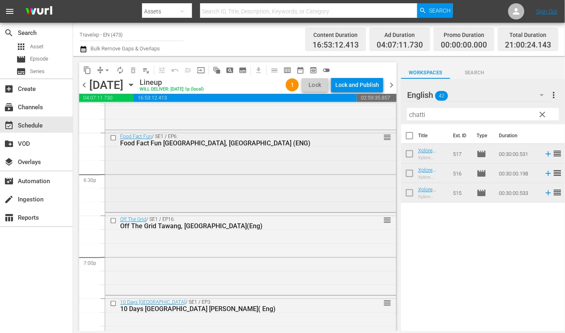
click at [112, 139] on input "checkbox" at bounding box center [114, 137] width 9 height 7
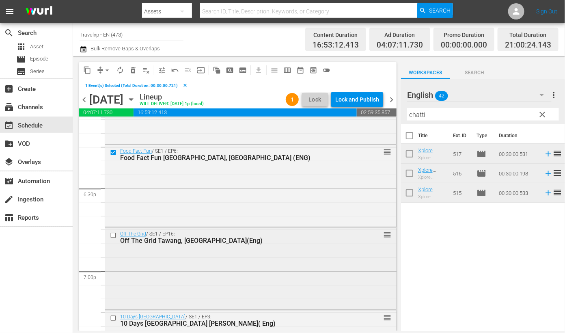
click at [112, 235] on input "checkbox" at bounding box center [114, 235] width 9 height 7
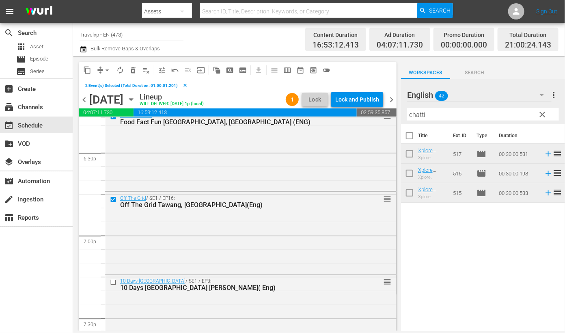
scroll to position [3043, 0]
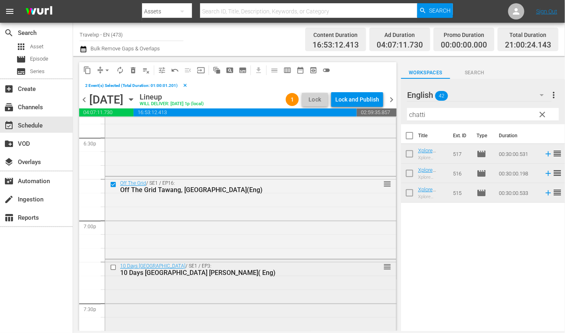
click at [112, 266] on input "checkbox" at bounding box center [114, 266] width 9 height 7
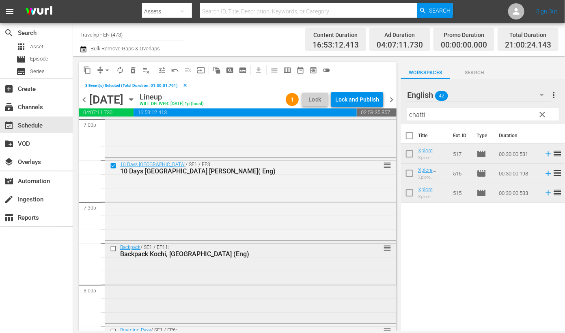
click at [114, 247] on input "checkbox" at bounding box center [114, 248] width 9 height 7
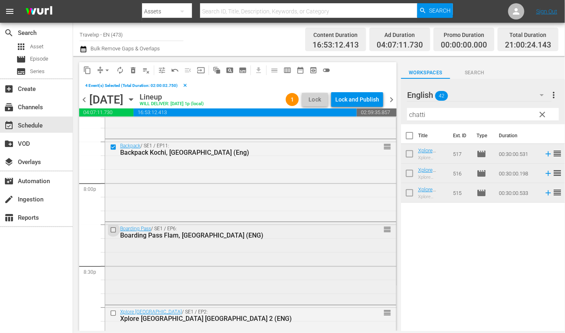
click at [114, 231] on input "checkbox" at bounding box center [114, 229] width 9 height 7
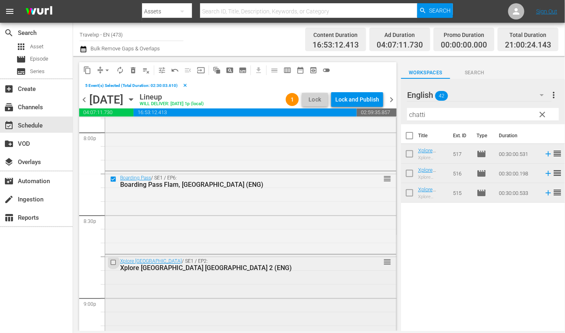
click at [113, 262] on input "checkbox" at bounding box center [114, 261] width 9 height 7
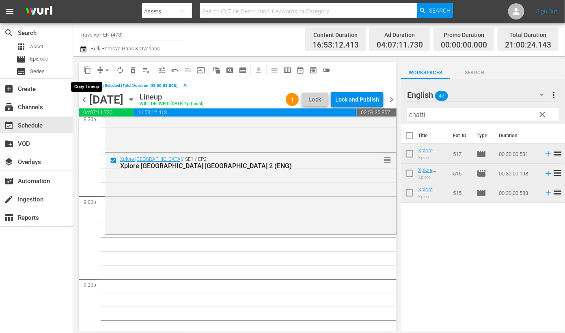
click at [88, 71] on span "content_copy" at bounding box center [87, 70] width 8 height 8
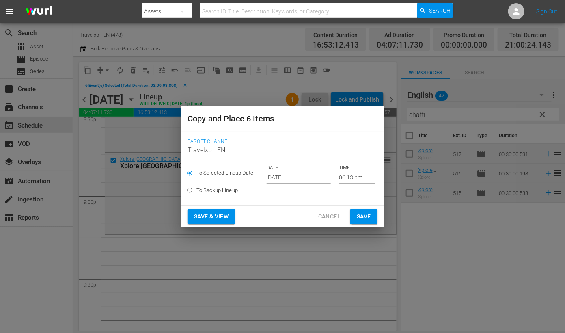
click at [288, 176] on input "[DATE]" at bounding box center [299, 177] width 64 height 12
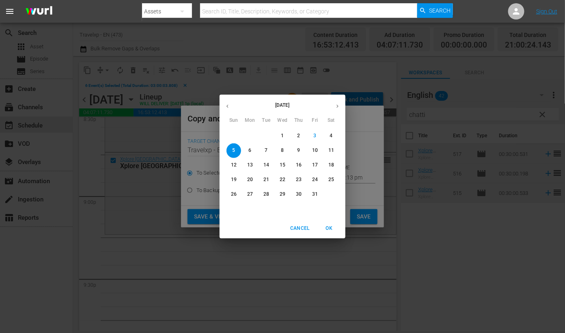
click at [251, 149] on p "6" at bounding box center [249, 150] width 3 height 7
type input "[DATE]"
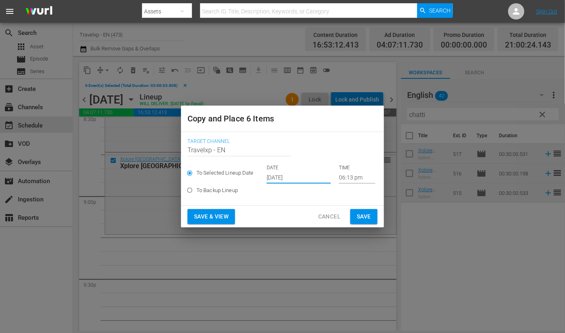
click at [343, 179] on input "06:13 pm" at bounding box center [357, 177] width 37 height 12
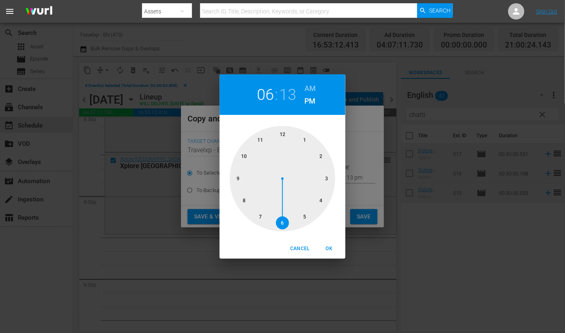
click at [240, 176] on div at bounding box center [282, 178] width 105 height 105
click at [329, 249] on span "OK" at bounding box center [328, 248] width 19 height 9
type input "09:13 pm"
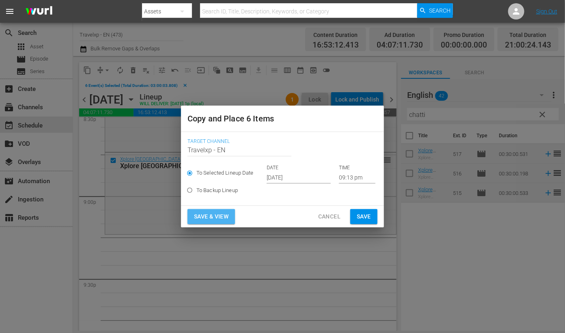
click at [210, 218] on span "Save & View" at bounding box center [211, 216] width 34 height 10
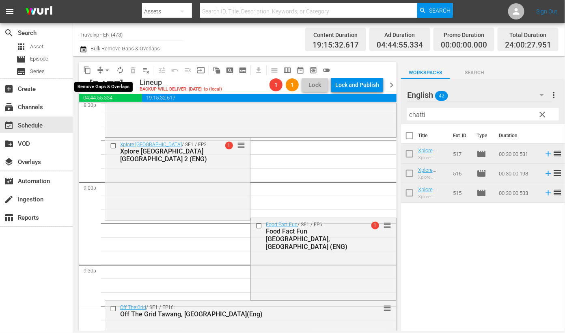
click at [99, 70] on span "compress" at bounding box center [100, 70] width 8 height 8
click at [104, 68] on span "arrow_drop_down" at bounding box center [107, 70] width 8 height 8
click at [115, 115] on li "Align to End of Previous Day" at bounding box center [107, 112] width 85 height 13
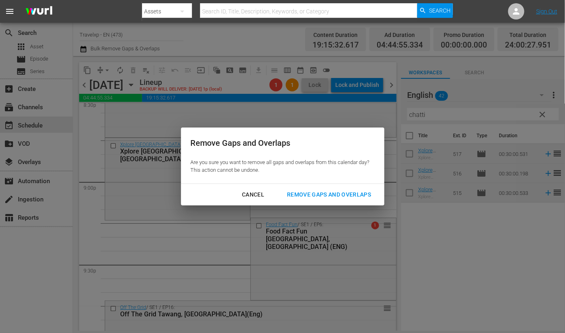
click at [325, 196] on div "Remove Gaps and Overlaps" at bounding box center [328, 194] width 97 height 10
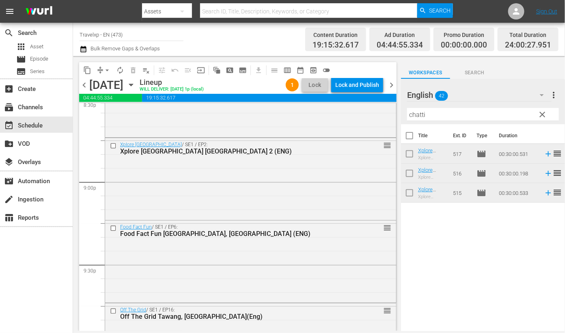
scroll to position [3784, 0]
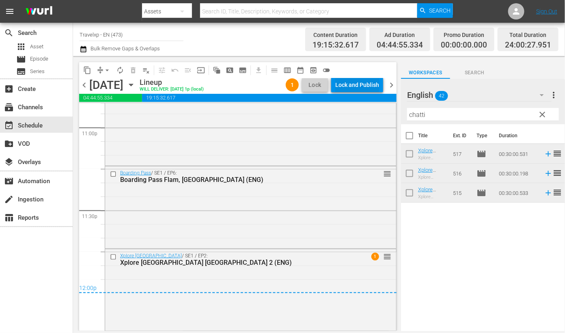
click at [359, 84] on div "Lock and Publish" at bounding box center [357, 84] width 44 height 15
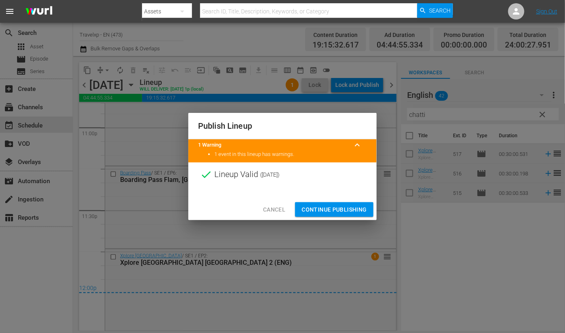
click at [343, 212] on span "Continue Publishing" at bounding box center [333, 209] width 65 height 10
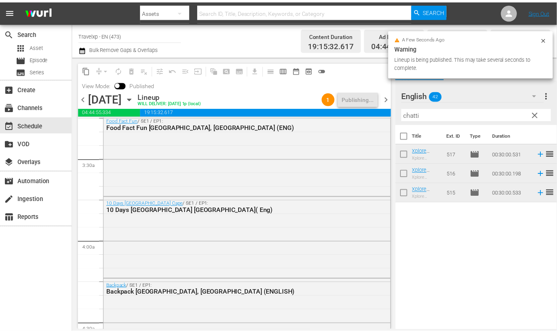
scroll to position [0, 0]
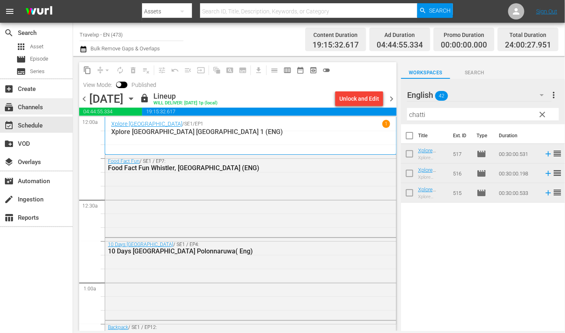
click at [53, 105] on div "subscriptions Channels" at bounding box center [36, 106] width 73 height 16
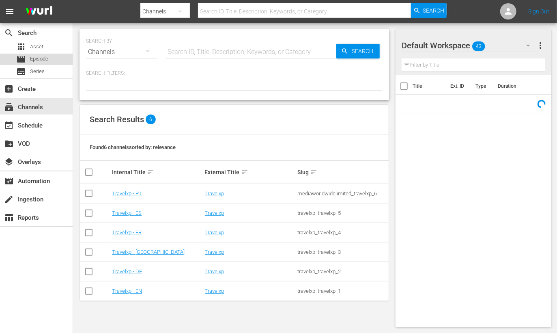
click at [52, 57] on div "movie Episode" at bounding box center [36, 59] width 73 height 11
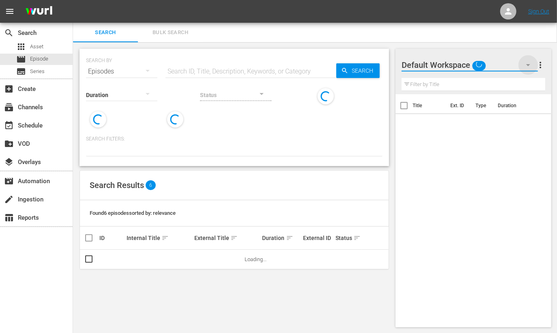
click at [528, 64] on icon "button" at bounding box center [528, 65] width 10 height 10
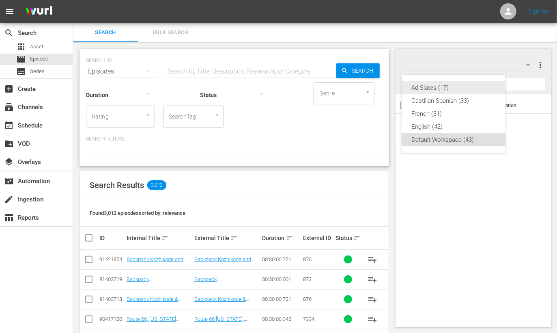
click at [442, 83] on div "Ad Slates (17)" at bounding box center [453, 87] width 84 height 13
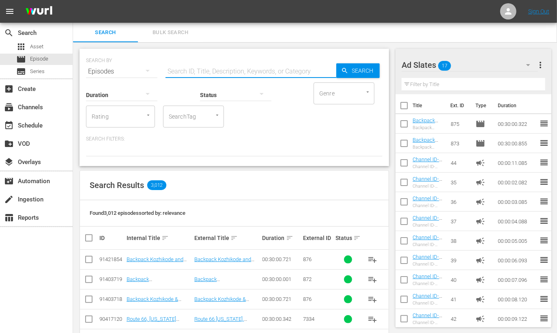
click at [213, 69] on input "text" at bounding box center [251, 71] width 171 height 19
type input "z"
type input "kozhikode DU"
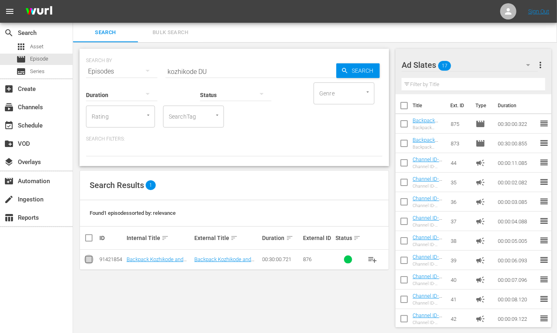
click at [89, 258] on input "checkbox" at bounding box center [89, 261] width 10 height 10
checkbox input "true"
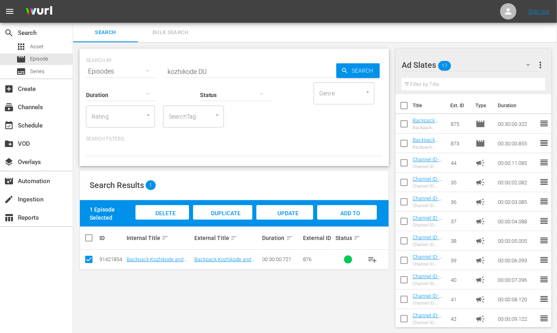
click at [342, 214] on span "Add to Workspace" at bounding box center [347, 221] width 40 height 22
click at [179, 71] on input "kozhikode DU" at bounding box center [251, 71] width 171 height 19
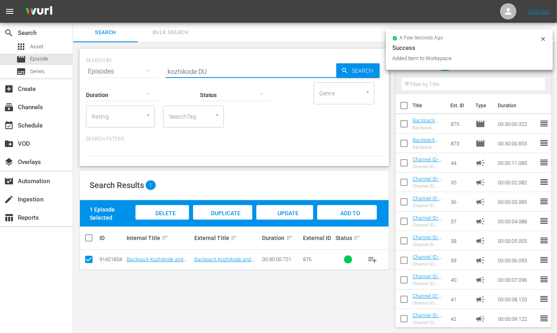
click at [179, 71] on input "kozhikode DU" at bounding box center [251, 71] width 171 height 19
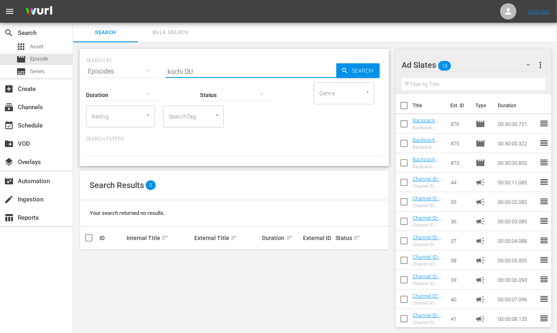
click at [207, 69] on input "kochi DU" at bounding box center [251, 71] width 171 height 19
type input "kochi DU"
click at [53, 46] on div "apps Asset" at bounding box center [36, 46] width 73 height 11
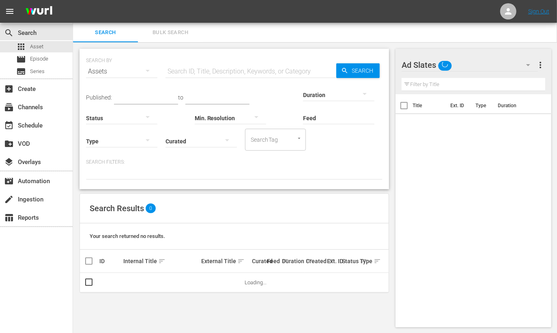
click at [201, 70] on input "text" at bounding box center [251, 71] width 171 height 19
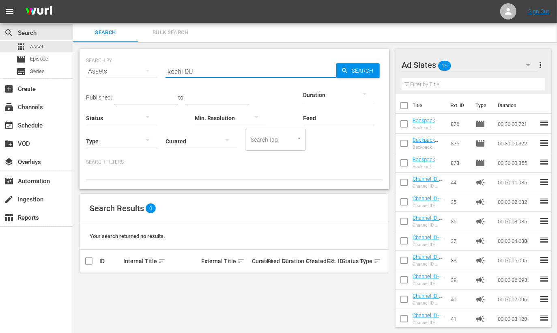
click at [170, 71] on input "kochi DU" at bounding box center [251, 71] width 171 height 19
click at [248, 69] on input "kochi DU" at bounding box center [251, 71] width 171 height 19
drag, startPoint x: 208, startPoint y: 69, endPoint x: 138, endPoint y: 69, distance: 70.2
click at [138, 69] on div "SEARCH BY Search By Assets Search ID, Title, Description, Keywords, or Category…" at bounding box center [234, 66] width 297 height 29
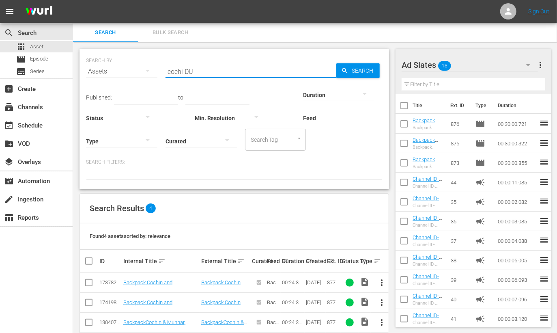
type input "cochi DU"
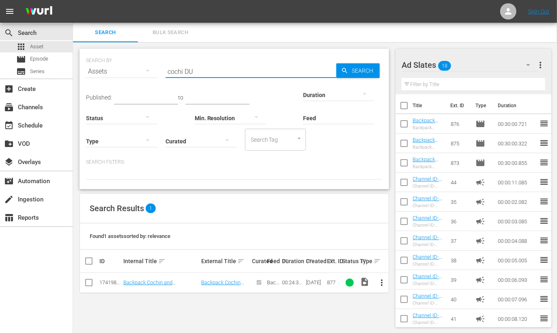
scroll to position [0, 0]
click at [45, 56] on span "Episode" at bounding box center [39, 59] width 18 height 8
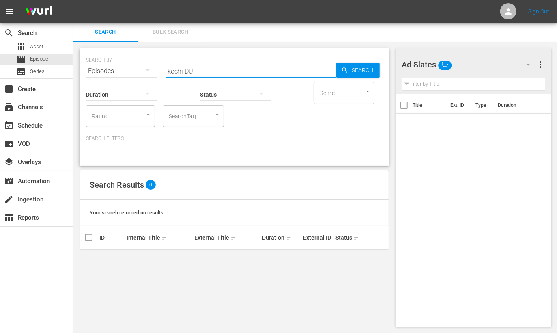
click at [169, 69] on input "kochi DU" at bounding box center [251, 70] width 171 height 19
type input "cochi DU"
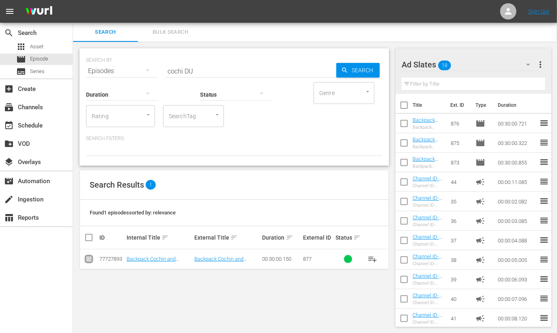
click at [90, 258] on input "checkbox" at bounding box center [89, 261] width 10 height 10
checkbox input "true"
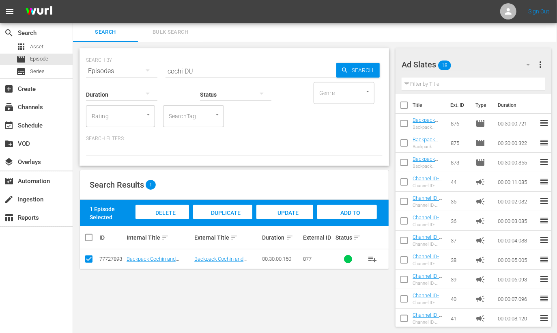
click at [347, 212] on span "Add to Workspace" at bounding box center [347, 220] width 40 height 22
click at [39, 128] on div "event_available Schedule" at bounding box center [22, 124] width 45 height 7
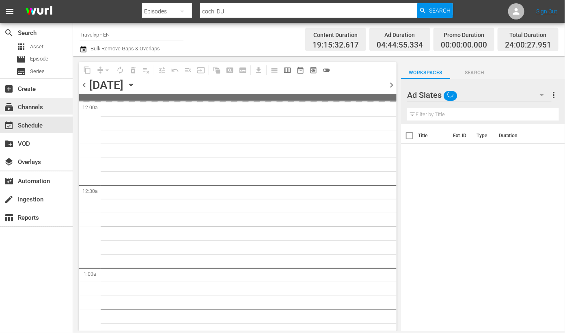
click at [50, 106] on div "subscriptions Channels" at bounding box center [36, 106] width 73 height 16
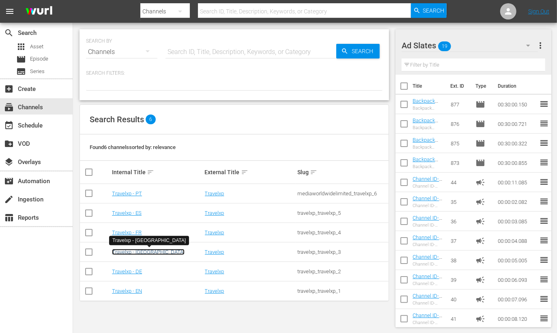
click at [140, 250] on link "Travelxp - [GEOGRAPHIC_DATA]" at bounding box center [148, 252] width 73 height 6
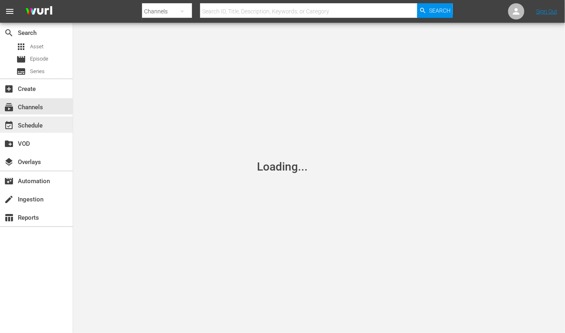
click at [55, 126] on div "event_available Schedule" at bounding box center [36, 124] width 73 height 16
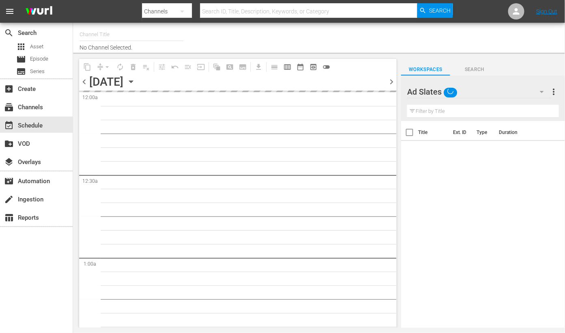
type input "Travelxp - [GEOGRAPHIC_DATA] (788)"
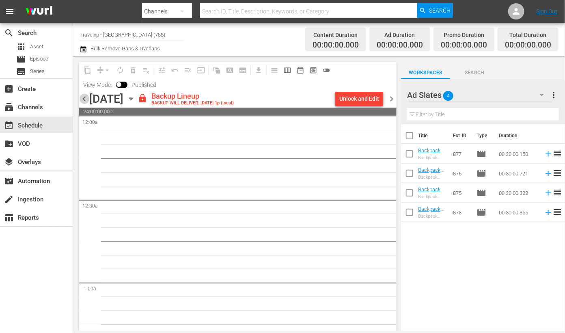
click at [85, 97] on span "chevron_left" at bounding box center [84, 99] width 10 height 10
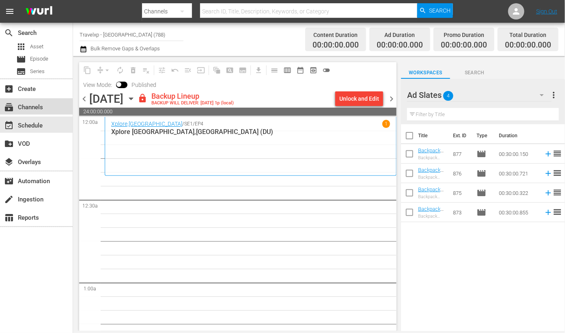
click at [59, 110] on div "subscriptions Channels" at bounding box center [36, 106] width 73 height 16
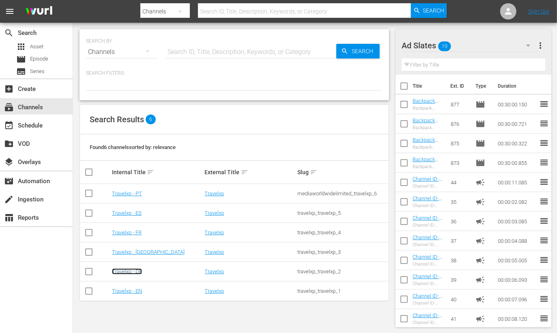
click at [139, 274] on link "Travelxp - DE" at bounding box center [127, 271] width 30 height 6
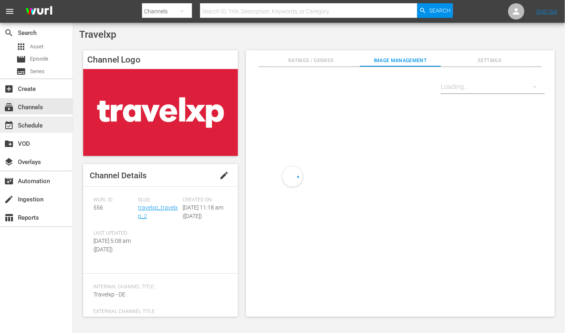
click at [43, 123] on div "event_available Schedule" at bounding box center [22, 124] width 45 height 7
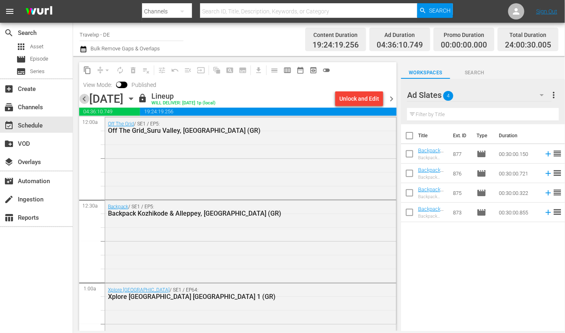
click at [82, 101] on span "chevron_left" at bounding box center [84, 99] width 10 height 10
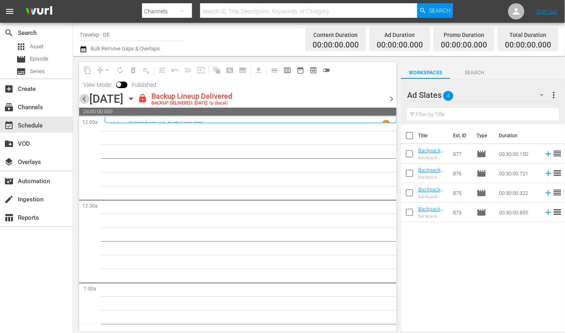
click at [84, 100] on span "chevron_left" at bounding box center [84, 99] width 10 height 10
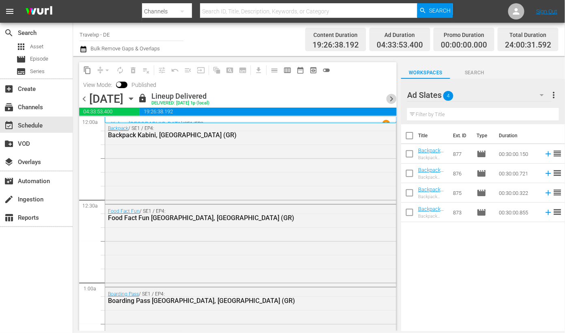
click at [392, 98] on span "chevron_right" at bounding box center [391, 99] width 10 height 10
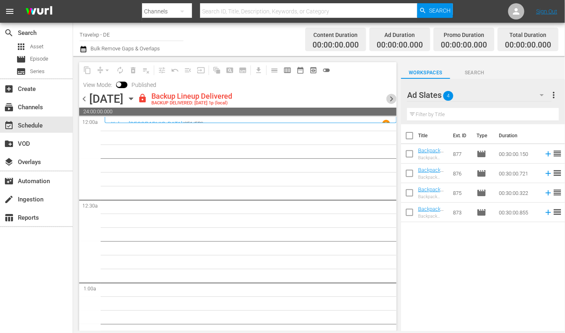
click at [394, 99] on span "chevron_right" at bounding box center [391, 99] width 10 height 10
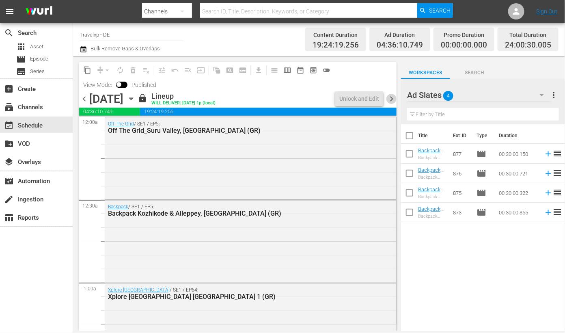
click at [394, 99] on span "chevron_right" at bounding box center [391, 99] width 10 height 10
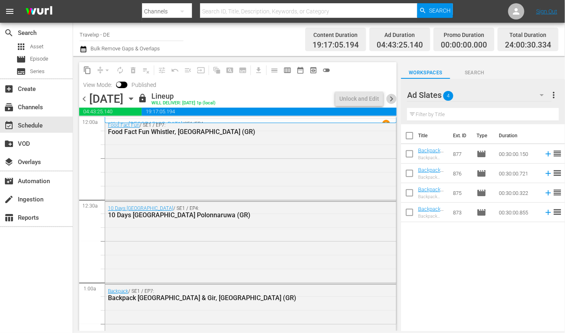
click at [393, 96] on span "chevron_right" at bounding box center [391, 99] width 10 height 10
